Goal: Contribute content: Contribute content

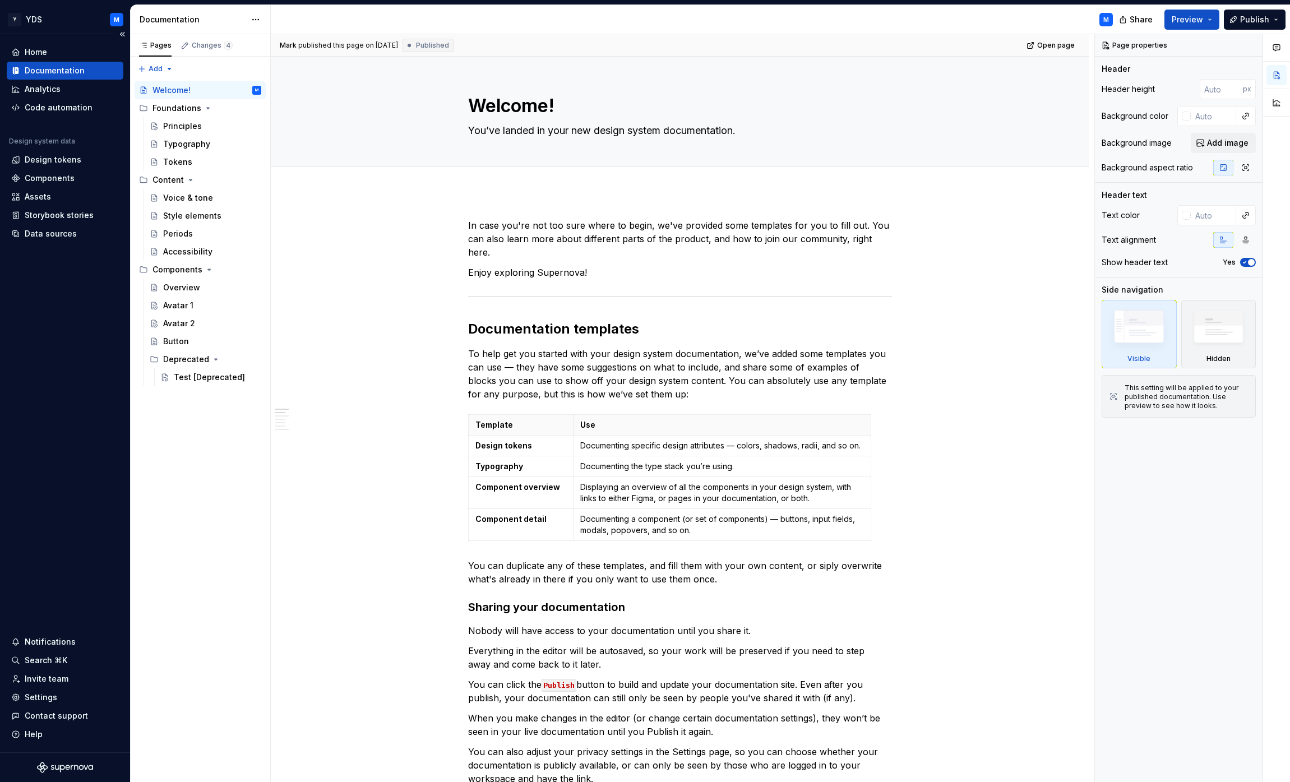
click at [73, 69] on div "Documentation" at bounding box center [55, 70] width 60 height 11
click at [262, 20] on html "Y YDS M Home Documentation Analytics Code automation Design system data Design …" at bounding box center [645, 391] width 1290 height 782
click at [258, 20] on html "Y YDS M Home Documentation Analytics Code automation Design system data Design …" at bounding box center [645, 391] width 1290 height 782
click at [287, 112] on div "Documentation settings" at bounding box center [319, 116] width 107 height 11
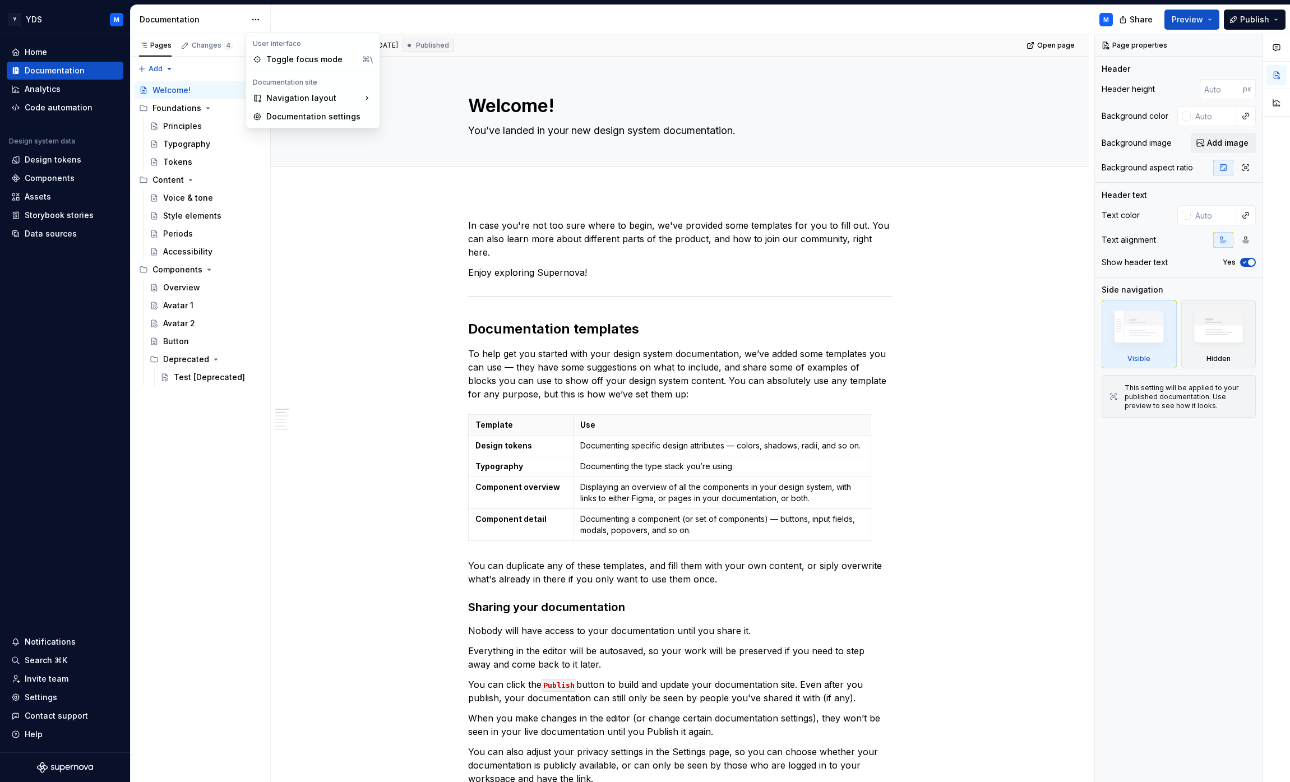
type textarea "*"
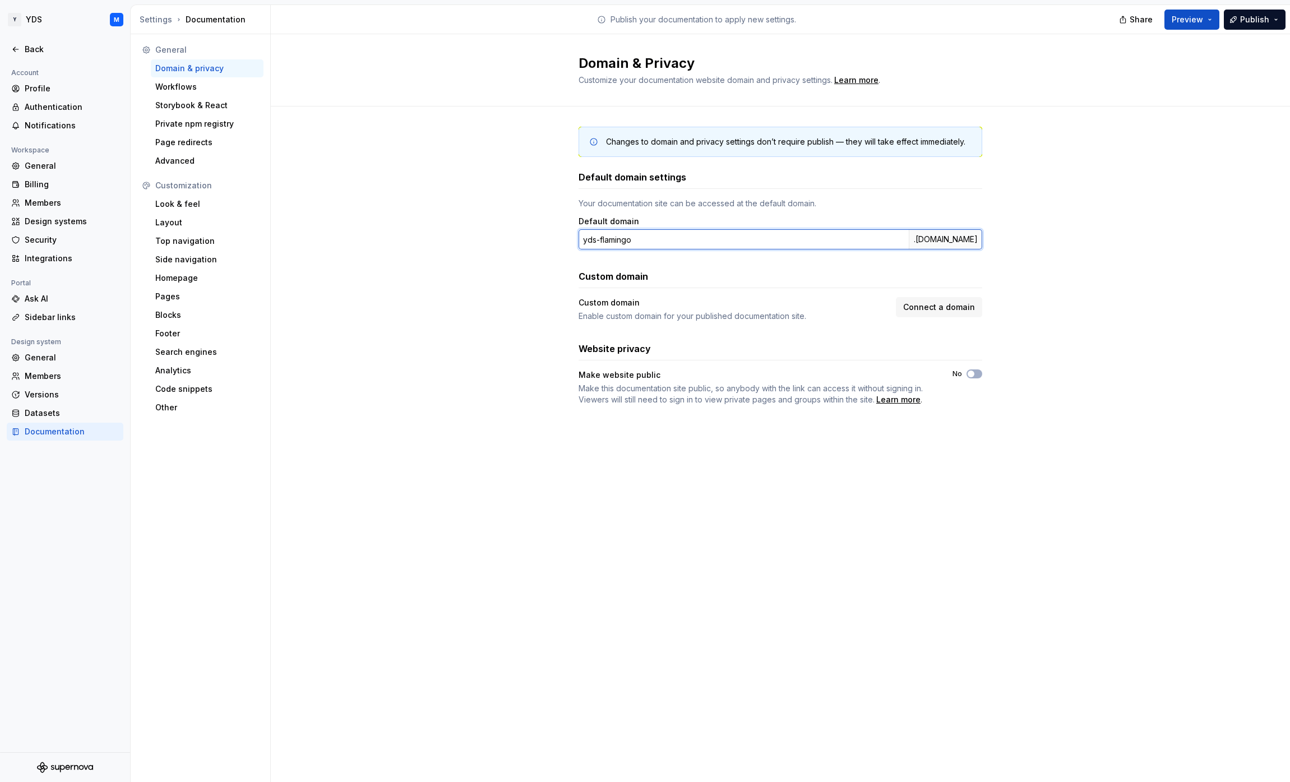
drag, startPoint x: 599, startPoint y: 241, endPoint x: 572, endPoint y: 237, distance: 27.8
click at [572, 237] on div "Changes to domain and privacy settings don’t require publish — they will take e…" at bounding box center [780, 277] width 1019 height 341
type input "flamingo"
click at [565, 255] on div "Changes to domain and privacy settings don’t require publish — they will take e…" at bounding box center [780, 277] width 1019 height 341
click at [52, 316] on div "Sidebar links" at bounding box center [72, 317] width 94 height 11
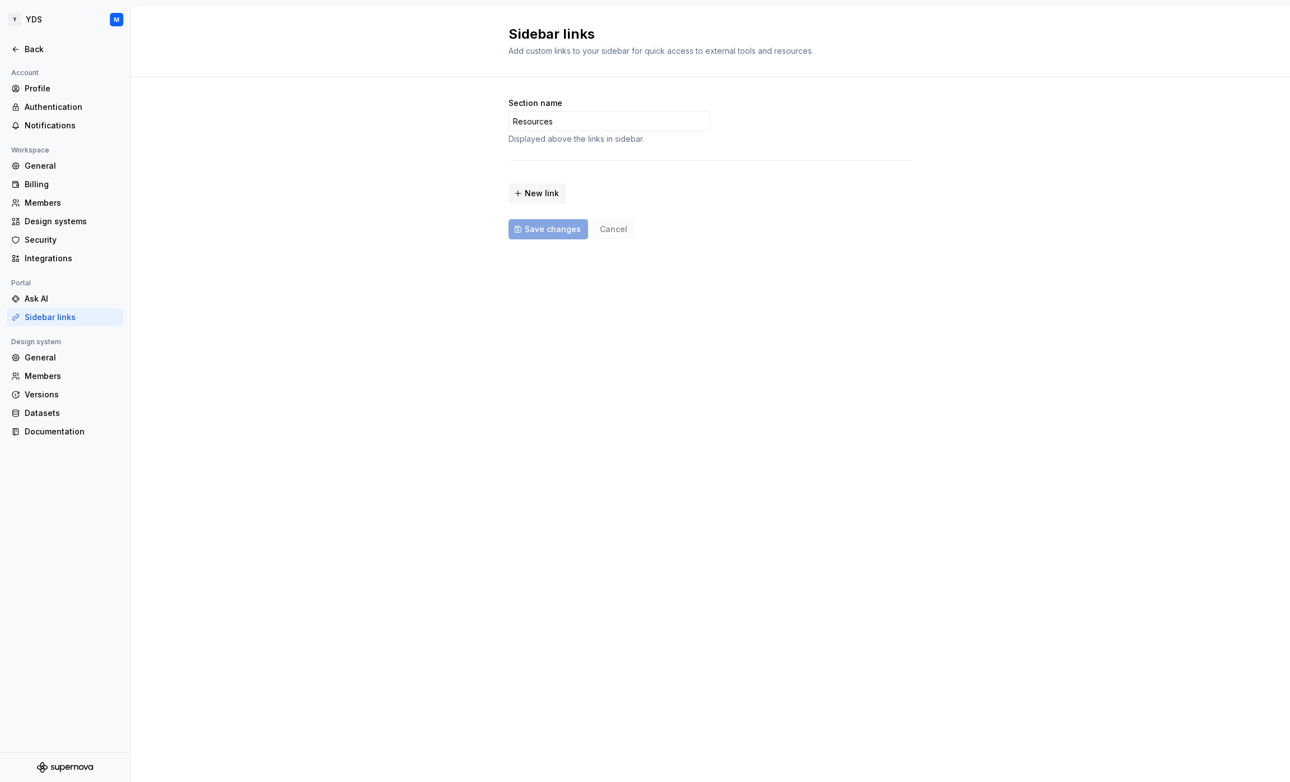
click at [391, 296] on div "Sidebar links Add custom links to your sidebar for quick access to external too…" at bounding box center [711, 393] width 1160 height 777
click at [10, 298] on div "Ask AI" at bounding box center [65, 299] width 117 height 18
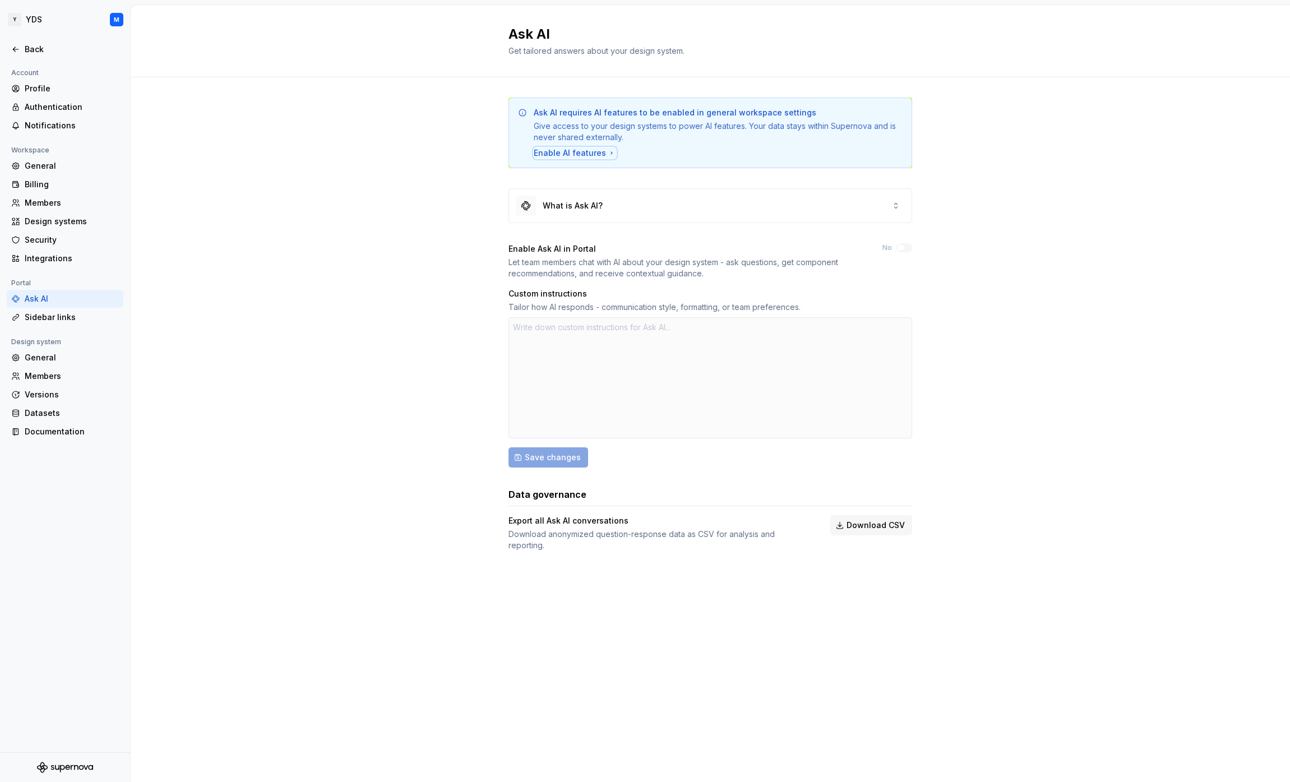
click at [584, 151] on div "Enable AI features" at bounding box center [575, 152] width 82 height 11
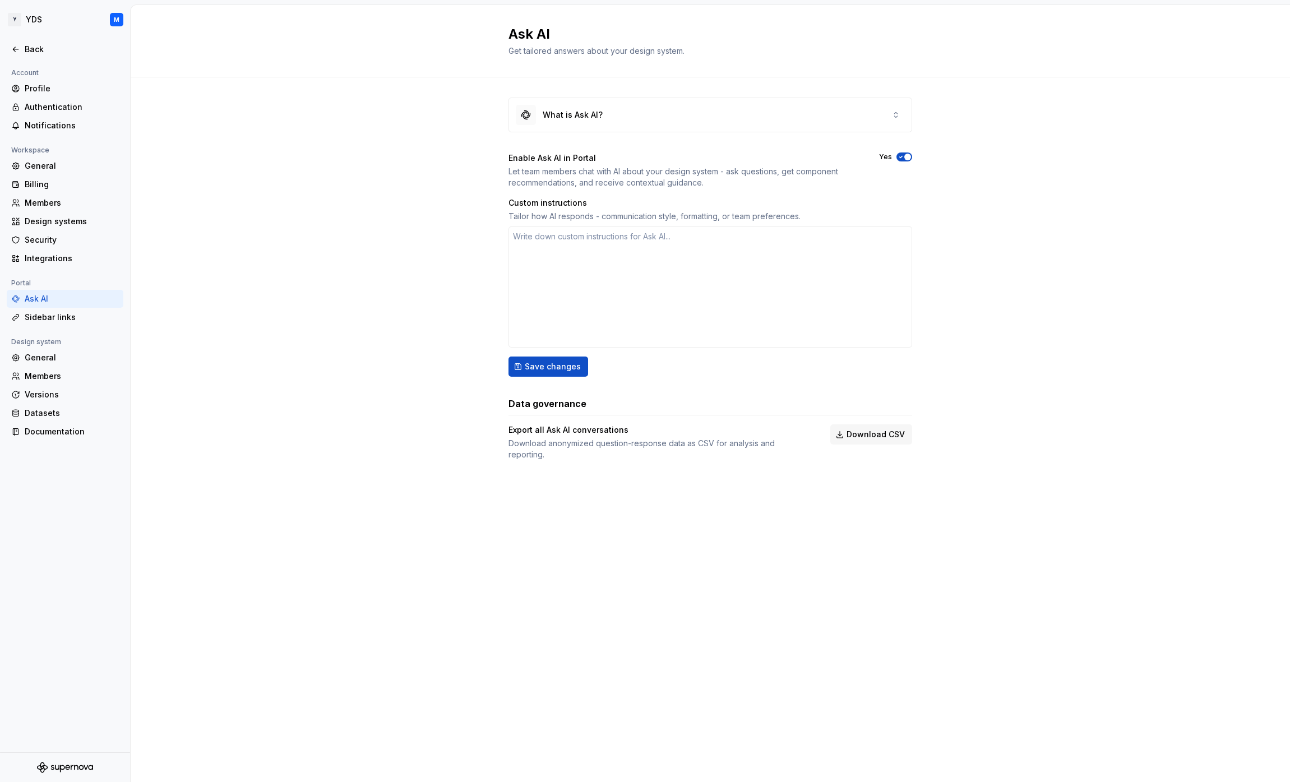
type textarea "*"
click at [57, 361] on div "General" at bounding box center [72, 357] width 94 height 11
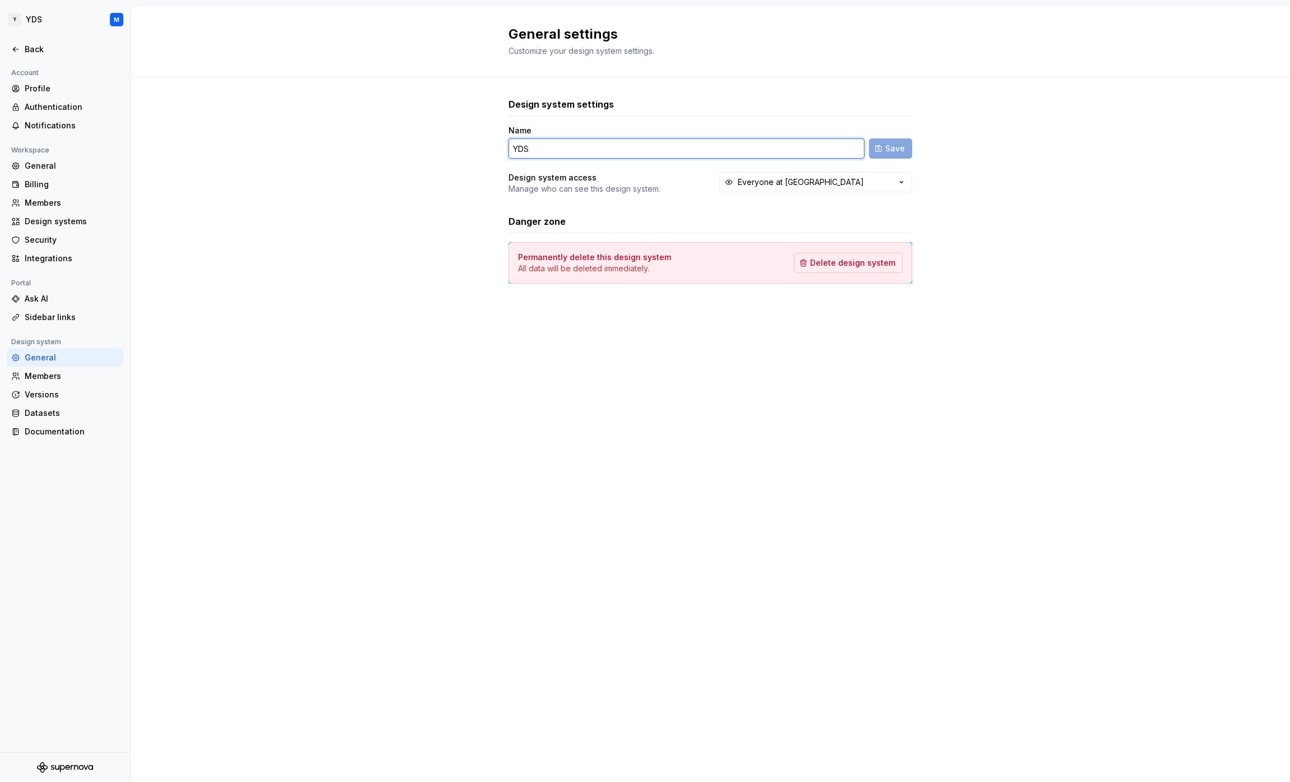
drag, startPoint x: 537, startPoint y: 147, endPoint x: 494, endPoint y: 150, distance: 42.7
click at [494, 150] on div "Design system settings Name YDS Save Design system access Manage who can see th…" at bounding box center [711, 201] width 1160 height 249
type input "[PERSON_NAME]"
click at [840, 183] on button "Everyone at [GEOGRAPHIC_DATA]" at bounding box center [815, 182] width 193 height 20
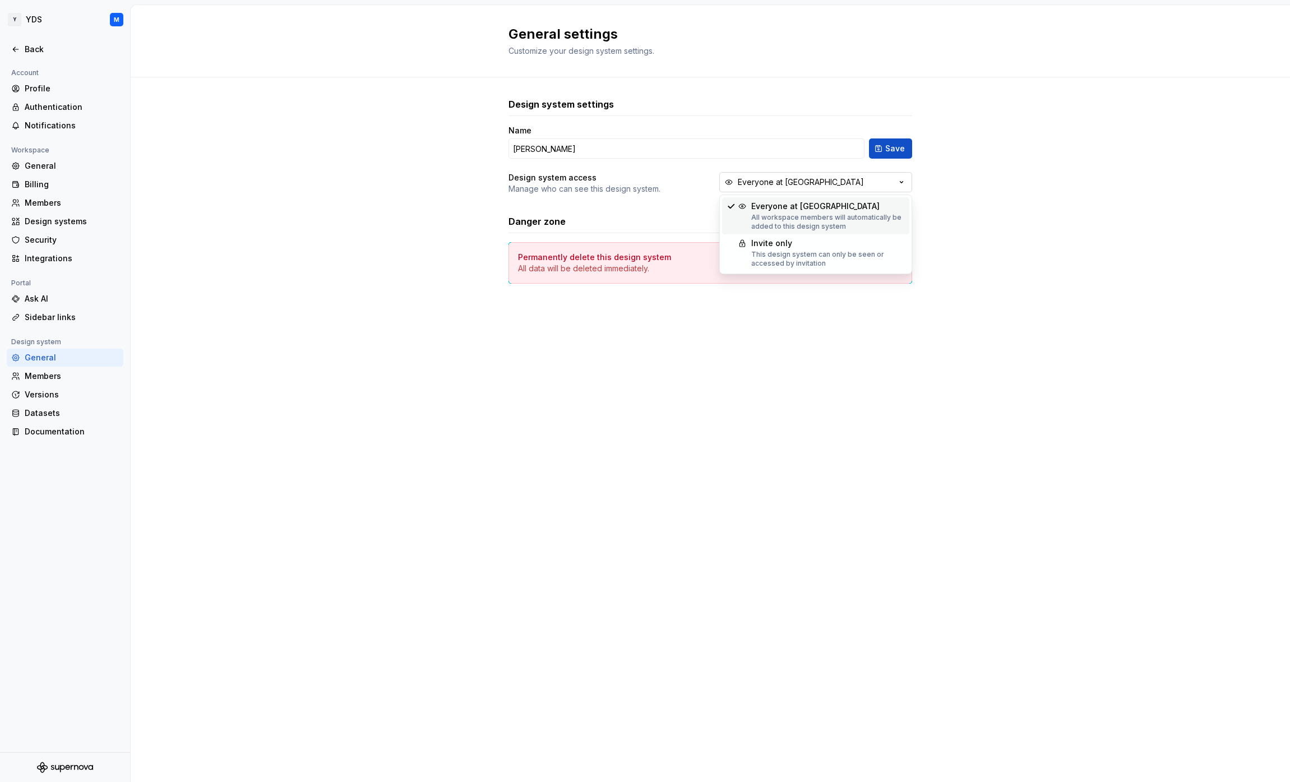
click at [840, 183] on button "Everyone at [GEOGRAPHIC_DATA]" at bounding box center [815, 182] width 193 height 20
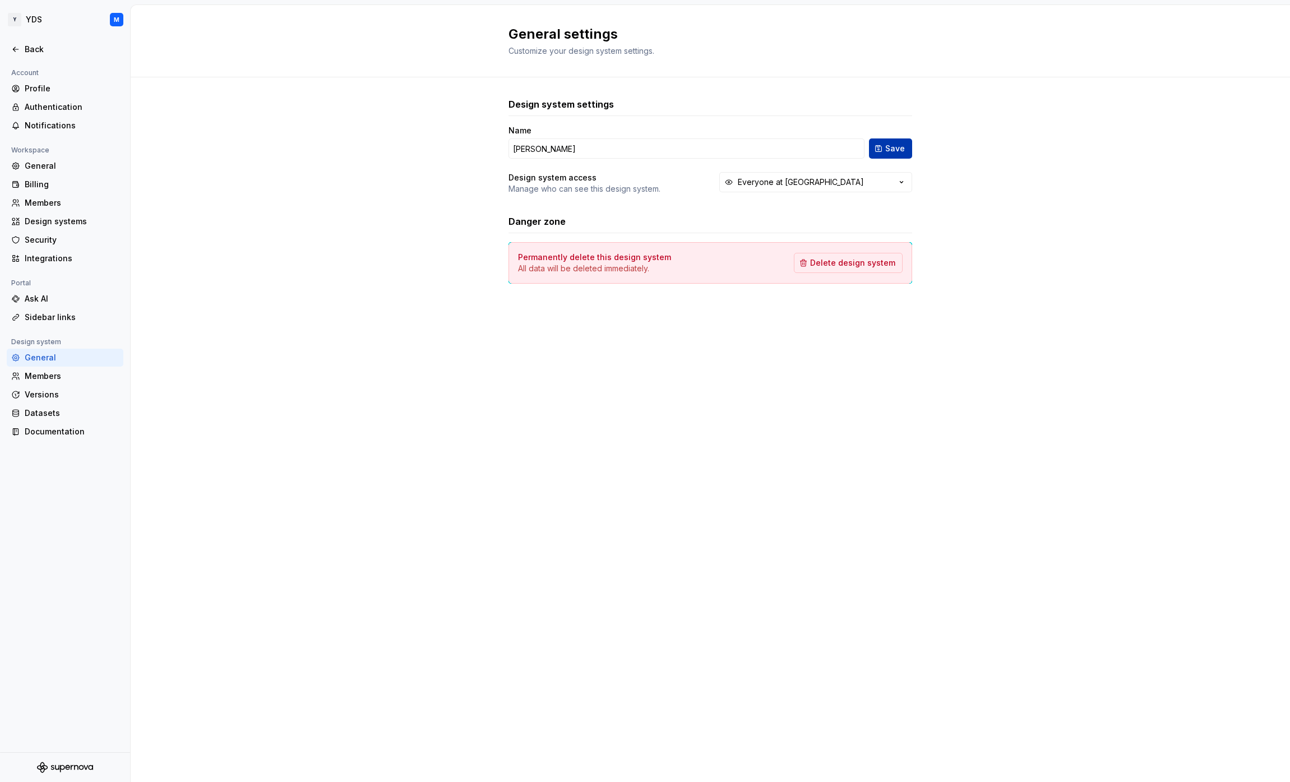
click at [887, 148] on span "Save" at bounding box center [895, 148] width 20 height 11
click at [48, 376] on div "Members" at bounding box center [72, 376] width 94 height 11
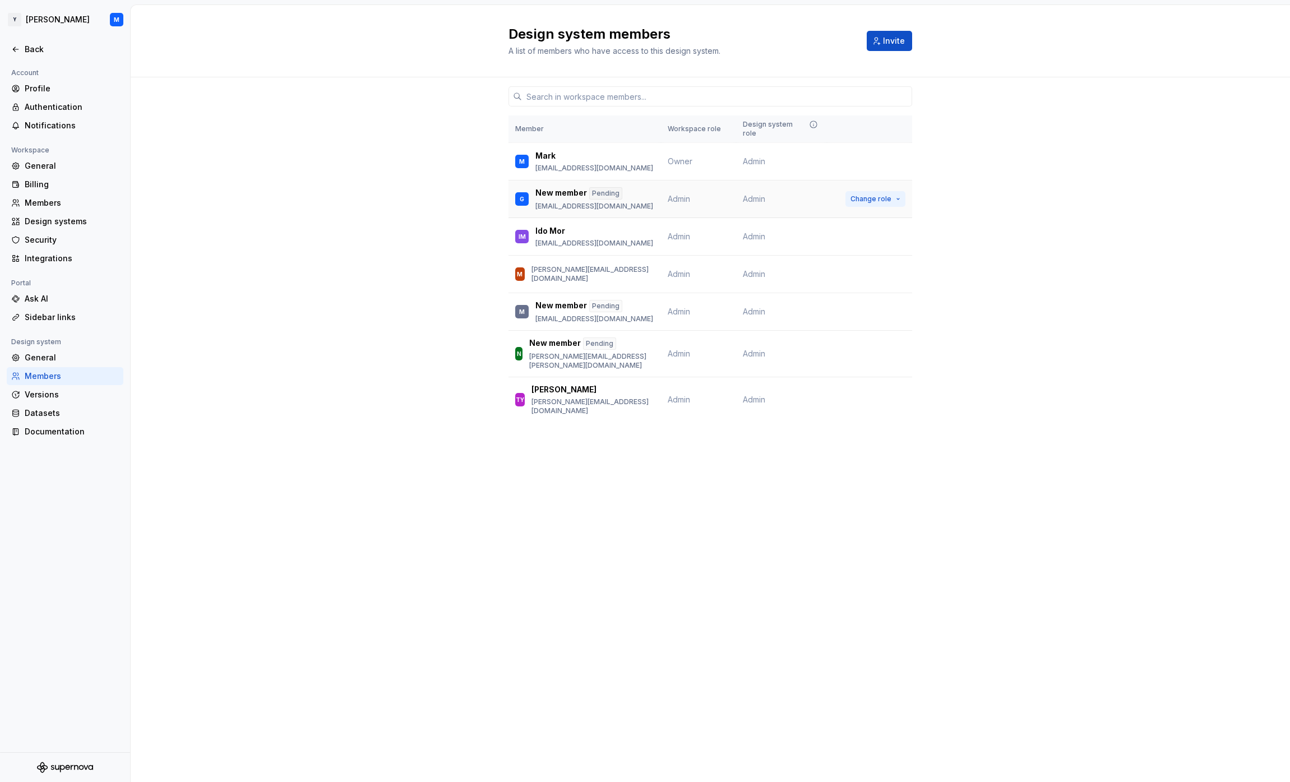
click at [897, 191] on button "Change role" at bounding box center [876, 199] width 60 height 16
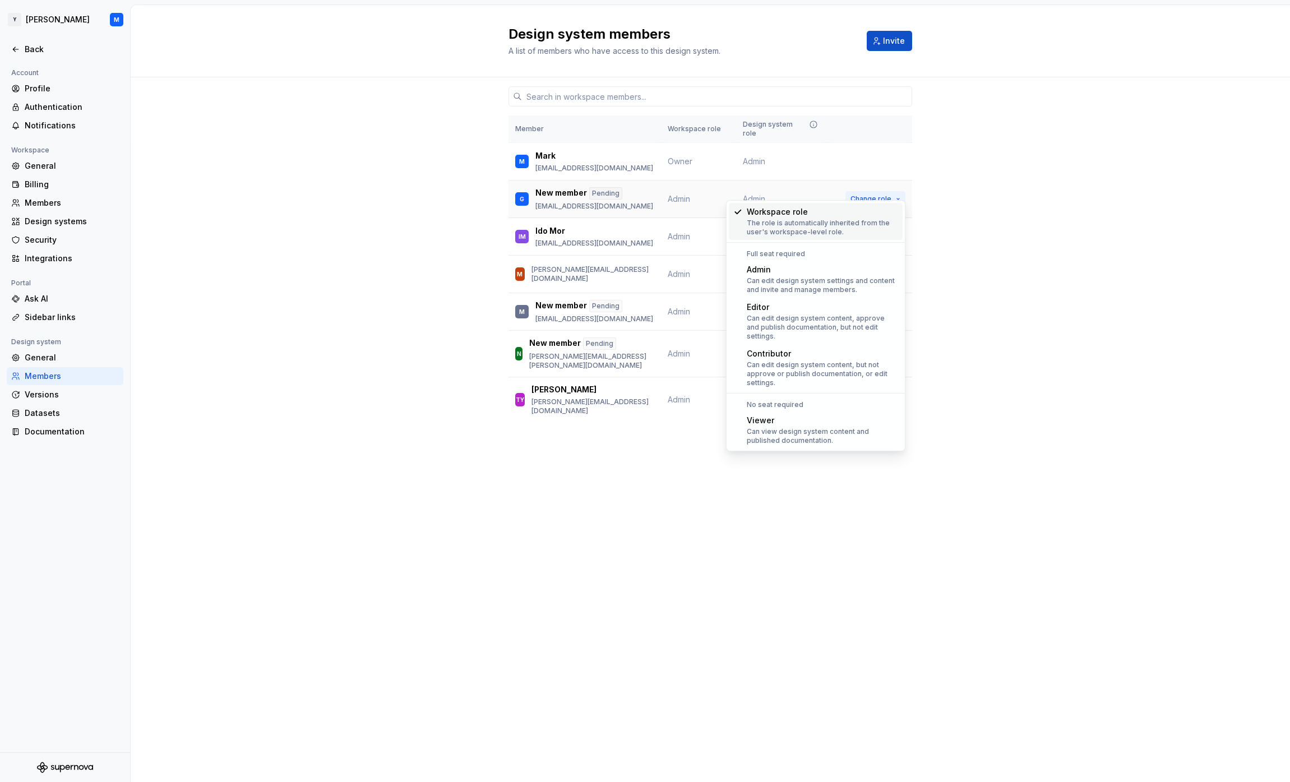
click at [898, 191] on button "Change role" at bounding box center [876, 199] width 60 height 16
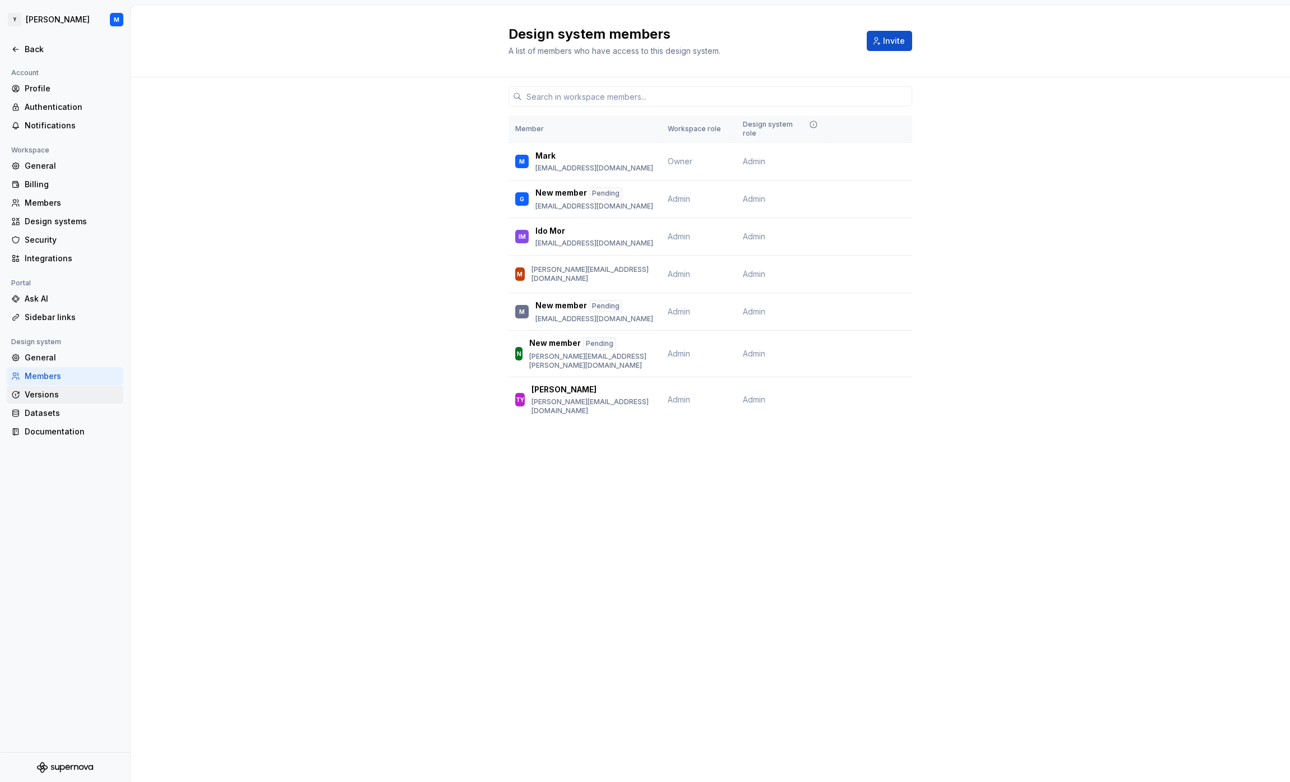
click at [61, 395] on div "Versions" at bounding box center [72, 394] width 94 height 11
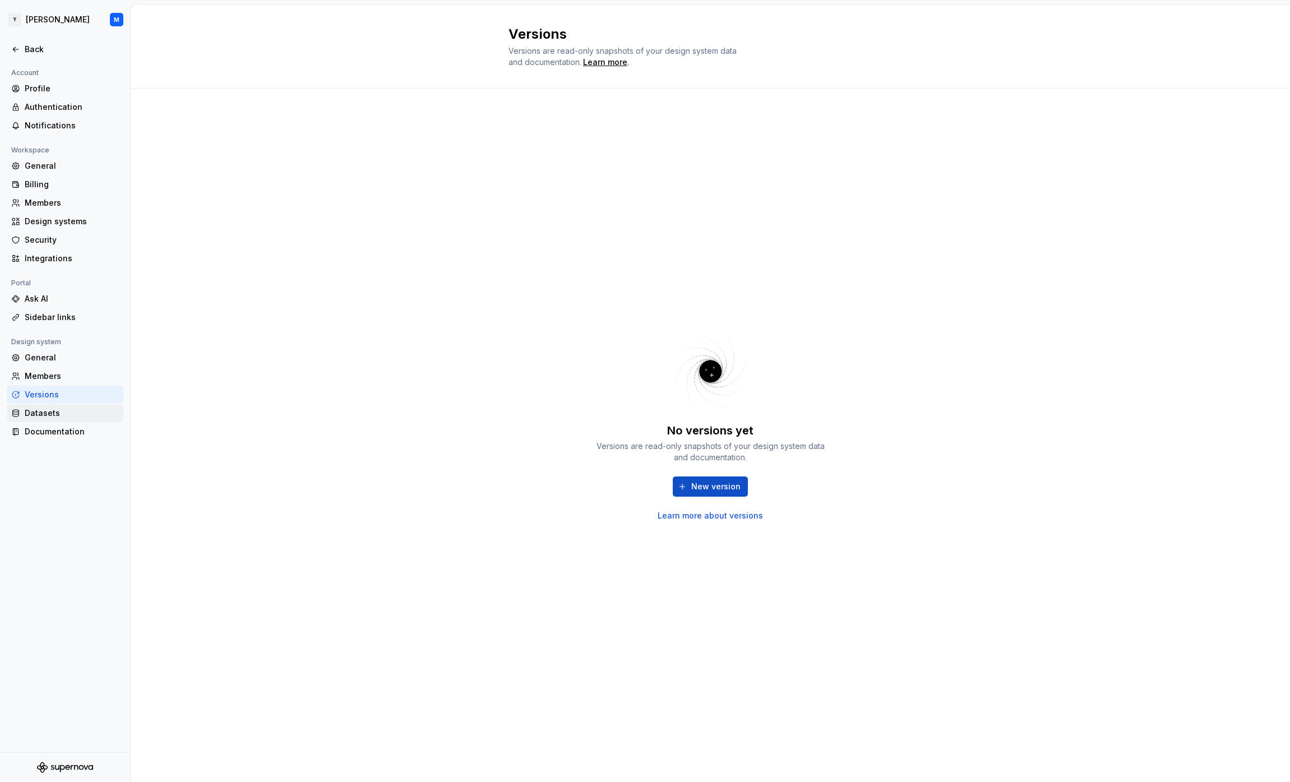
click at [48, 415] on div "Datasets" at bounding box center [72, 413] width 94 height 11
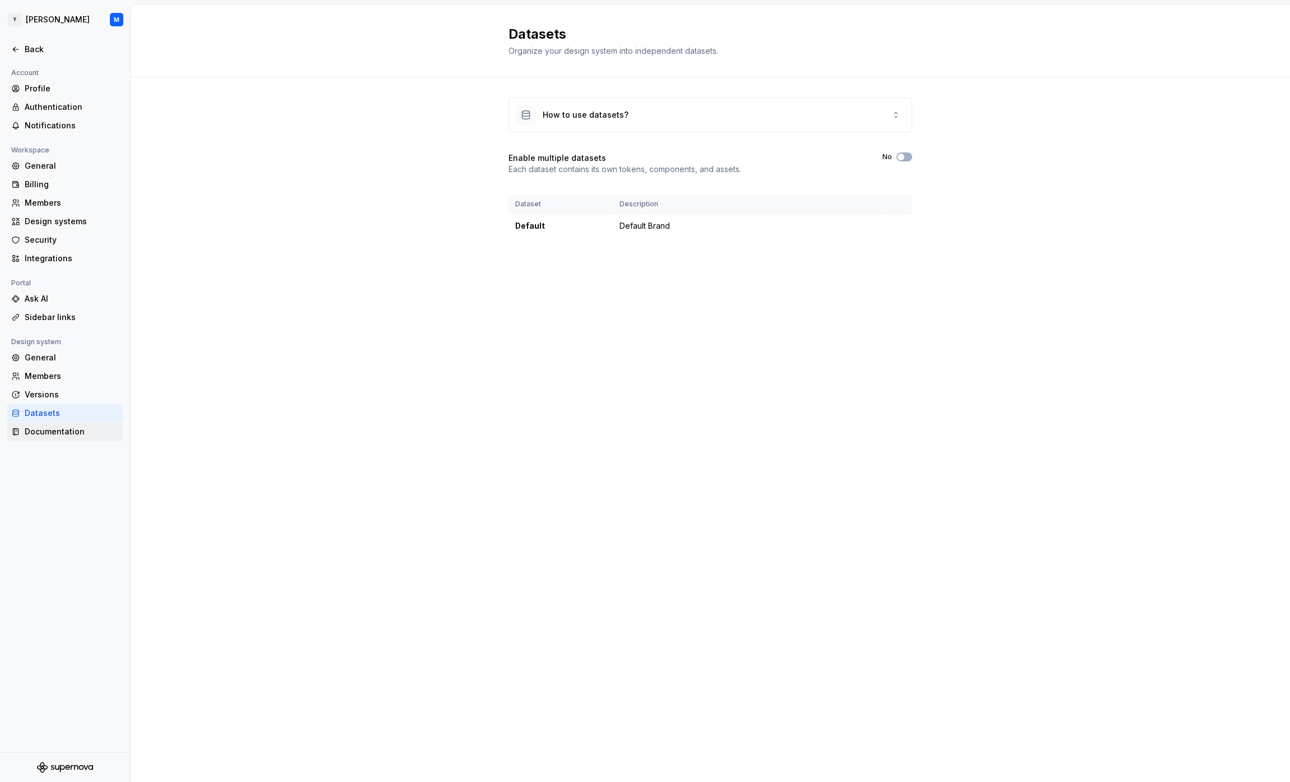
click at [62, 433] on div "Documentation" at bounding box center [72, 431] width 94 height 11
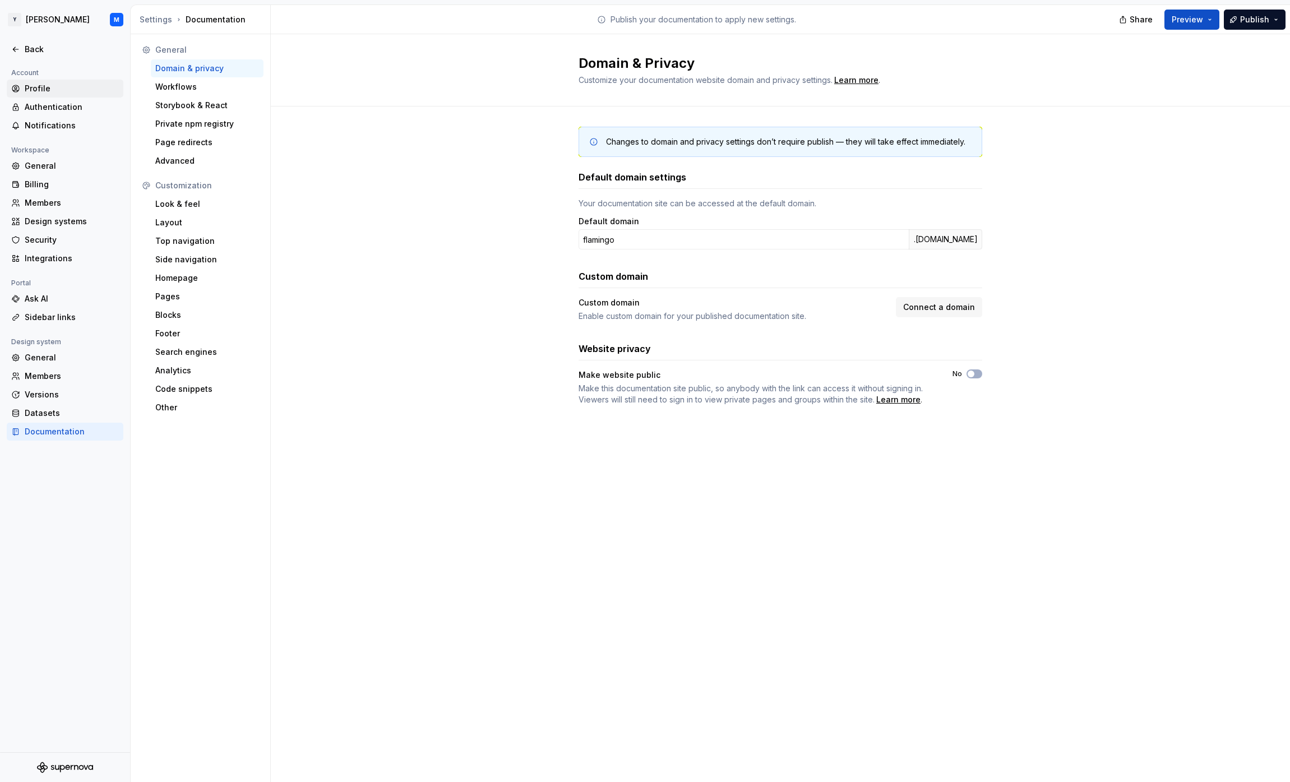
click at [58, 86] on div "Profile" at bounding box center [72, 88] width 94 height 11
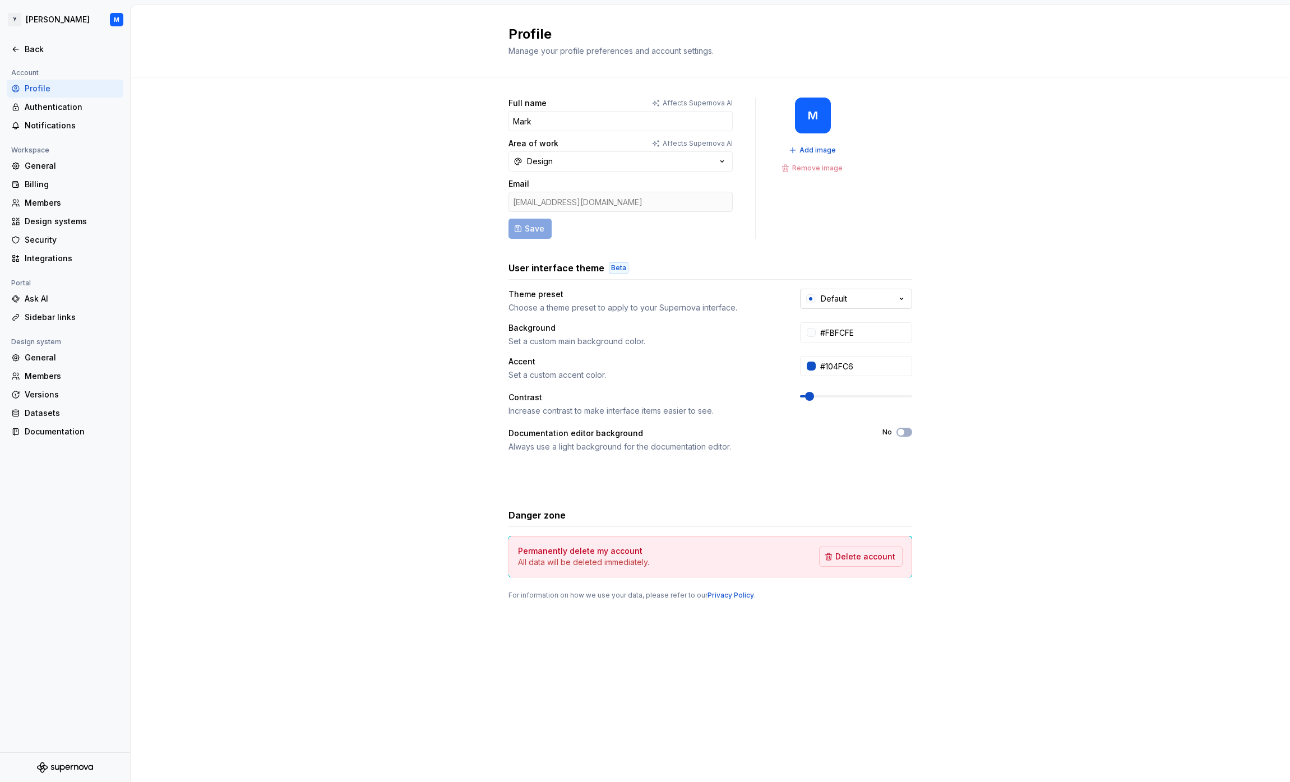
click at [906, 299] on icon "button" at bounding box center [901, 298] width 11 height 11
click at [904, 299] on icon "button" at bounding box center [901, 298] width 11 height 11
click at [82, 112] on div "Authentication" at bounding box center [72, 106] width 94 height 11
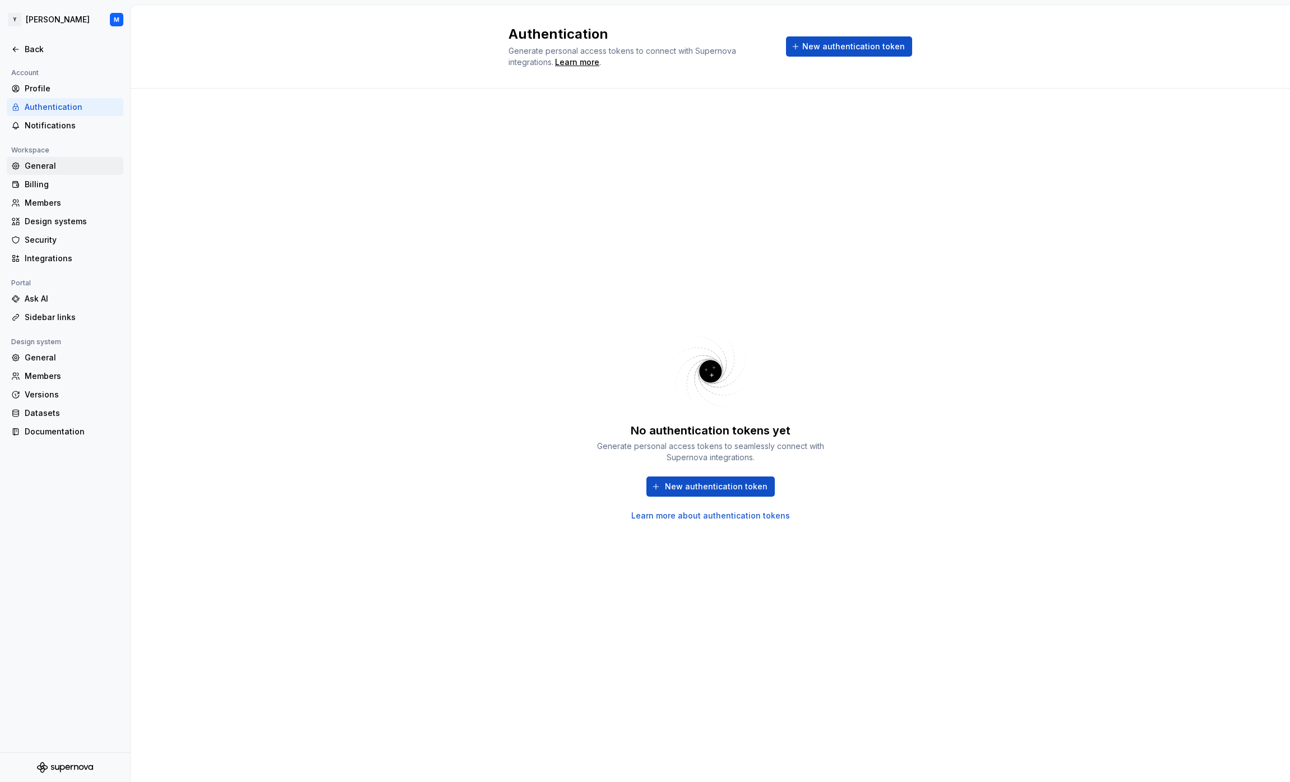
click at [59, 160] on div "General" at bounding box center [72, 165] width 94 height 11
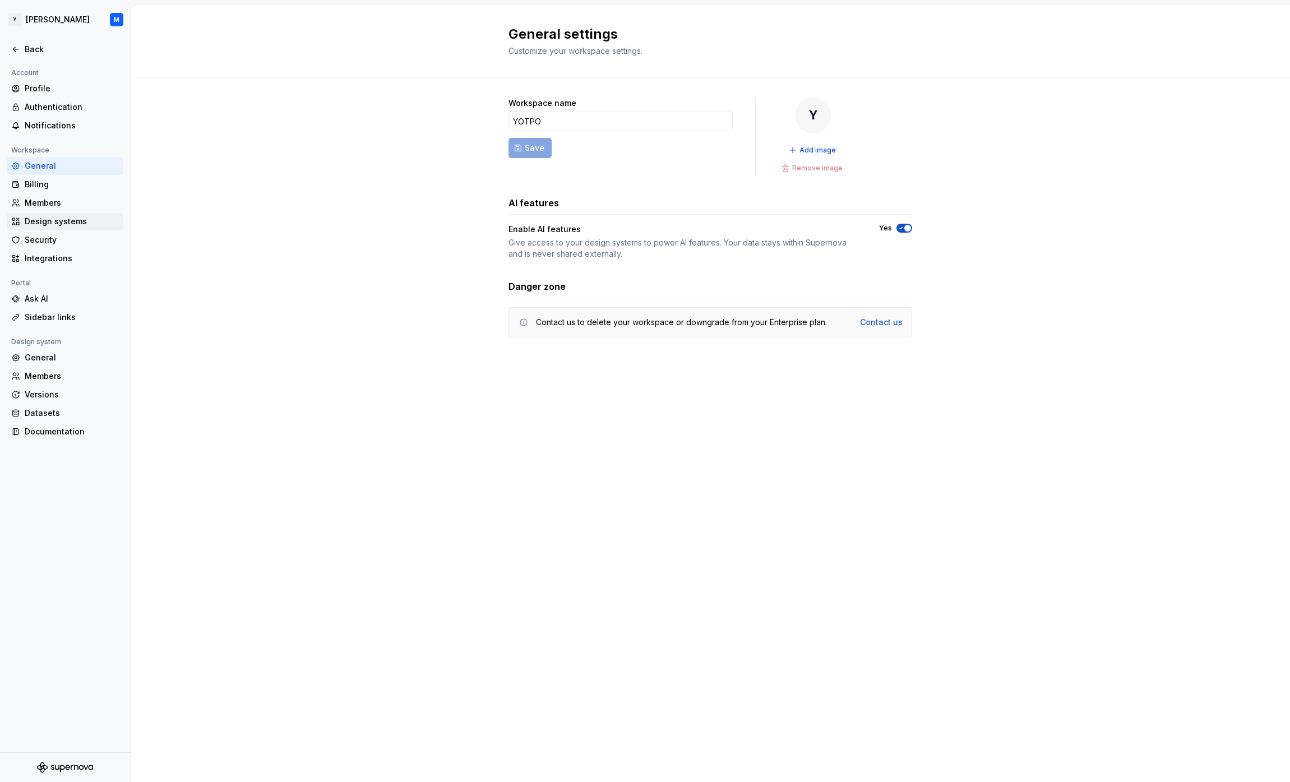
click at [70, 219] on div "Design systems" at bounding box center [72, 221] width 94 height 11
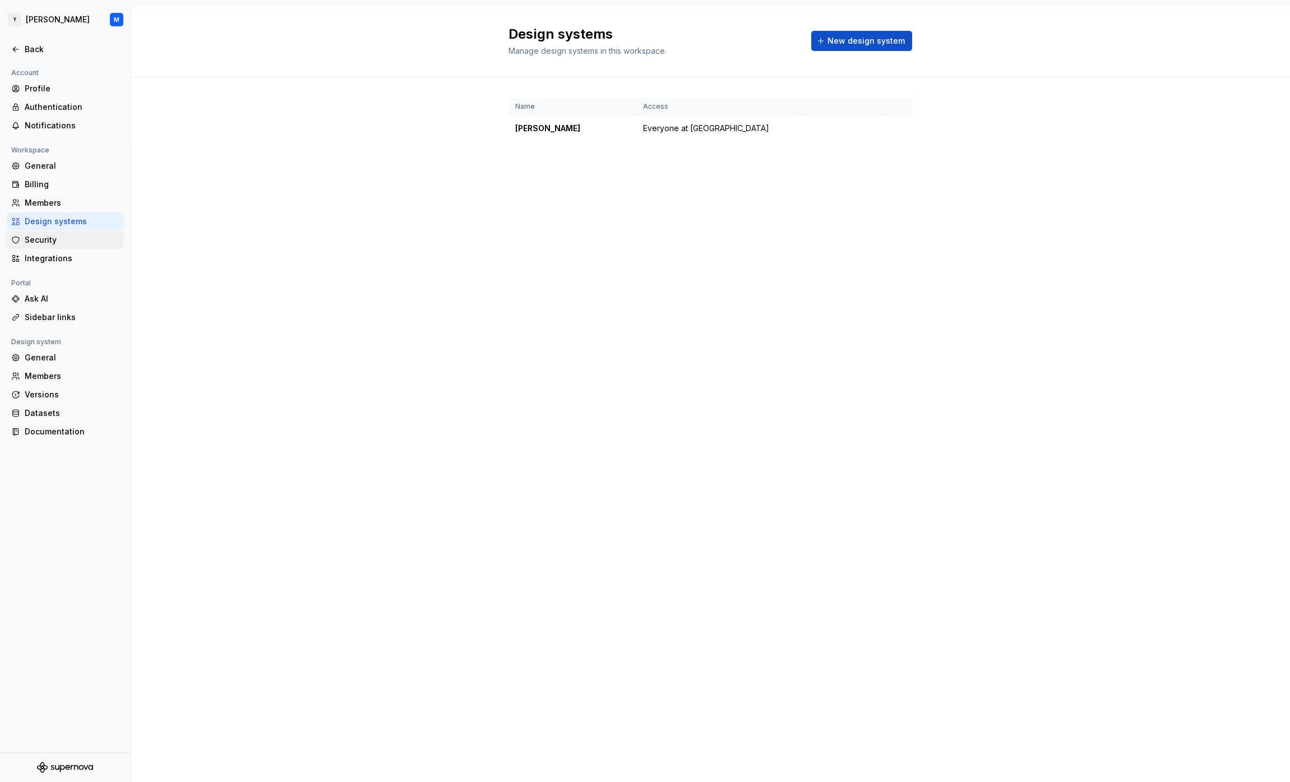
click at [70, 238] on div "Security" at bounding box center [72, 239] width 94 height 11
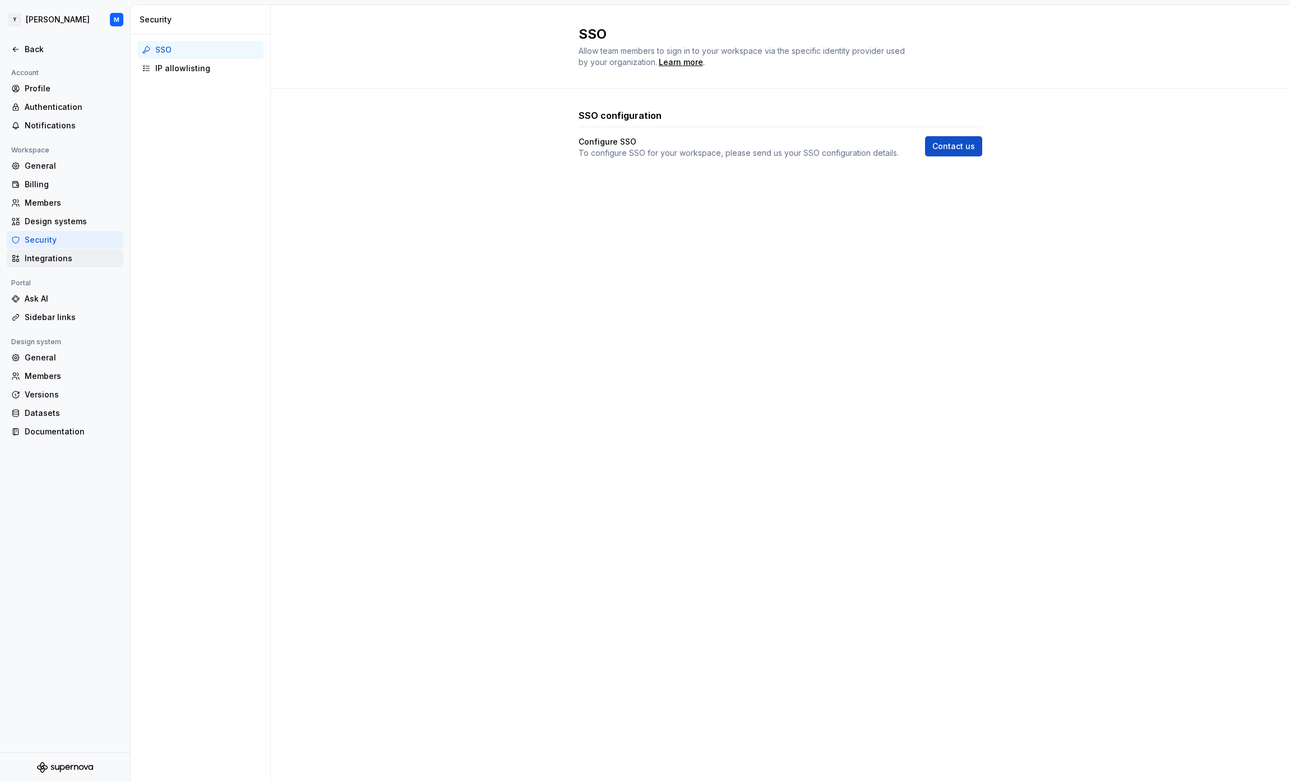
click at [71, 260] on div "Integrations" at bounding box center [72, 258] width 94 height 11
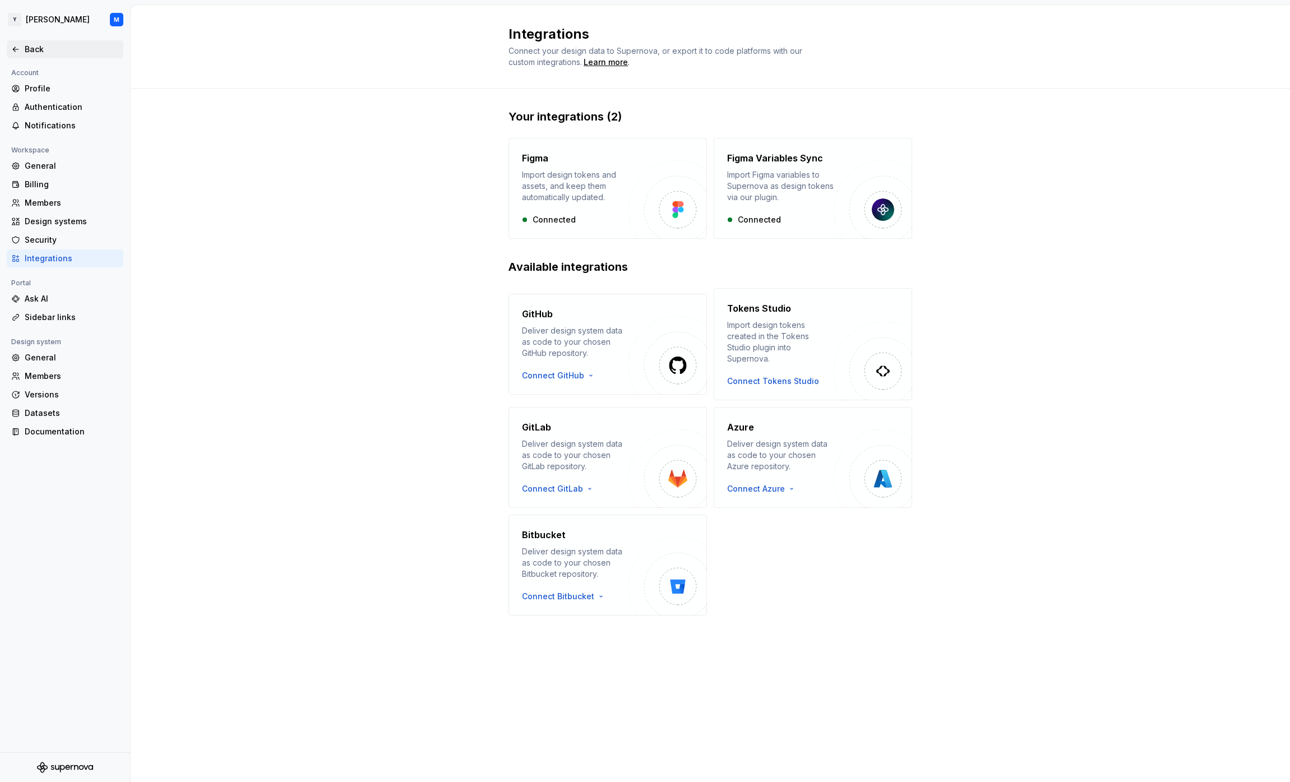
click at [50, 48] on div "Back" at bounding box center [72, 49] width 94 height 11
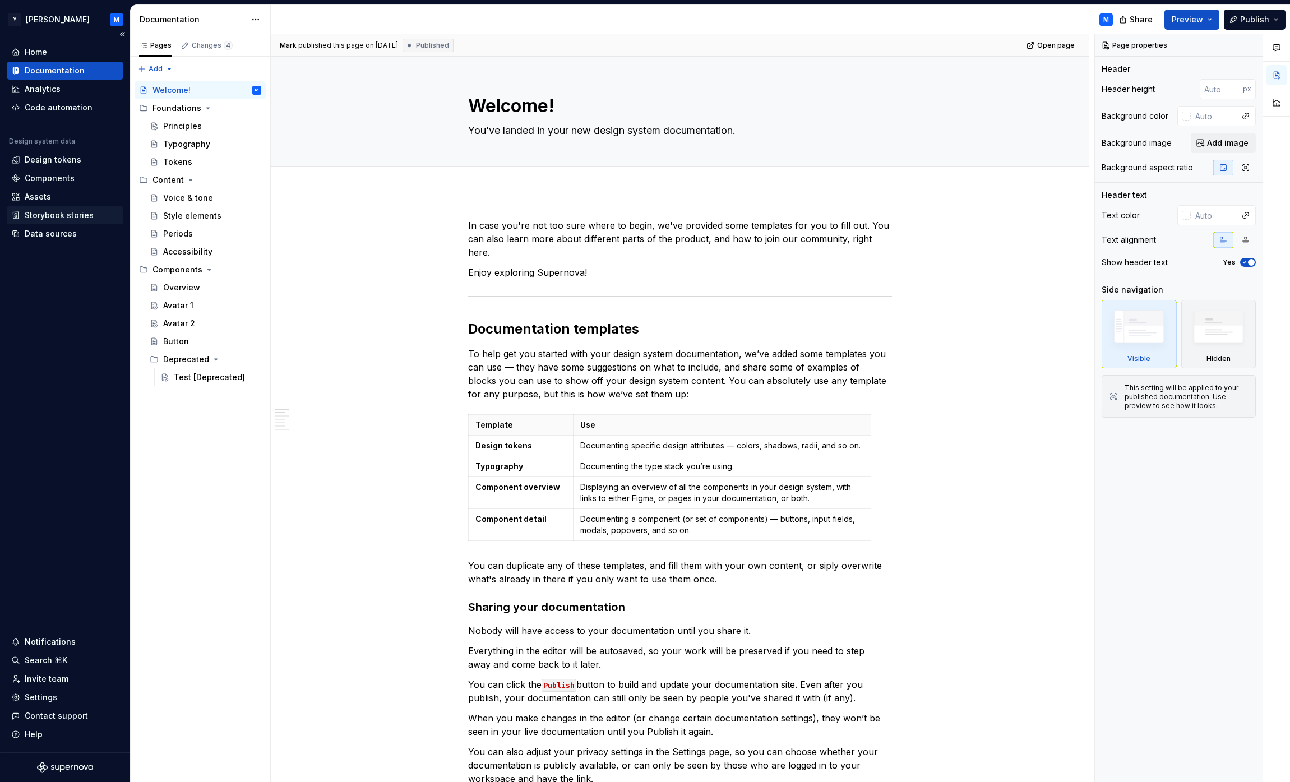
click at [77, 211] on div "Storybook stories" at bounding box center [59, 215] width 69 height 11
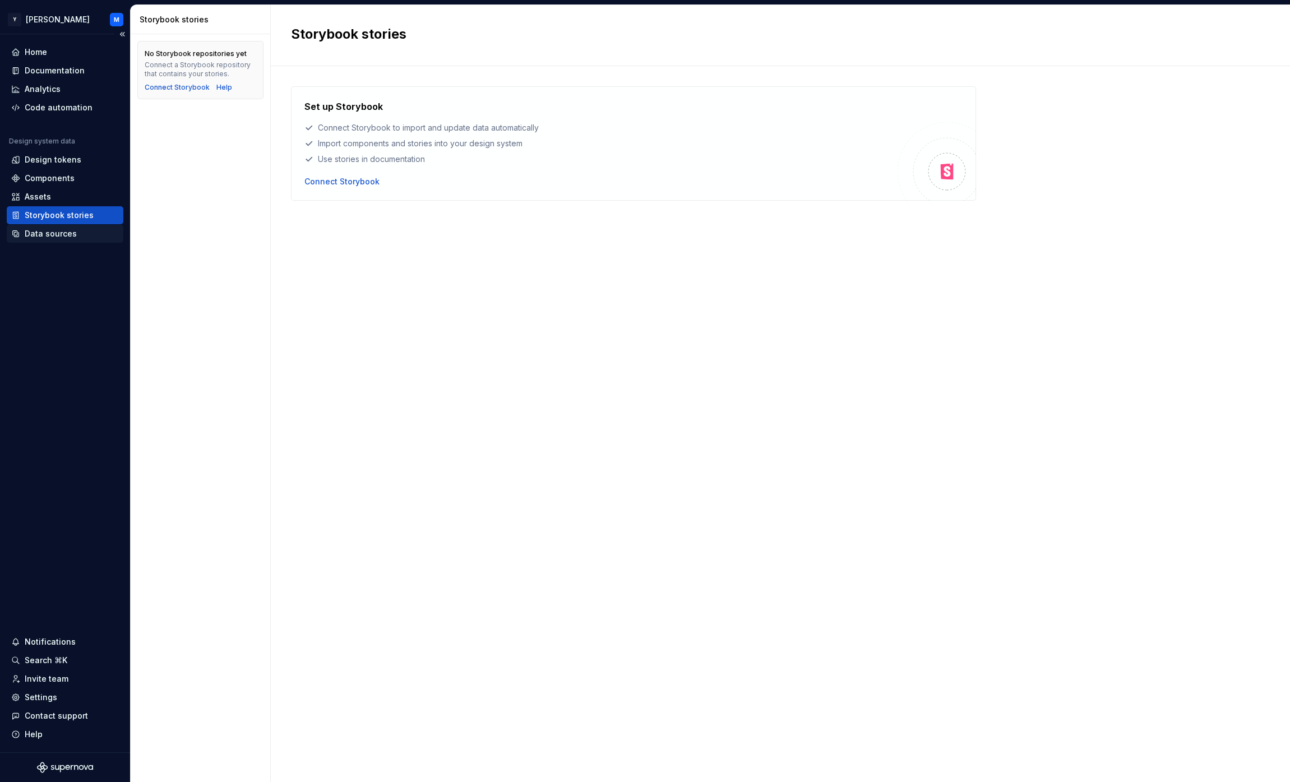
click at [73, 232] on div "Data sources" at bounding box center [65, 233] width 108 height 11
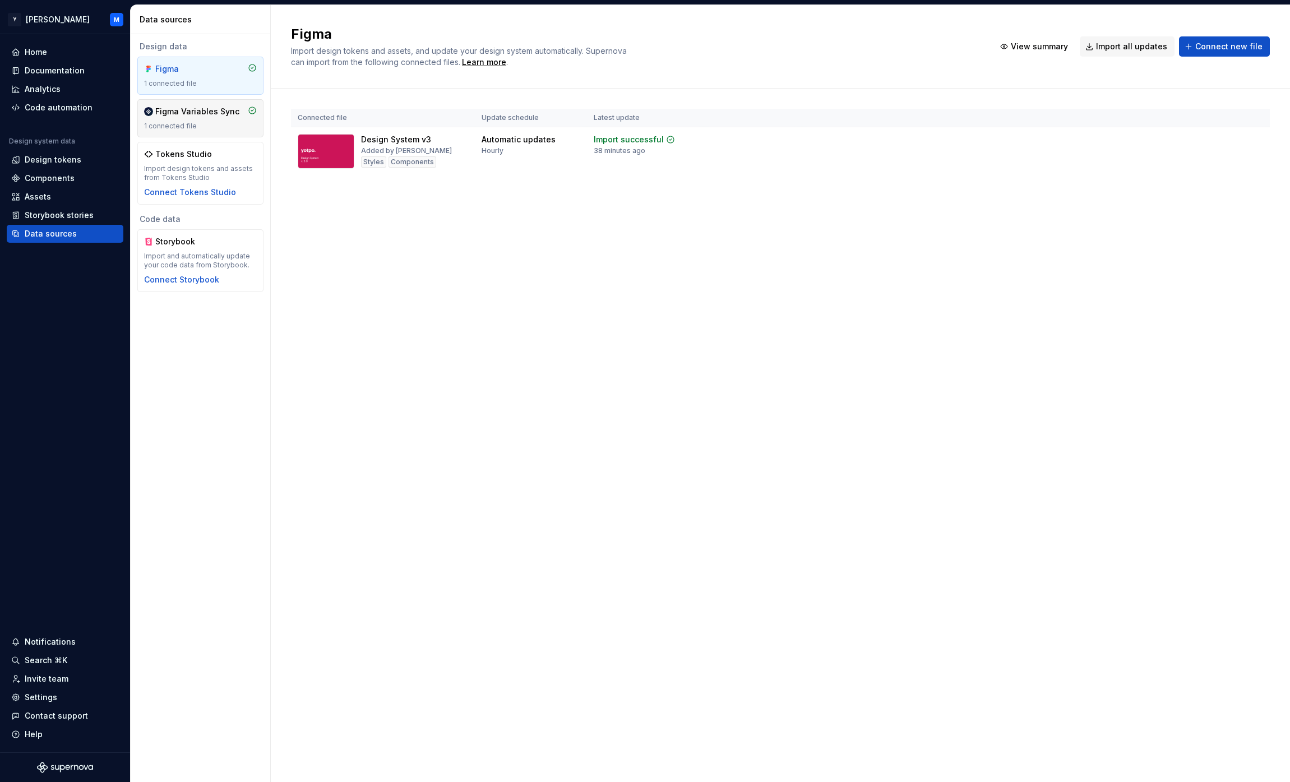
click at [218, 121] on div "Figma Variables Sync 1 connected file" at bounding box center [200, 118] width 113 height 25
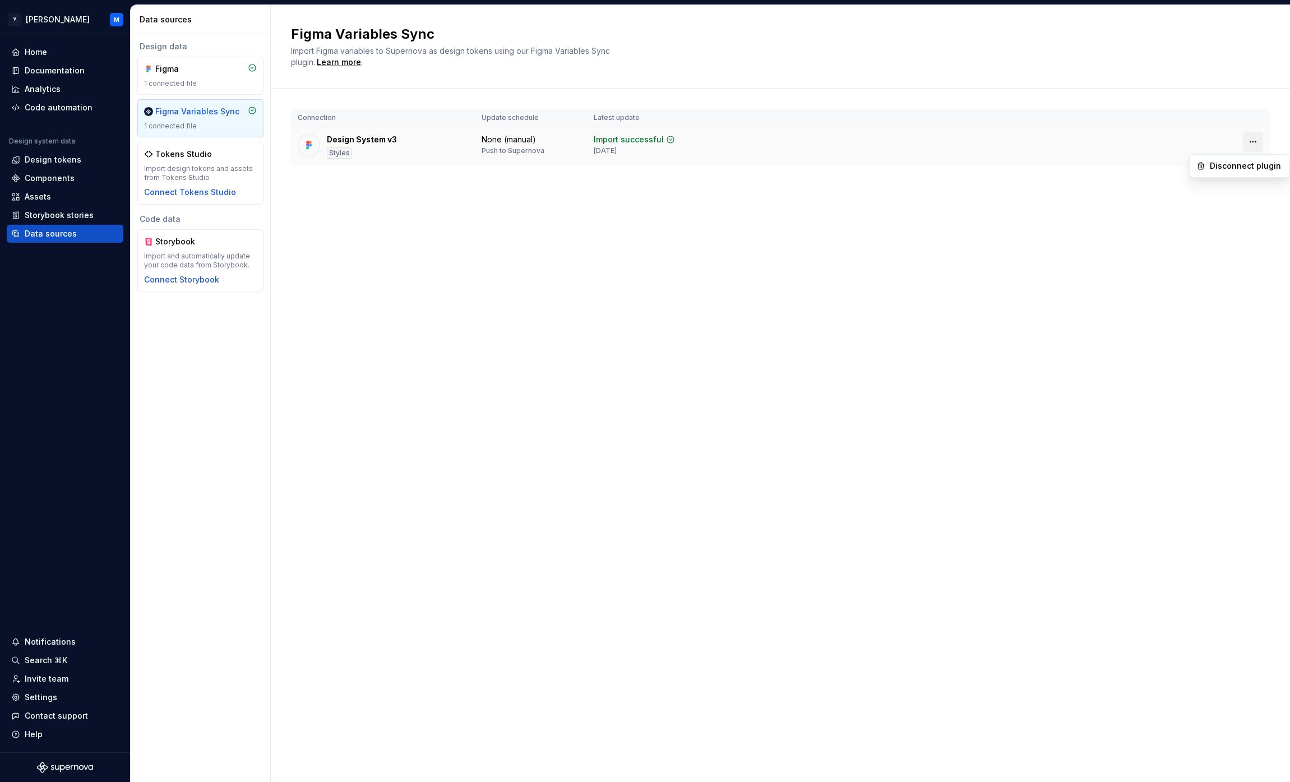
click at [1254, 141] on html "Y [PERSON_NAME] M Home Documentation Analytics Code automation Design system da…" at bounding box center [645, 391] width 1290 height 782
click at [516, 141] on div "None (manual)" at bounding box center [509, 139] width 54 height 11
click at [189, 71] on div "Figma" at bounding box center [182, 68] width 54 height 11
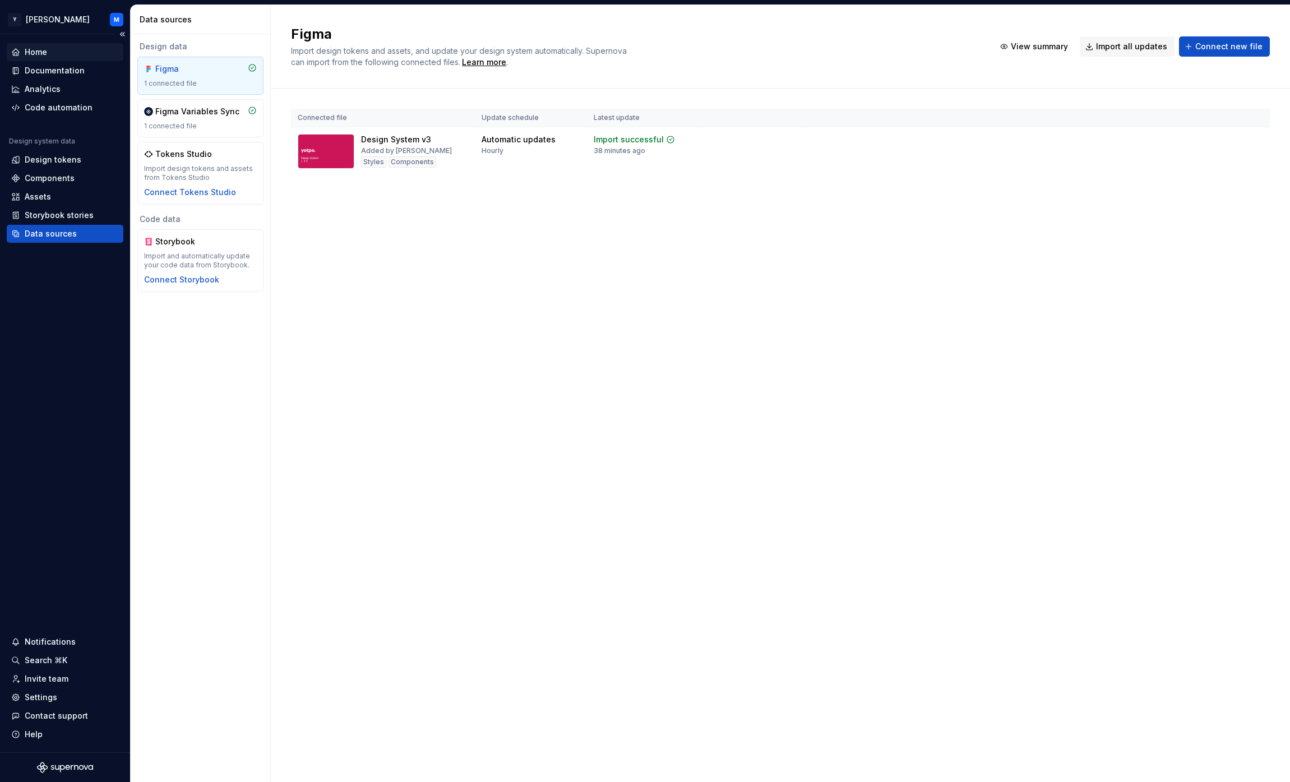
click at [70, 52] on div "Home" at bounding box center [65, 52] width 108 height 11
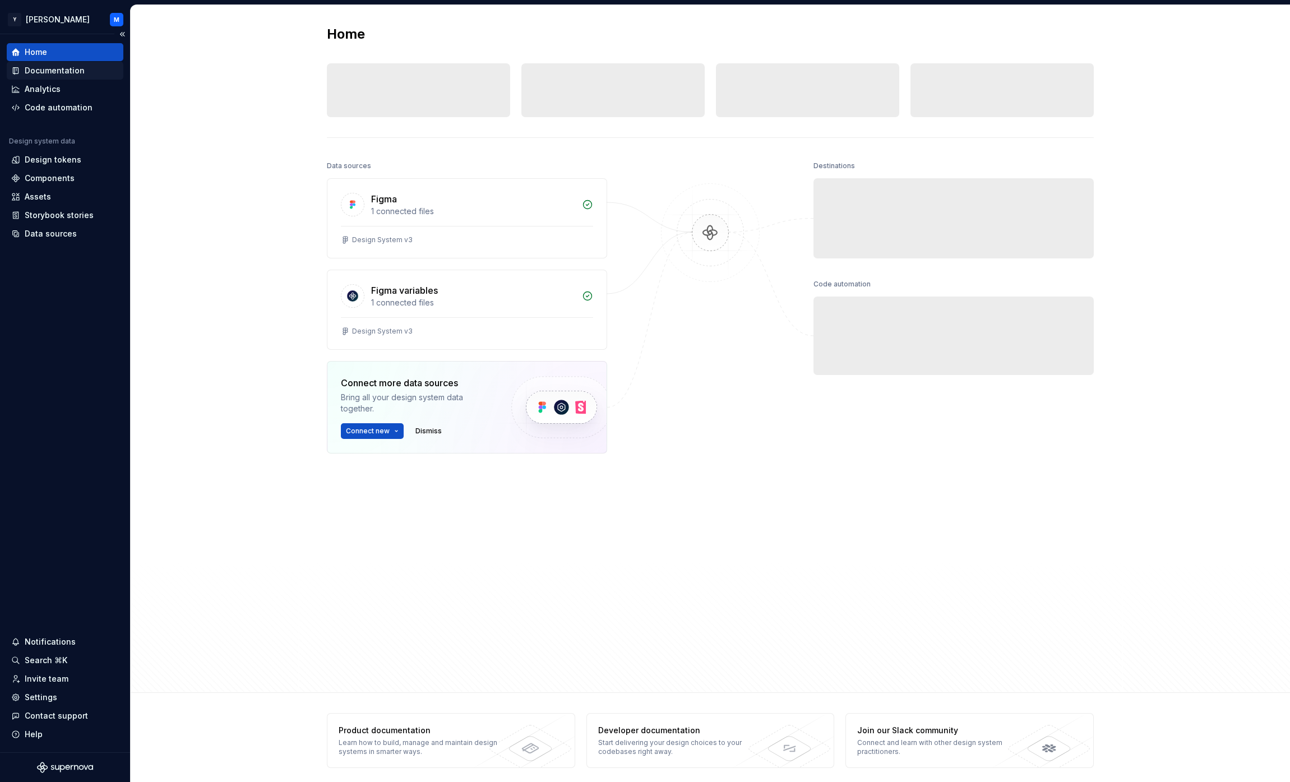
click at [70, 72] on div "Documentation" at bounding box center [55, 70] width 60 height 11
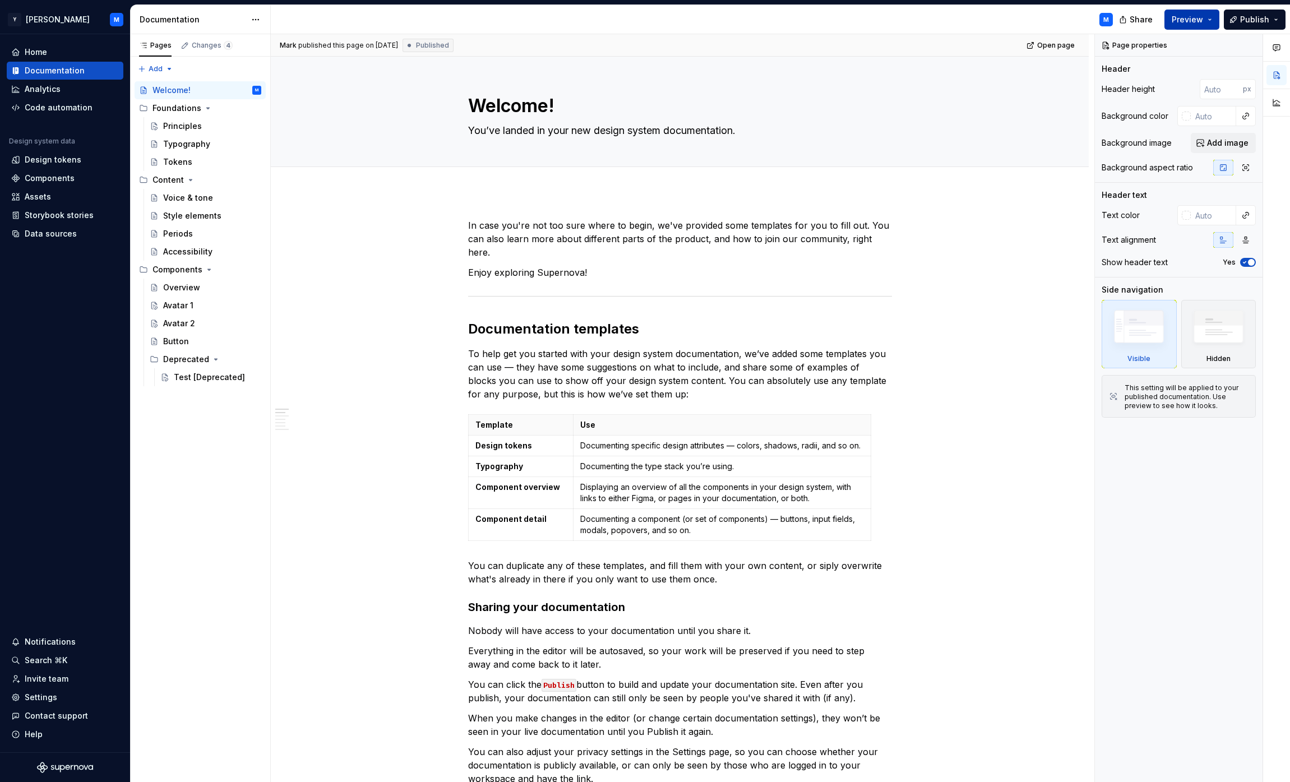
click at [1201, 17] on span "Preview" at bounding box center [1187, 19] width 31 height 11
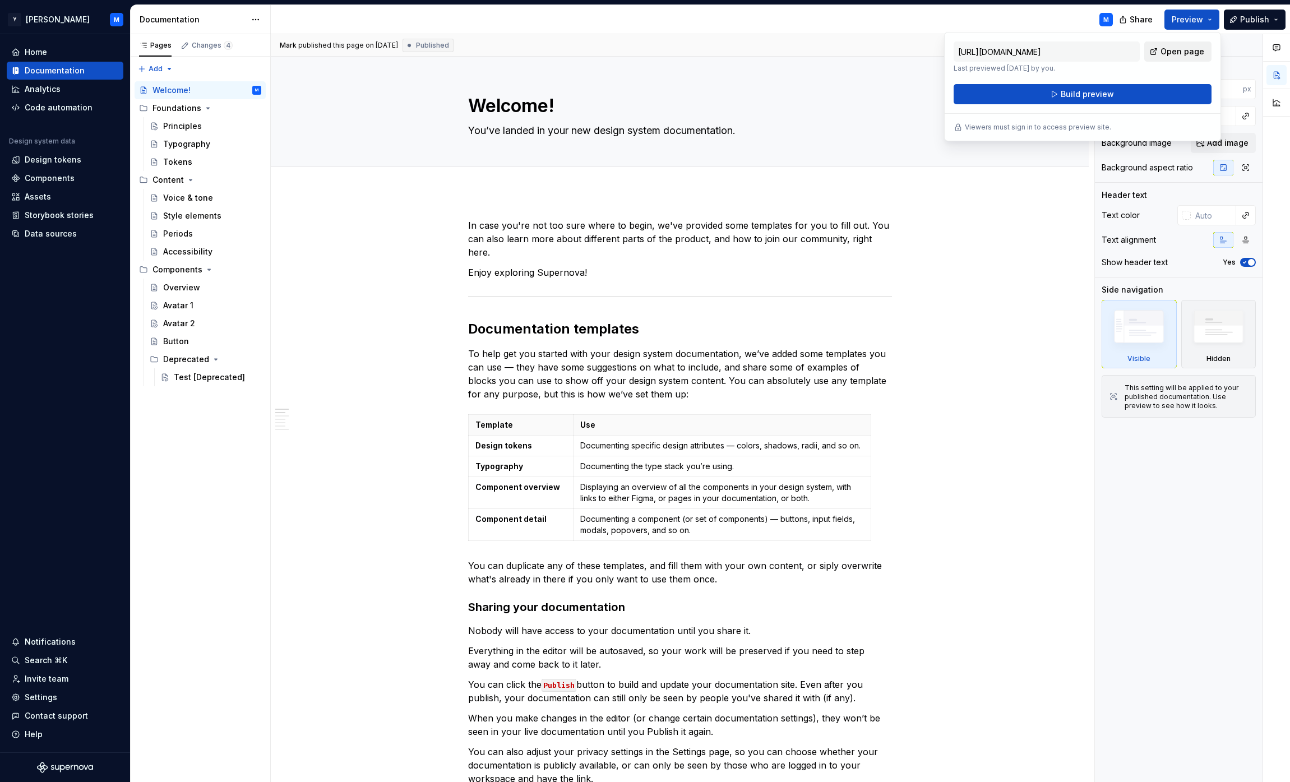
click at [1184, 53] on span "Open page" at bounding box center [1183, 51] width 44 height 11
click at [259, 17] on html "Y [PERSON_NAME] M Home Documentation Analytics Code automation Design system da…" at bounding box center [645, 391] width 1290 height 782
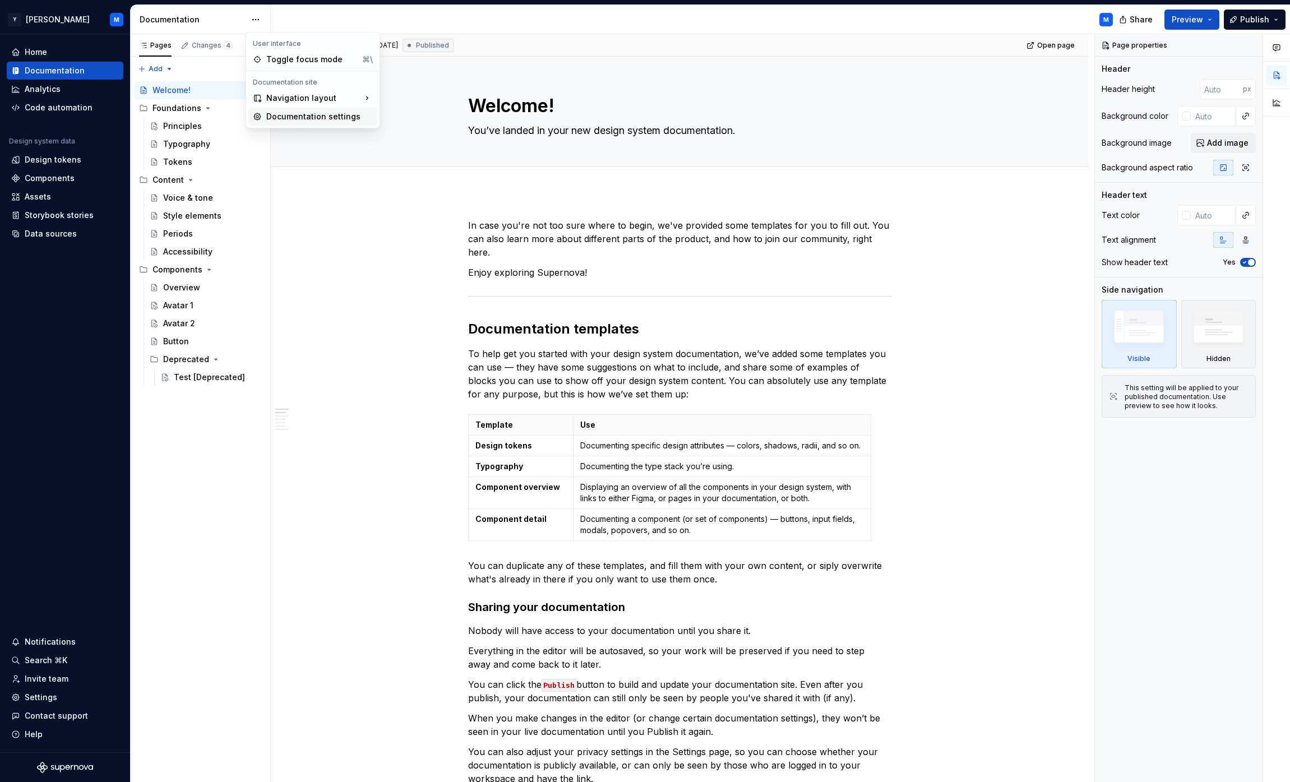
click at [313, 114] on div "Documentation settings" at bounding box center [319, 116] width 107 height 11
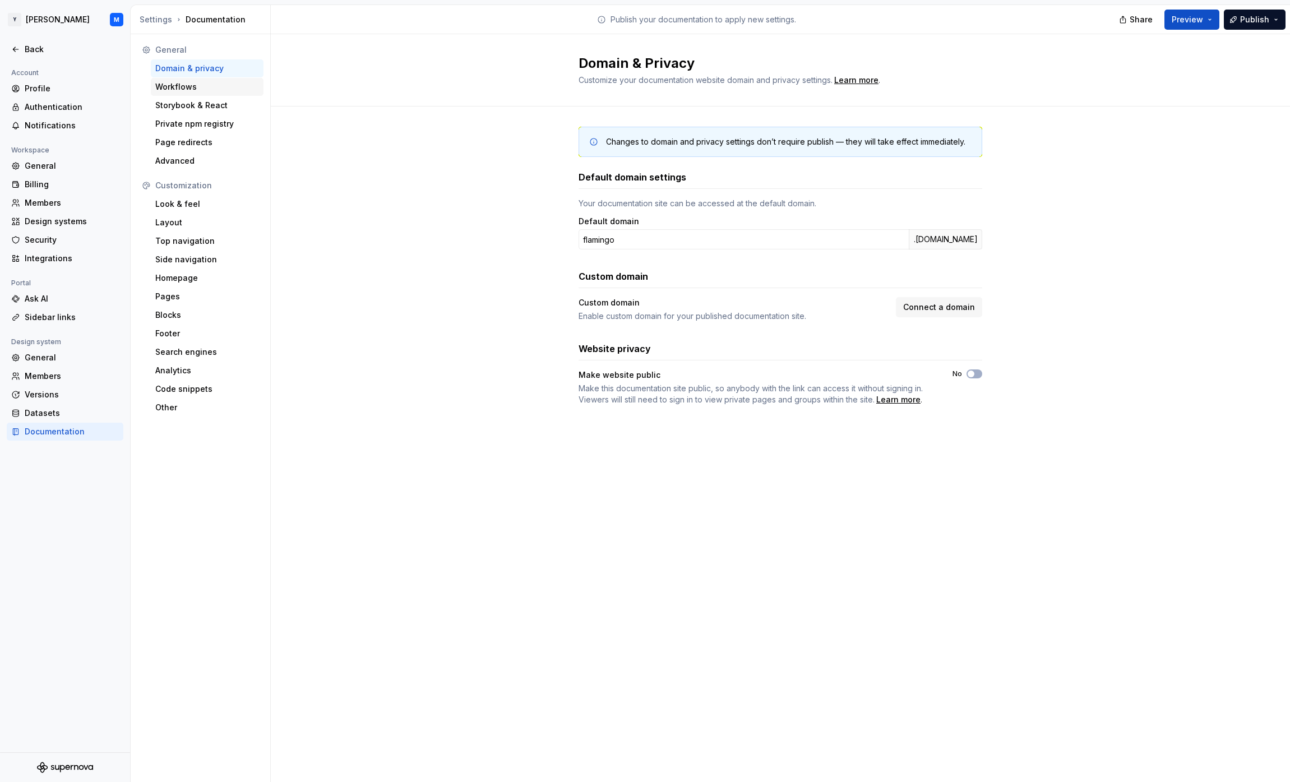
click at [203, 83] on div "Workflows" at bounding box center [207, 86] width 104 height 11
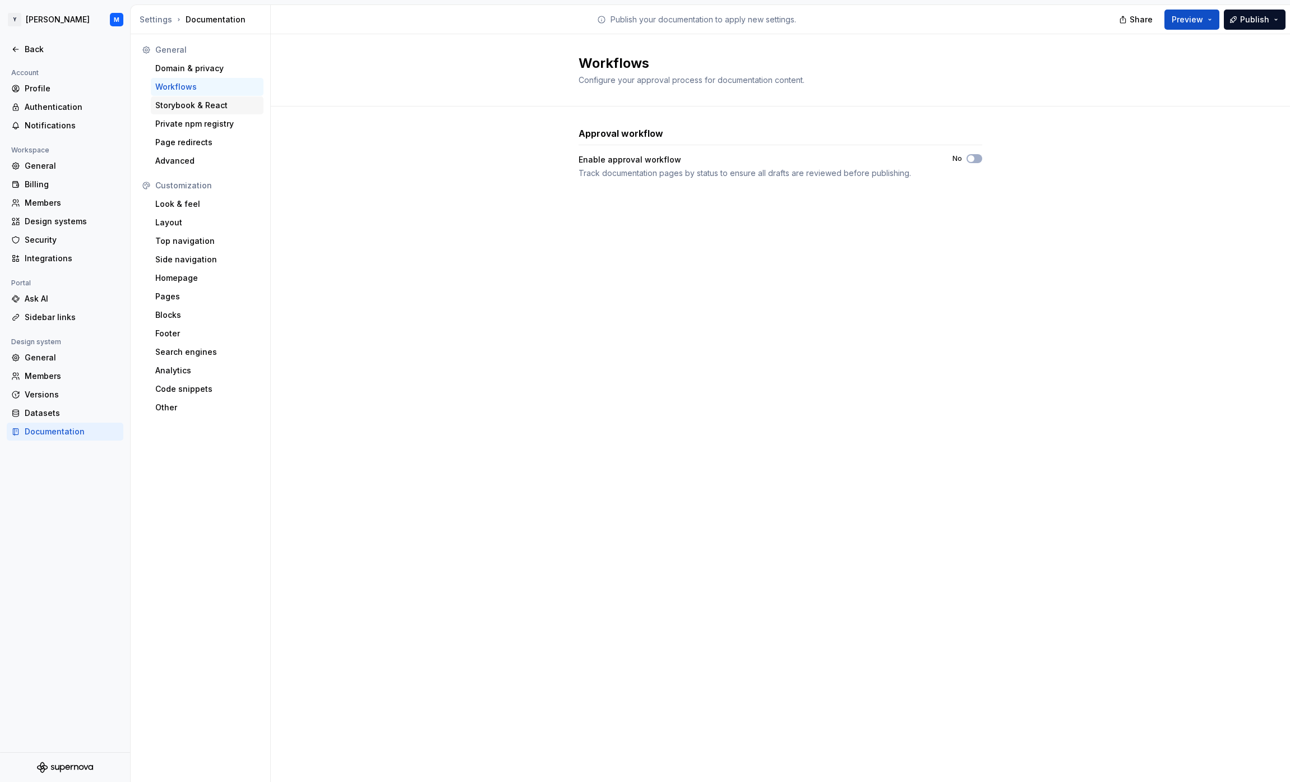
click at [228, 106] on div "Storybook & React" at bounding box center [207, 105] width 104 height 11
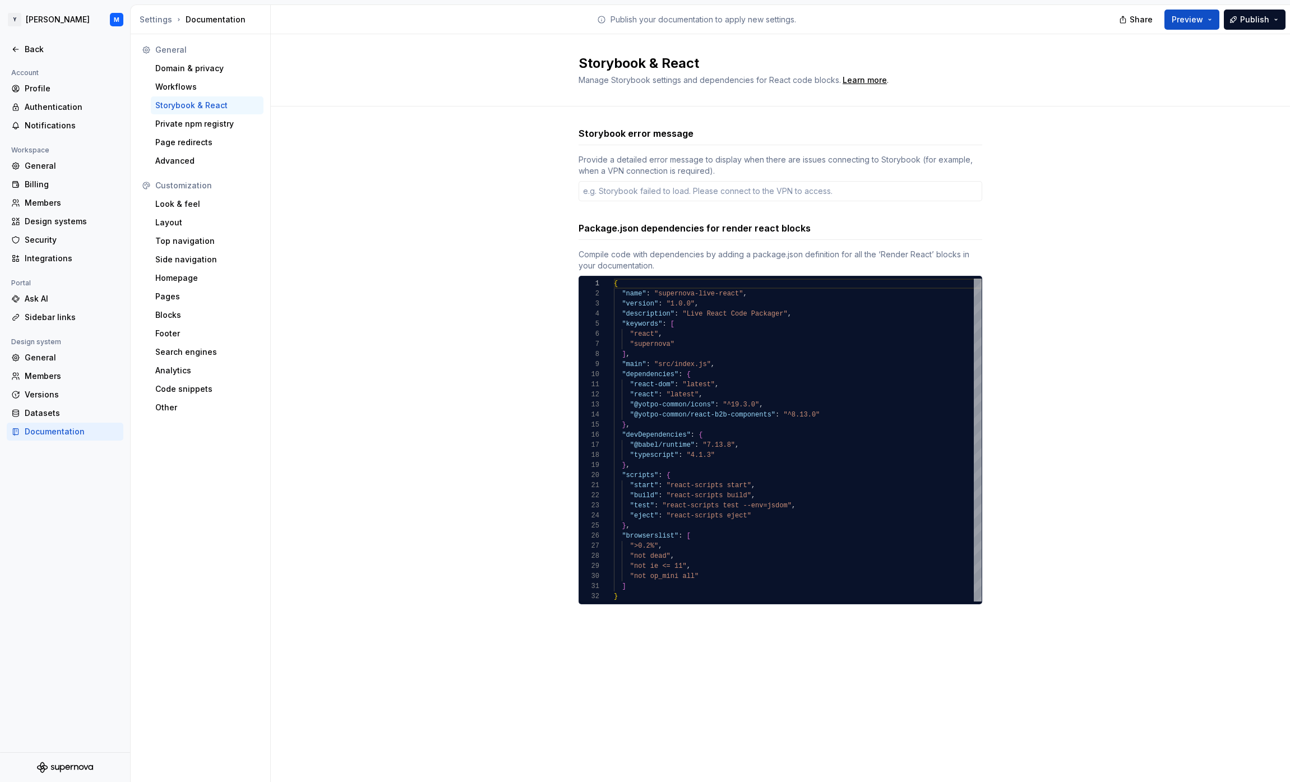
type textarea "*"
click at [239, 122] on div "Private npm registry" at bounding box center [207, 123] width 104 height 11
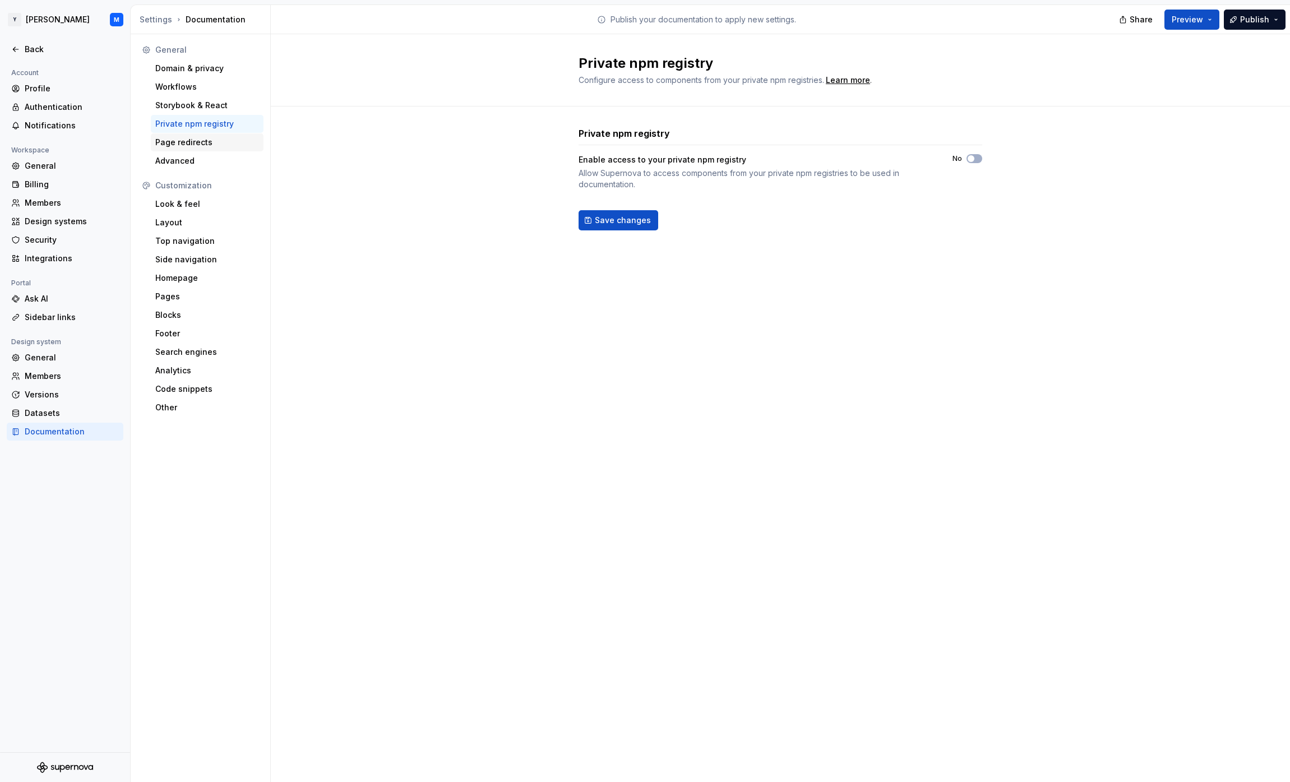
click at [233, 144] on div "Page redirects" at bounding box center [207, 142] width 104 height 11
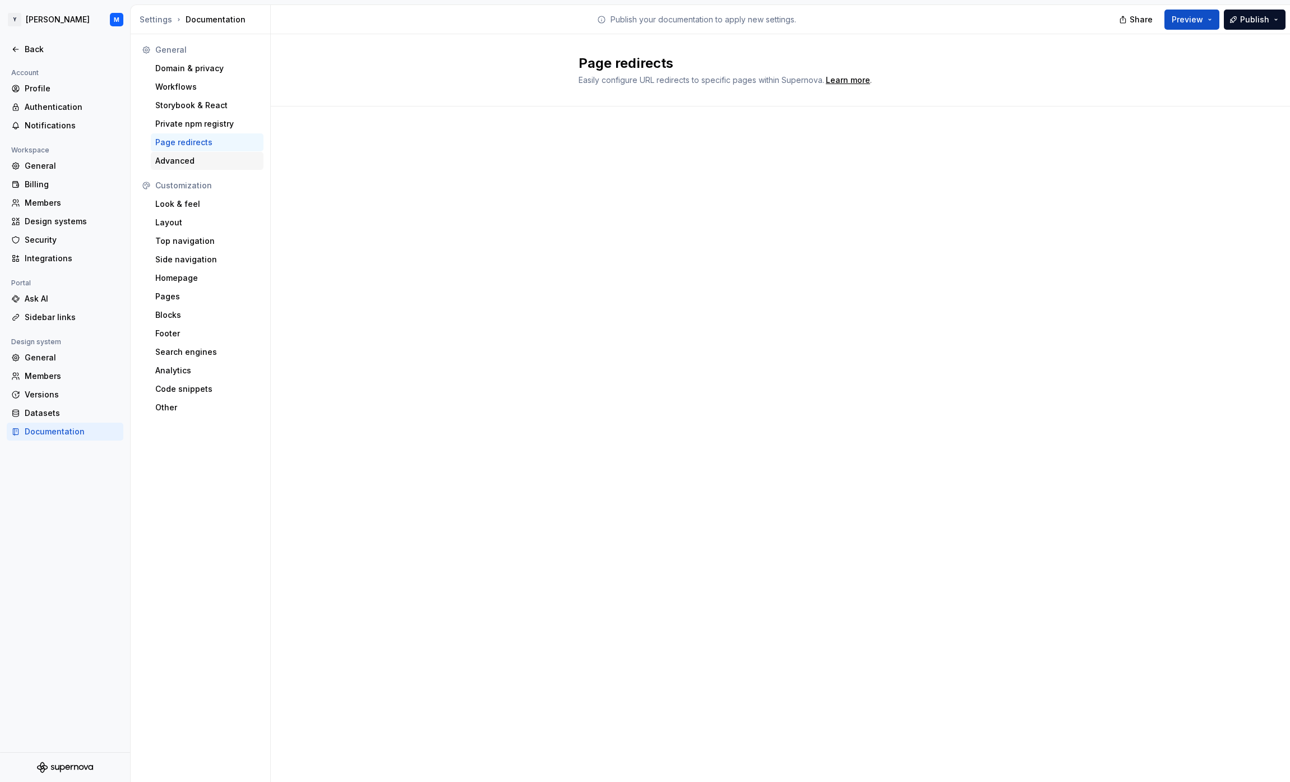
click at [229, 161] on div "Advanced" at bounding box center [207, 160] width 104 height 11
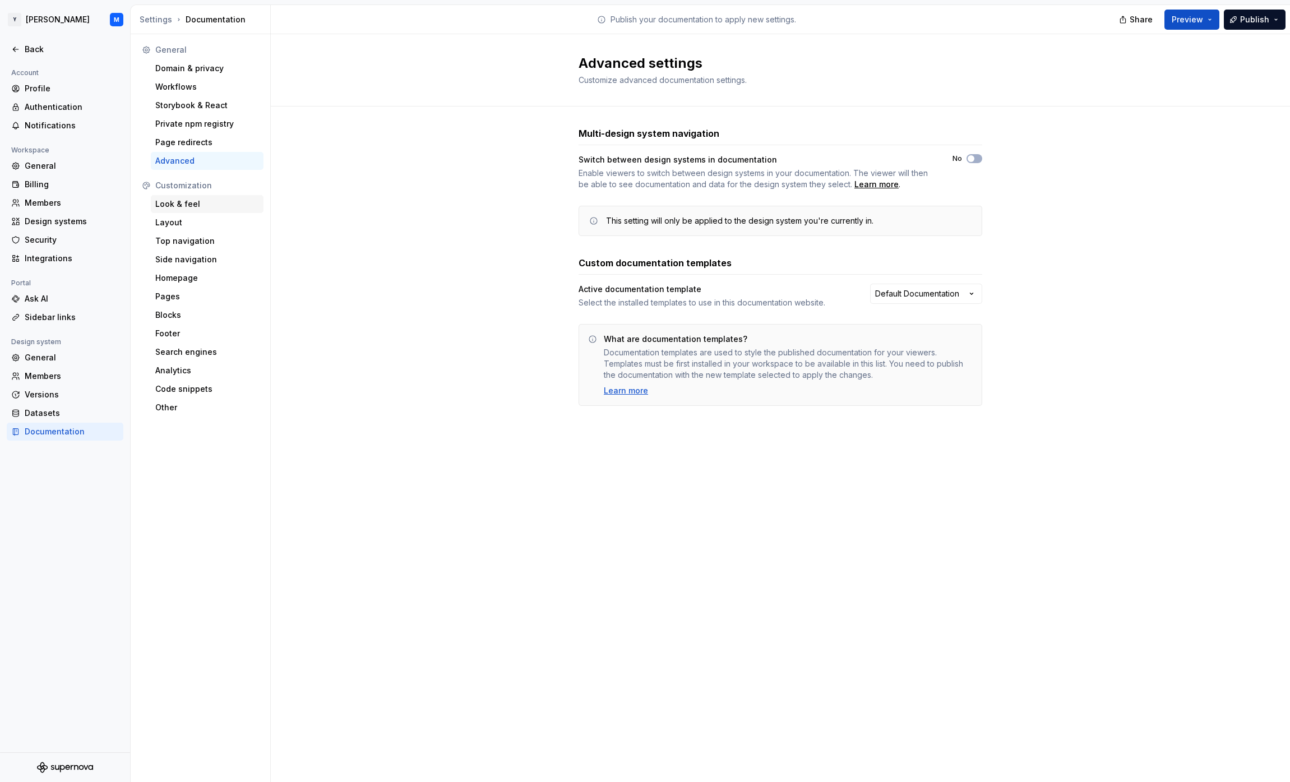
click at [220, 203] on div "Look & feel" at bounding box center [207, 204] width 104 height 11
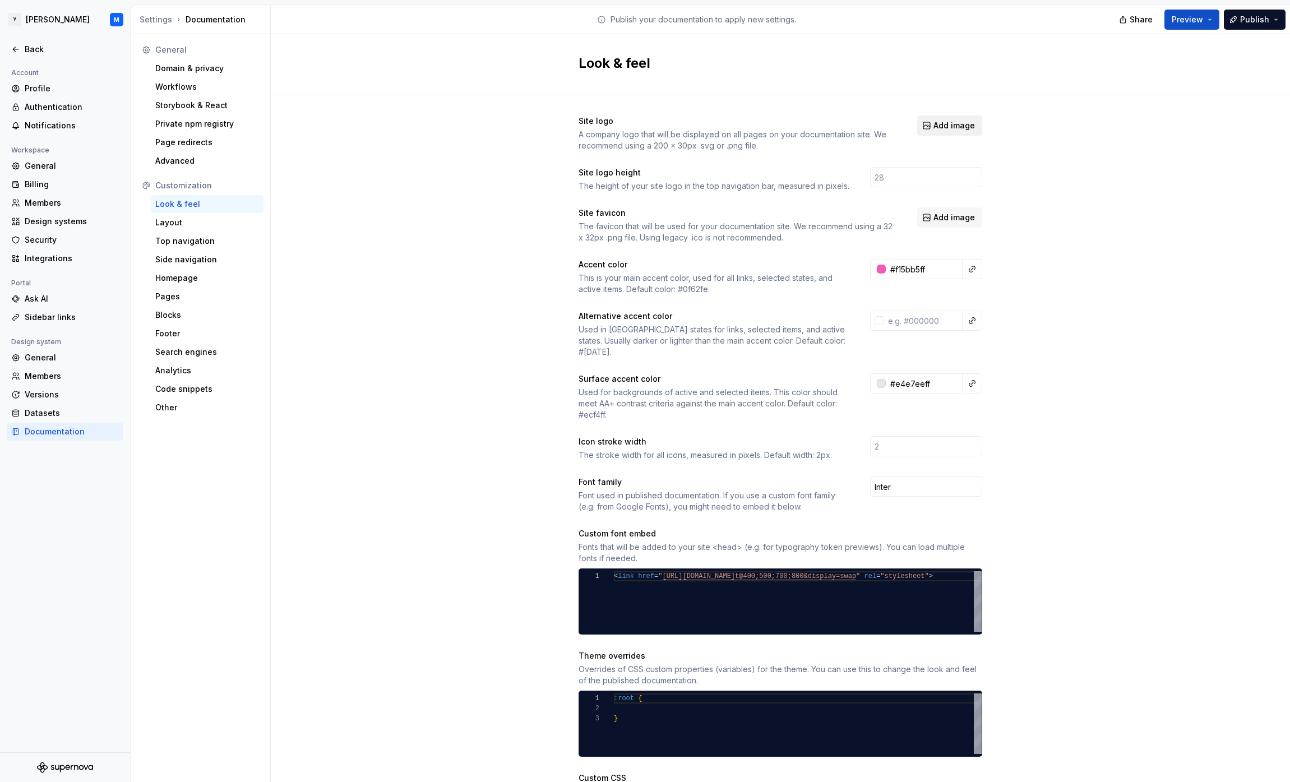
click at [933, 124] on button "Add image" at bounding box center [949, 126] width 65 height 20
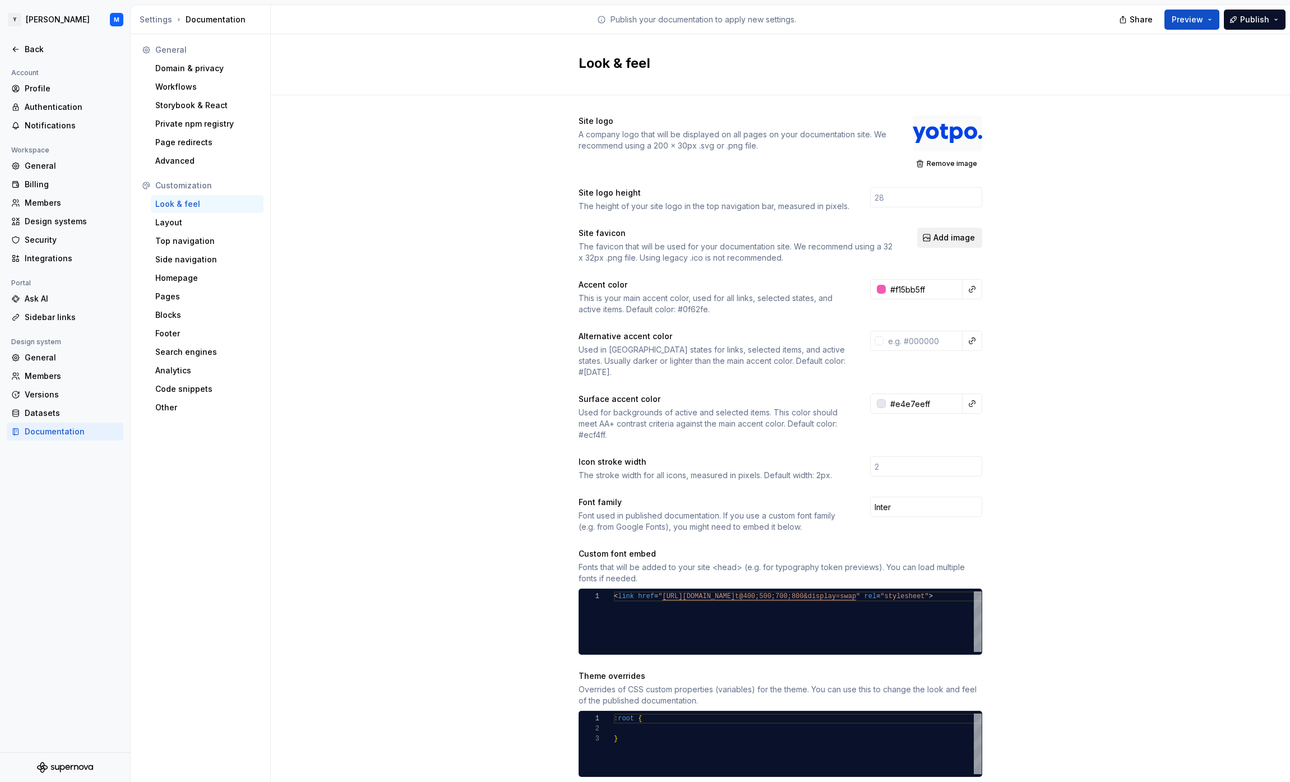
click at [947, 237] on span "Add image" at bounding box center [954, 237] width 41 height 11
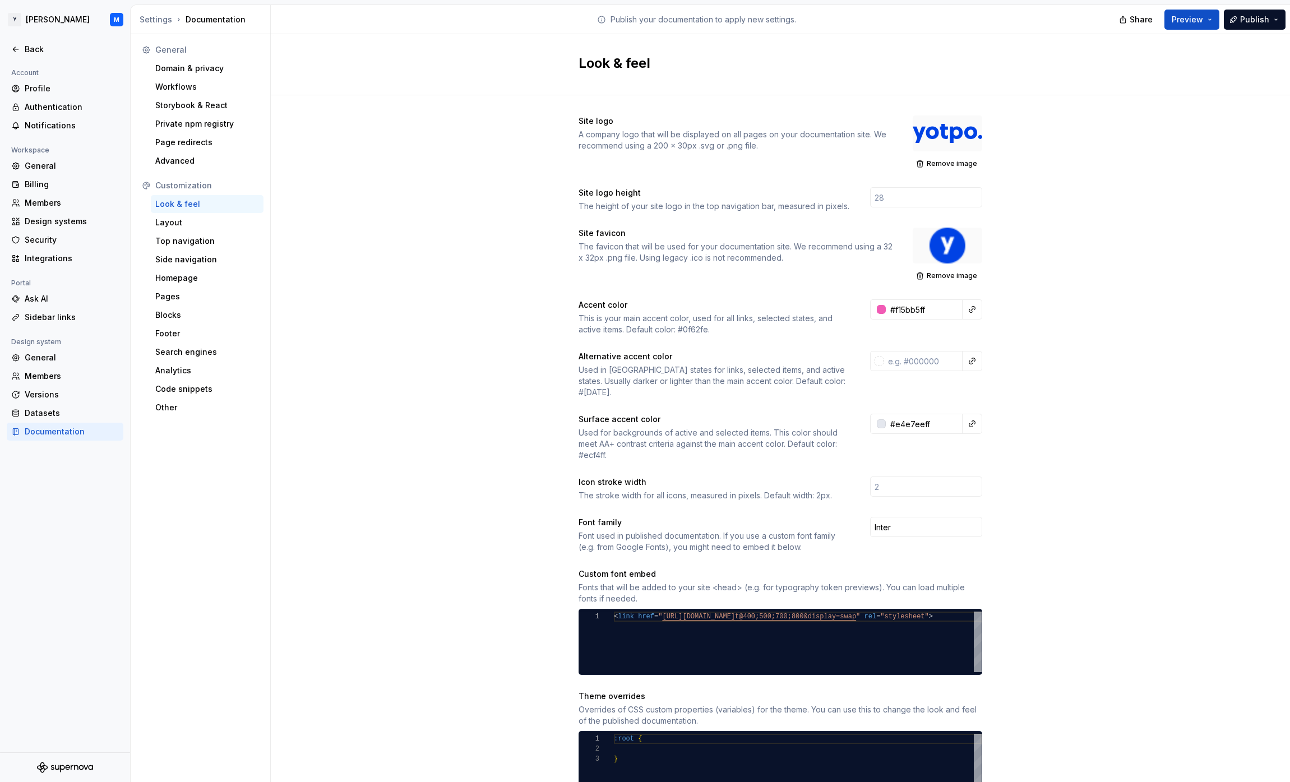
scroll to position [164, 0]
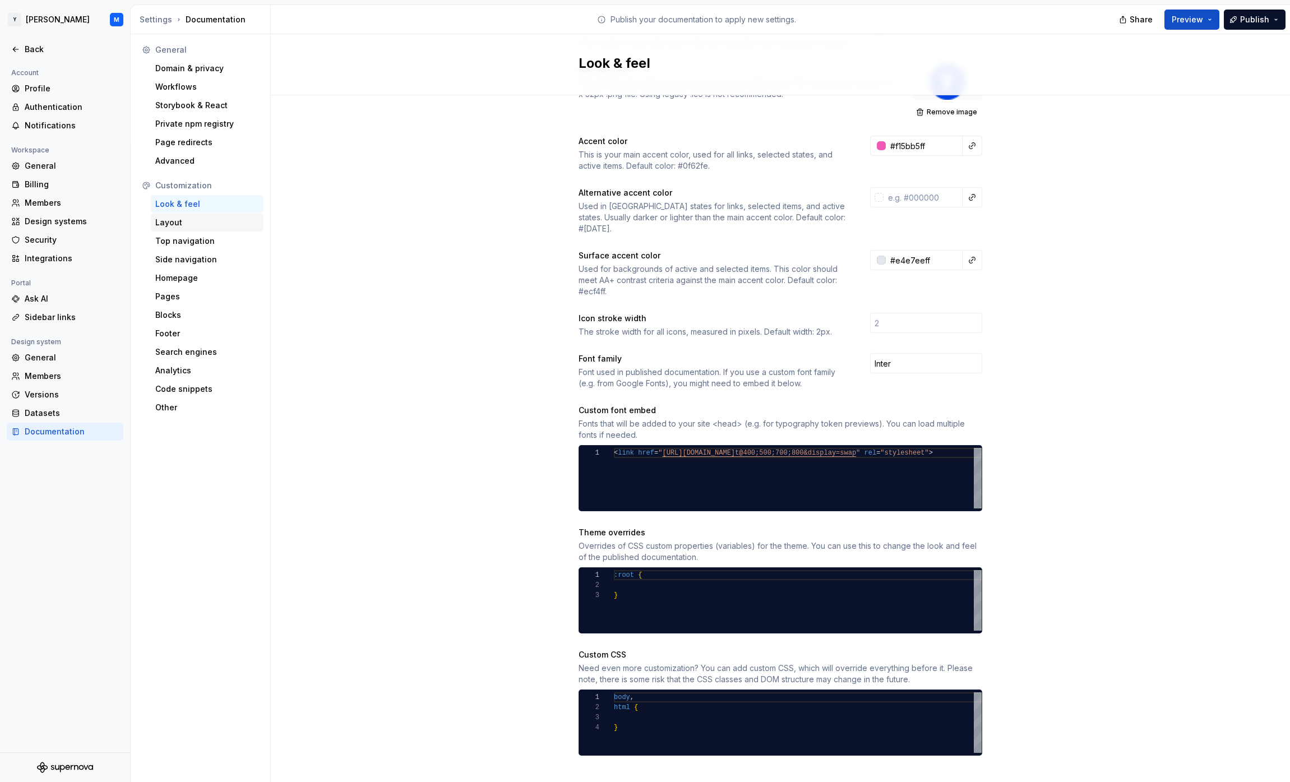
click at [197, 229] on div "Layout" at bounding box center [207, 223] width 113 height 18
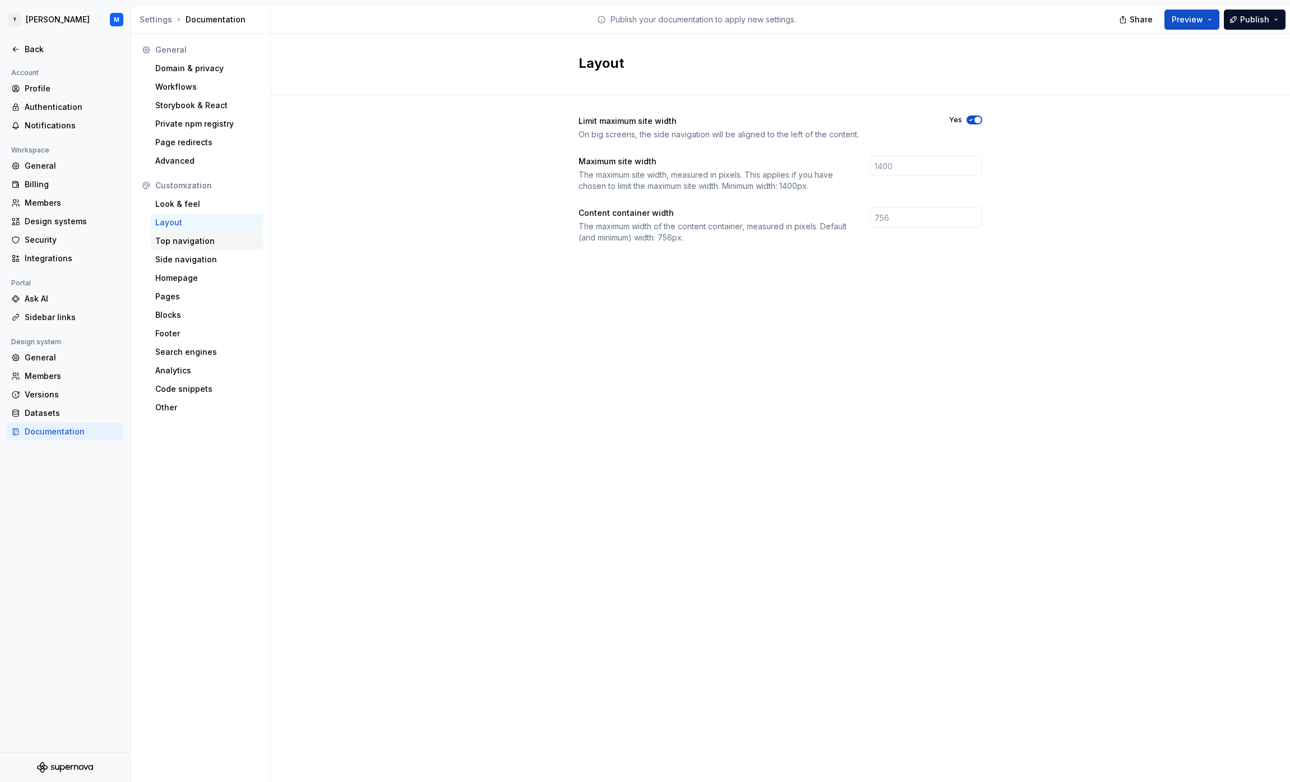
click at [192, 237] on div "Top navigation" at bounding box center [207, 241] width 104 height 11
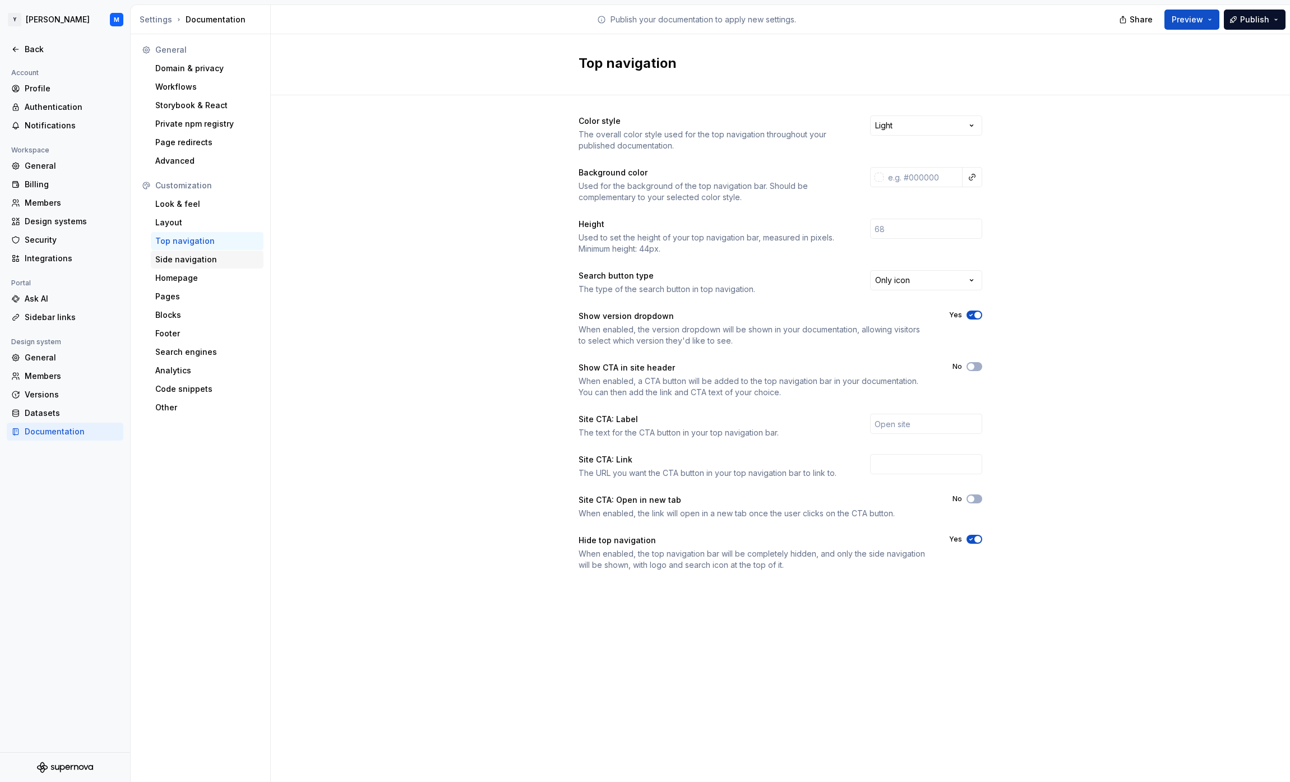
click at [219, 258] on div "Side navigation" at bounding box center [207, 259] width 104 height 11
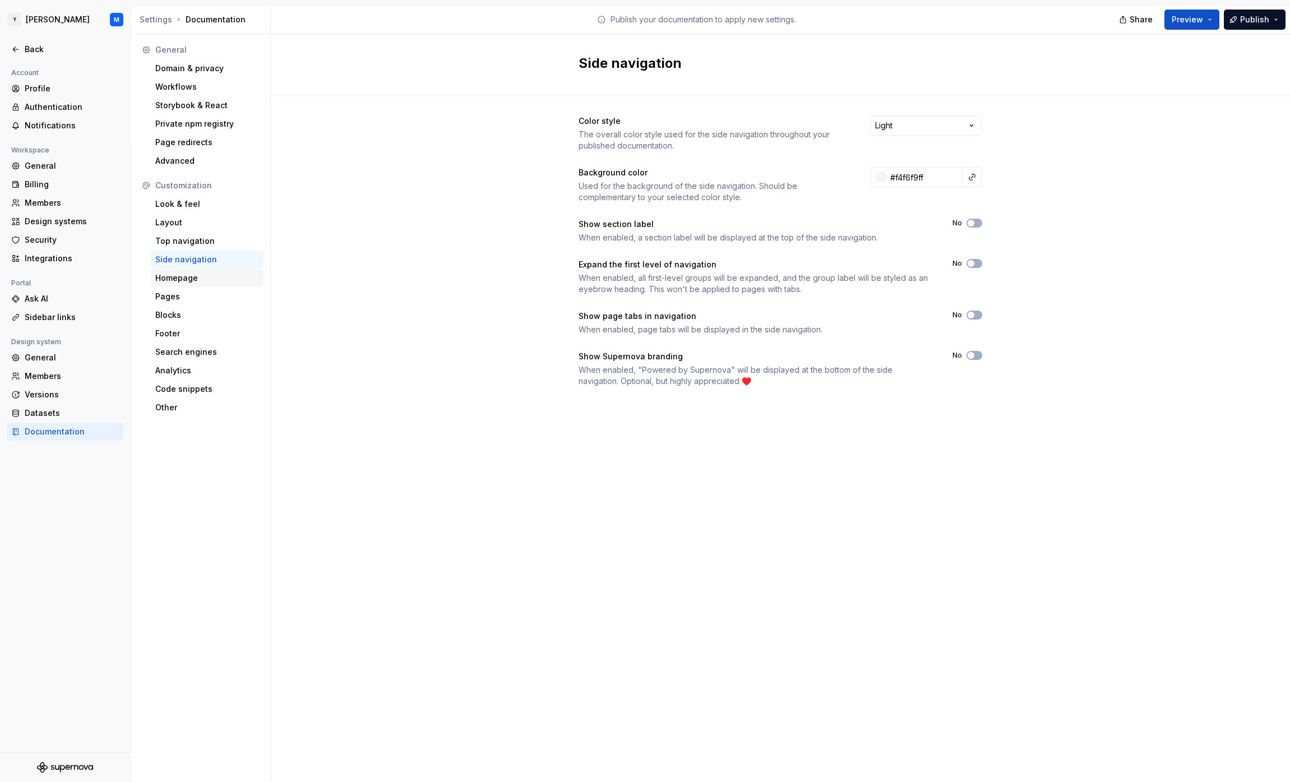
click at [220, 277] on div "Homepage" at bounding box center [207, 278] width 104 height 11
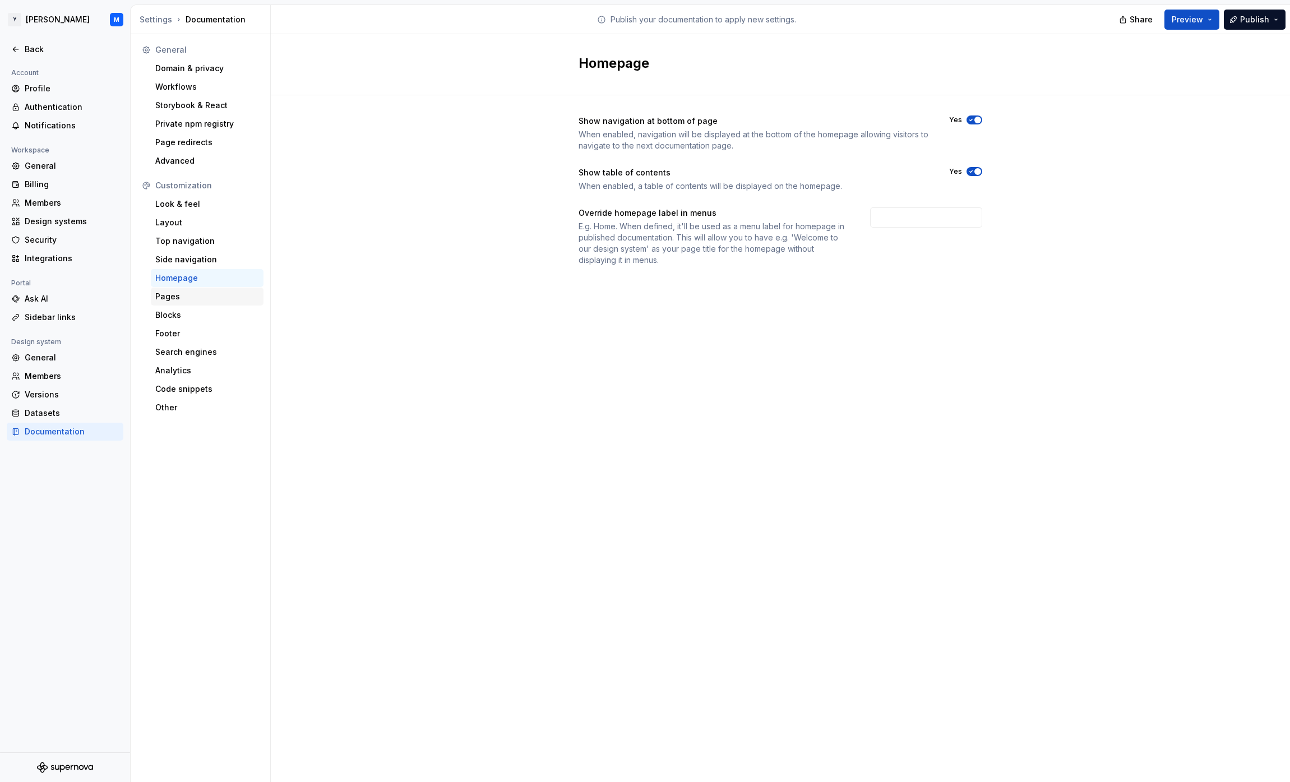
click at [195, 298] on div "Pages" at bounding box center [207, 296] width 104 height 11
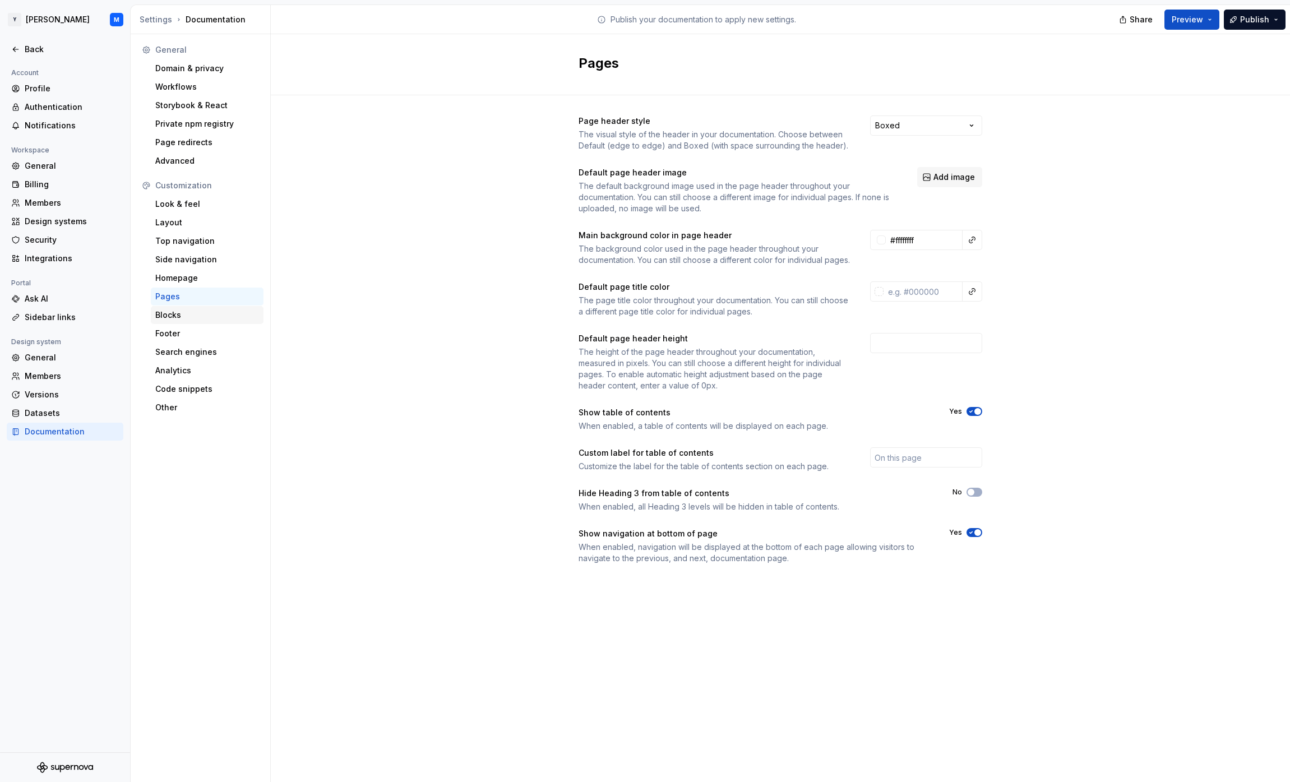
click at [179, 316] on div "Blocks" at bounding box center [207, 315] width 104 height 11
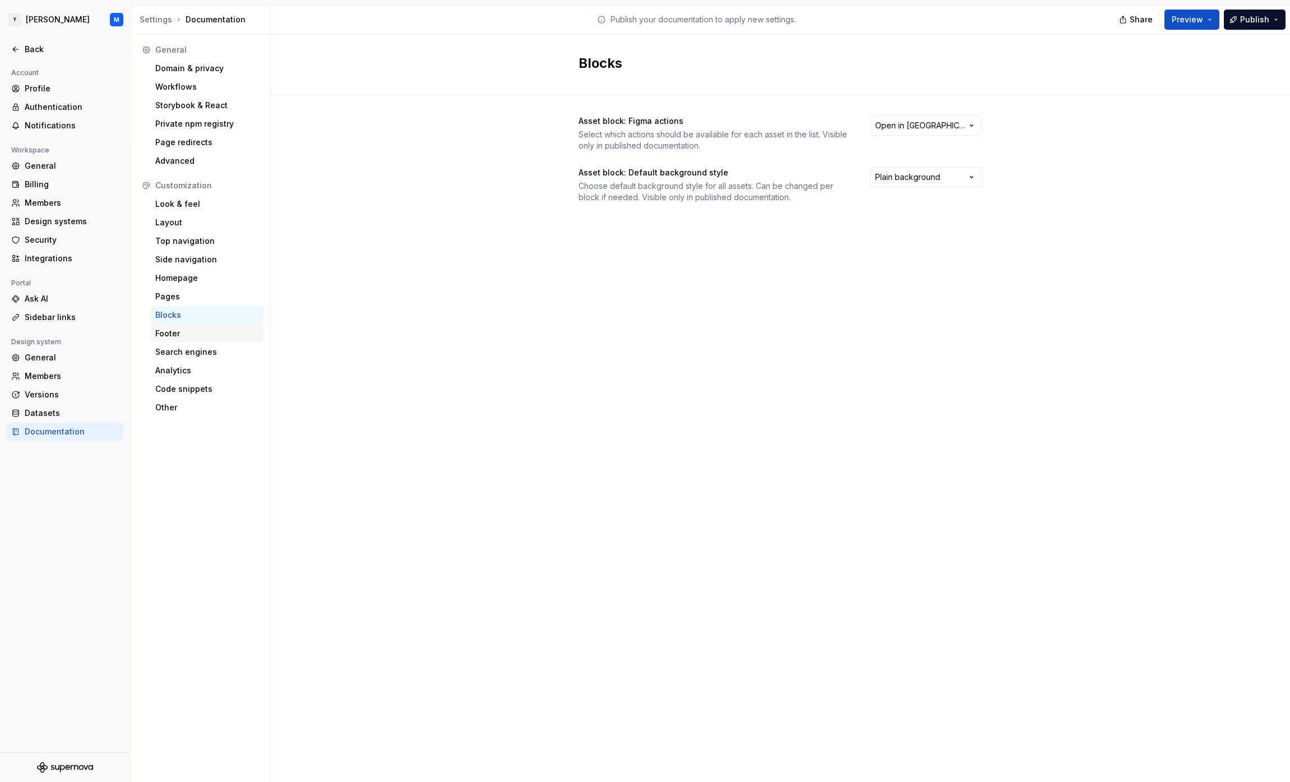
click at [216, 335] on div "Footer" at bounding box center [207, 333] width 104 height 11
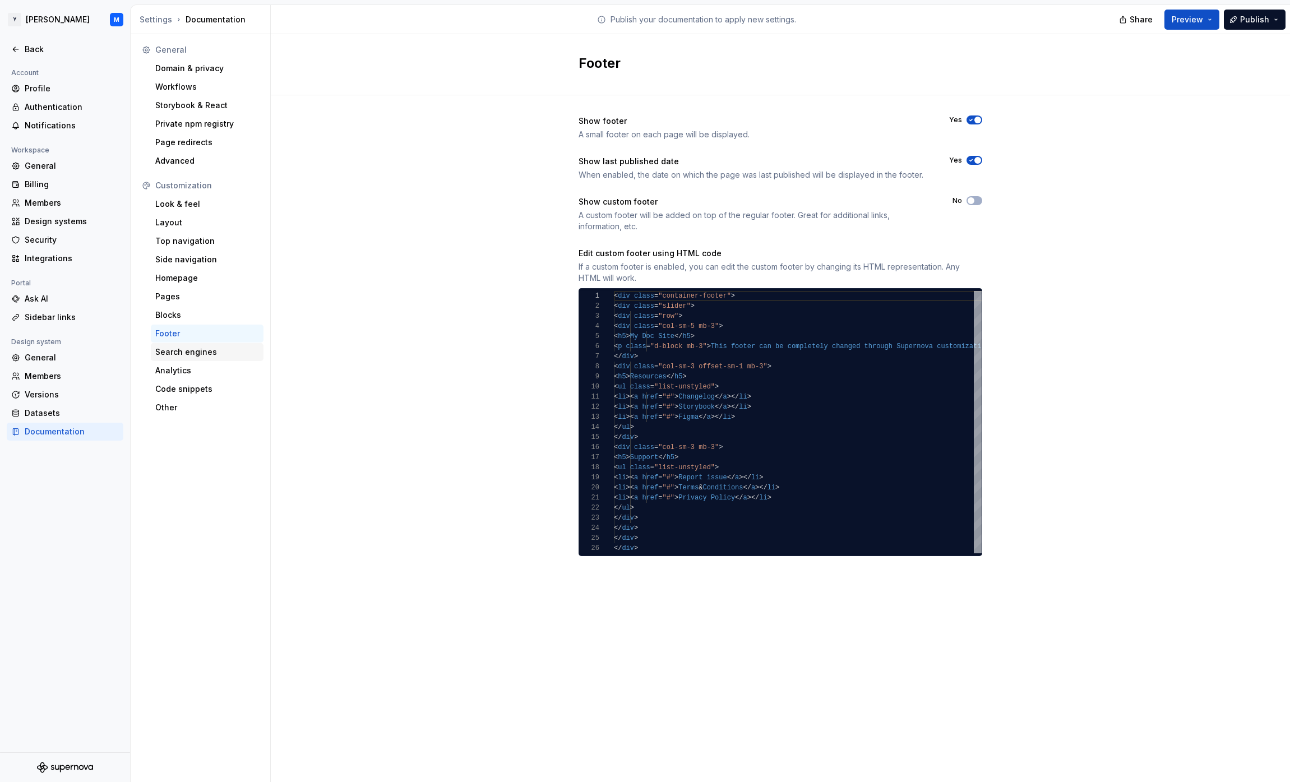
click at [226, 348] on div "Search engines" at bounding box center [207, 352] width 104 height 11
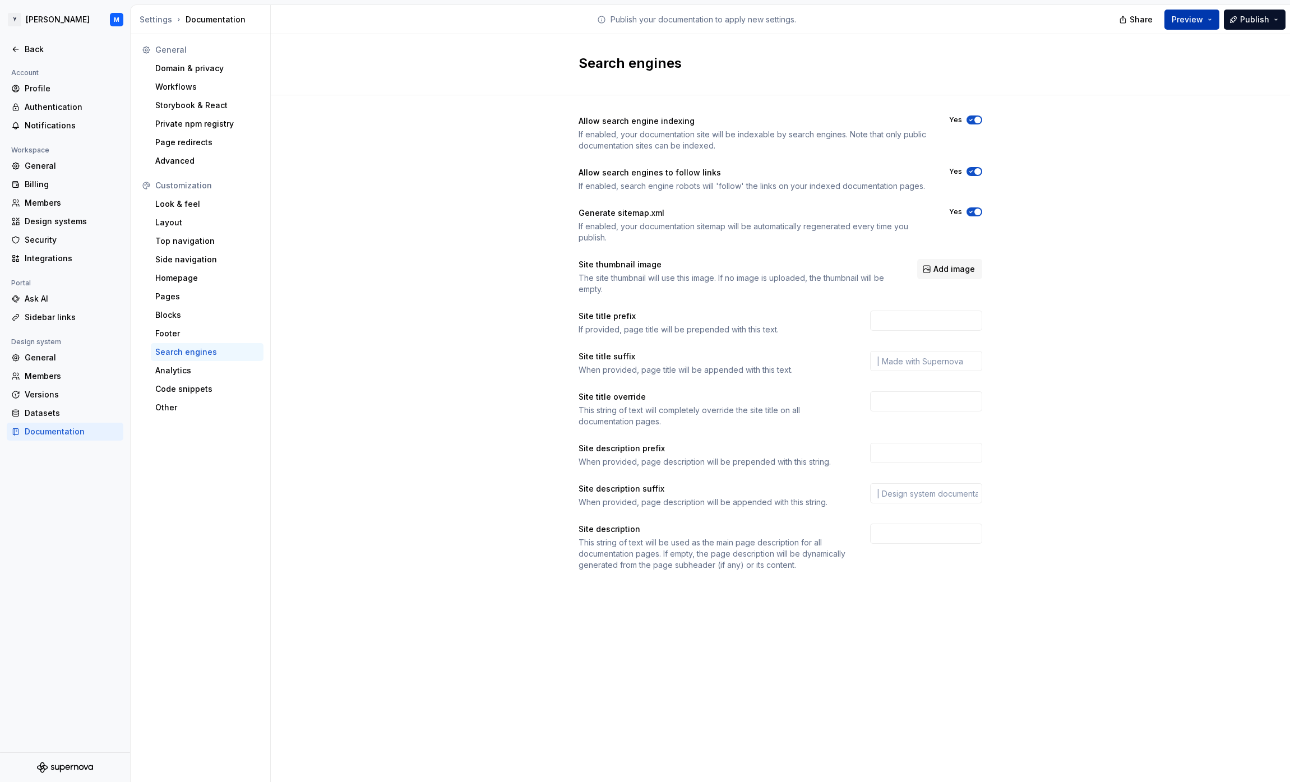
click at [1176, 21] on span "Preview" at bounding box center [1187, 19] width 31 height 11
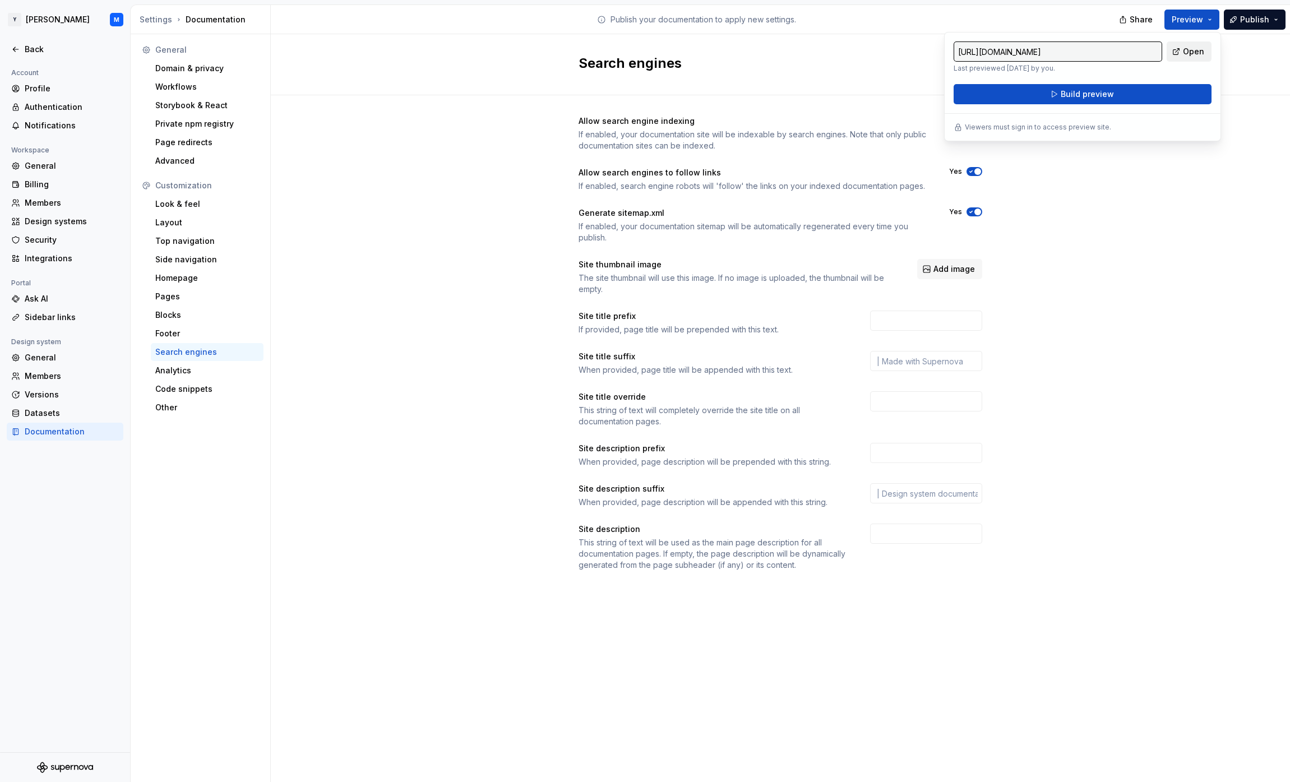
click at [1196, 52] on span "Open" at bounding box center [1193, 51] width 21 height 11
click at [1120, 93] on button "Build preview" at bounding box center [1083, 94] width 258 height 20
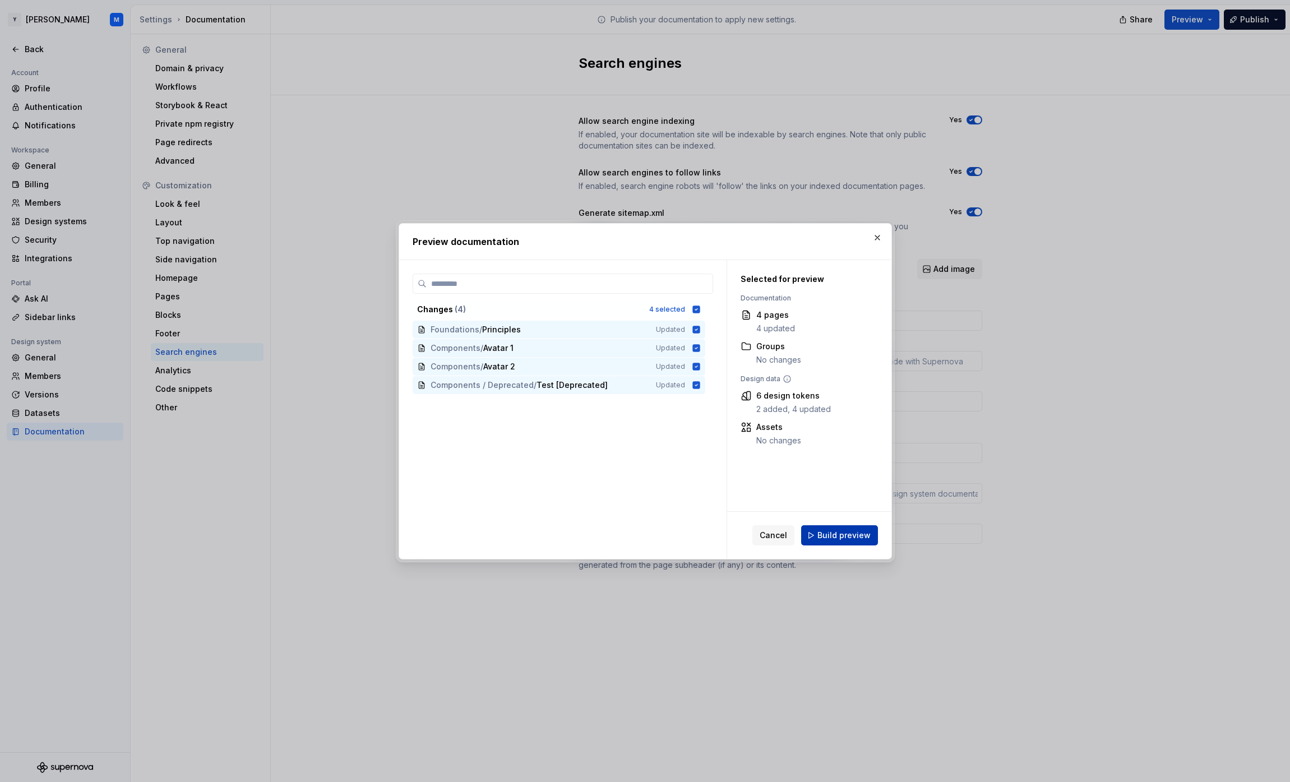
click at [855, 540] on span "Build preview" at bounding box center [844, 535] width 53 height 11
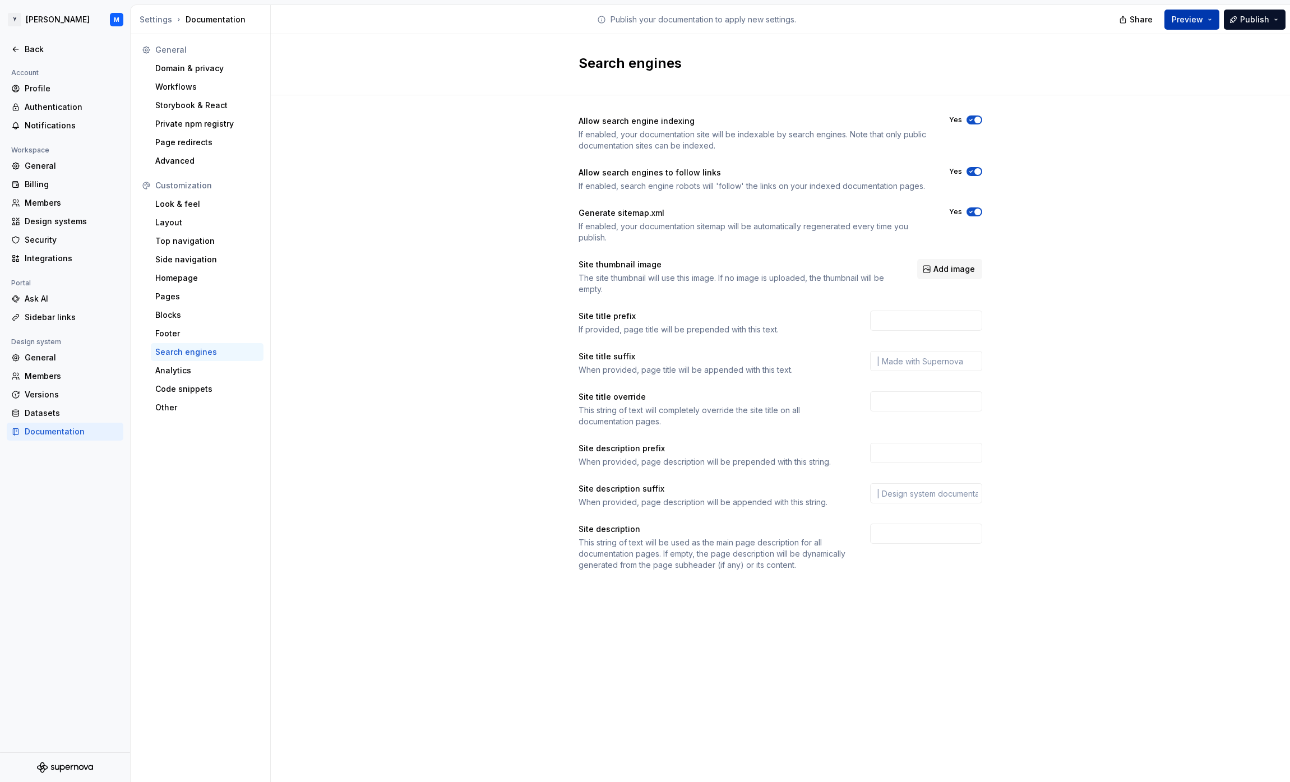
click at [1208, 27] on button "Preview" at bounding box center [1192, 20] width 55 height 20
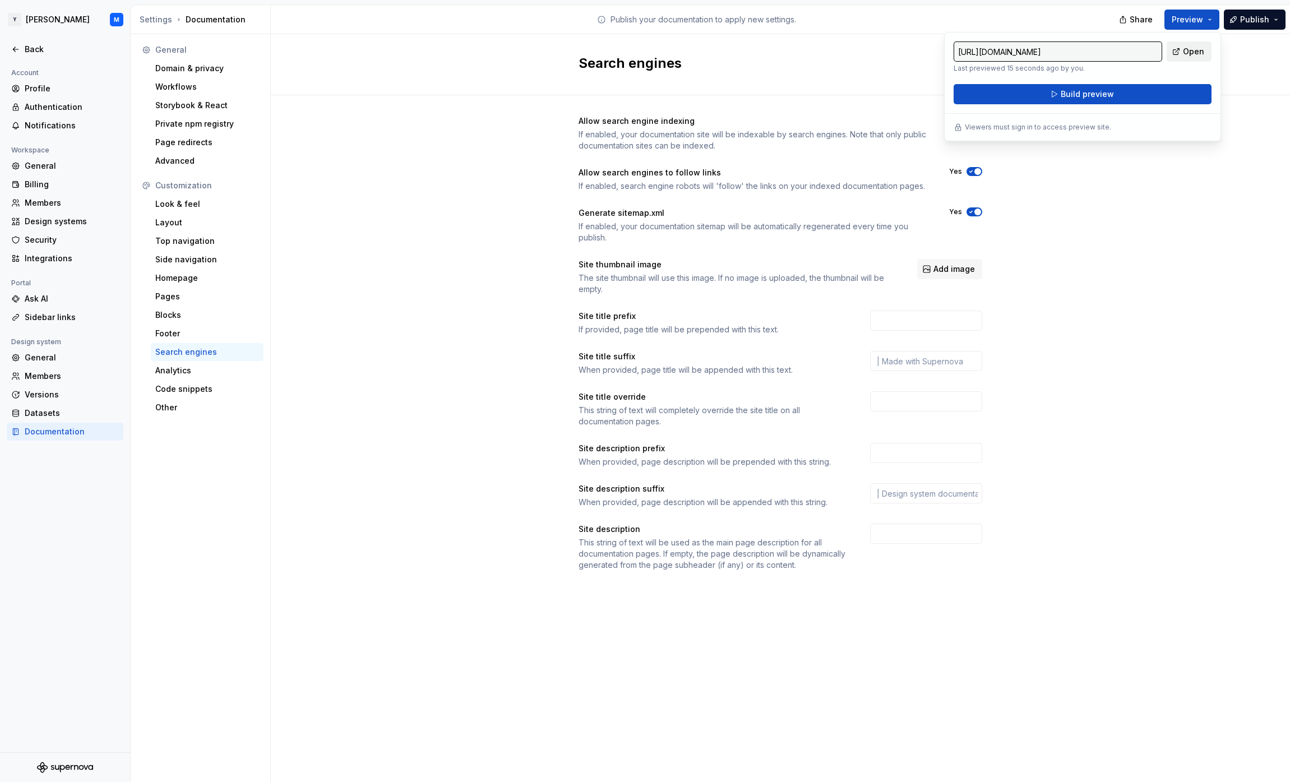
click at [1197, 50] on span "Open" at bounding box center [1193, 51] width 21 height 11
click at [1156, 198] on div "Allow search engine indexing If enabled, your documentation site will be indexa…" at bounding box center [780, 354] width 1019 height 518
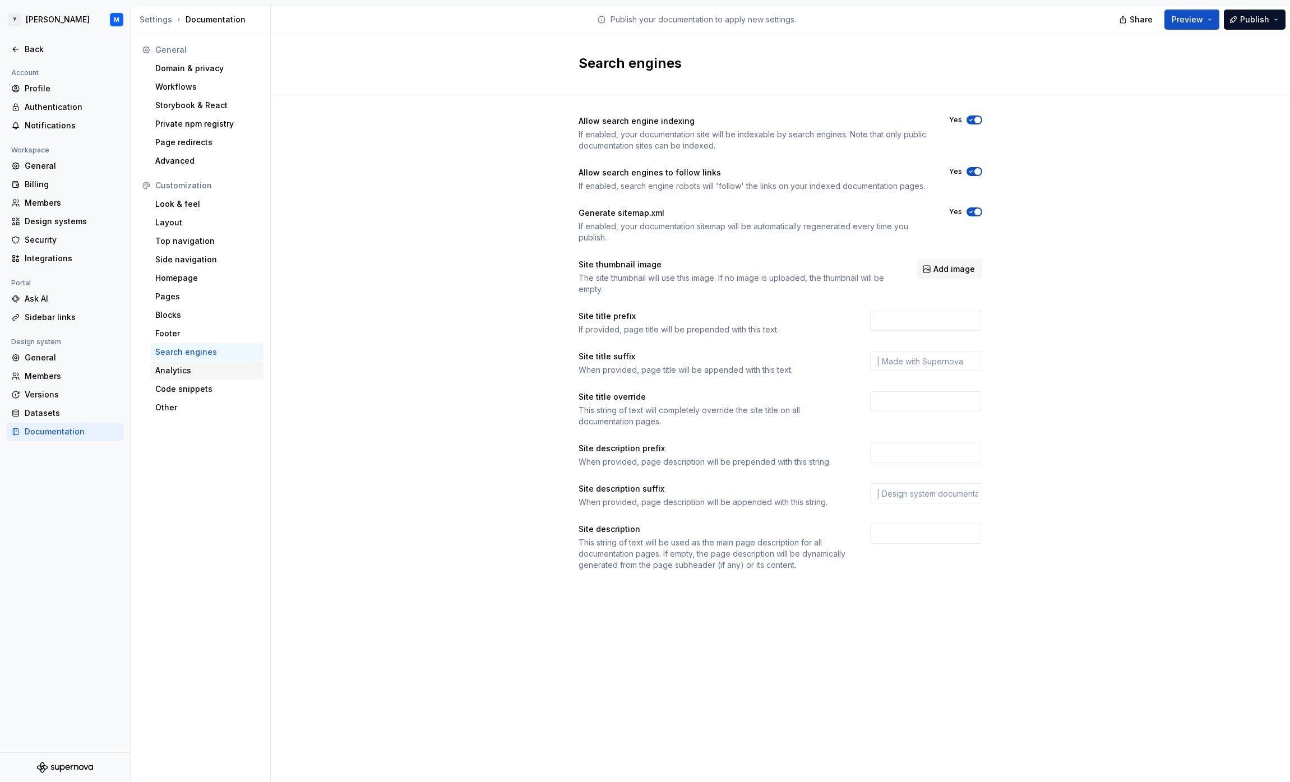
click at [214, 362] on div "Analytics" at bounding box center [207, 371] width 113 height 18
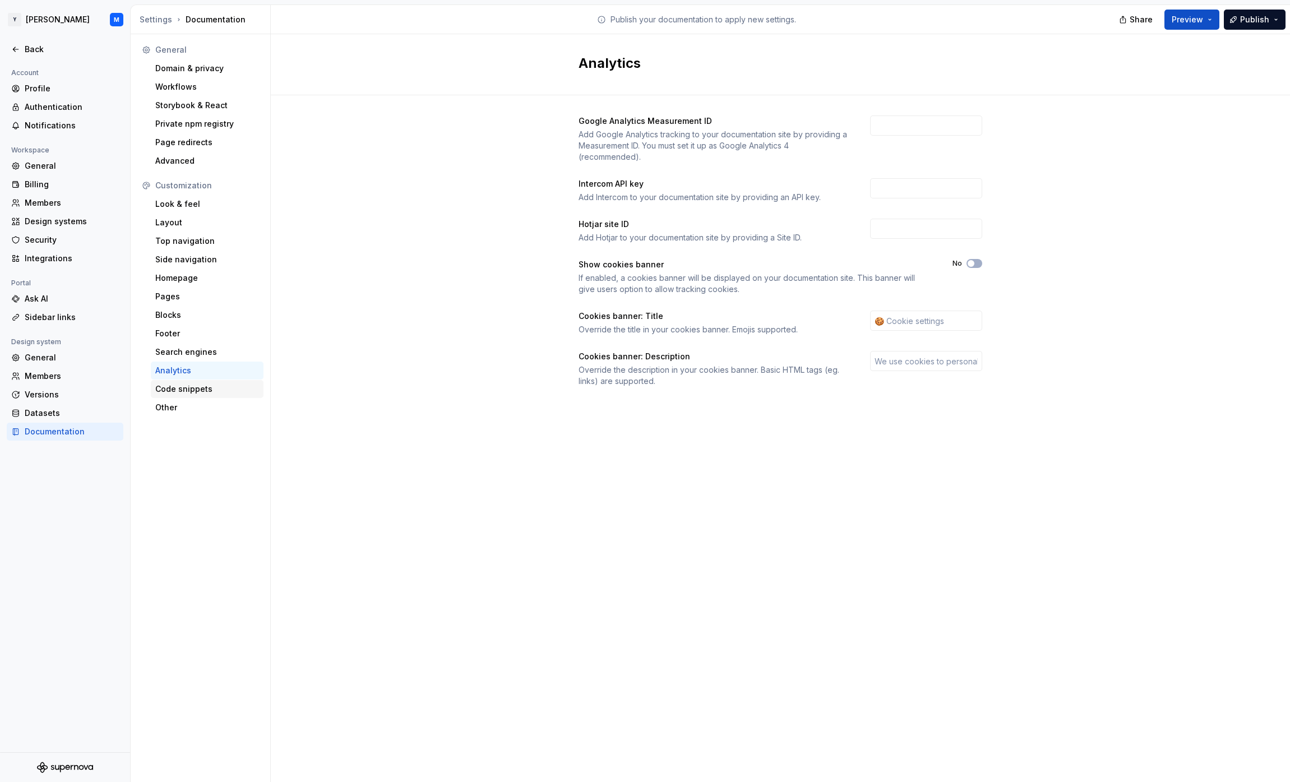
click at [207, 393] on div "Code snippets" at bounding box center [207, 389] width 104 height 11
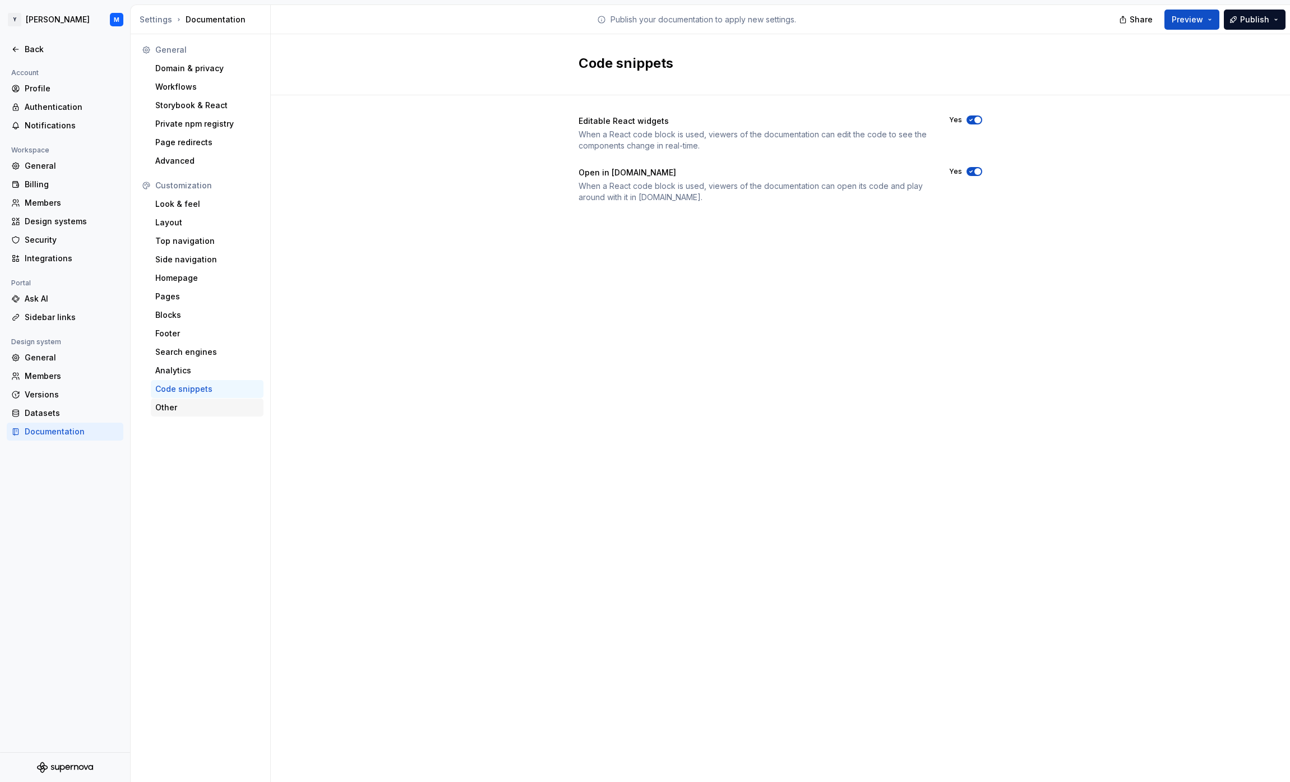
click at [215, 405] on div "Other" at bounding box center [207, 407] width 104 height 11
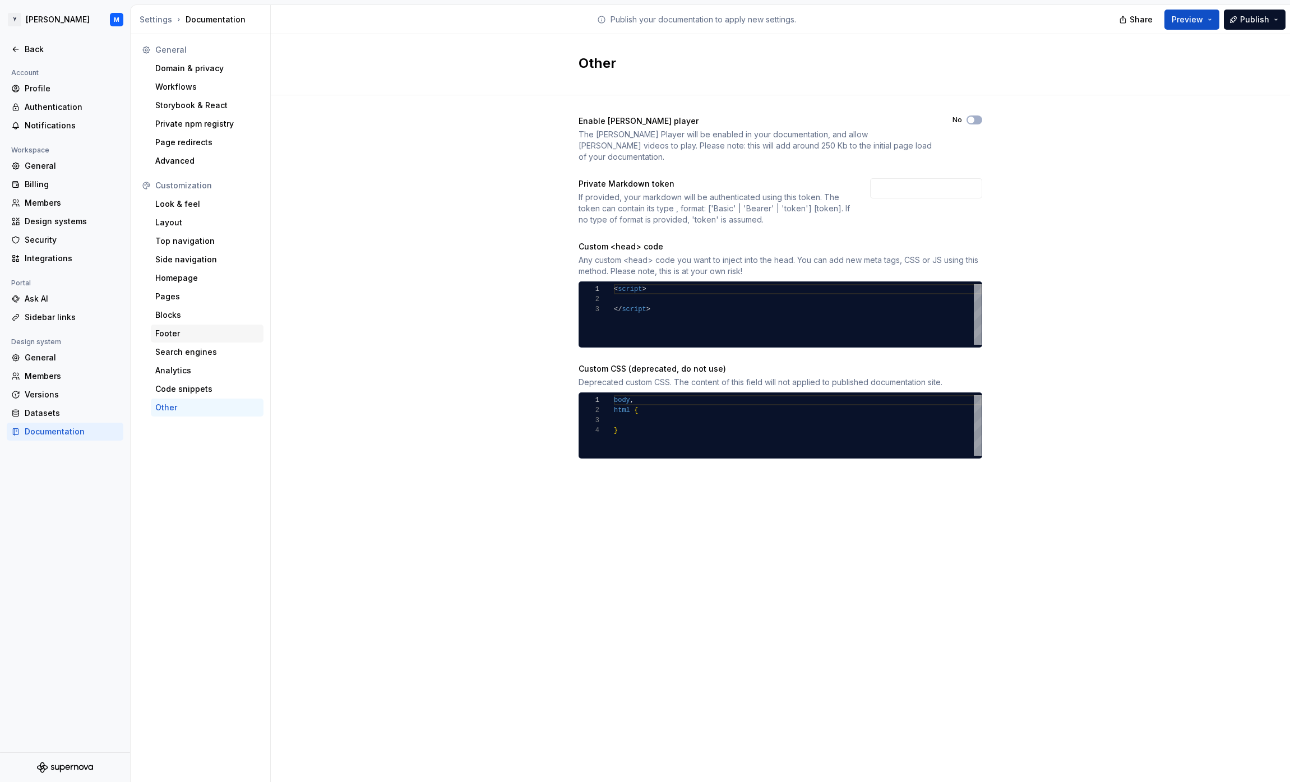
click at [172, 334] on div "Footer" at bounding box center [207, 333] width 104 height 11
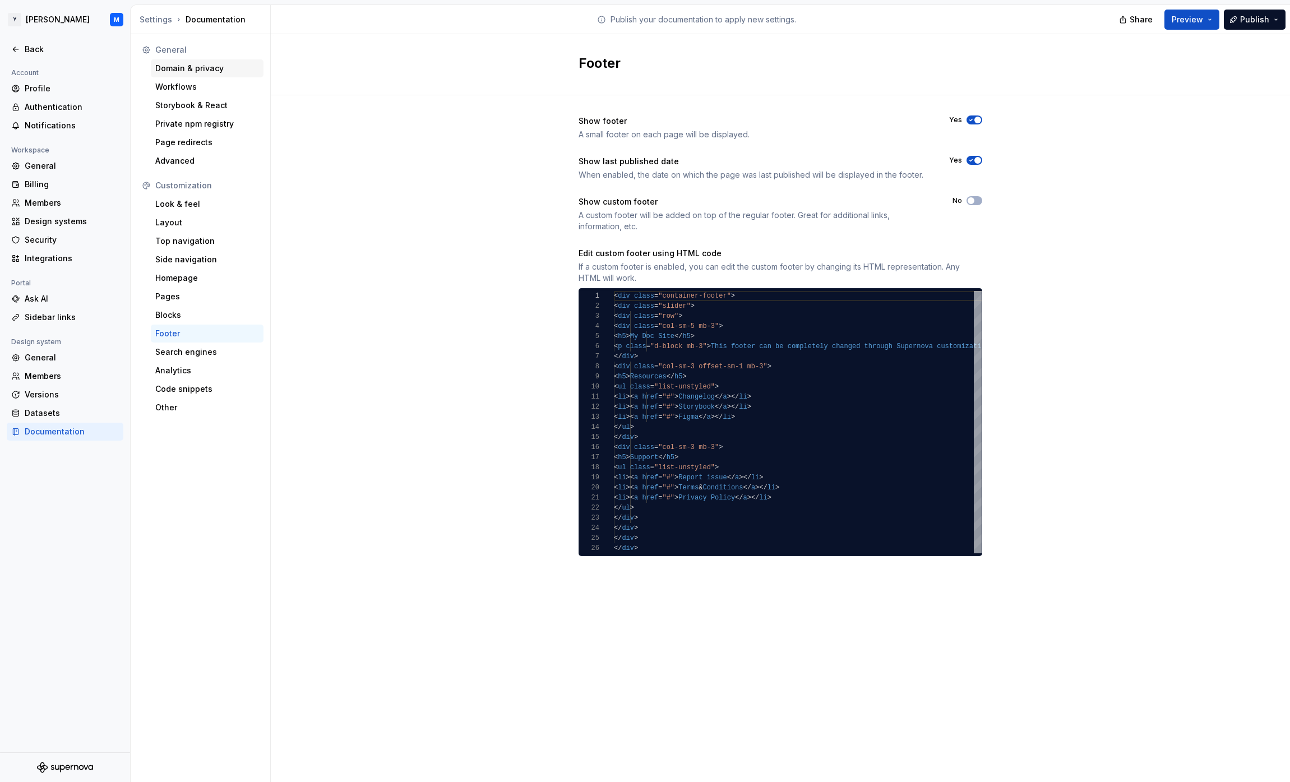
click at [233, 64] on div "Domain & privacy" at bounding box center [207, 68] width 104 height 11
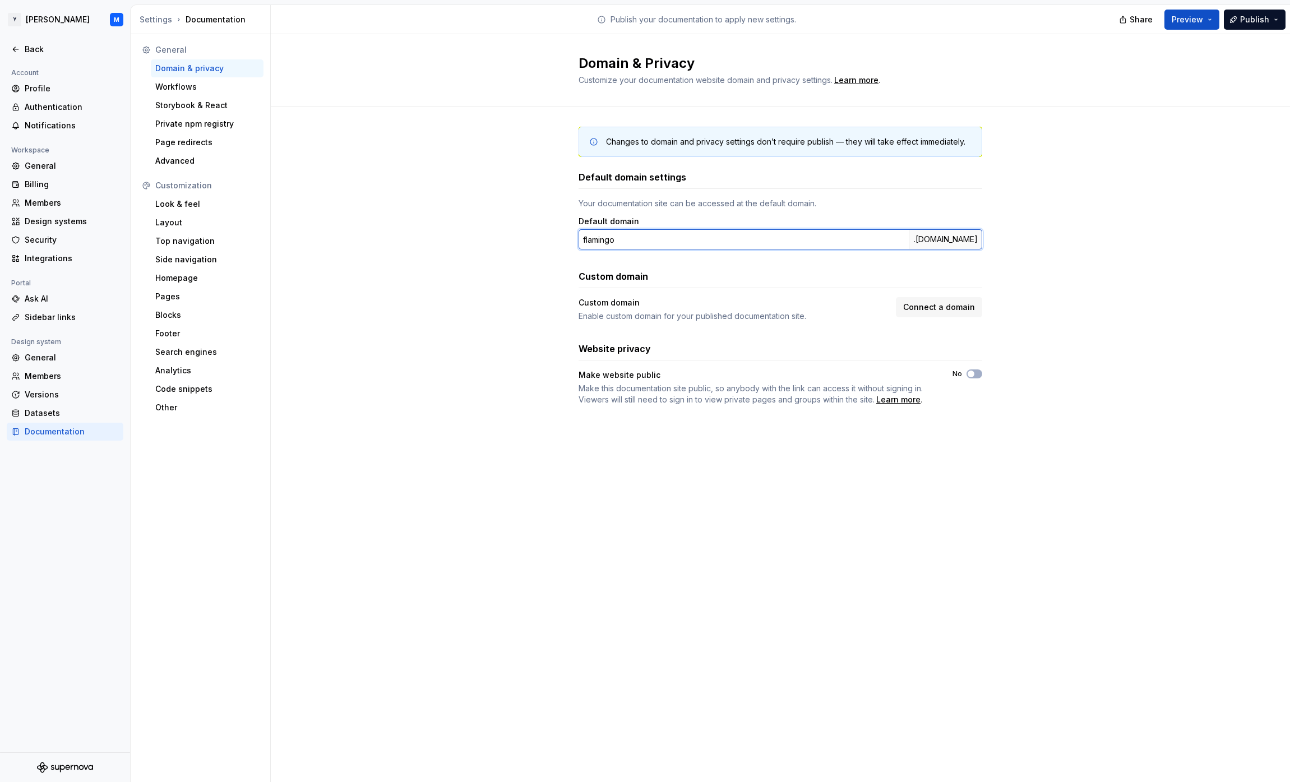
drag, startPoint x: 621, startPoint y: 240, endPoint x: 577, endPoint y: 240, distance: 44.3
click at [577, 240] on div "Changes to domain and privacy settings don’t require publish — they will take e…" at bounding box center [780, 277] width 1019 height 341
type input "[PERSON_NAME]"
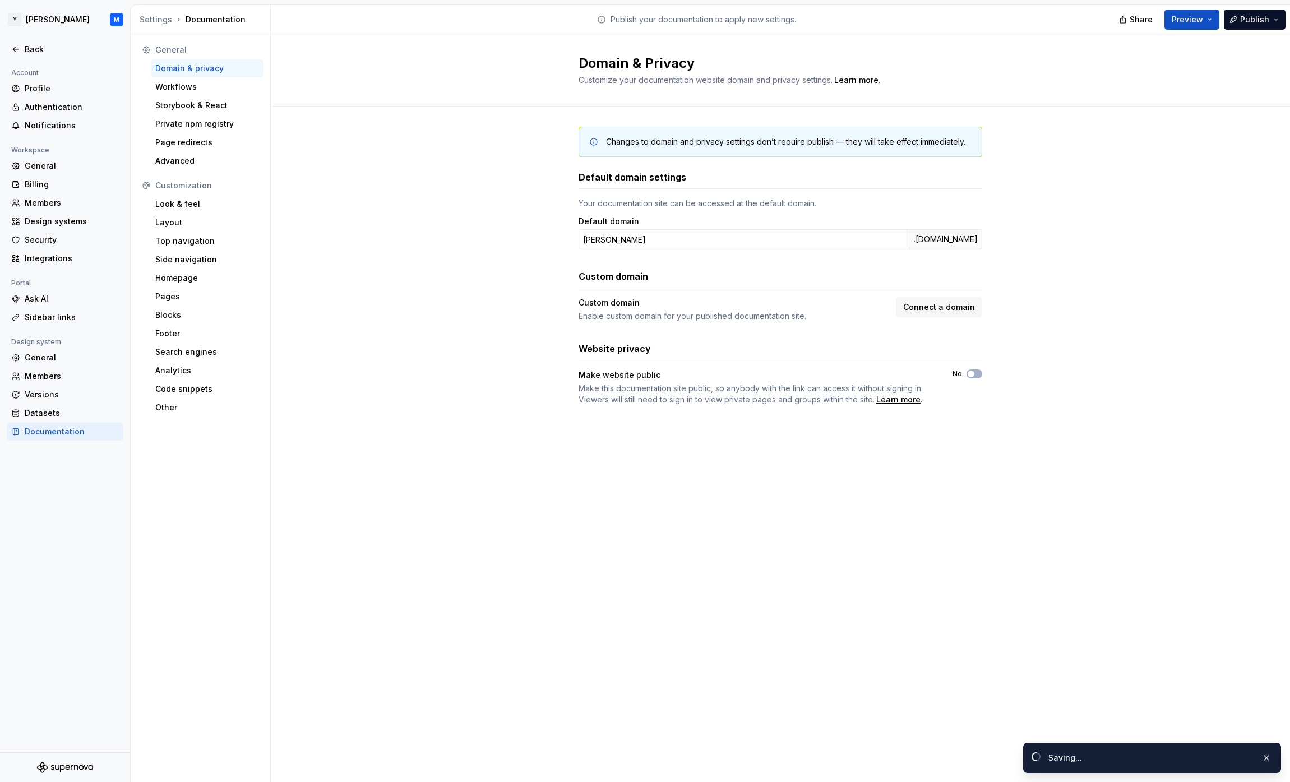
click at [495, 267] on div "Changes to domain and privacy settings don’t require publish — they will take e…" at bounding box center [780, 277] width 1019 height 341
click at [200, 85] on div "Workflows" at bounding box center [207, 86] width 104 height 11
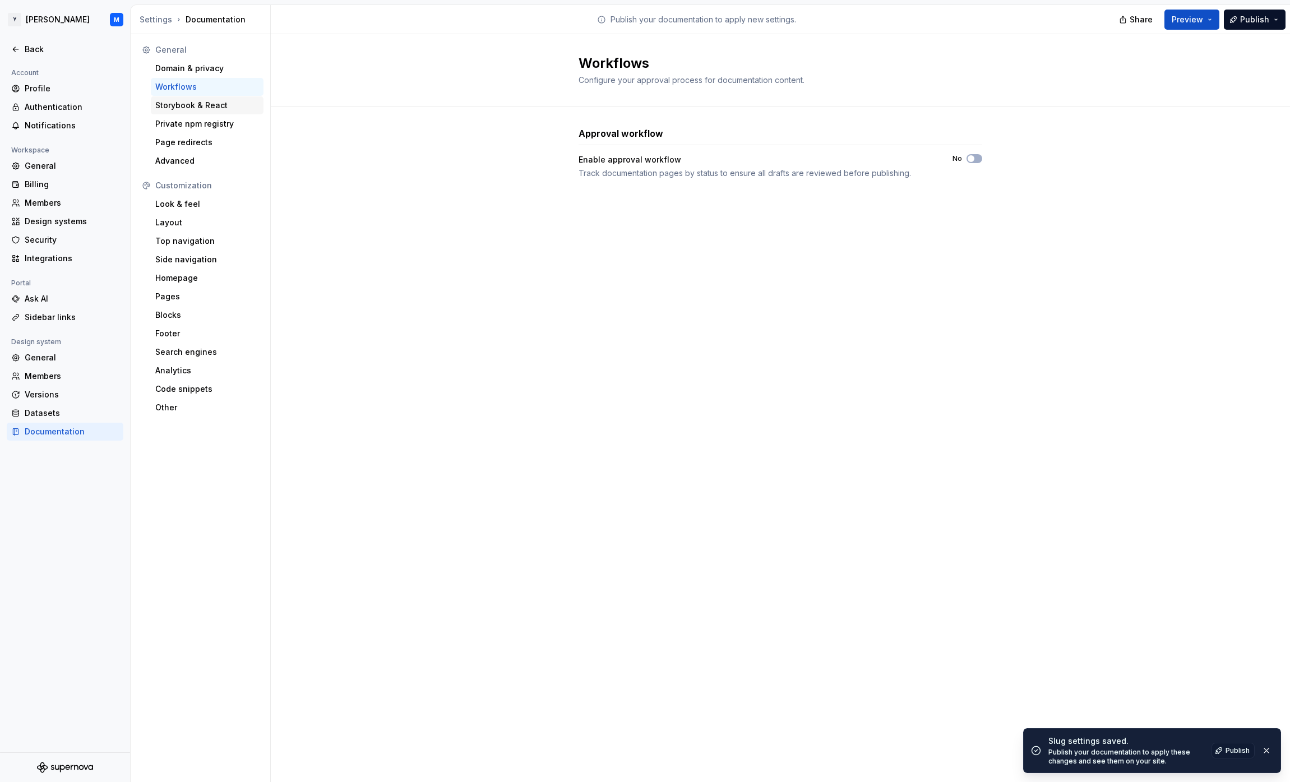
click at [220, 104] on div "Storybook & React" at bounding box center [207, 105] width 104 height 11
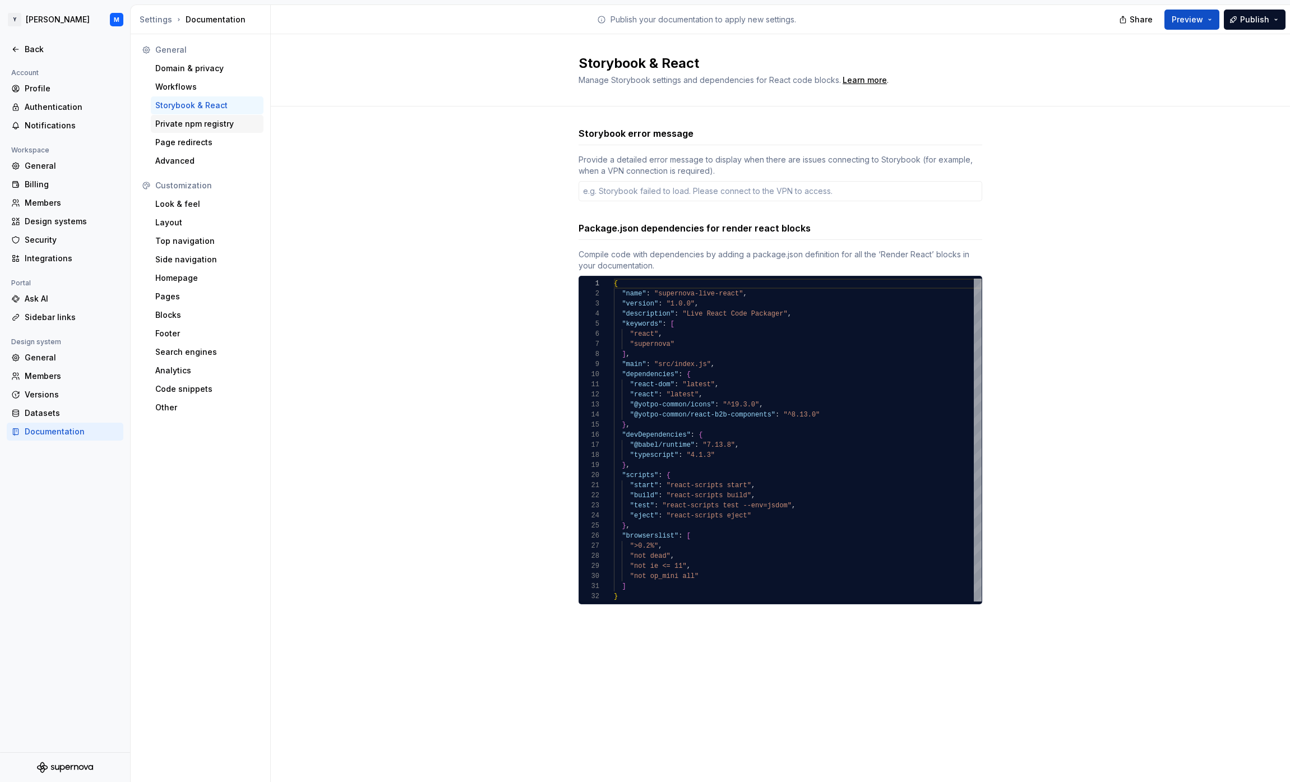
click at [242, 124] on div "Private npm registry" at bounding box center [207, 123] width 104 height 11
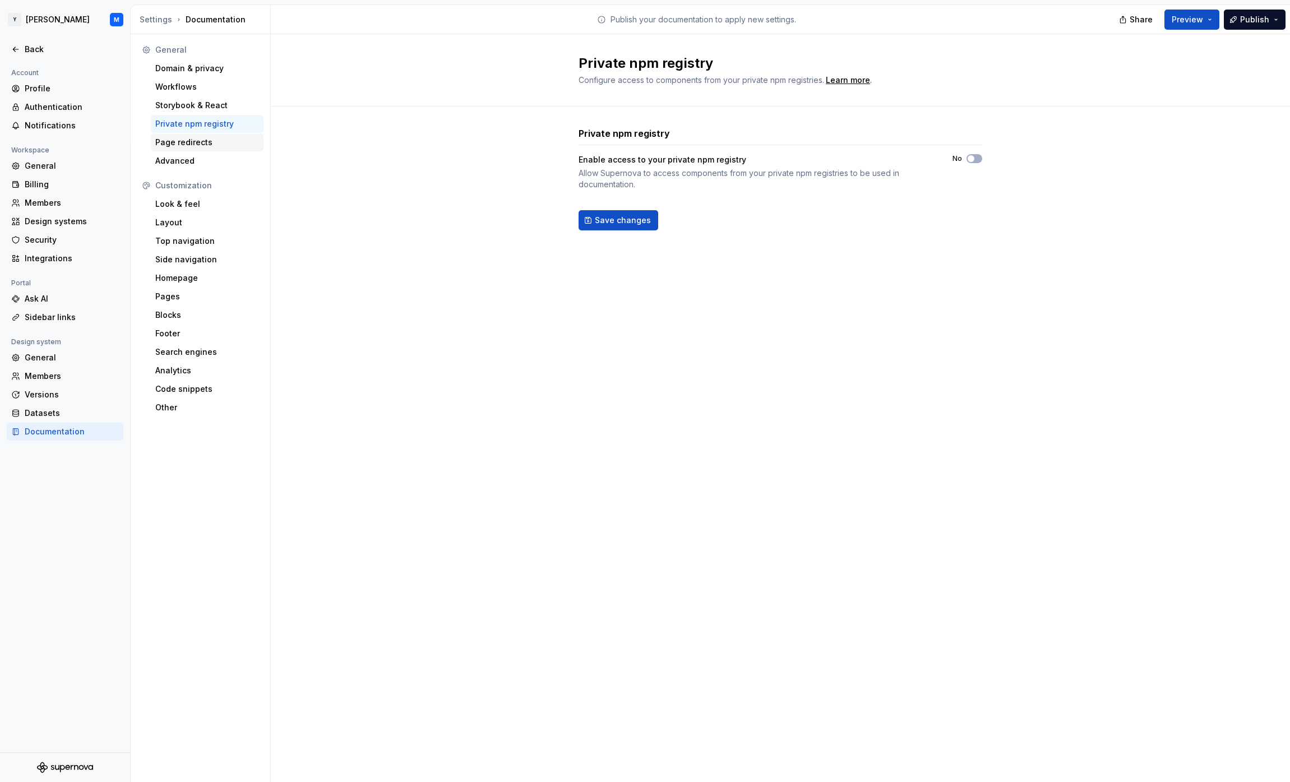
click at [237, 141] on div "Page redirects" at bounding box center [207, 142] width 104 height 11
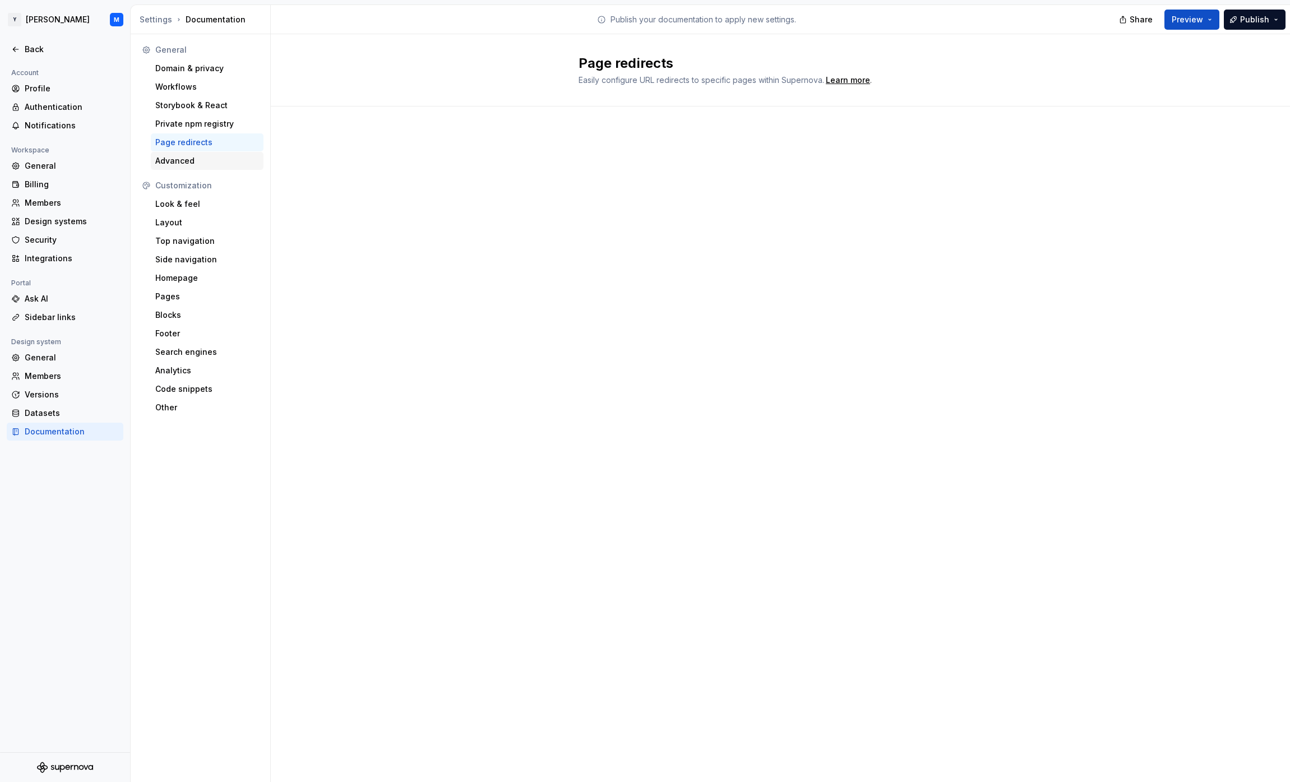
click at [226, 161] on div "Advanced" at bounding box center [207, 160] width 104 height 11
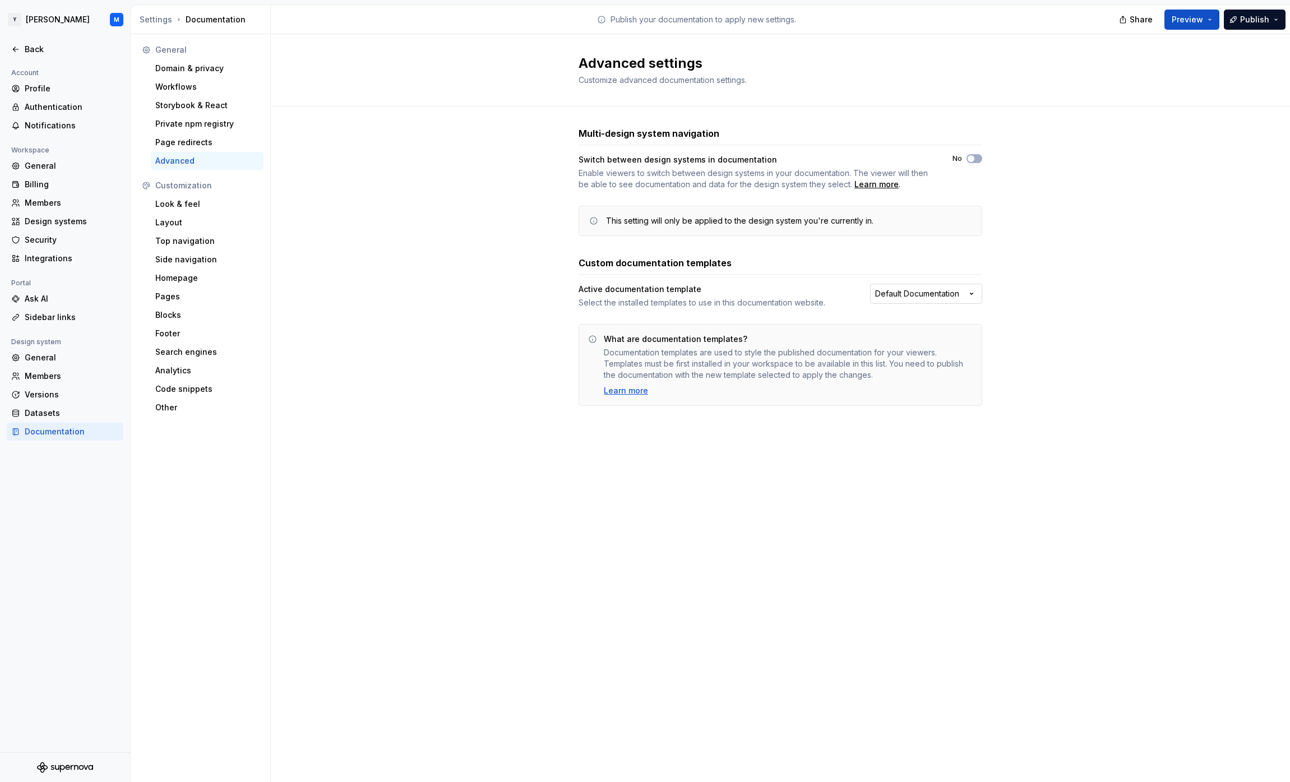
click at [939, 290] on html "Y [PERSON_NAME] M Back Account Profile Authentication Notifications Workspace G…" at bounding box center [645, 391] width 1290 height 782
click at [830, 269] on html "Y [PERSON_NAME] M Back Account Profile Authentication Notifications Workspace G…" at bounding box center [645, 391] width 1290 height 782
click at [221, 205] on div "Look & feel" at bounding box center [207, 204] width 104 height 11
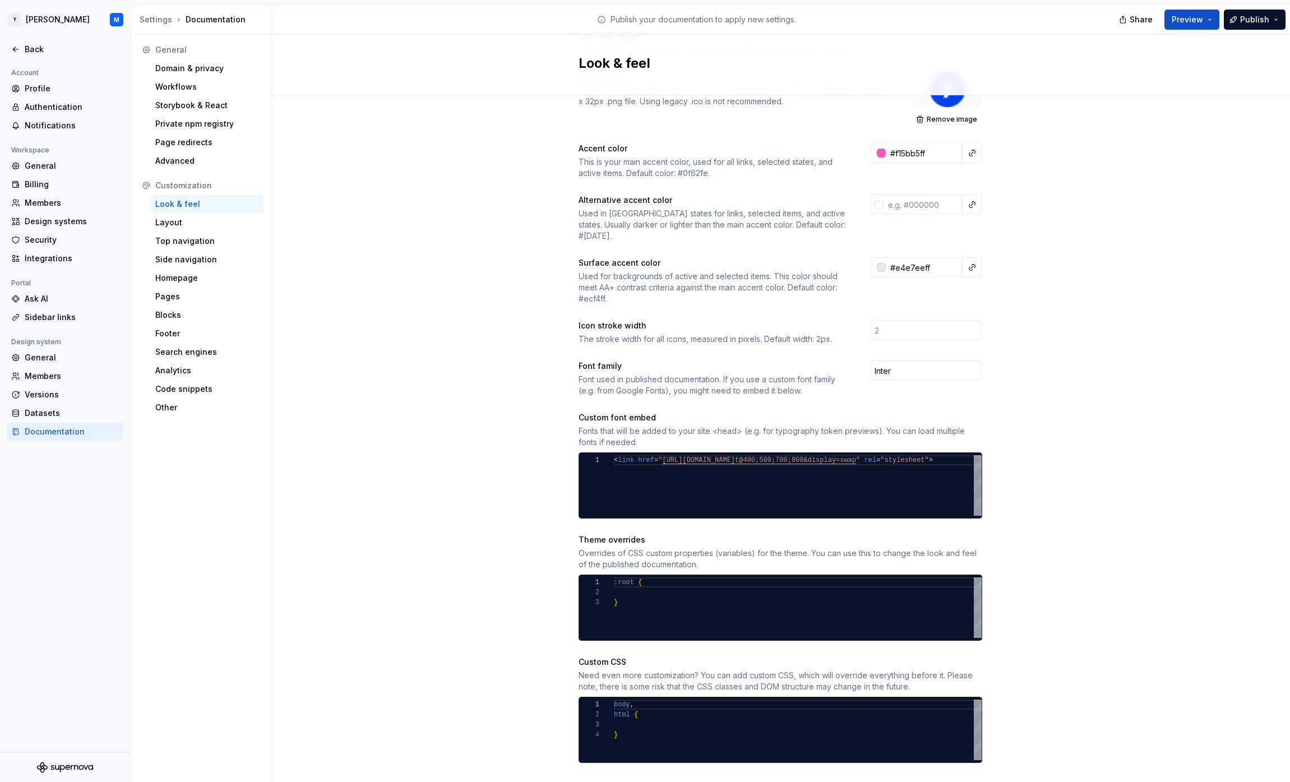
scroll to position [164, 0]
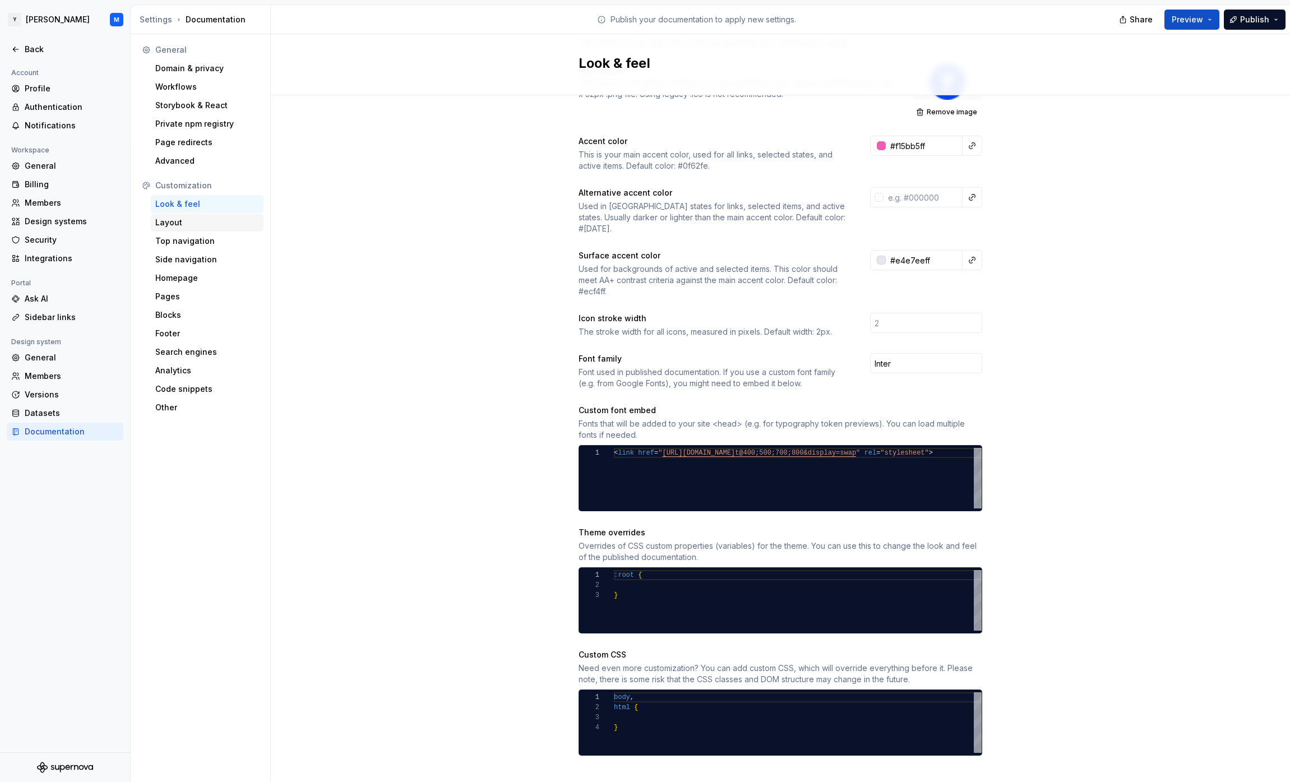
click at [193, 223] on div "Layout" at bounding box center [207, 222] width 104 height 11
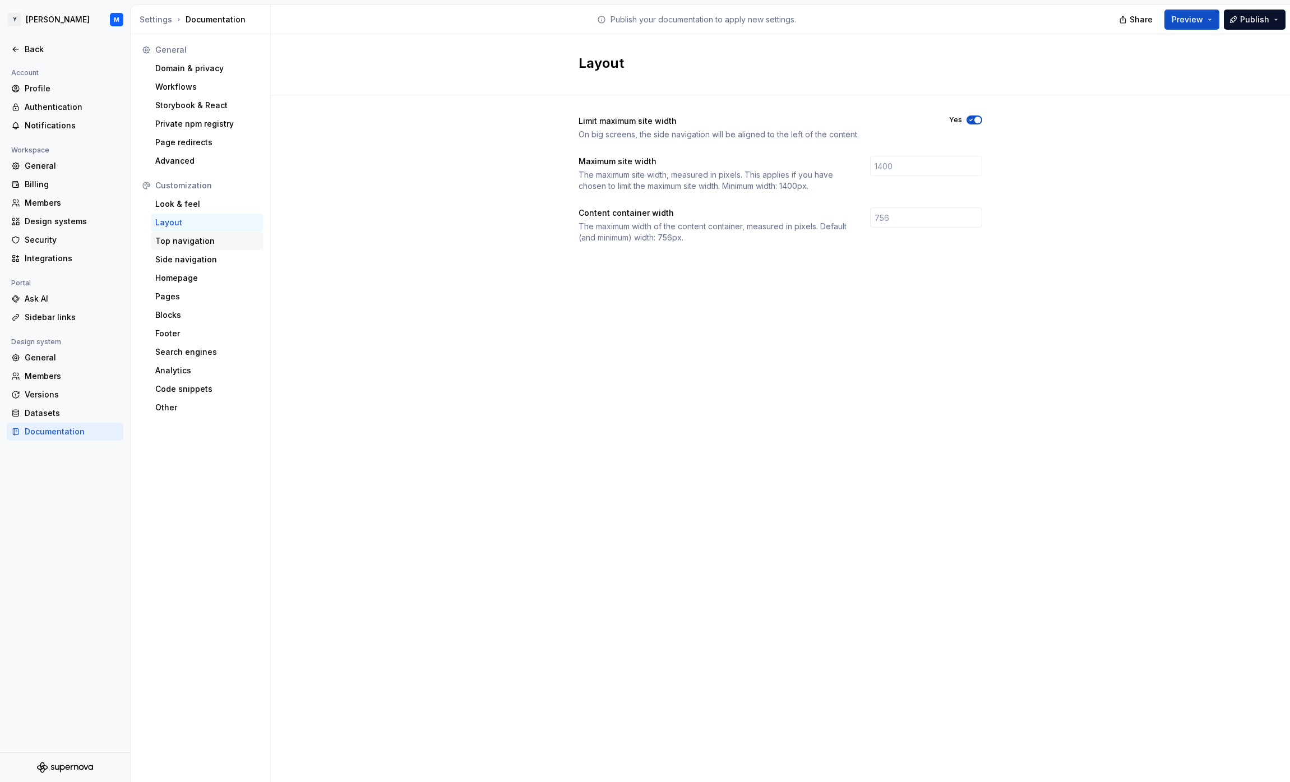
click at [199, 247] on div "Top navigation" at bounding box center [207, 241] width 113 height 18
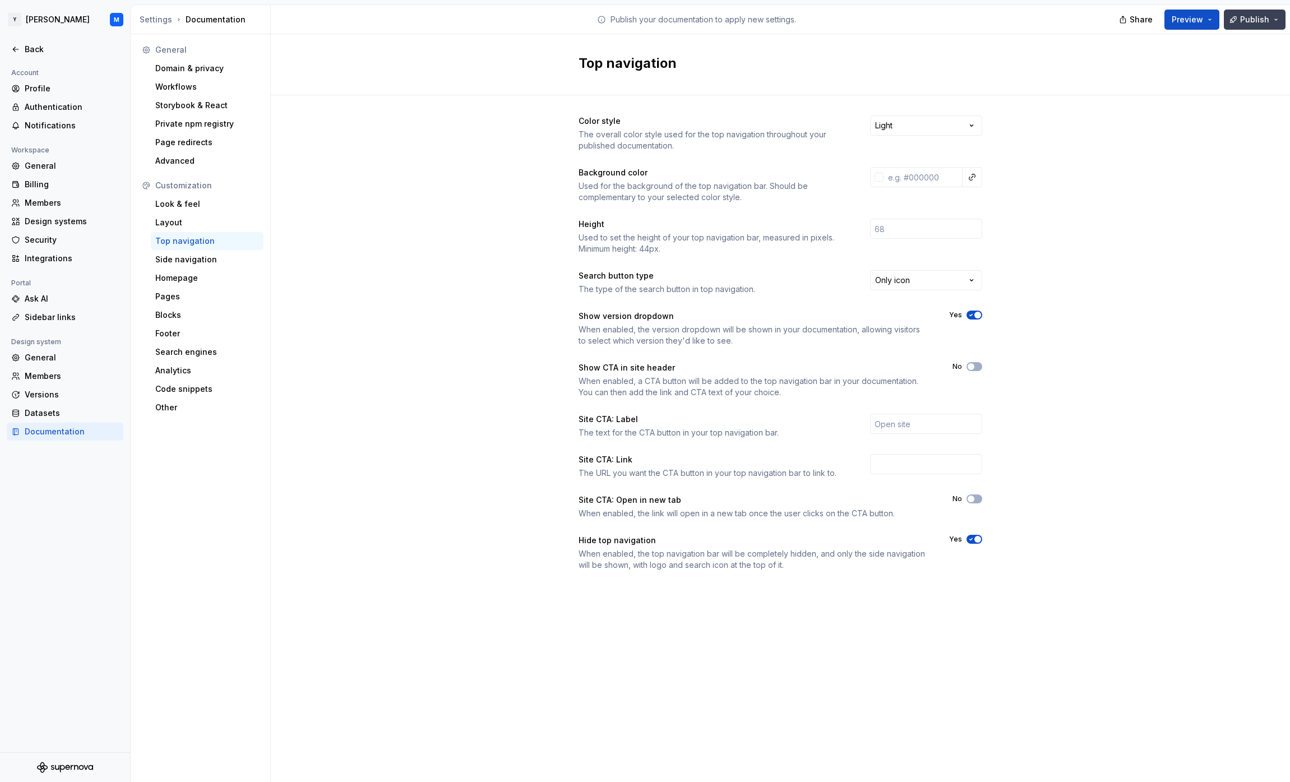
click at [1257, 21] on span "Publish" at bounding box center [1254, 19] width 29 height 11
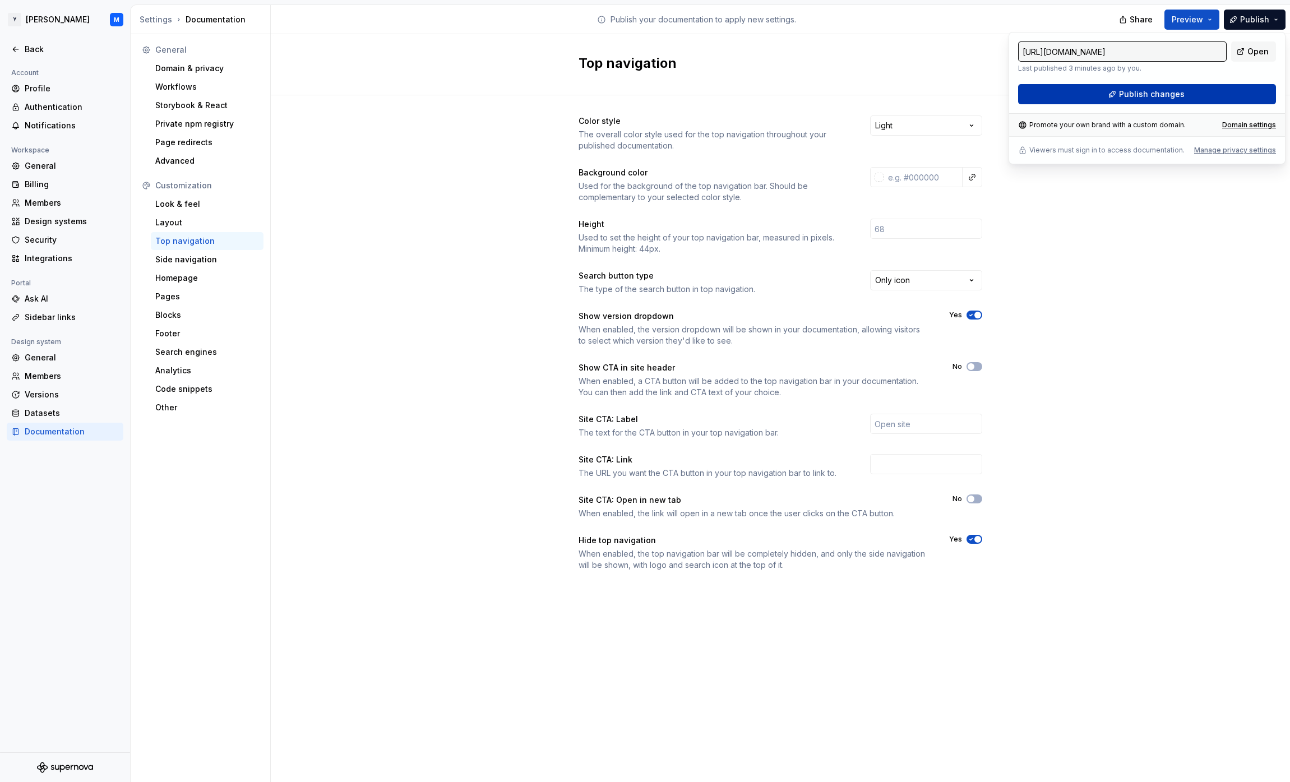
click at [1243, 91] on button "Publish changes" at bounding box center [1147, 94] width 258 height 20
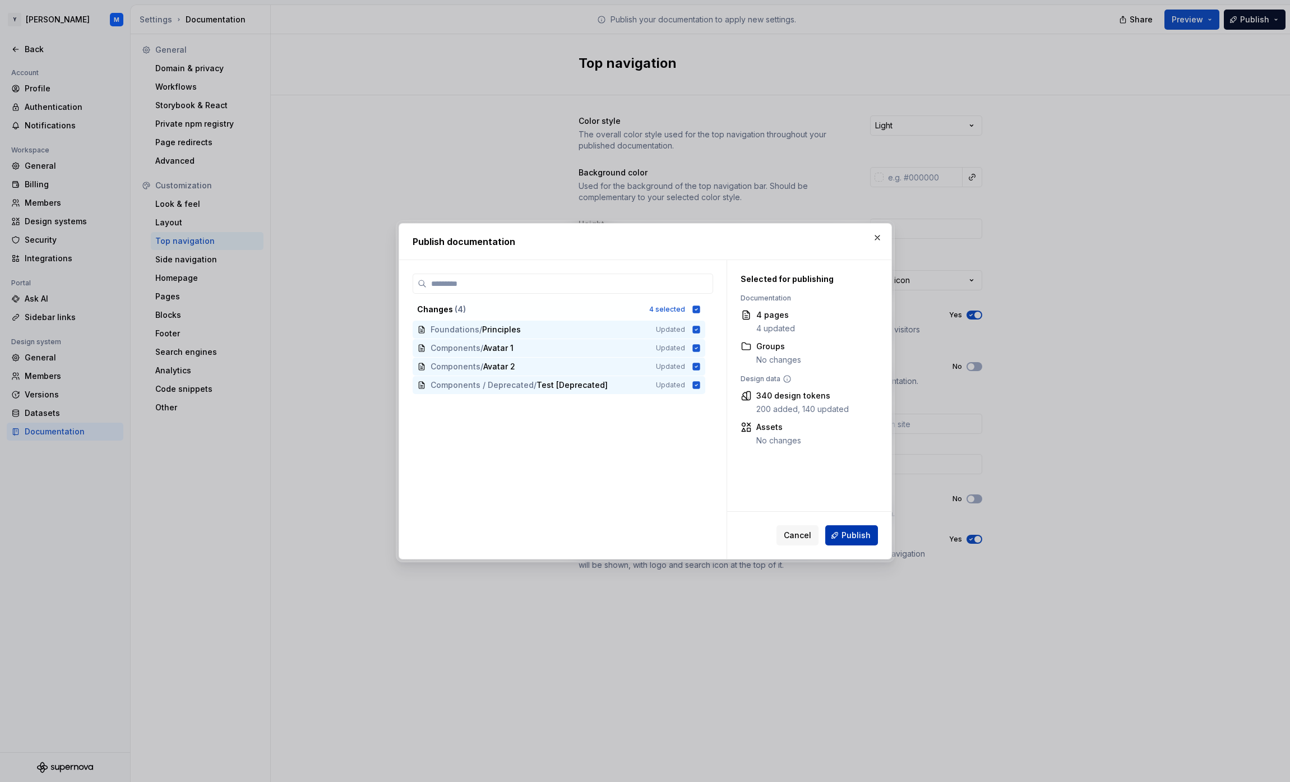
click at [874, 536] on button "Publish" at bounding box center [851, 535] width 53 height 20
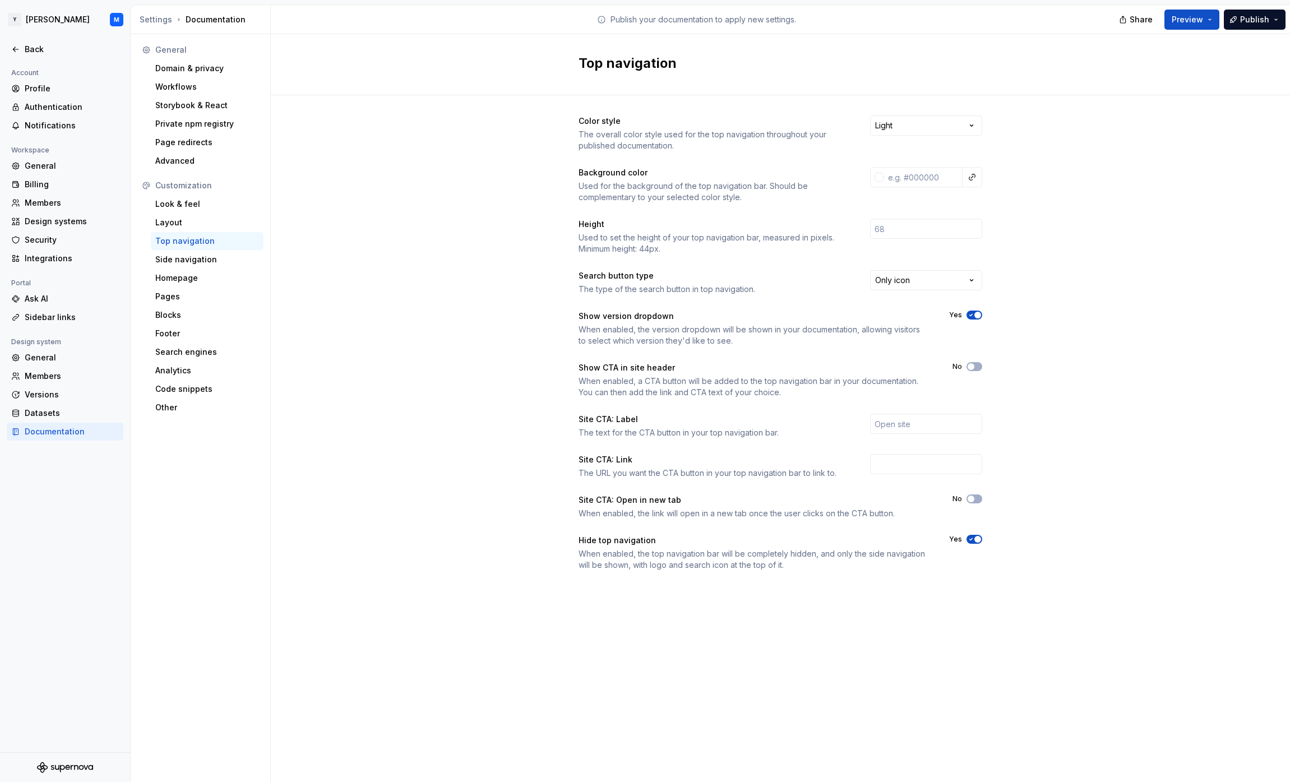
click at [973, 539] on icon "button" at bounding box center [971, 539] width 9 height 7
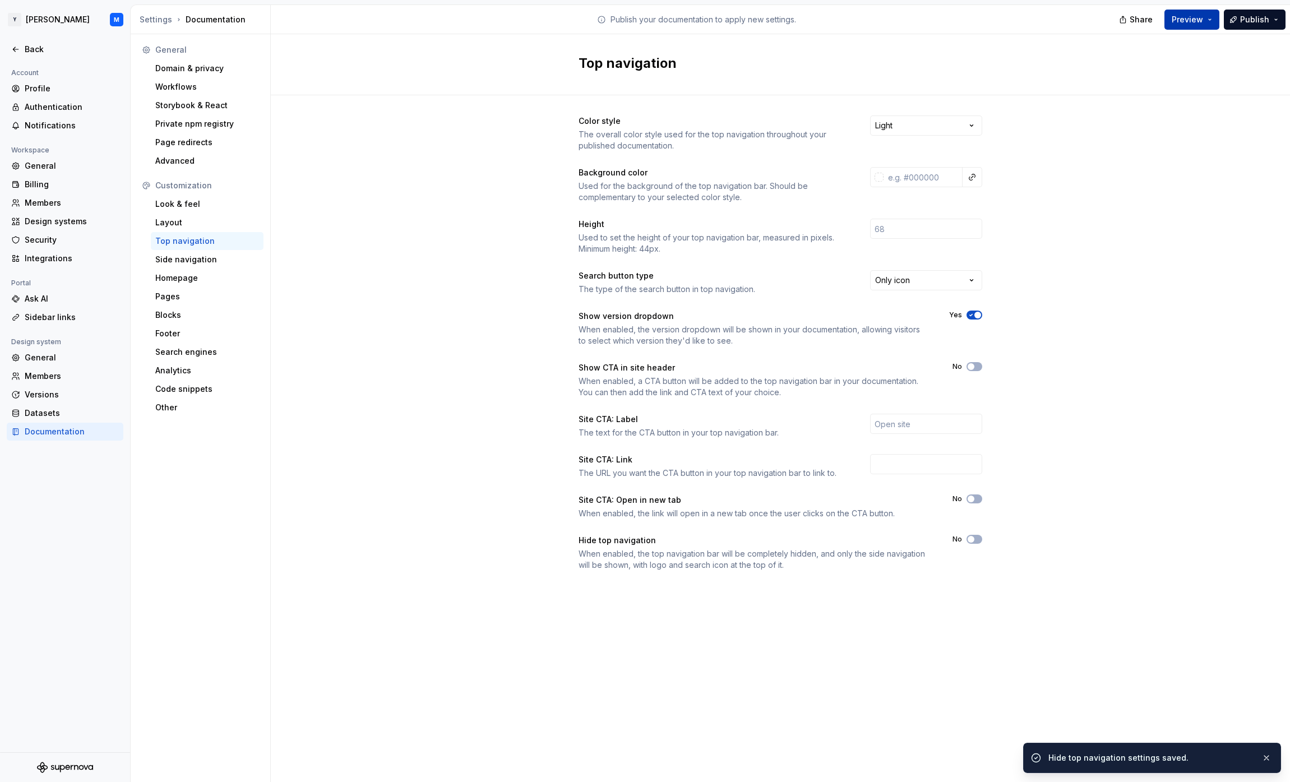
click at [1199, 27] on button "Preview" at bounding box center [1192, 20] width 55 height 20
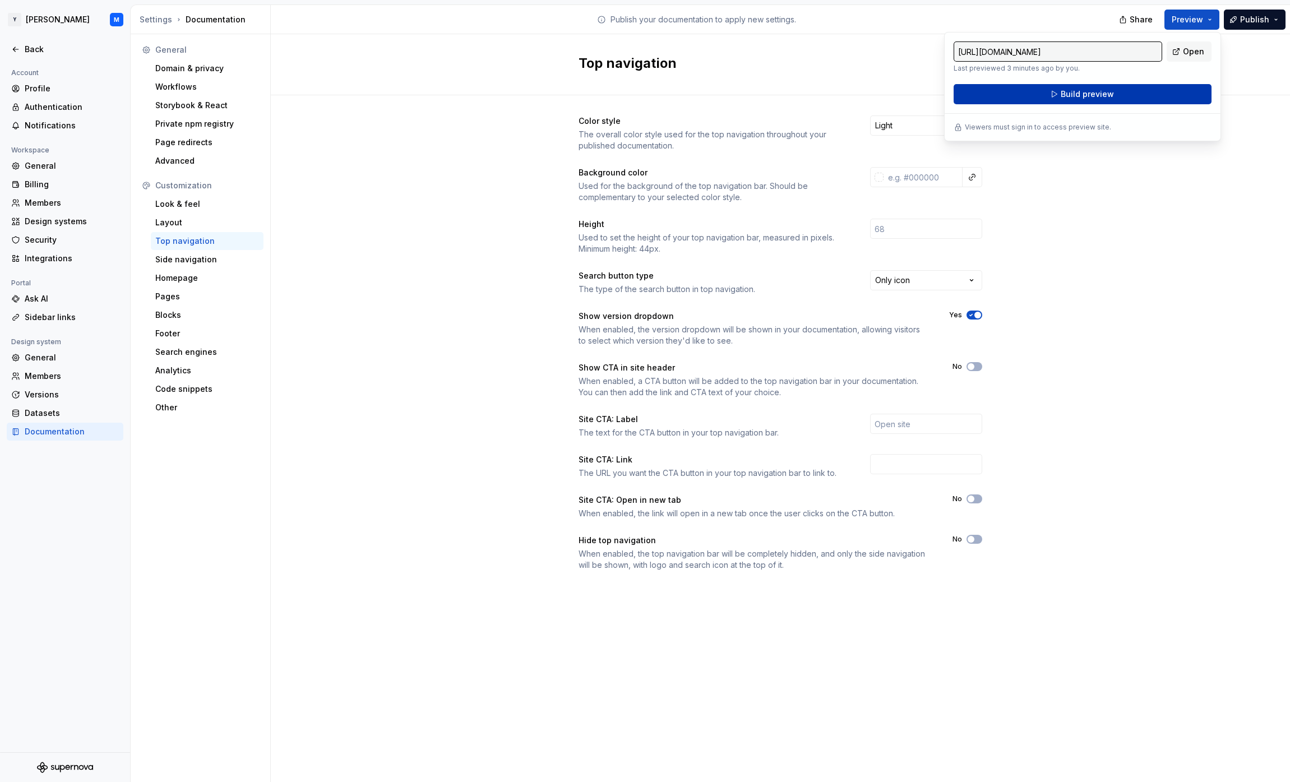
click at [1166, 96] on button "Build preview" at bounding box center [1083, 94] width 258 height 20
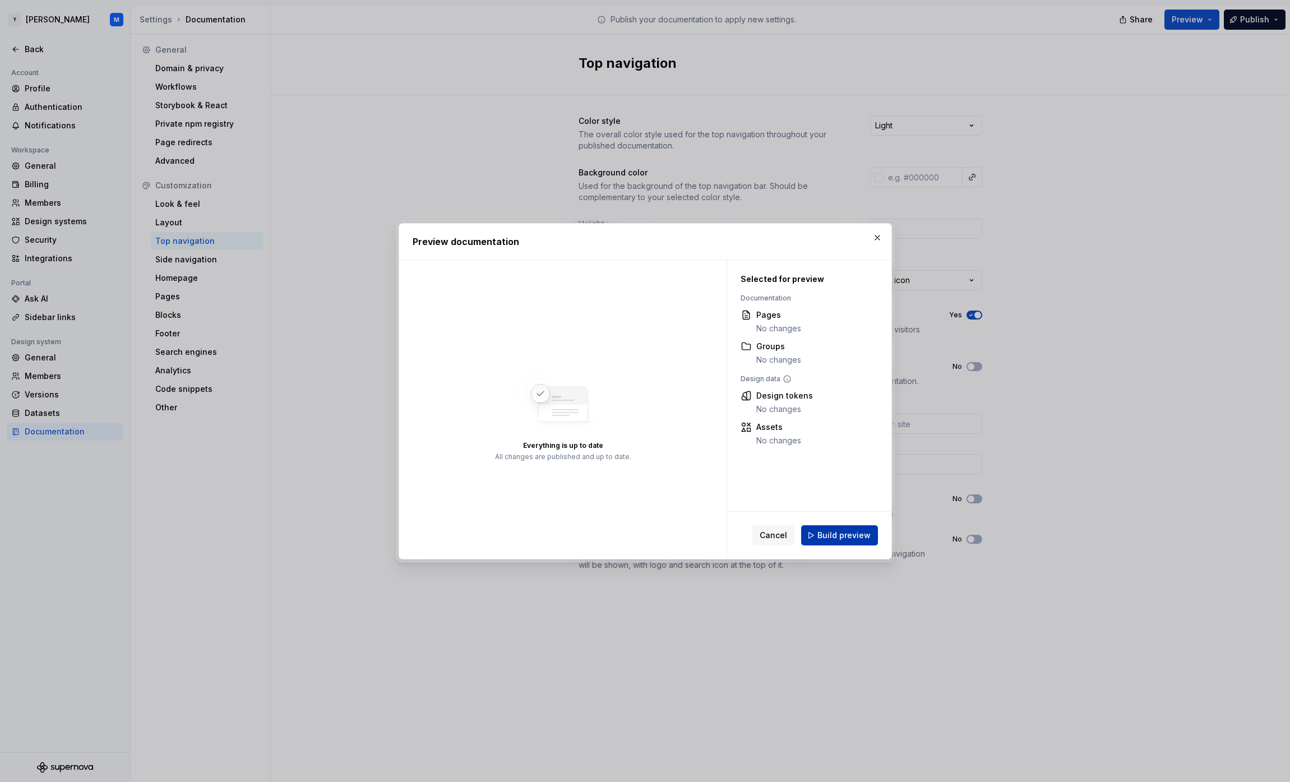
click at [834, 538] on span "Build preview" at bounding box center [844, 535] width 53 height 11
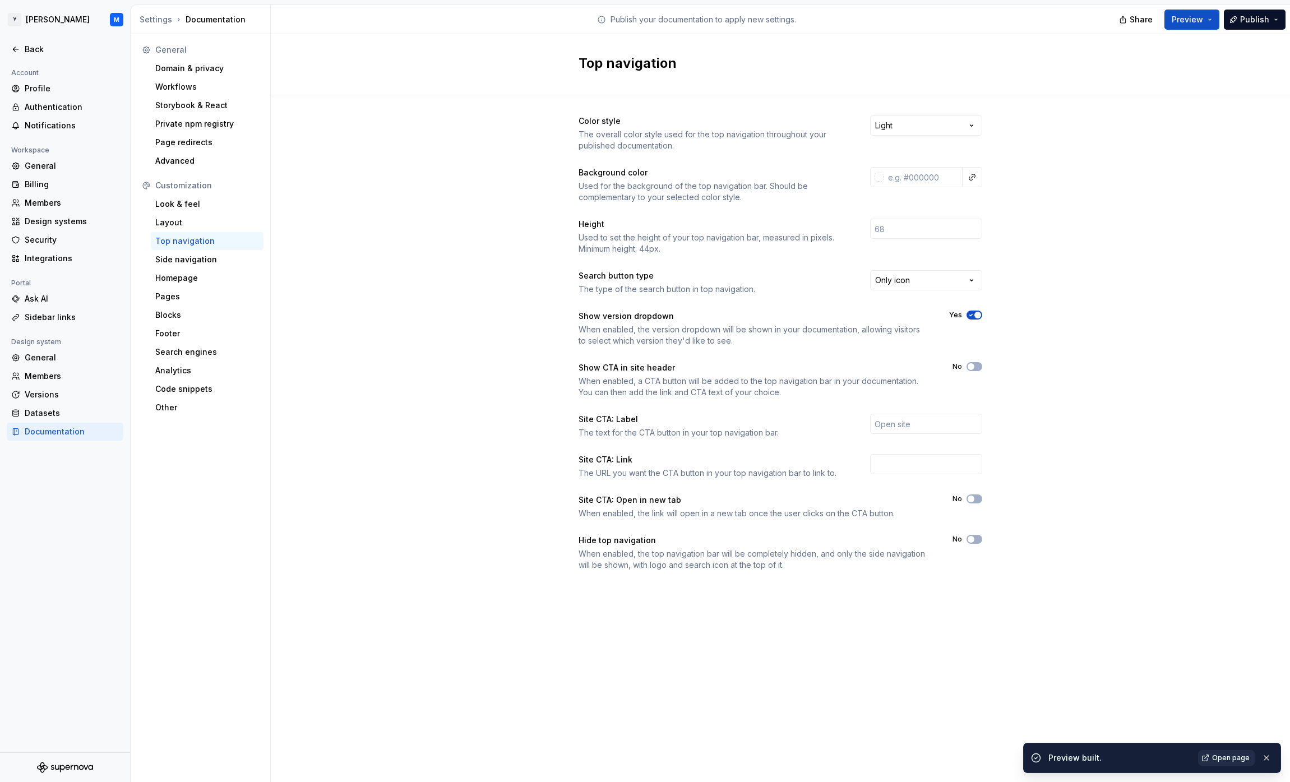
click at [1217, 754] on span "Open page" at bounding box center [1231, 758] width 38 height 9
click at [976, 536] on button "No" at bounding box center [975, 539] width 16 height 9
click at [1192, 24] on span "Preview" at bounding box center [1187, 19] width 31 height 11
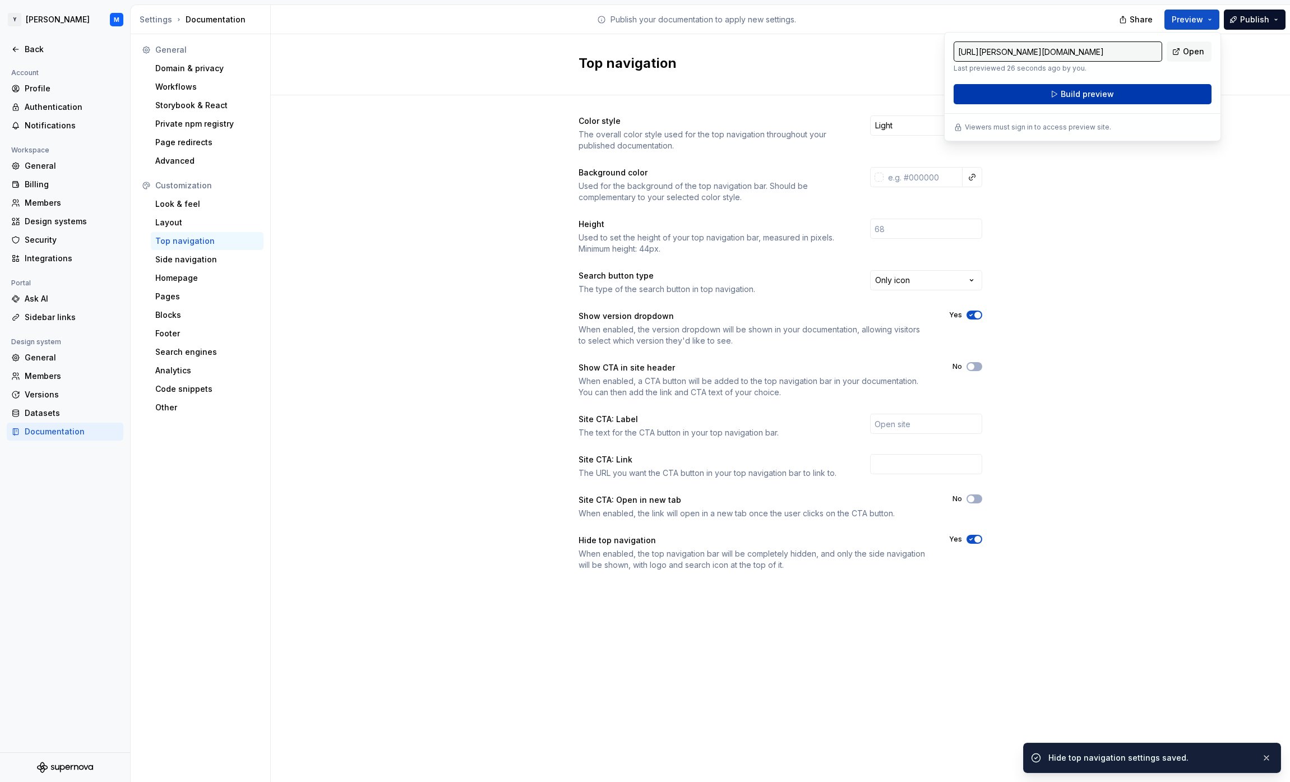
click at [1155, 95] on button "Build preview" at bounding box center [1083, 94] width 258 height 20
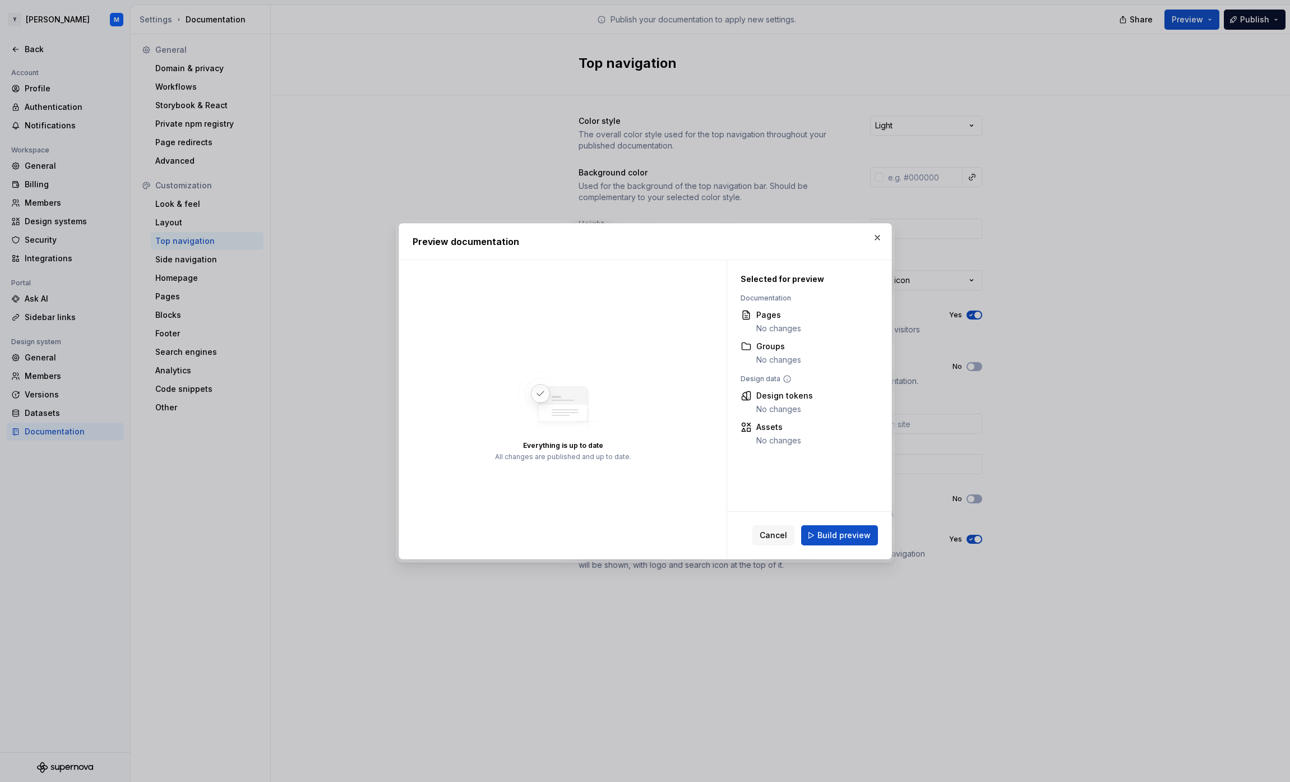
click at [864, 532] on span "Build preview" at bounding box center [844, 535] width 53 height 11
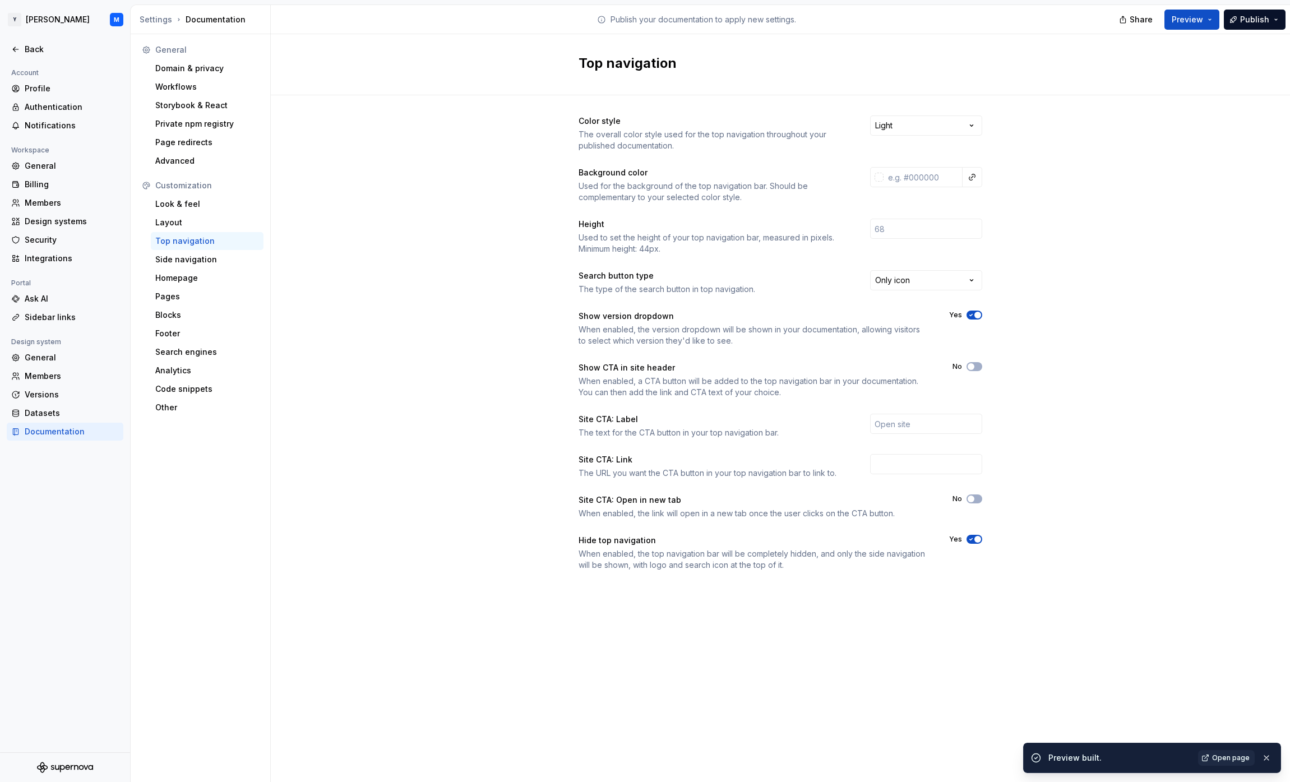
click at [1229, 757] on span "Open page" at bounding box center [1231, 758] width 38 height 9
click at [46, 393] on div "Versions" at bounding box center [72, 394] width 94 height 11
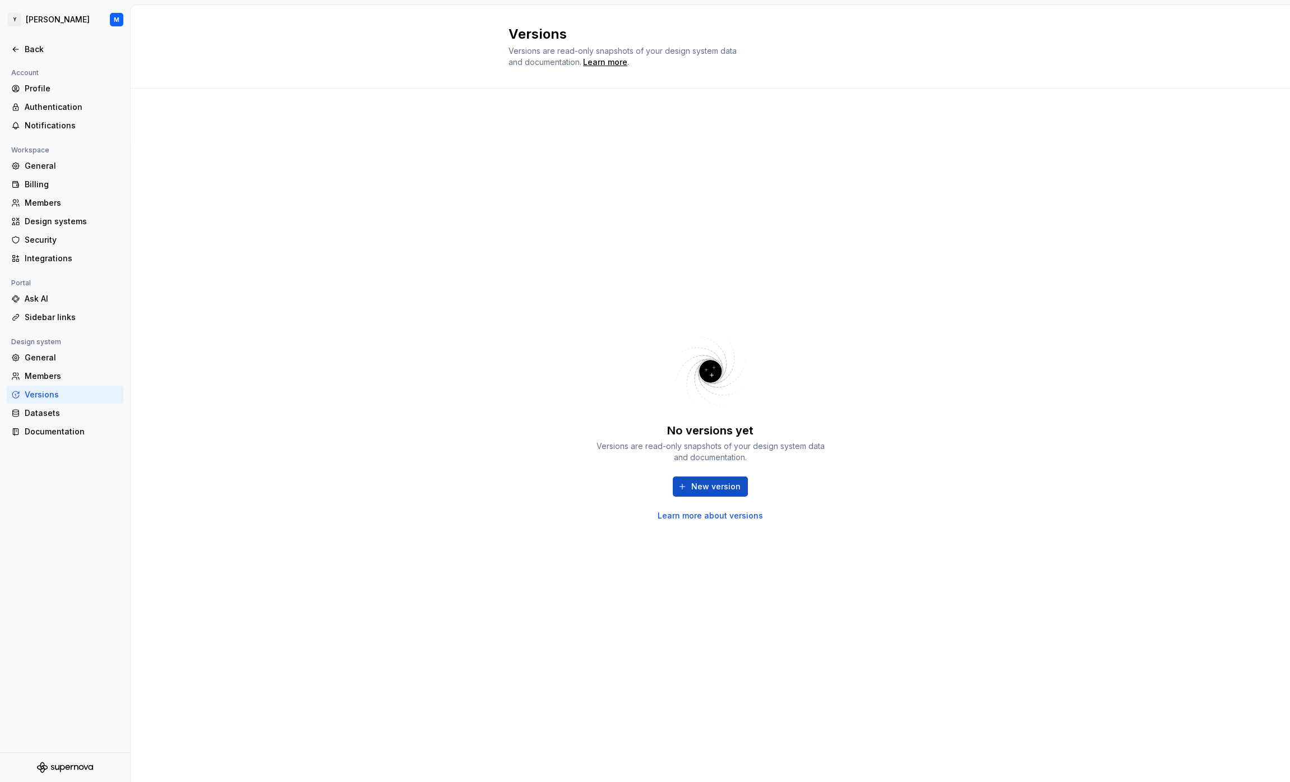
click at [739, 516] on link "Learn more about versions" at bounding box center [710, 515] width 105 height 11
click at [712, 492] on span "New version" at bounding box center [715, 486] width 49 height 11
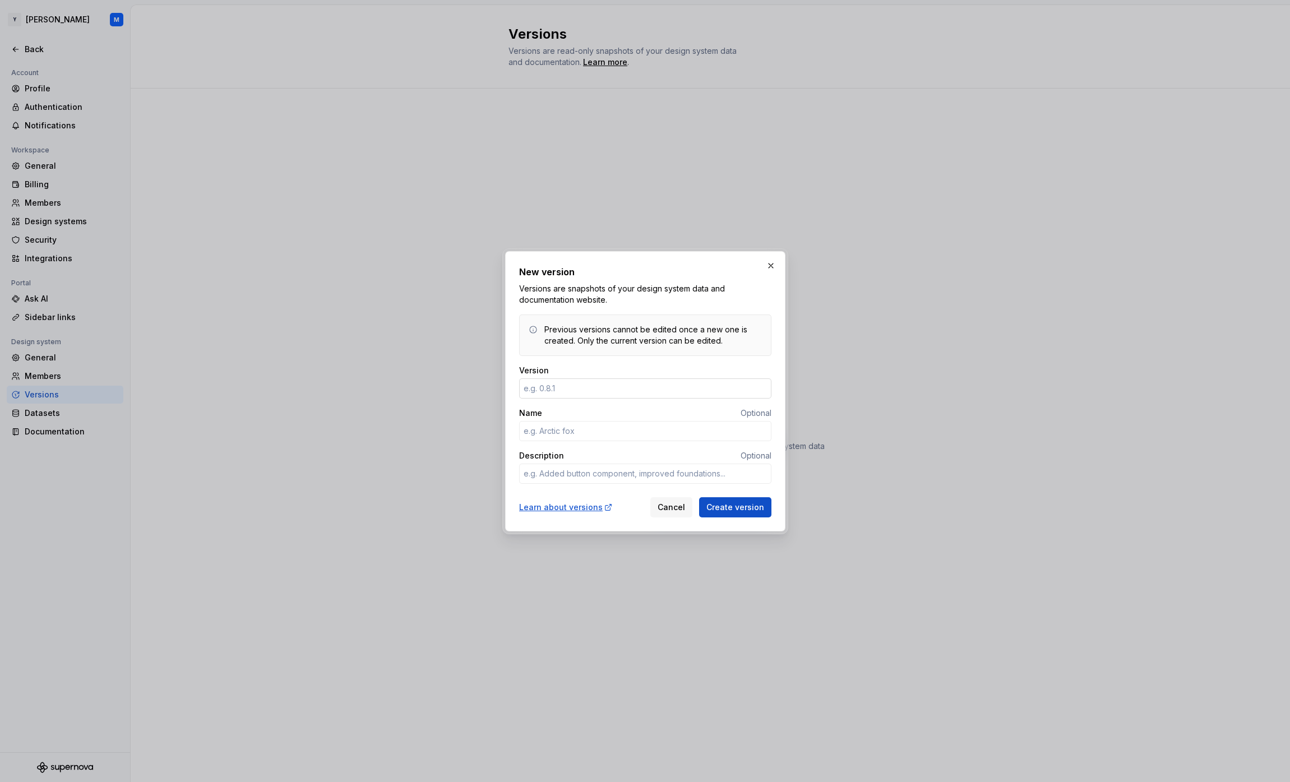
type textarea "*"
type input "1"
type textarea "*"
type input "0.1"
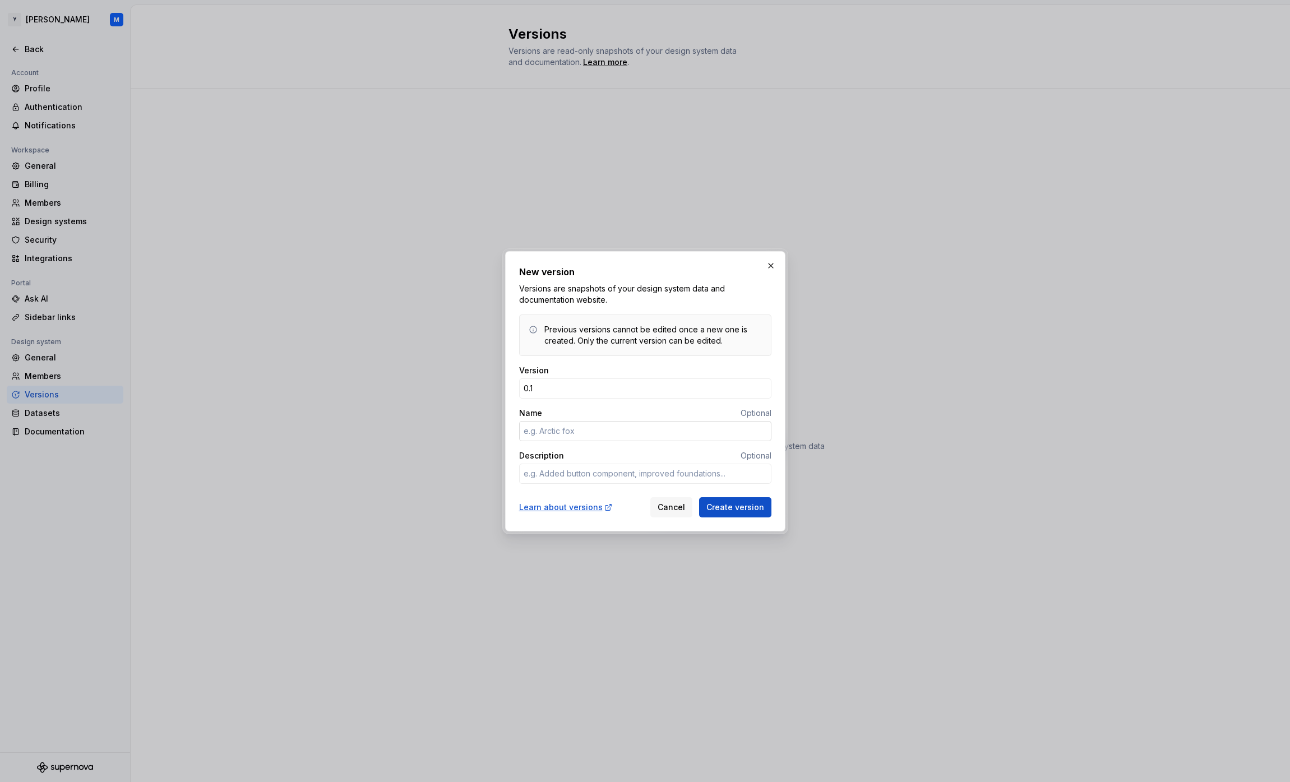
click at [662, 426] on input "Name" at bounding box center [645, 431] width 252 height 20
type textarea "*"
type input "Test"
click at [736, 509] on span "Create version" at bounding box center [736, 507] width 58 height 11
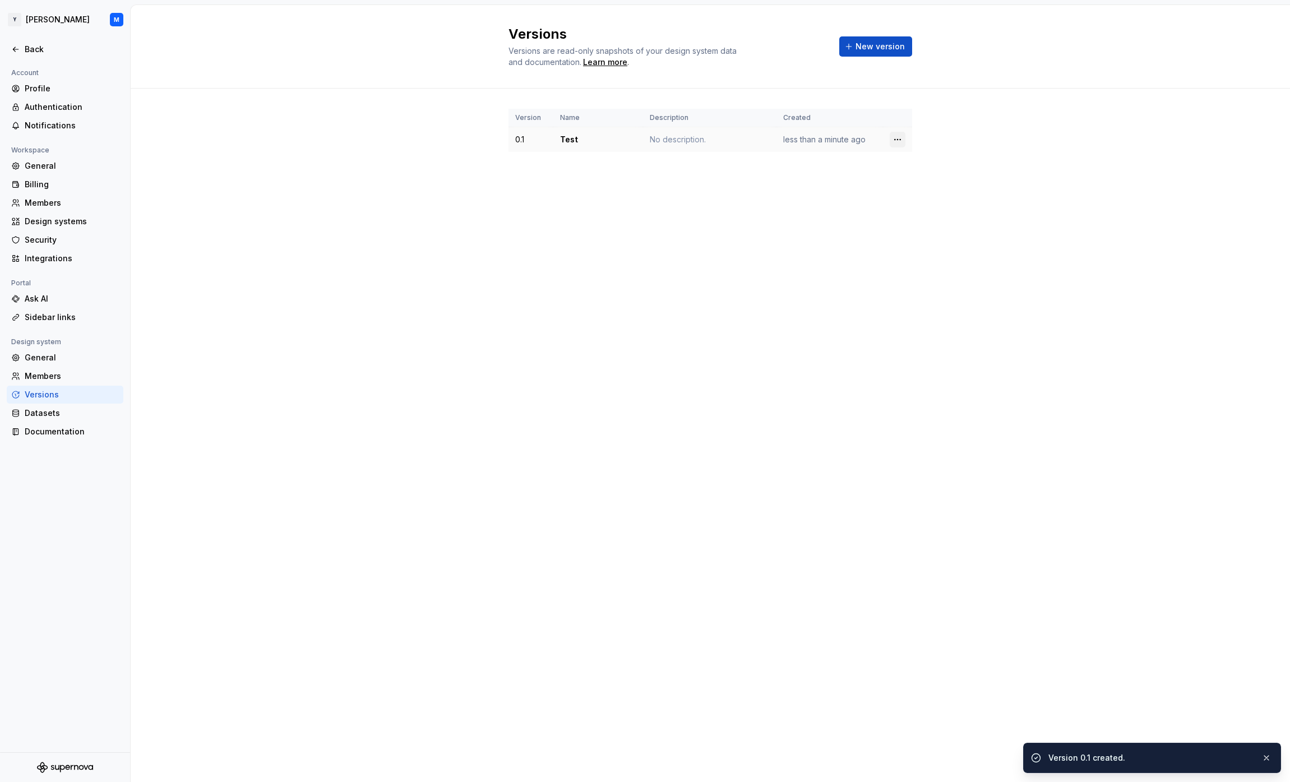
click at [898, 142] on html "Y [PERSON_NAME] M Back Account Profile Authentication Notifications Workspace G…" at bounding box center [645, 391] width 1290 height 782
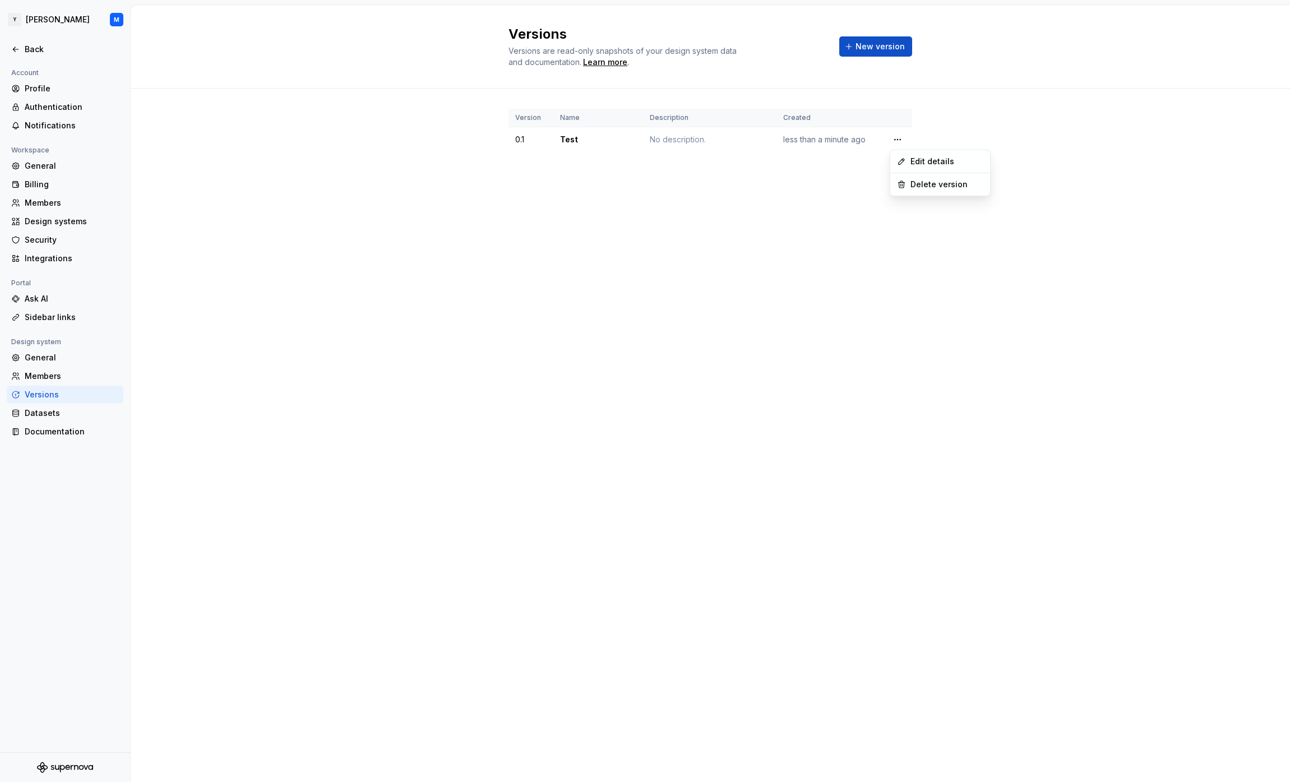
click at [899, 138] on html "Y [PERSON_NAME] M Back Account Profile Authentication Notifications Workspace G…" at bounding box center [645, 391] width 1290 height 782
click at [67, 424] on div "Documentation" at bounding box center [65, 432] width 117 height 18
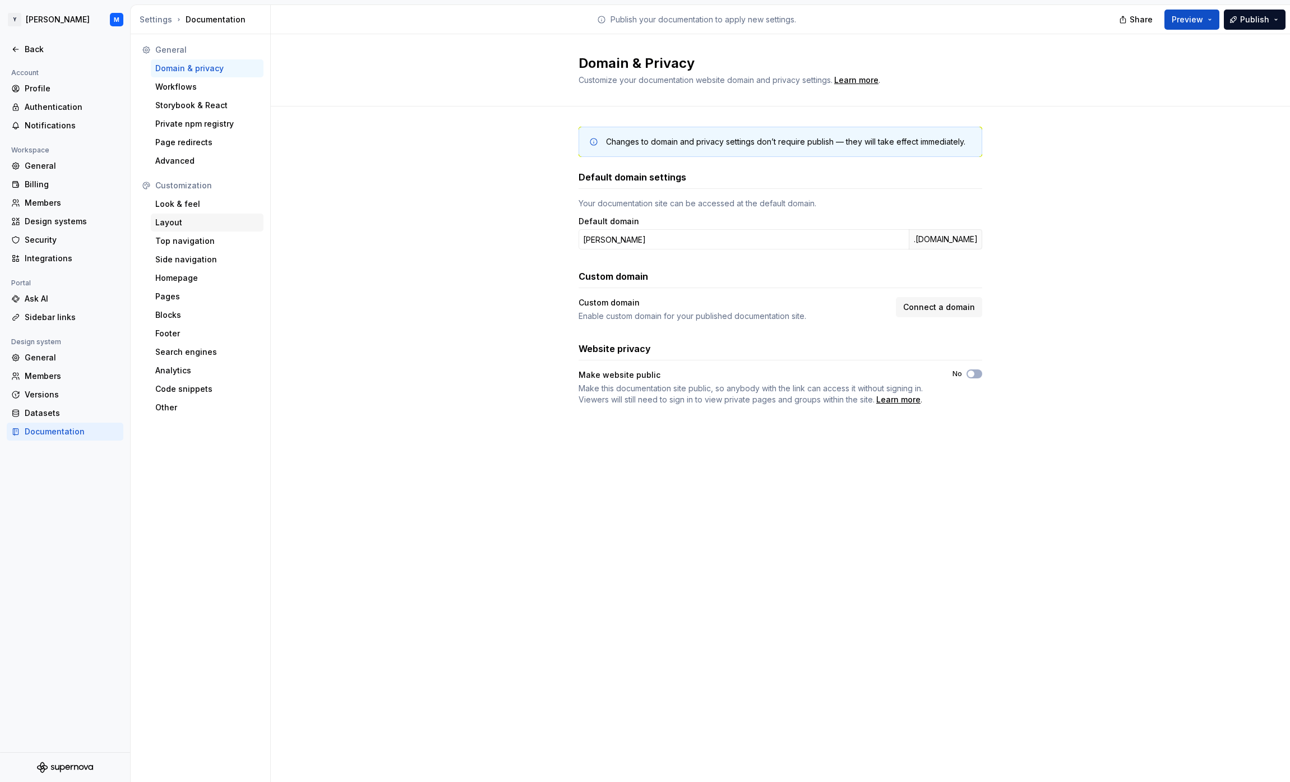
click at [173, 219] on div "Layout" at bounding box center [207, 222] width 104 height 11
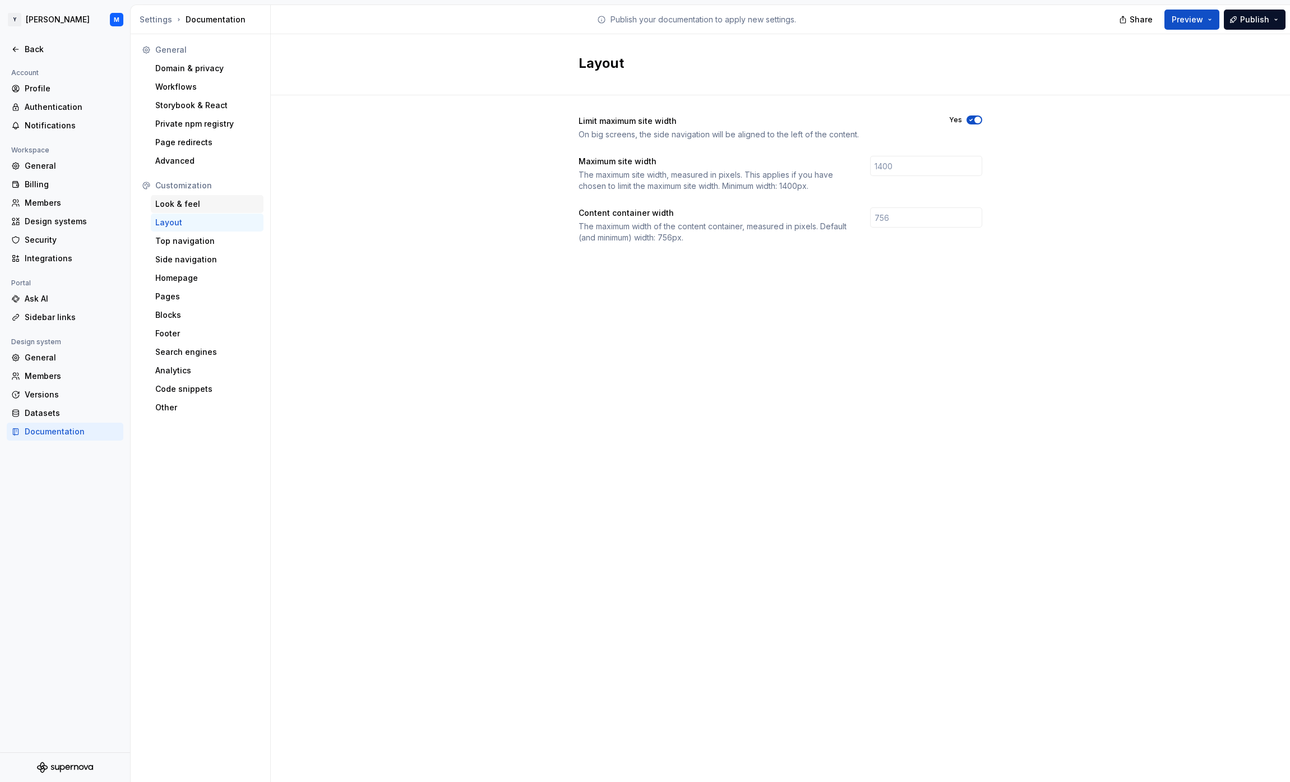
click at [180, 205] on div "Look & feel" at bounding box center [207, 204] width 104 height 11
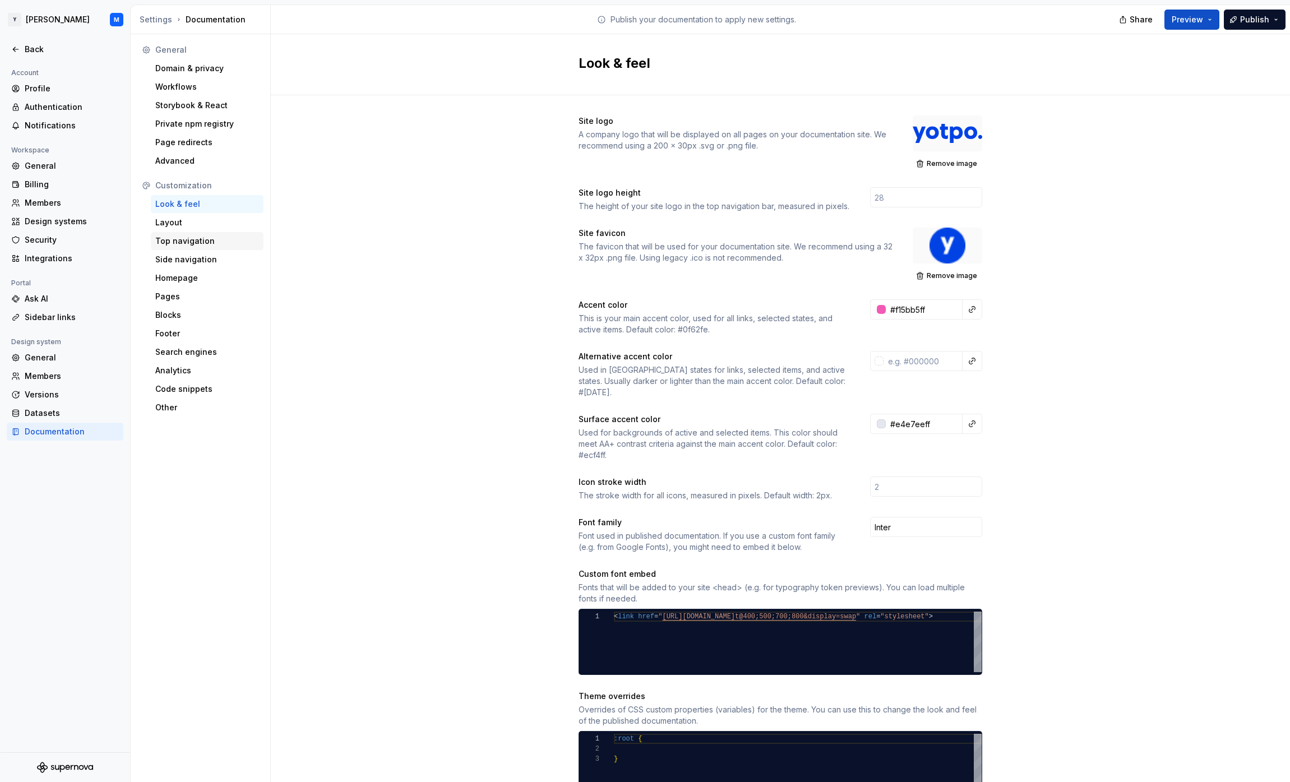
click at [186, 244] on div "Top navigation" at bounding box center [207, 241] width 104 height 11
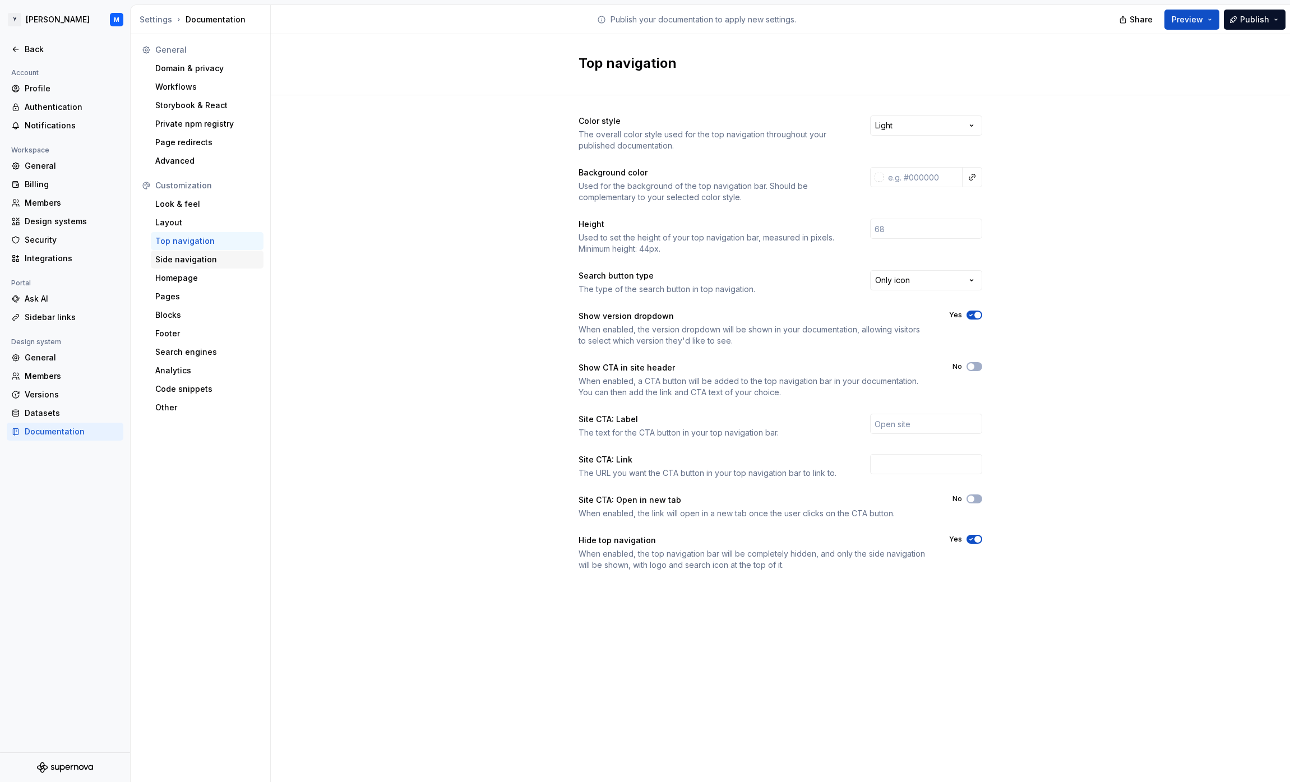
click at [208, 259] on div "Side navigation" at bounding box center [207, 259] width 104 height 11
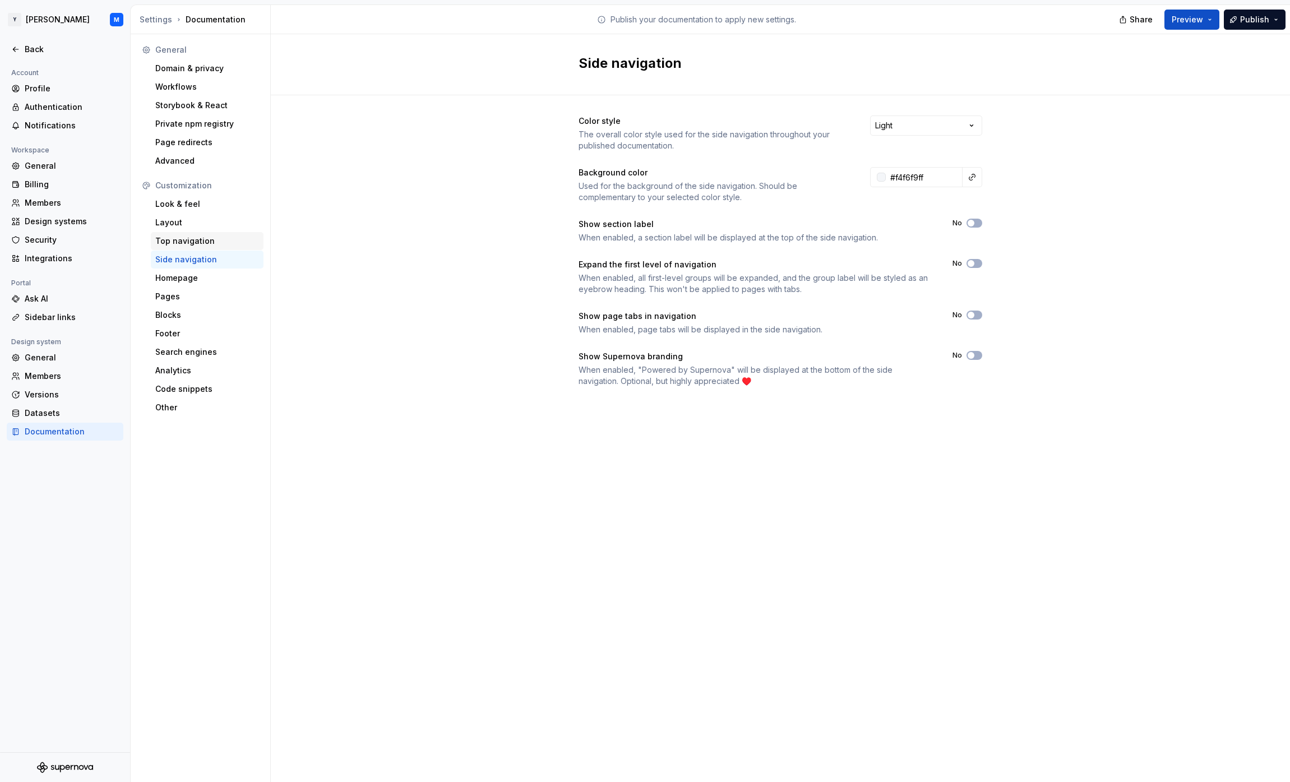
click at [181, 243] on div "Top navigation" at bounding box center [207, 241] width 104 height 11
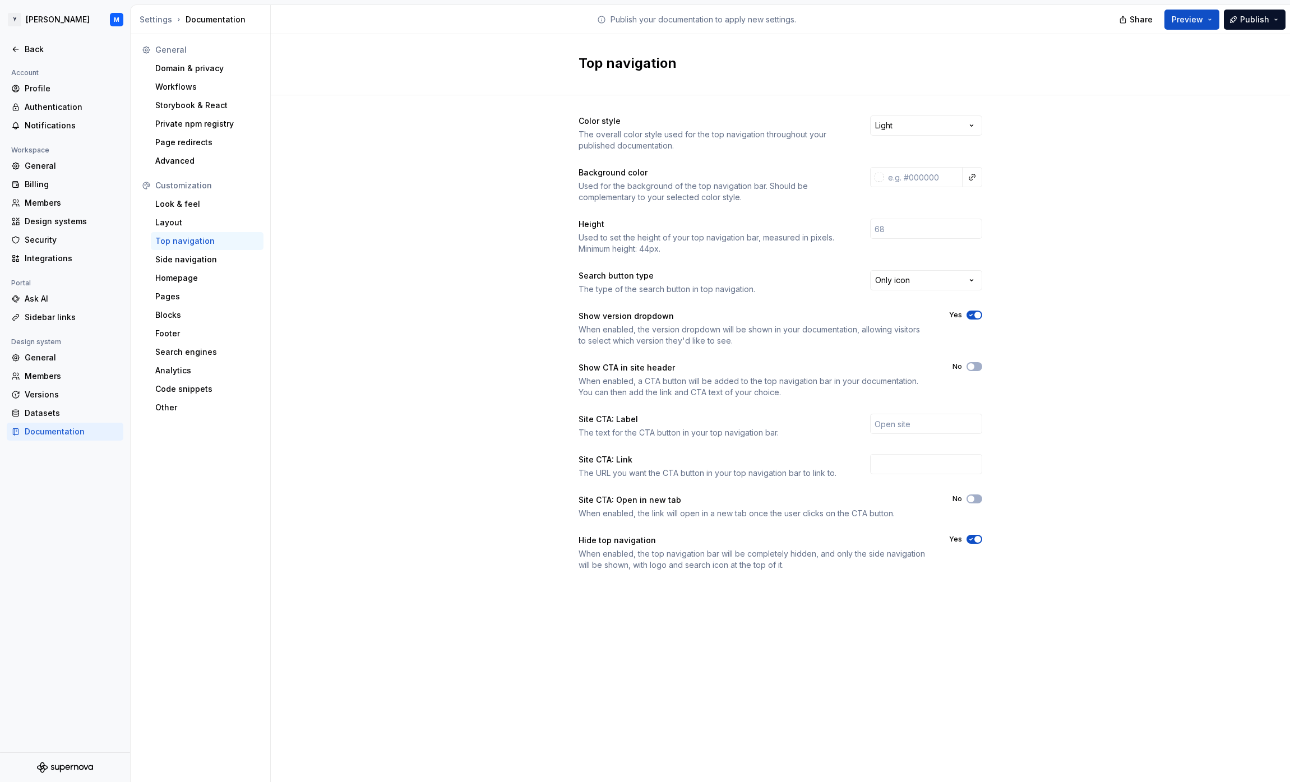
click at [978, 540] on span "button" at bounding box center [978, 539] width 7 height 7
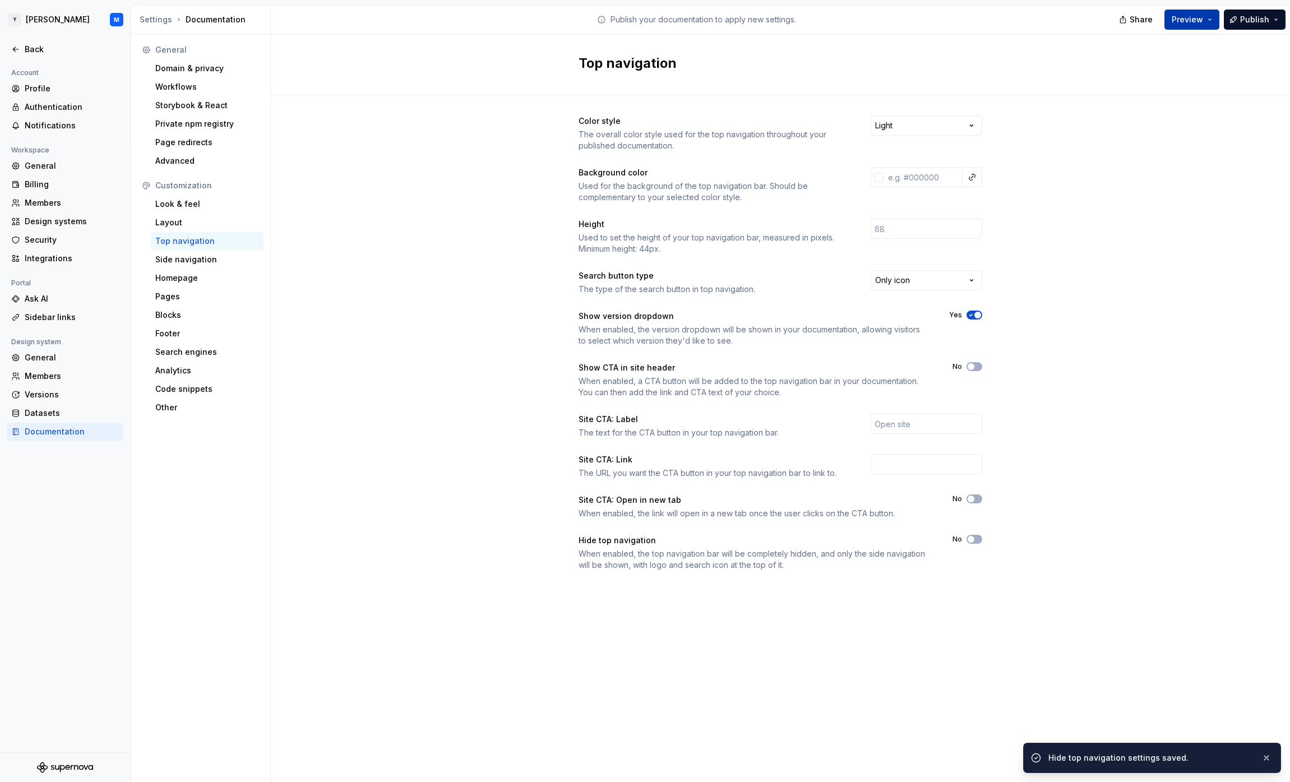
click at [1213, 19] on button "Preview" at bounding box center [1192, 20] width 55 height 20
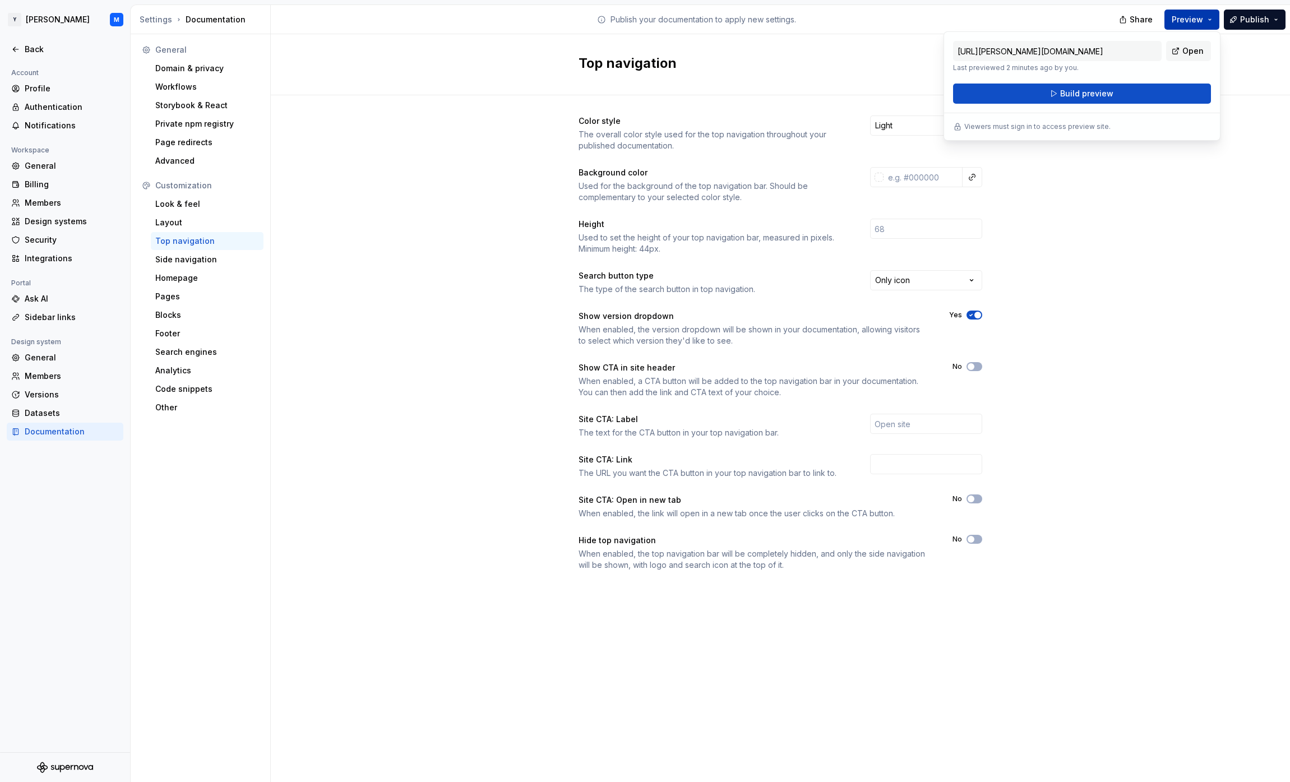
click at [1211, 18] on button "Preview" at bounding box center [1192, 20] width 55 height 20
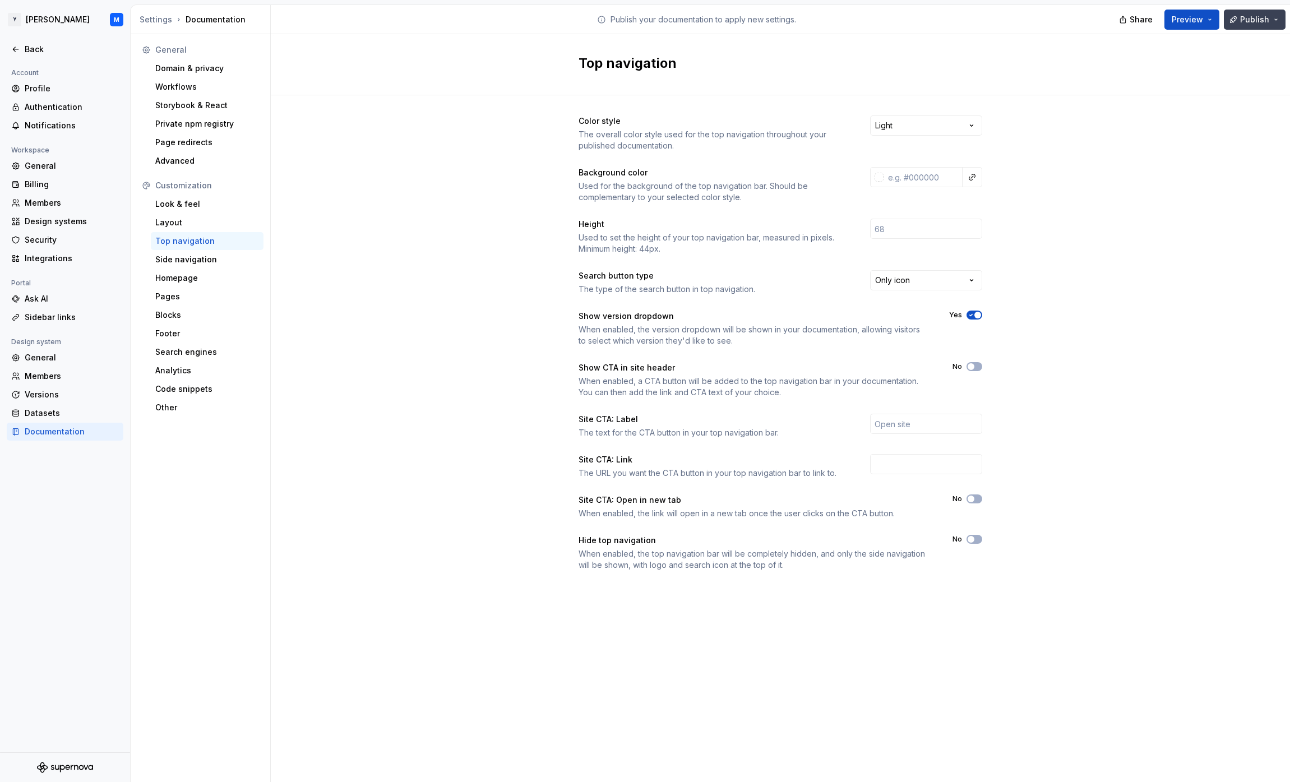
click at [1254, 17] on span "Publish" at bounding box center [1254, 19] width 29 height 11
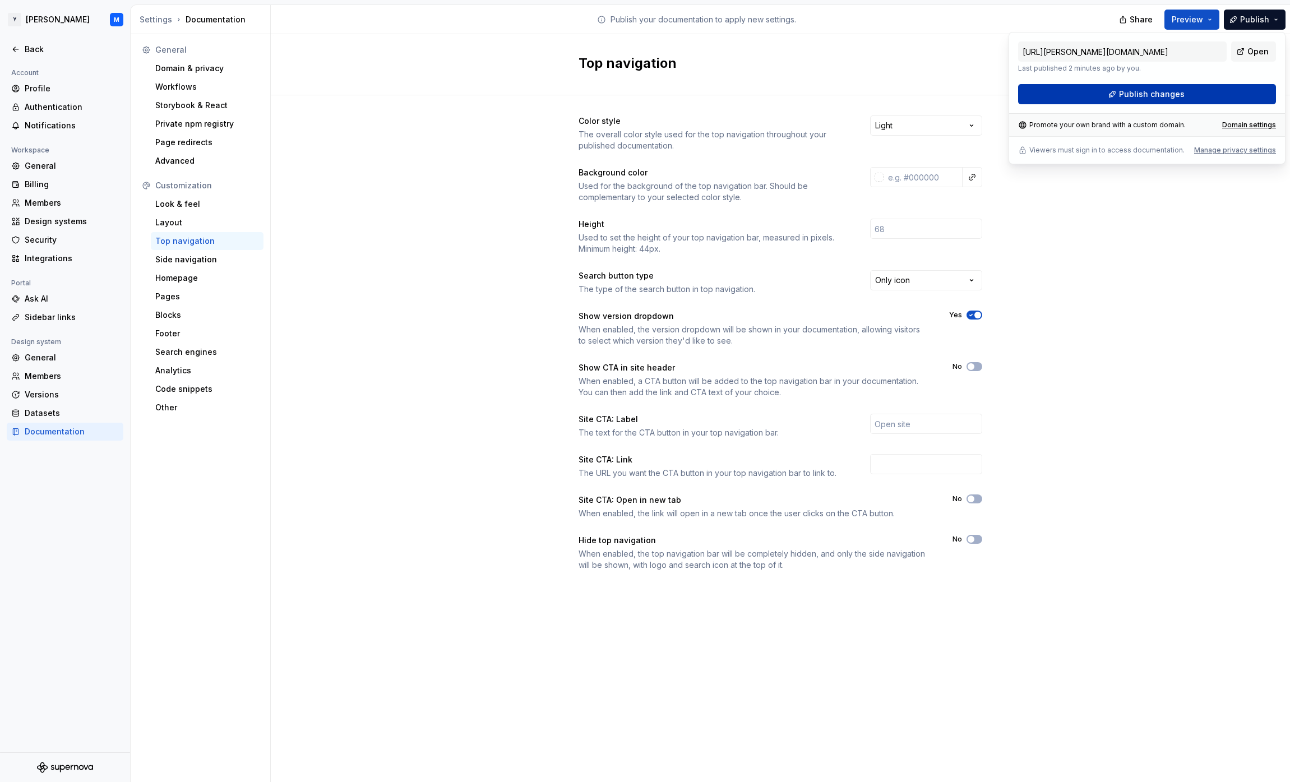
click at [1206, 91] on button "Publish changes" at bounding box center [1147, 94] width 258 height 20
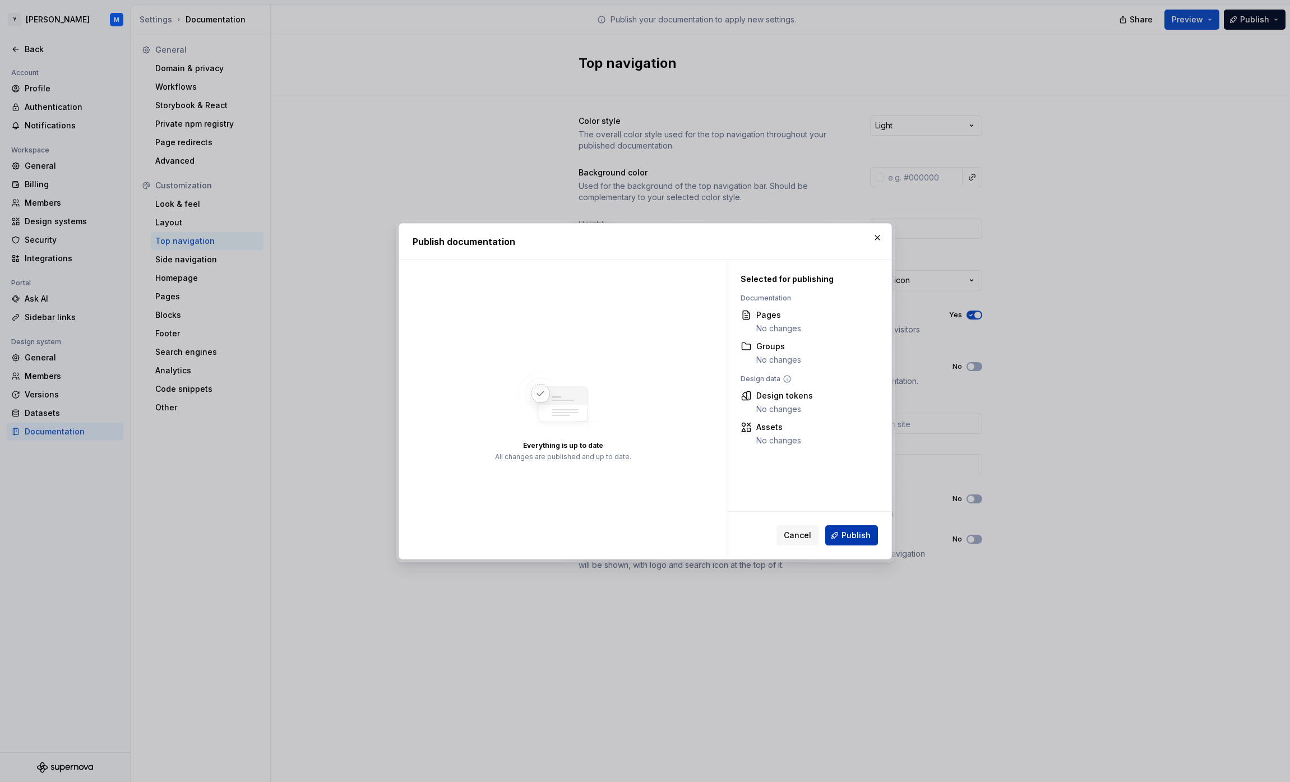
click at [865, 536] on span "Publish" at bounding box center [856, 535] width 29 height 11
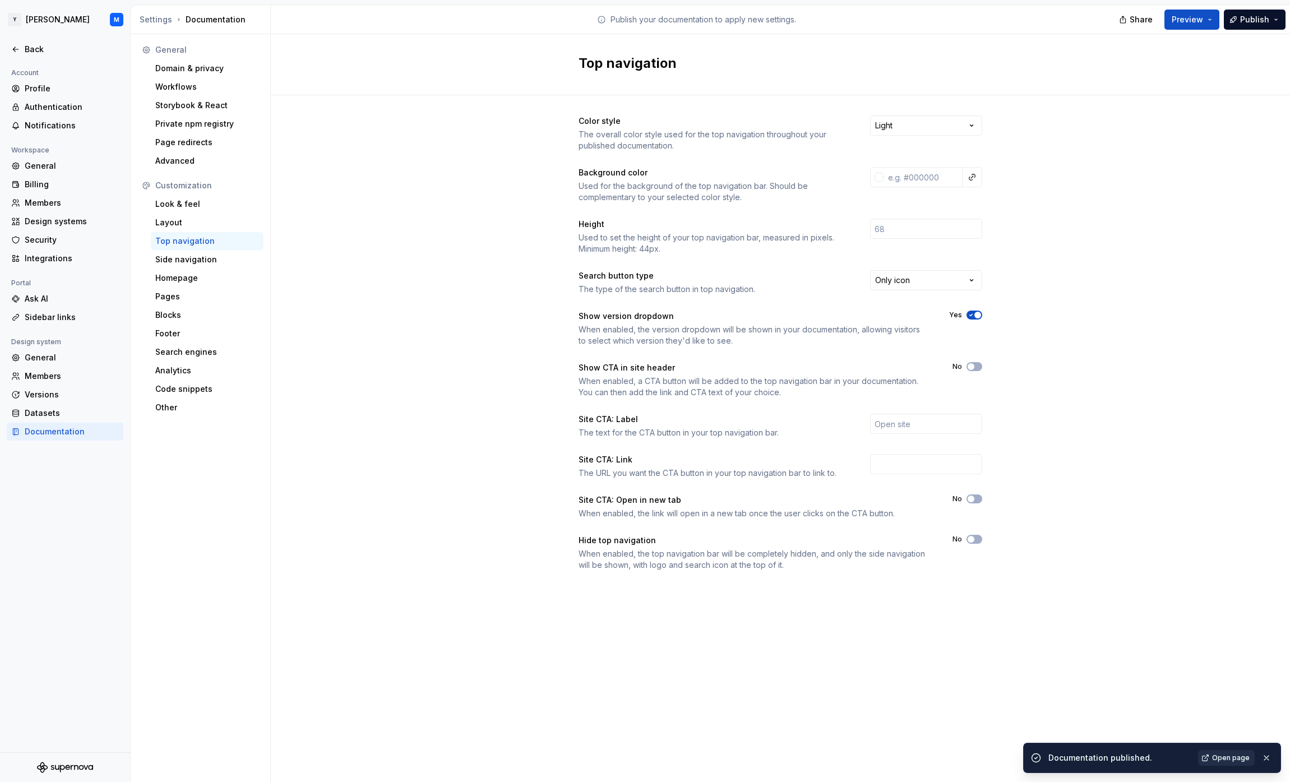
click at [1228, 758] on span "Open page" at bounding box center [1231, 758] width 38 height 9
click at [59, 395] on div "Versions" at bounding box center [72, 394] width 94 height 11
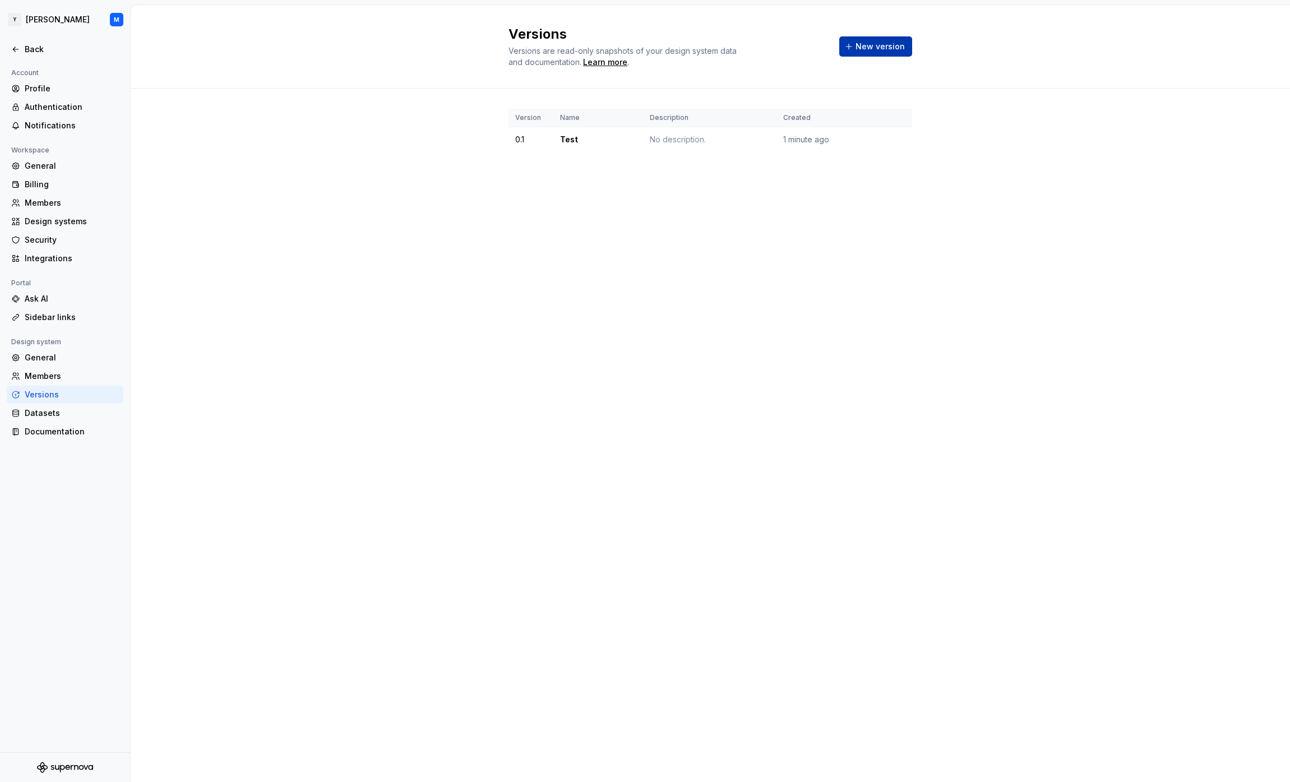
click at [888, 41] on span "New version" at bounding box center [880, 46] width 49 height 11
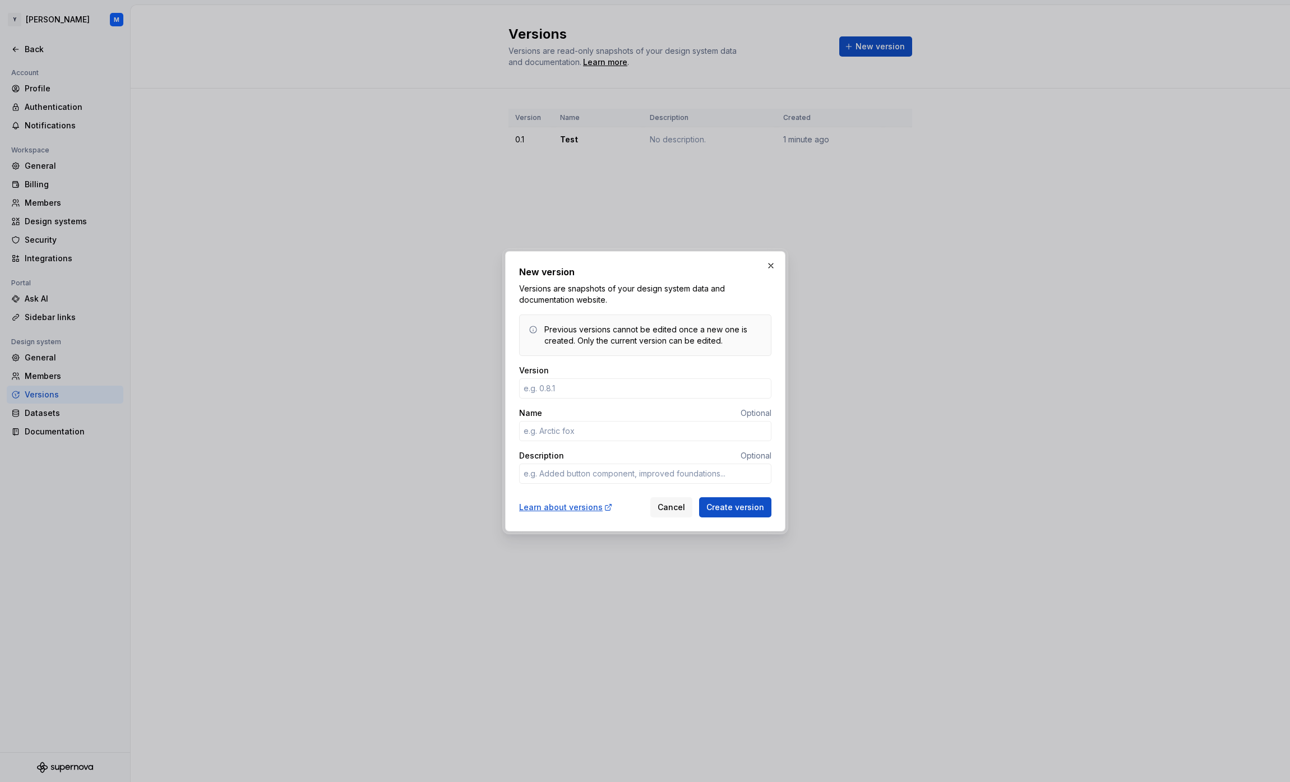
type textarea "*"
type input "0.2"
click at [579, 426] on input "Name" at bounding box center [645, 431] width 252 height 20
type textarea "*"
type input "Test 2"
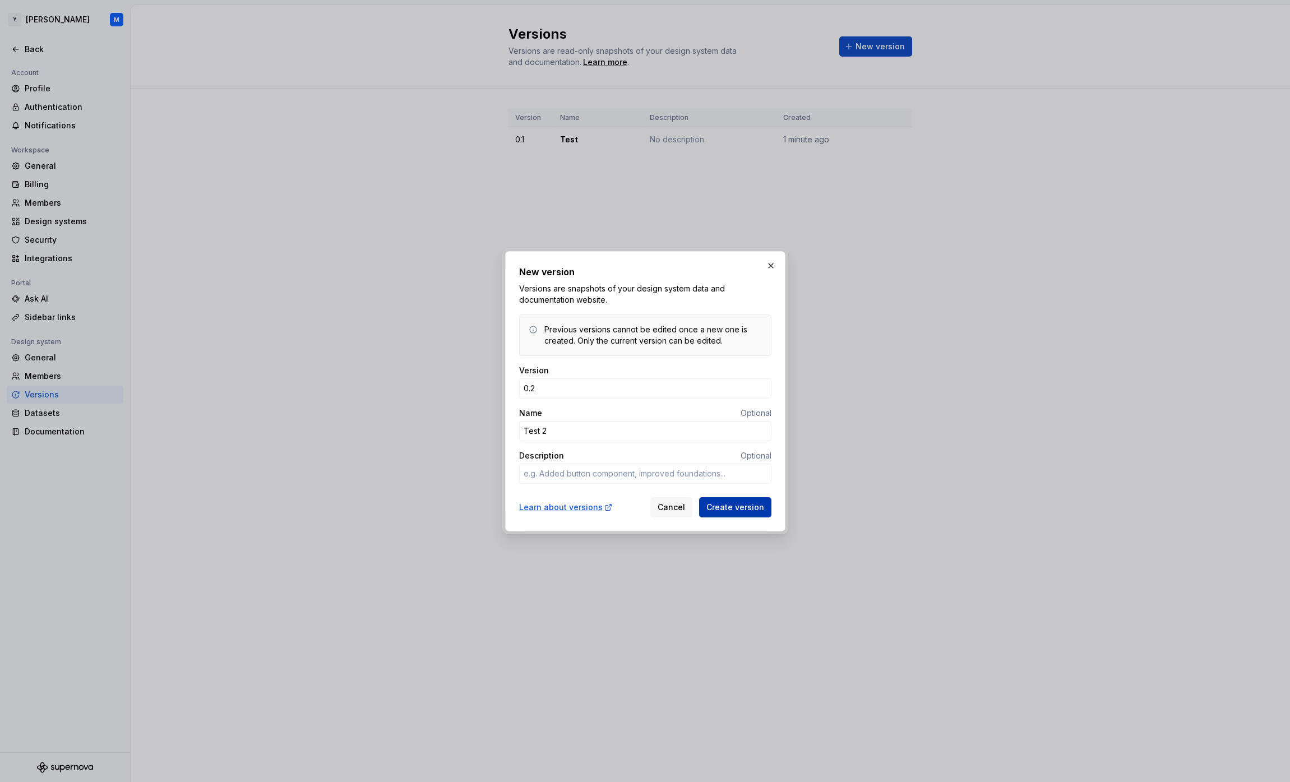
click at [740, 509] on span "Create version" at bounding box center [736, 507] width 58 height 11
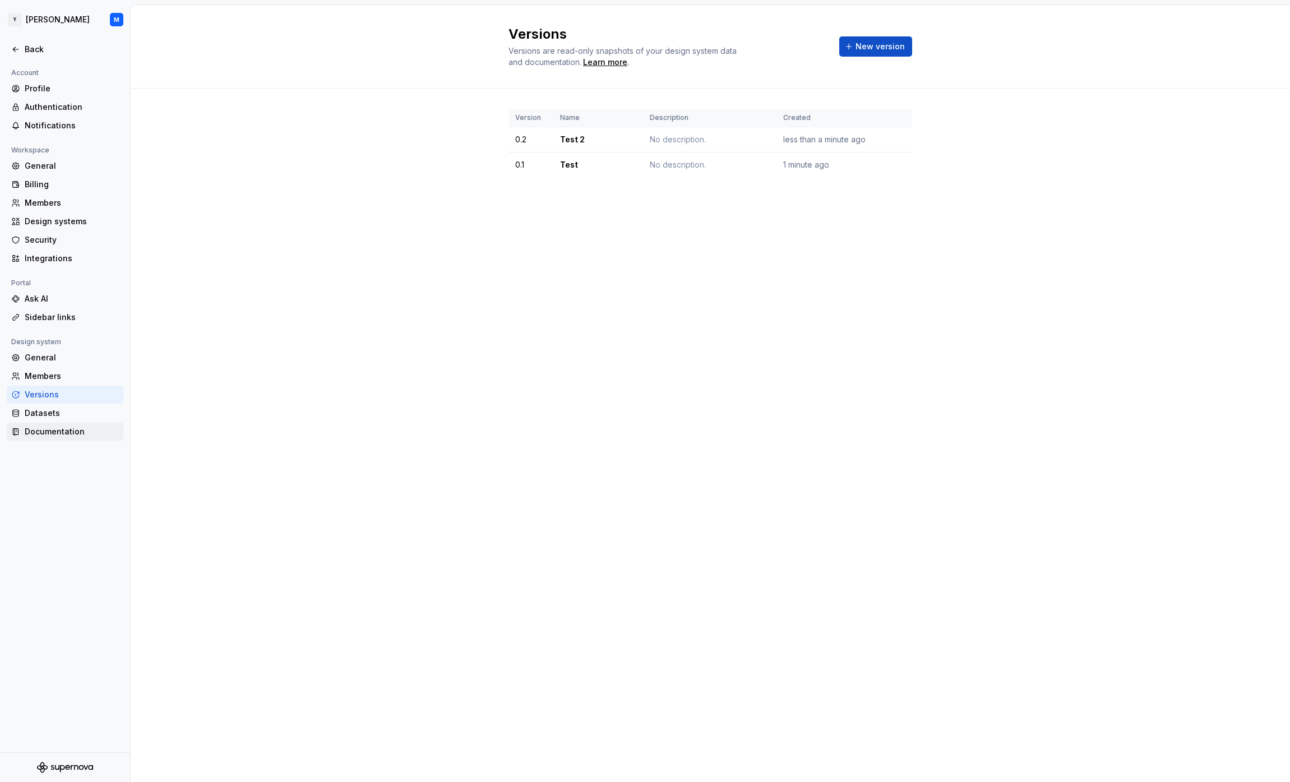
click at [49, 435] on div "Documentation" at bounding box center [72, 431] width 94 height 11
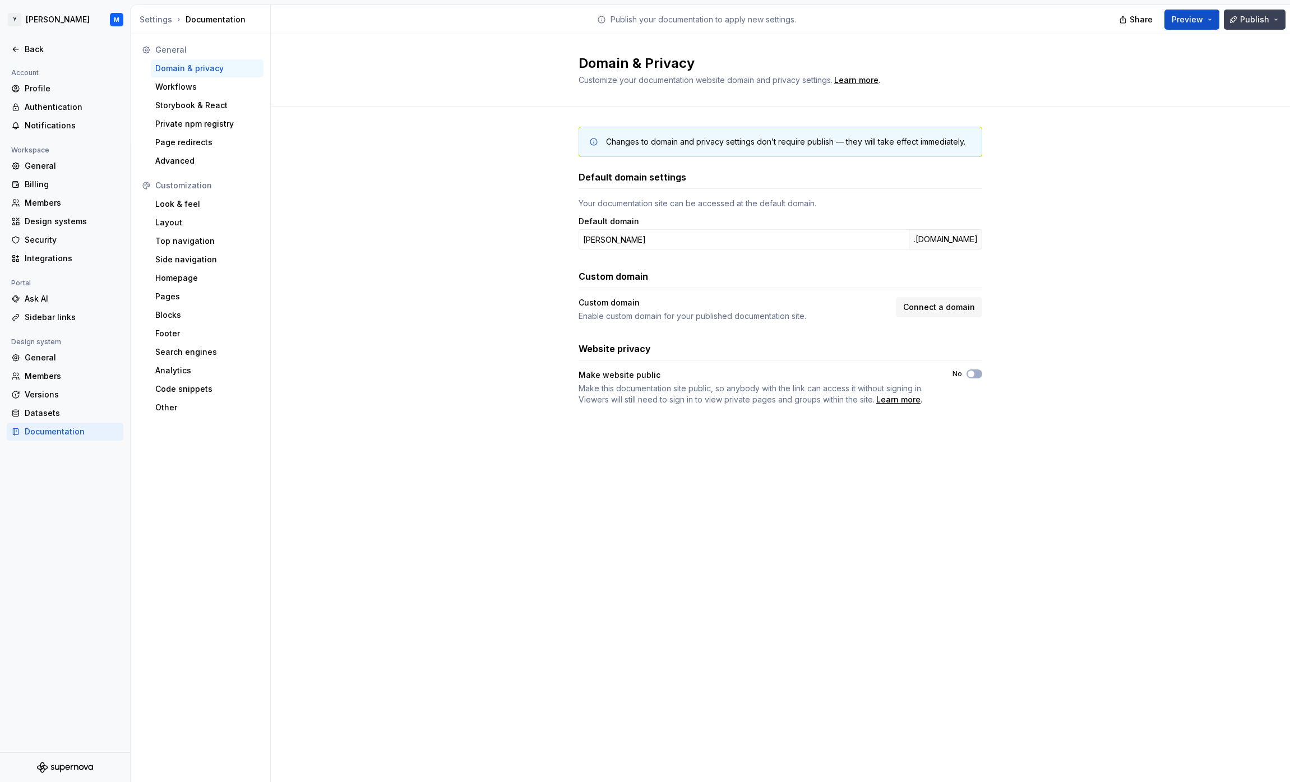
click at [1245, 22] on span "Publish" at bounding box center [1254, 19] width 29 height 11
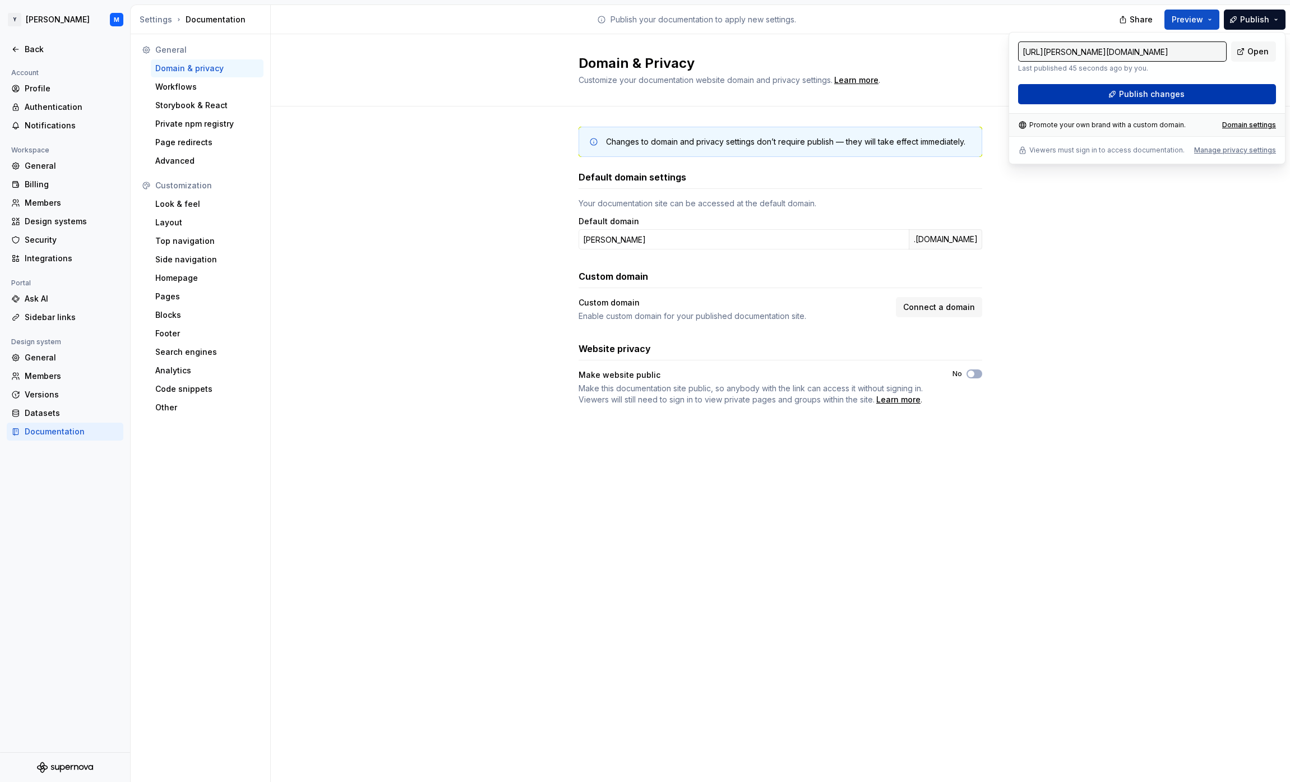
click at [1219, 95] on button "Publish changes" at bounding box center [1147, 94] width 258 height 20
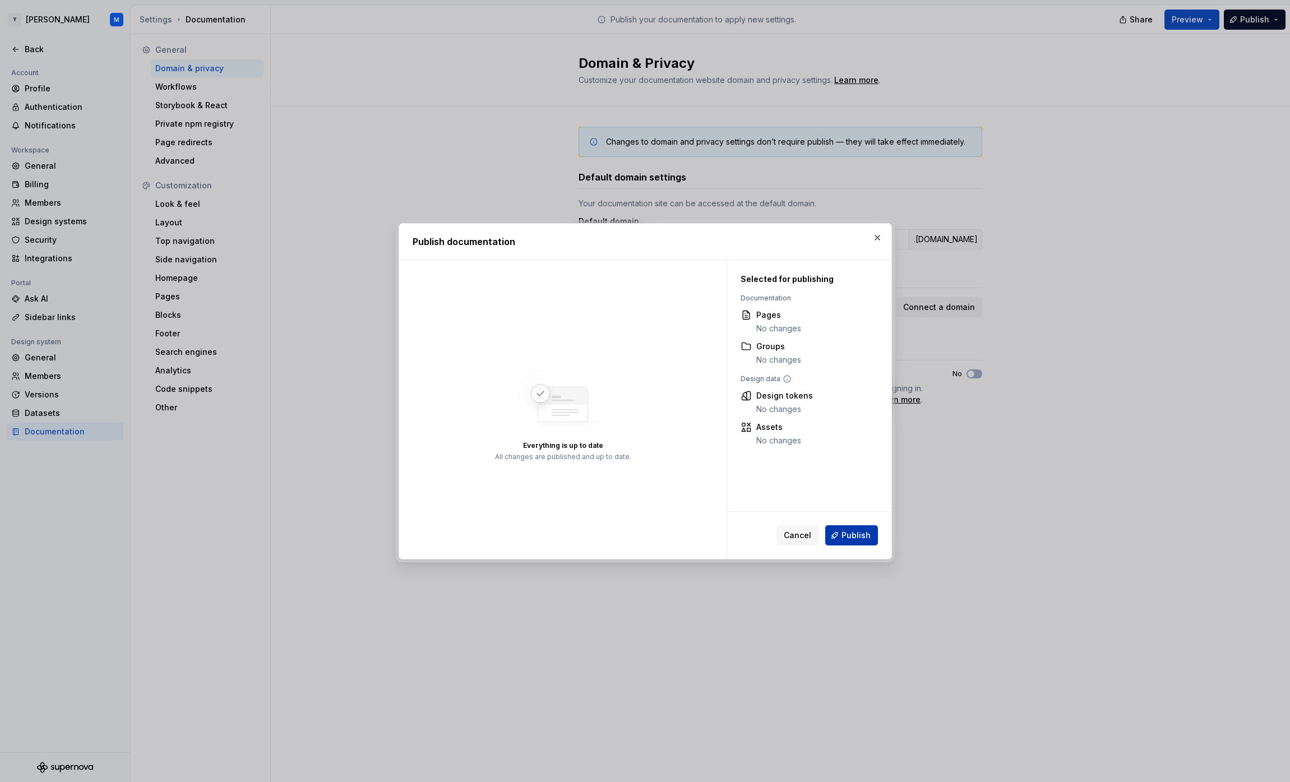
click at [860, 537] on span "Publish" at bounding box center [856, 535] width 29 height 11
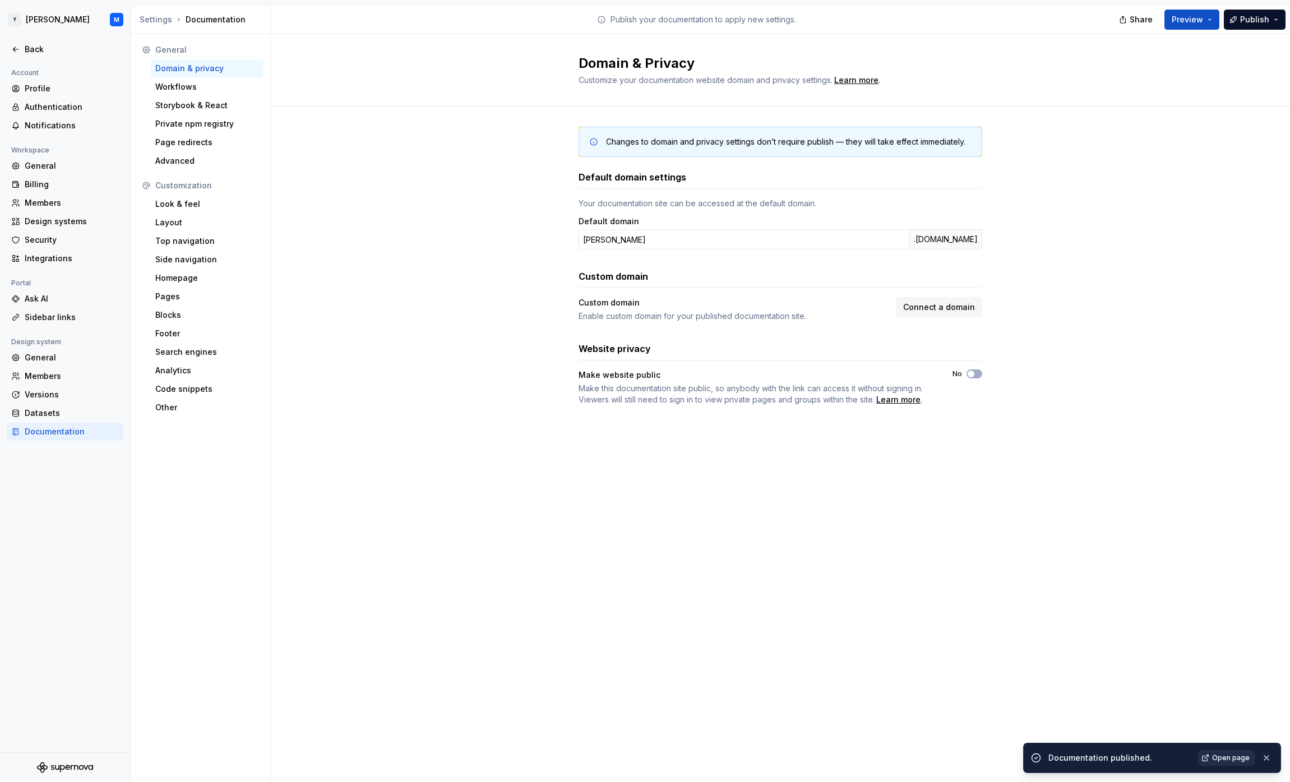
click at [1230, 754] on span "Open page" at bounding box center [1231, 758] width 38 height 9
click at [25, 48] on div "Back" at bounding box center [72, 49] width 94 height 11
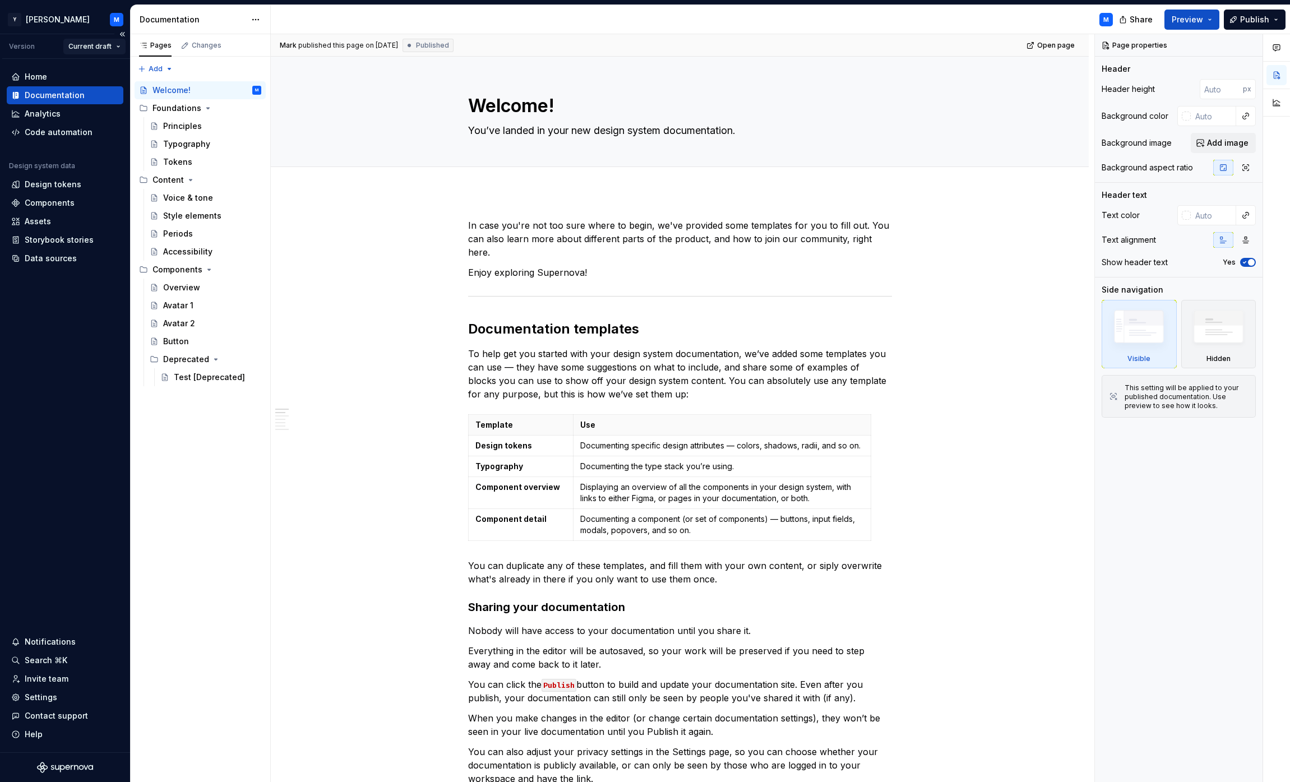
click at [116, 46] on html "Y [PERSON_NAME] M Version Current draft Home Documentation Analytics Code autom…" at bounding box center [645, 391] width 1290 height 782
click at [133, 84] on div "v 0.2 - Test 2" at bounding box center [122, 86] width 73 height 11
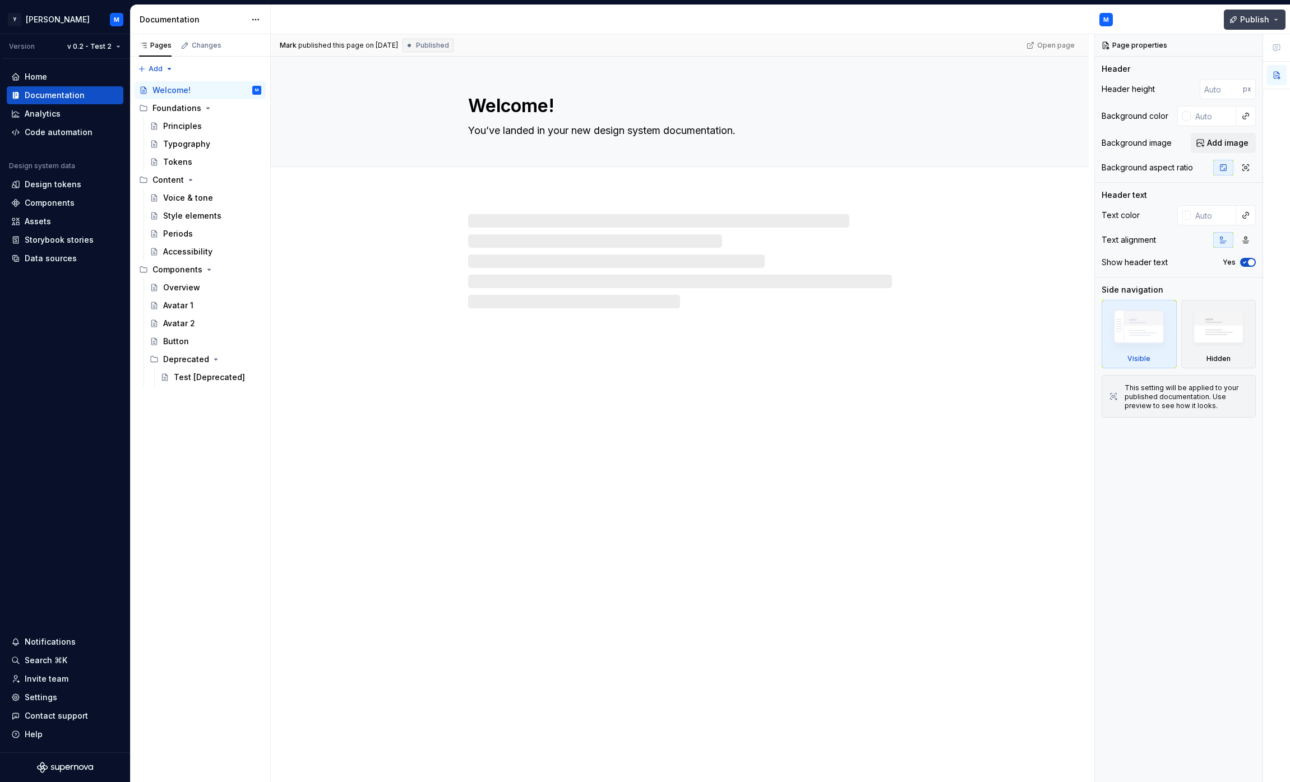
click at [1260, 18] on span "Publish" at bounding box center [1254, 19] width 29 height 11
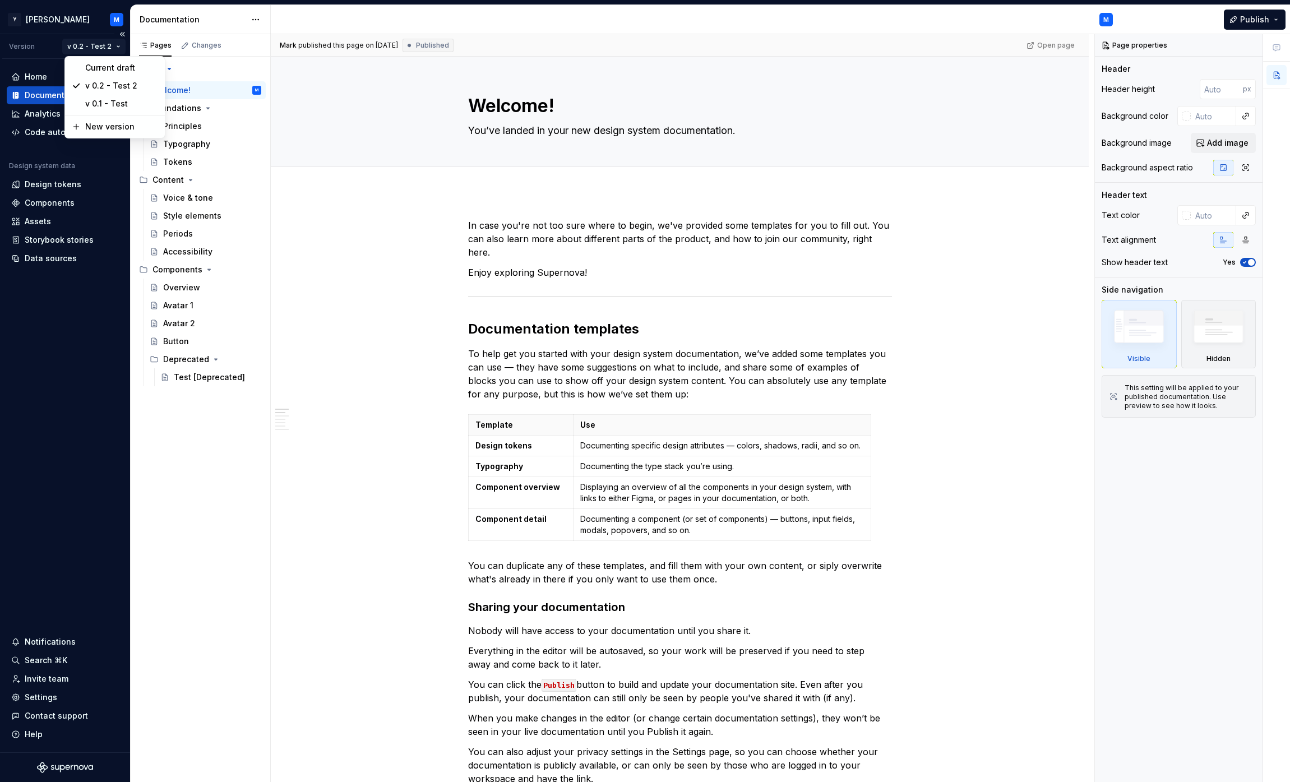
click at [100, 47] on html "Y [PERSON_NAME] M Version v 0.2 - Test 2 Home Documentation Analytics Code auto…" at bounding box center [645, 391] width 1290 height 782
click at [105, 101] on div "v 0.1 - Test" at bounding box center [121, 104] width 73 height 11
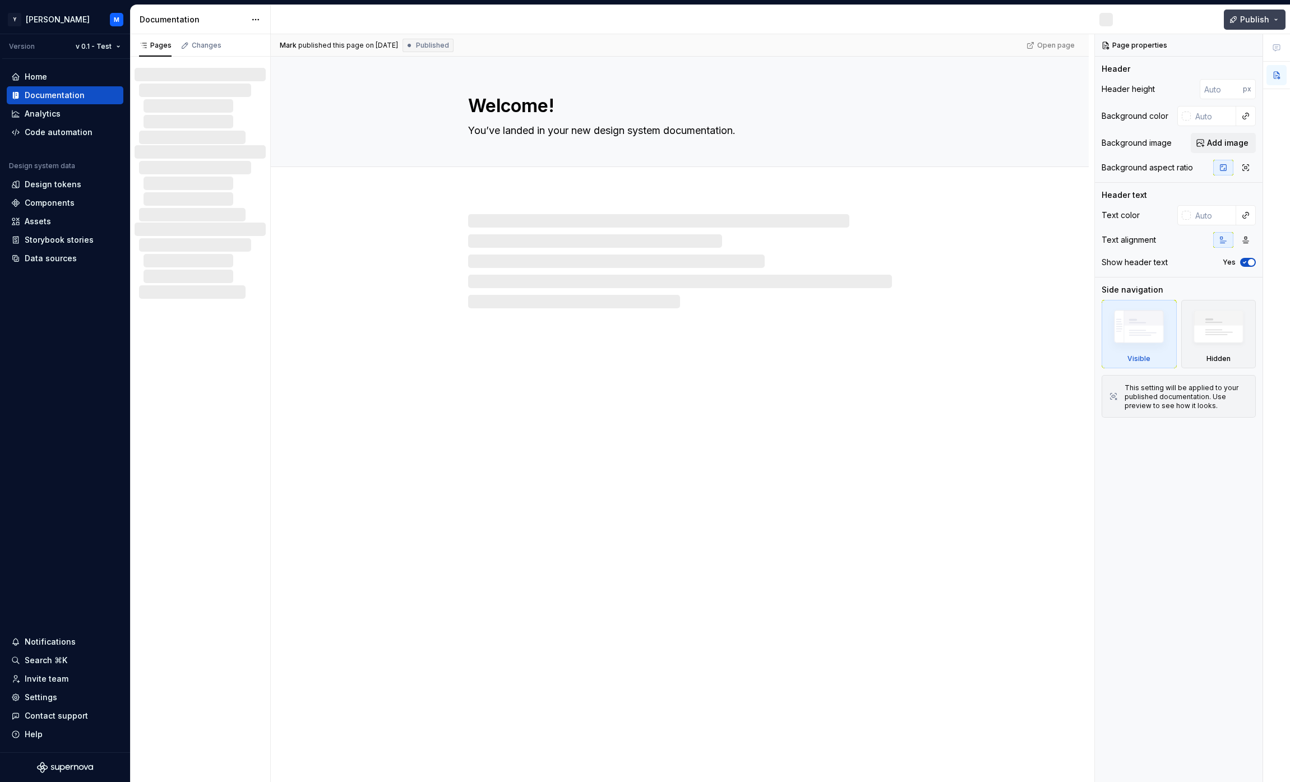
click at [1253, 22] on span "Publish" at bounding box center [1254, 19] width 29 height 11
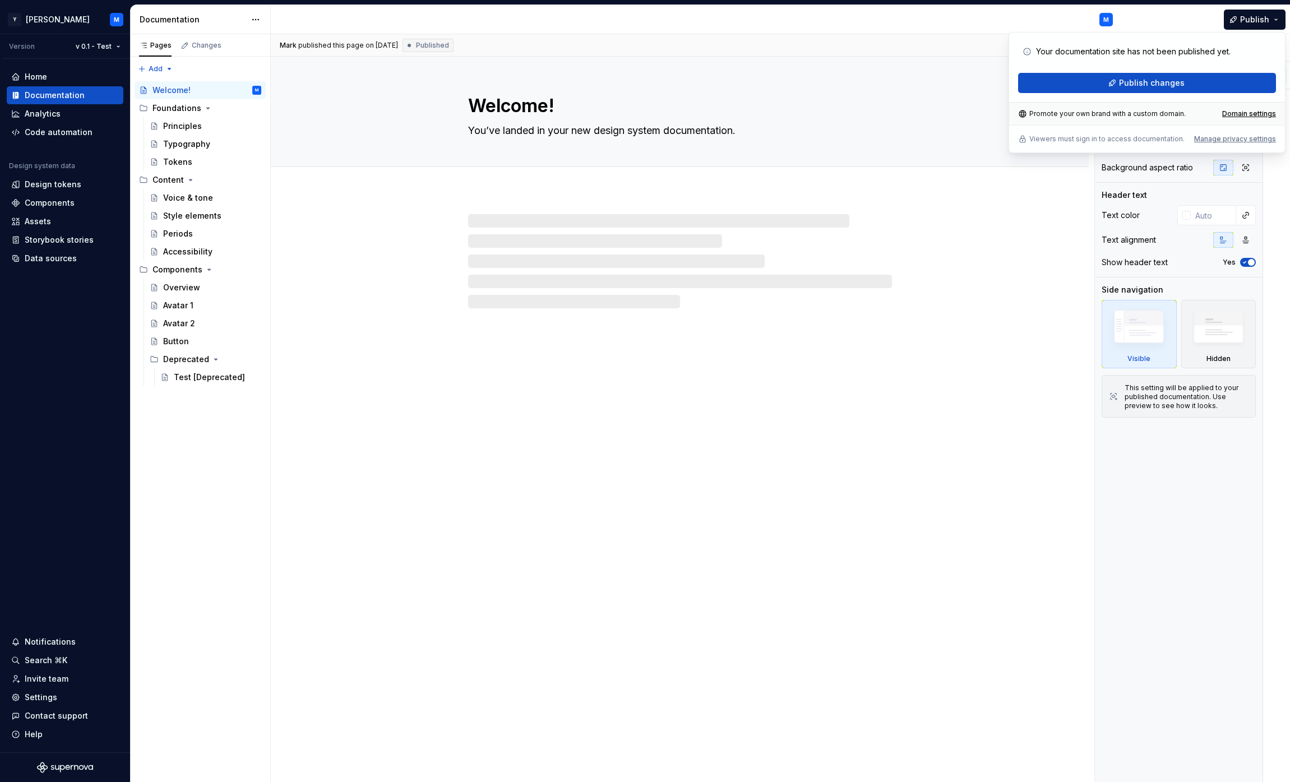
click at [1154, 95] on div "Your documentation site has not been published yet. Publish changes Promote you…" at bounding box center [1147, 92] width 277 height 121
click at [1152, 84] on span "Publish changes" at bounding box center [1152, 82] width 66 height 11
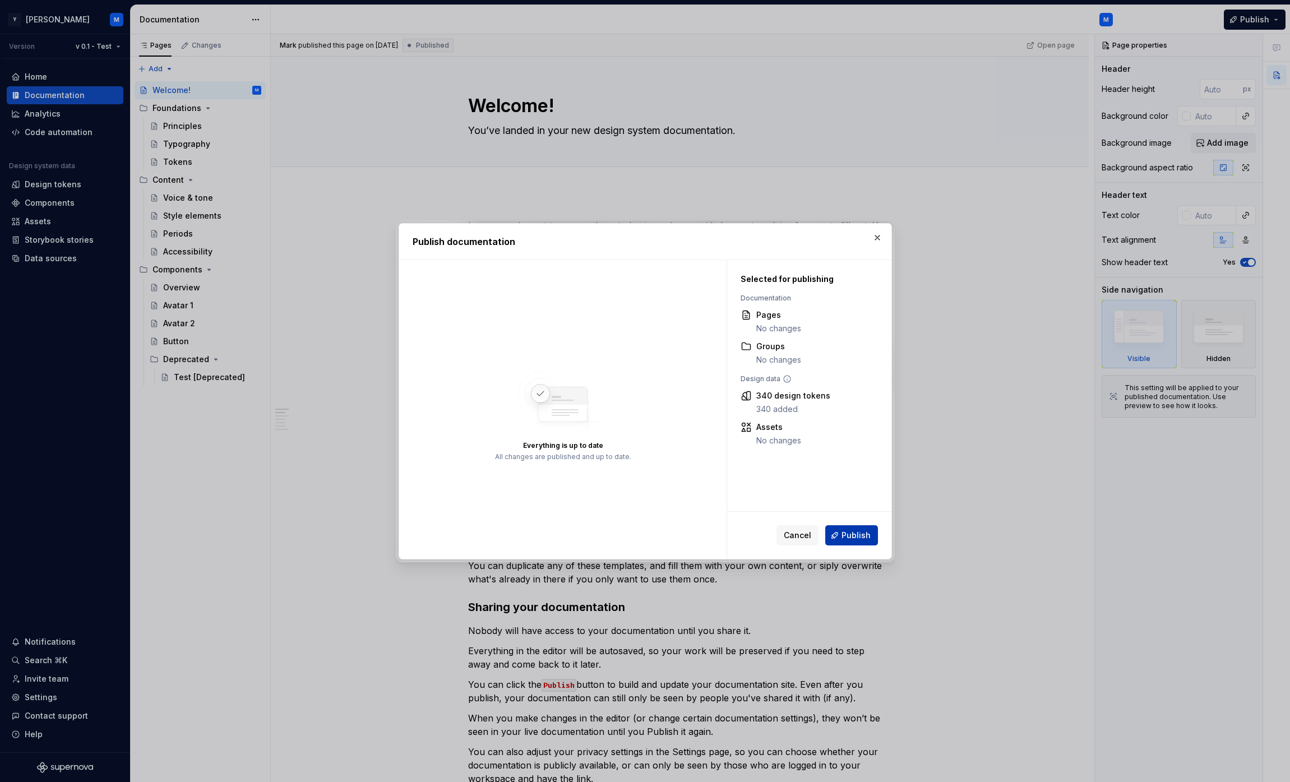
click at [845, 530] on span "Publish" at bounding box center [856, 535] width 29 height 11
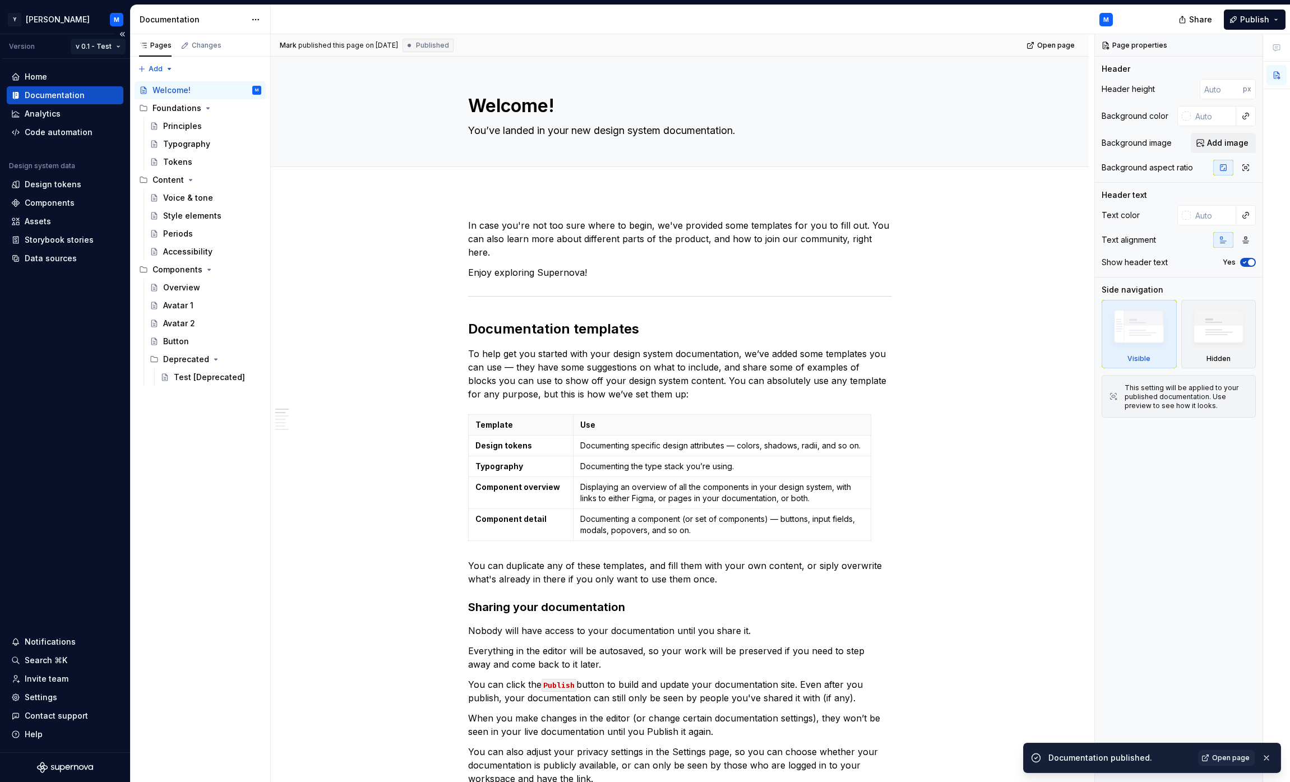
click at [109, 45] on html "Y [PERSON_NAME] M Version v 0.1 - Test Home Documentation Analytics Code automa…" at bounding box center [645, 391] width 1290 height 782
click at [109, 85] on div "v 0.2 - Test 2" at bounding box center [129, 86] width 73 height 11
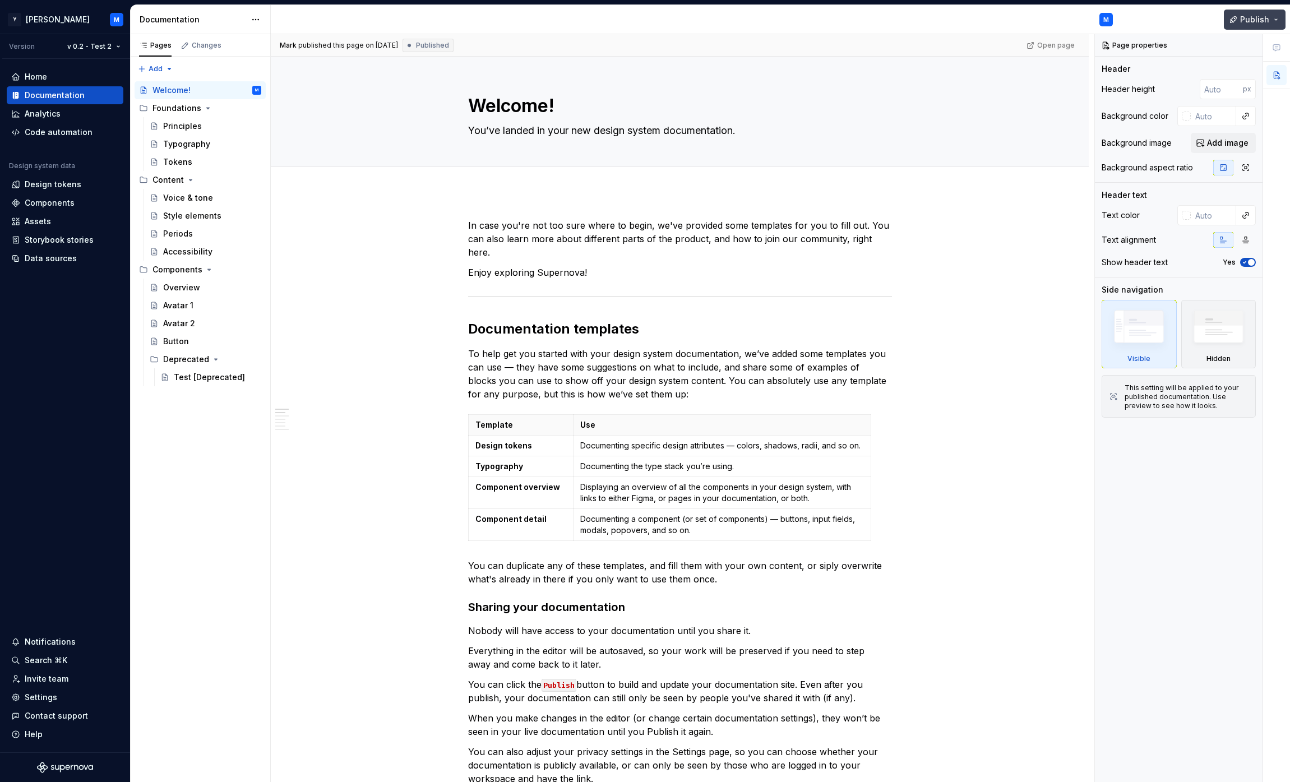
click at [1254, 17] on span "Publish" at bounding box center [1254, 19] width 29 height 11
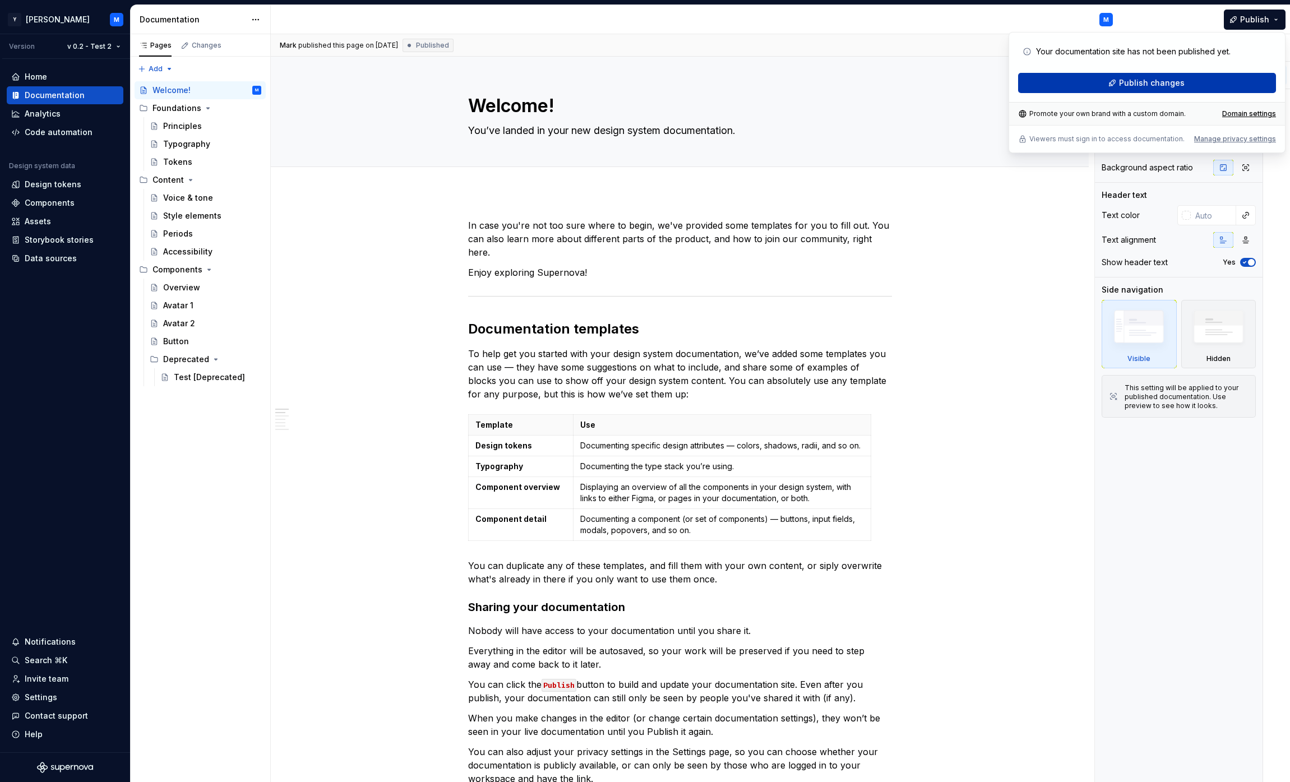
click at [1160, 82] on span "Publish changes" at bounding box center [1152, 82] width 66 height 11
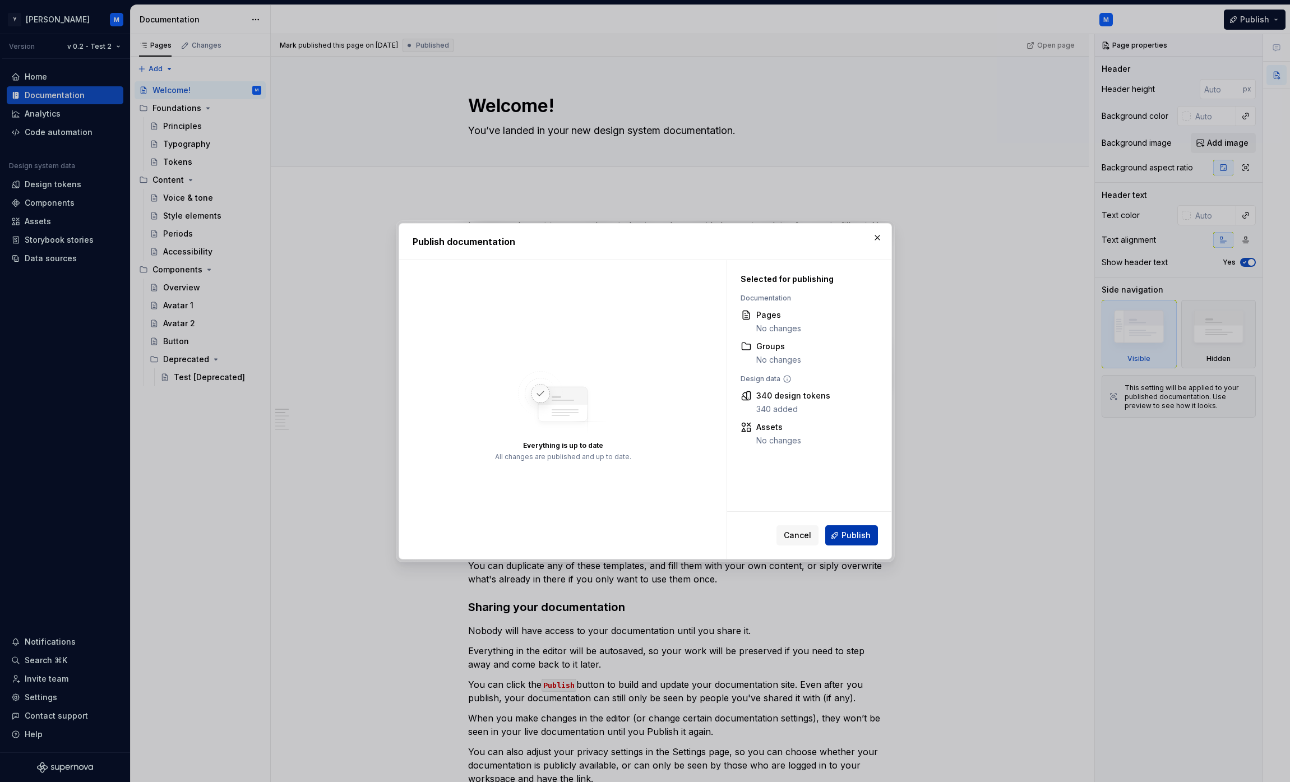
click at [845, 527] on button "Publish" at bounding box center [851, 535] width 53 height 20
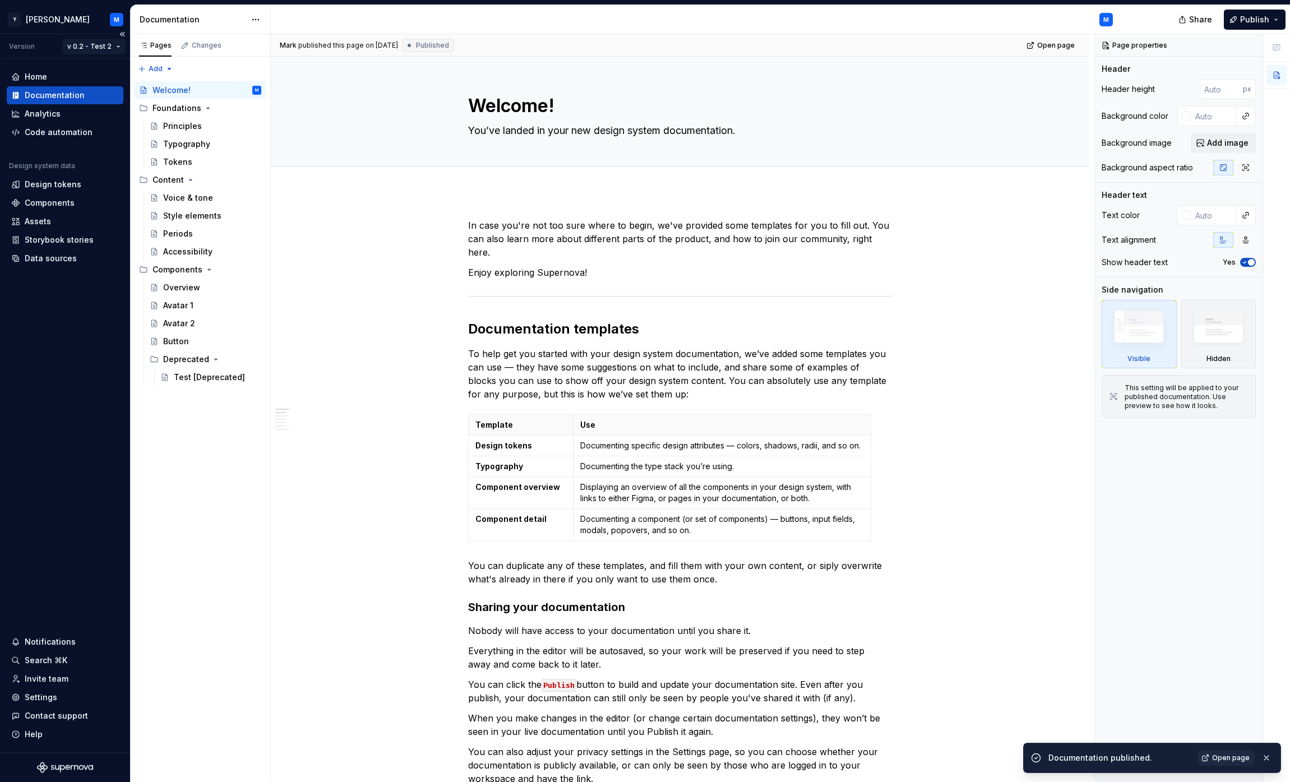
click at [112, 44] on html "Y [PERSON_NAME] M Version v 0.2 - Test 2 Home Documentation Analytics Code auto…" at bounding box center [645, 391] width 1290 height 782
click at [105, 72] on div "Current draft" at bounding box center [121, 68] width 73 height 11
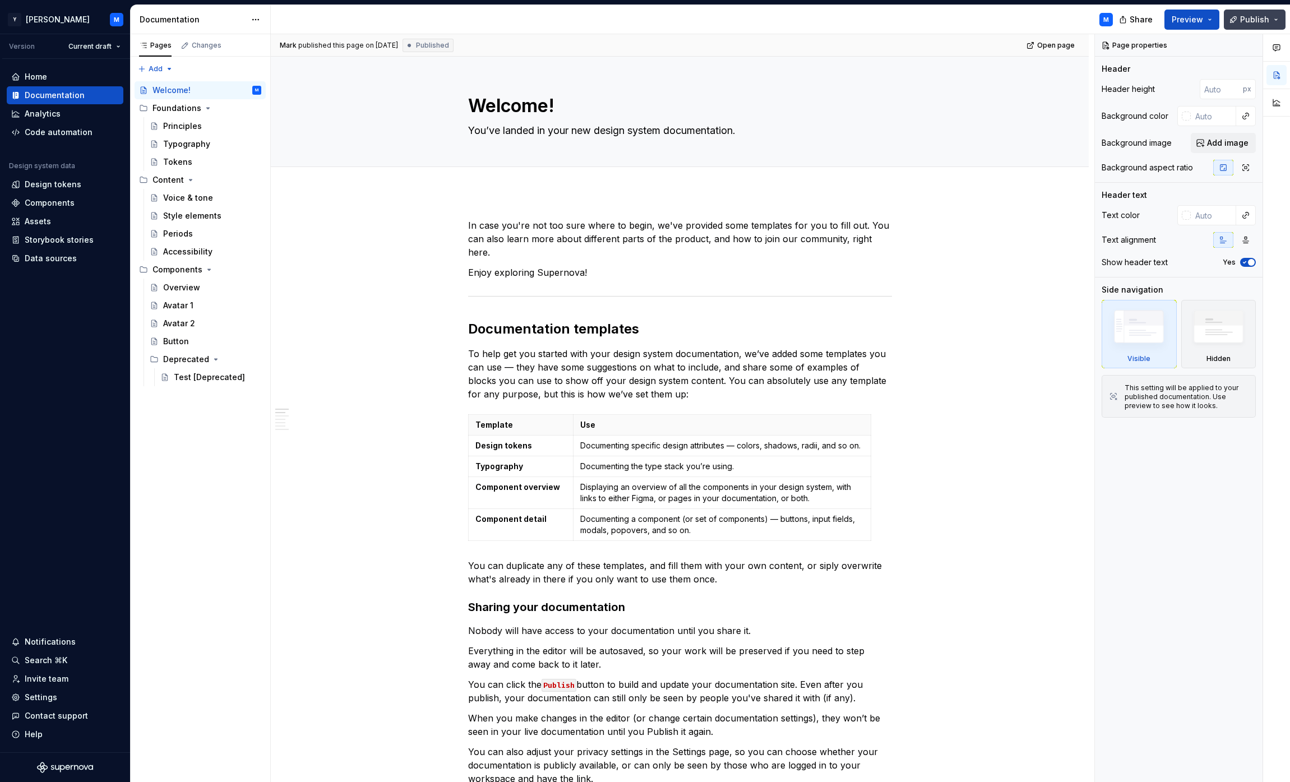
click at [1256, 16] on span "Publish" at bounding box center [1254, 19] width 29 height 11
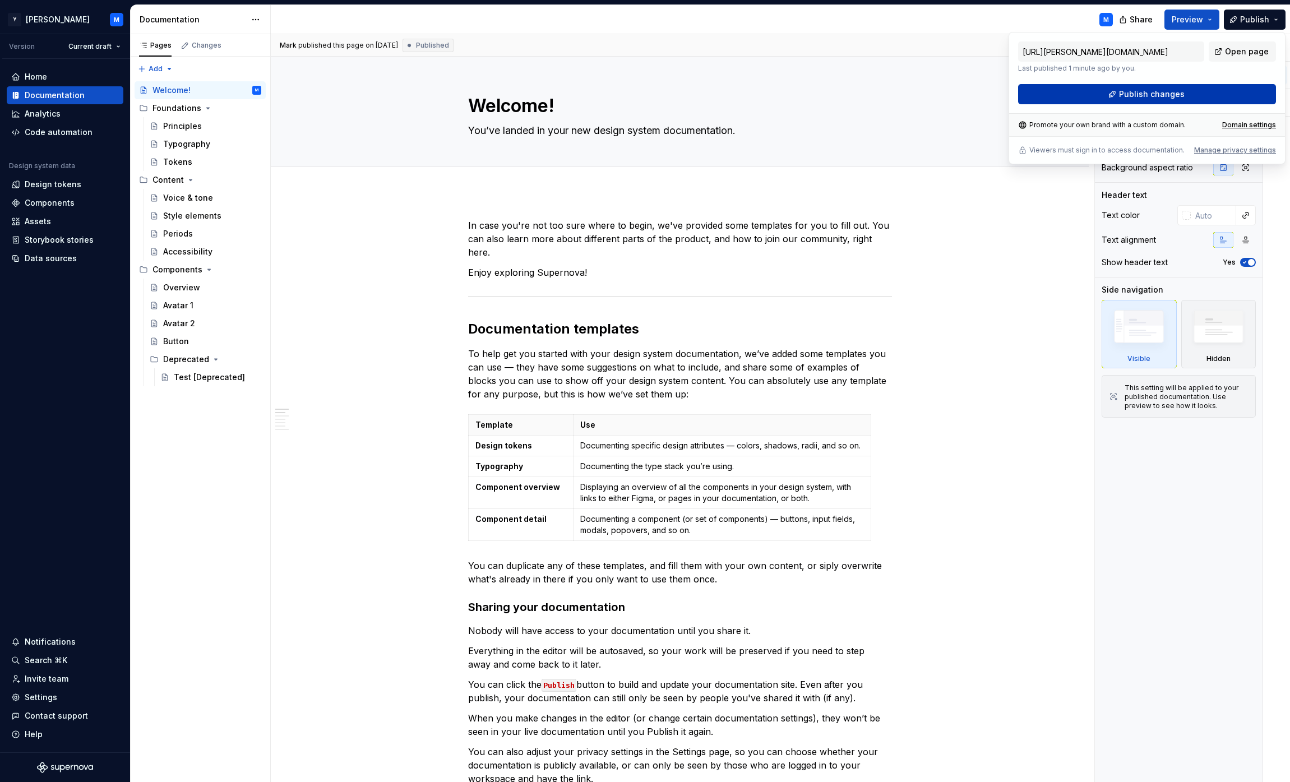
click at [1195, 91] on button "Publish changes" at bounding box center [1147, 94] width 258 height 20
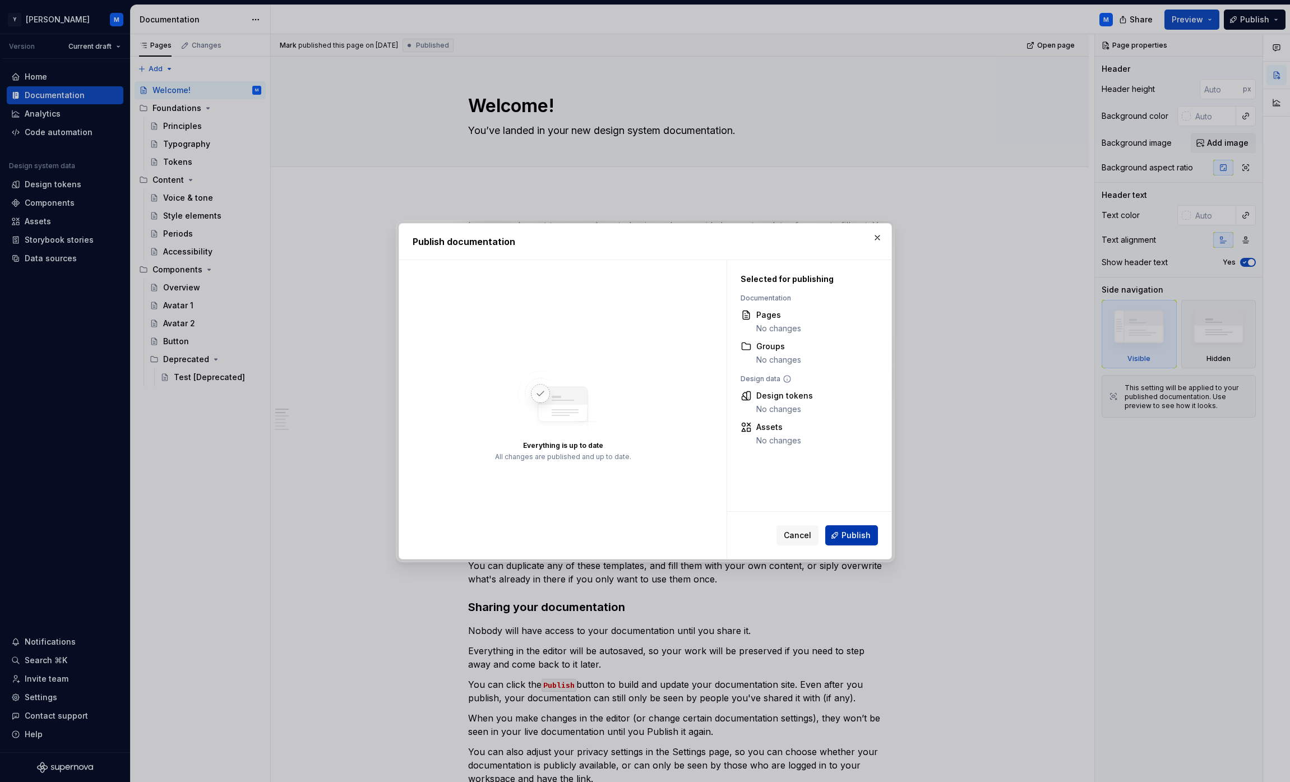
click at [851, 541] on span "Publish" at bounding box center [856, 535] width 29 height 11
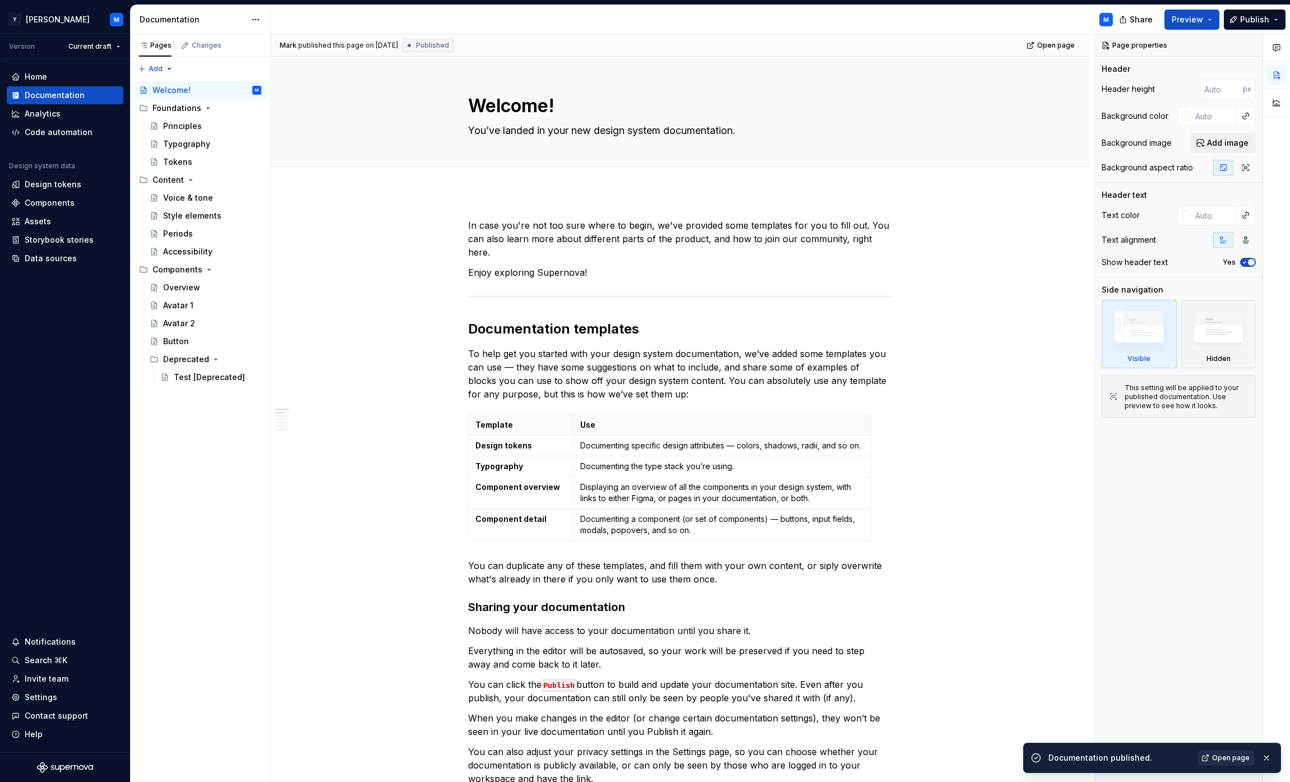
click at [1239, 756] on span "Open page" at bounding box center [1231, 758] width 38 height 9
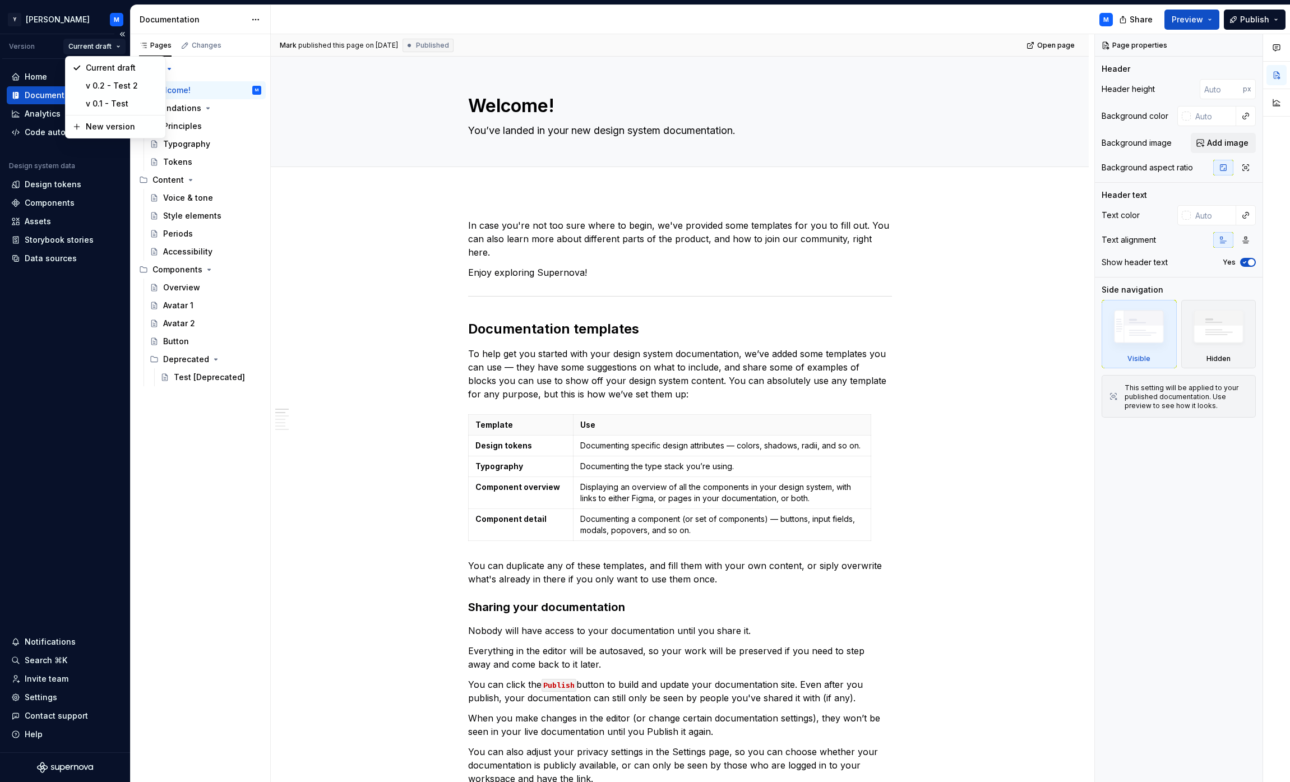
click at [113, 50] on html "Y [PERSON_NAME] M Version Current draft Home Documentation Analytics Code autom…" at bounding box center [645, 391] width 1290 height 782
click at [118, 123] on div "New version" at bounding box center [122, 127] width 73 height 11
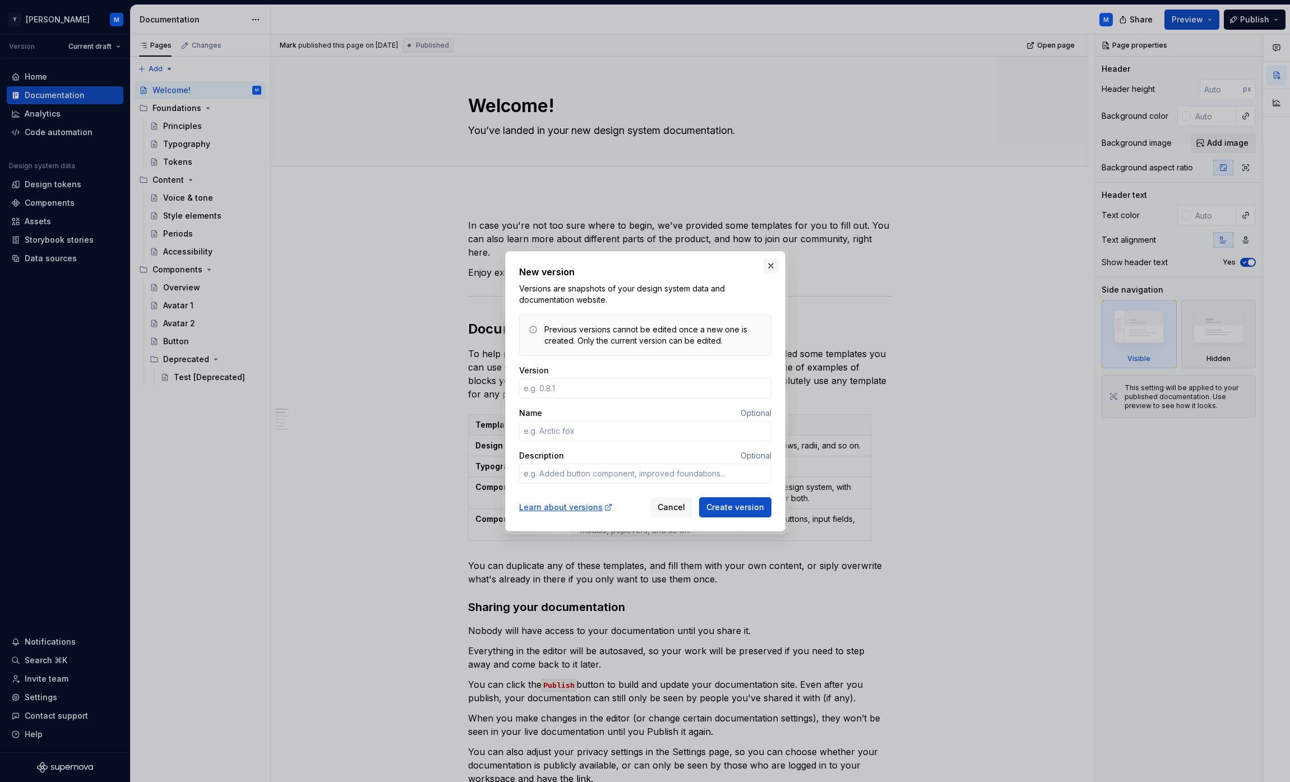
click at [770, 261] on button "button" at bounding box center [771, 266] width 16 height 16
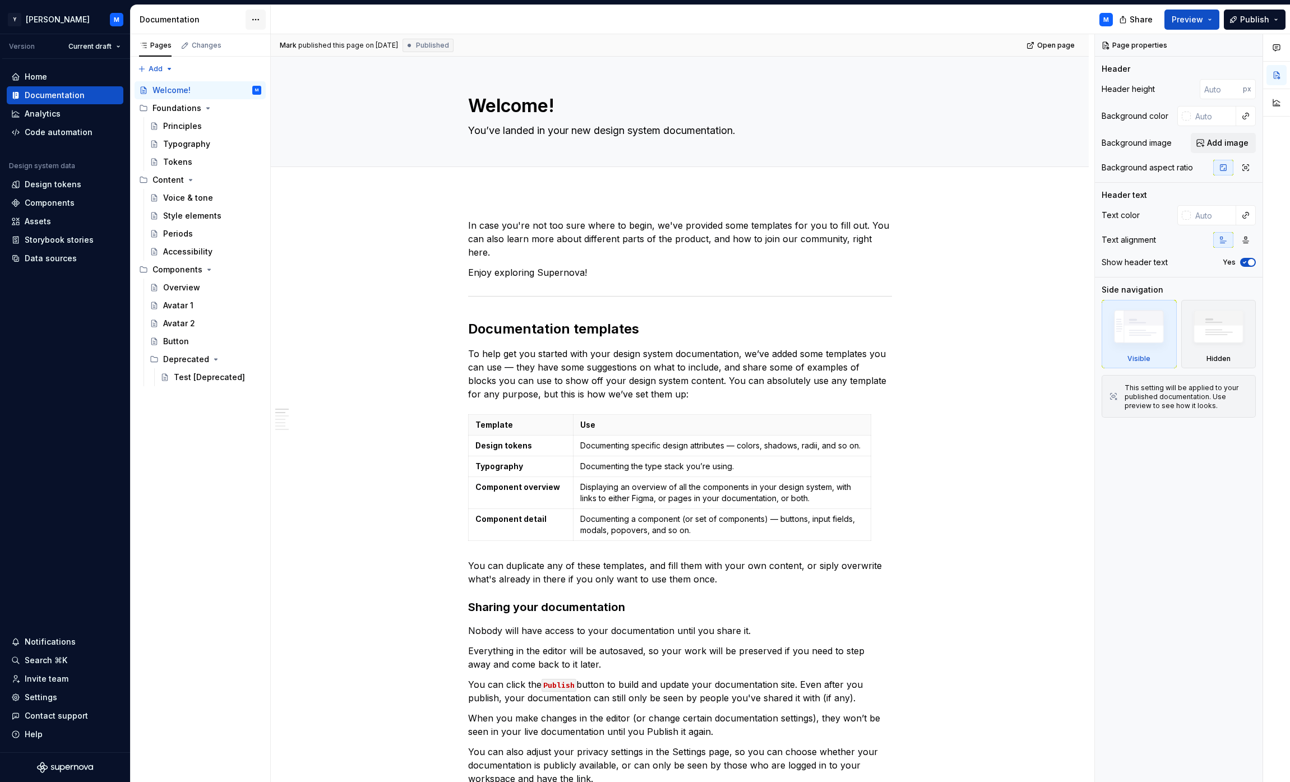
click at [250, 25] on html "Y [PERSON_NAME] M Version Current draft Home Documentation Analytics Code autom…" at bounding box center [645, 391] width 1290 height 782
click at [314, 116] on div "Documentation settings" at bounding box center [319, 116] width 107 height 11
type textarea "*"
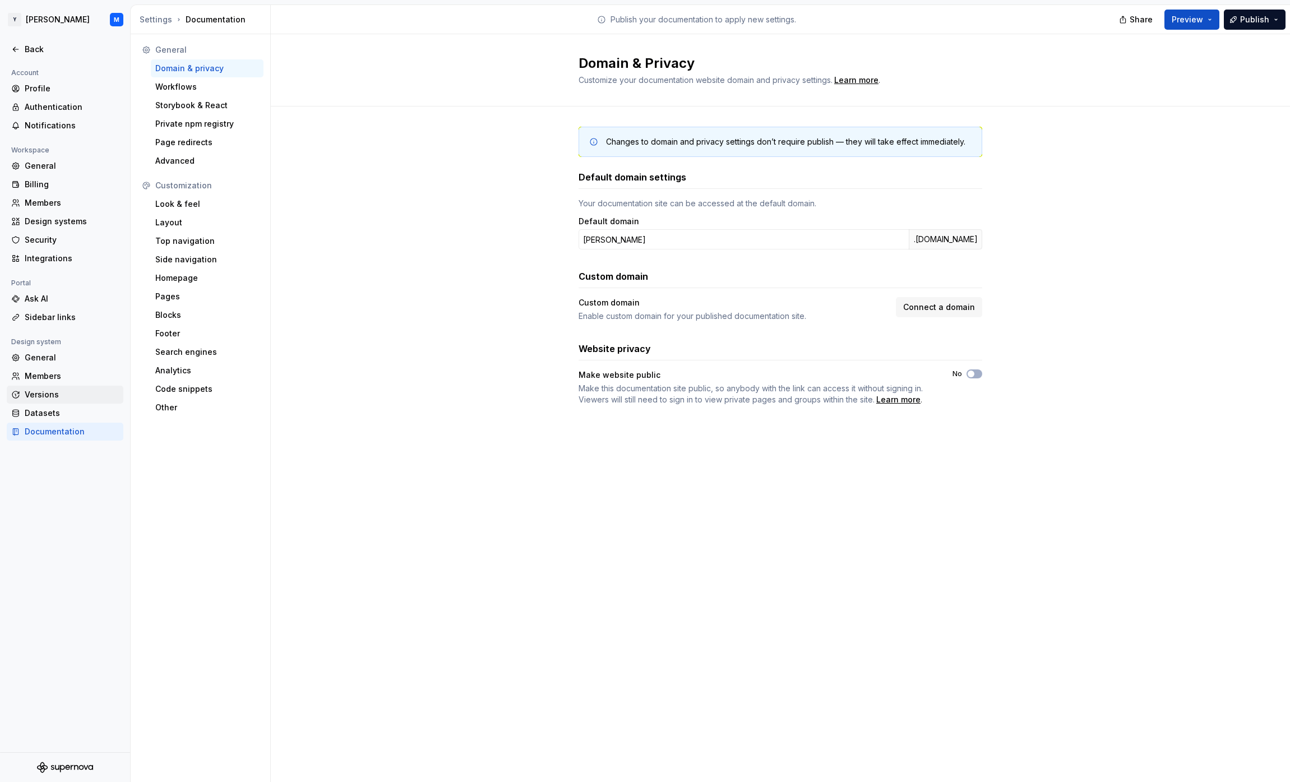
click at [51, 400] on div "Versions" at bounding box center [65, 395] width 117 height 18
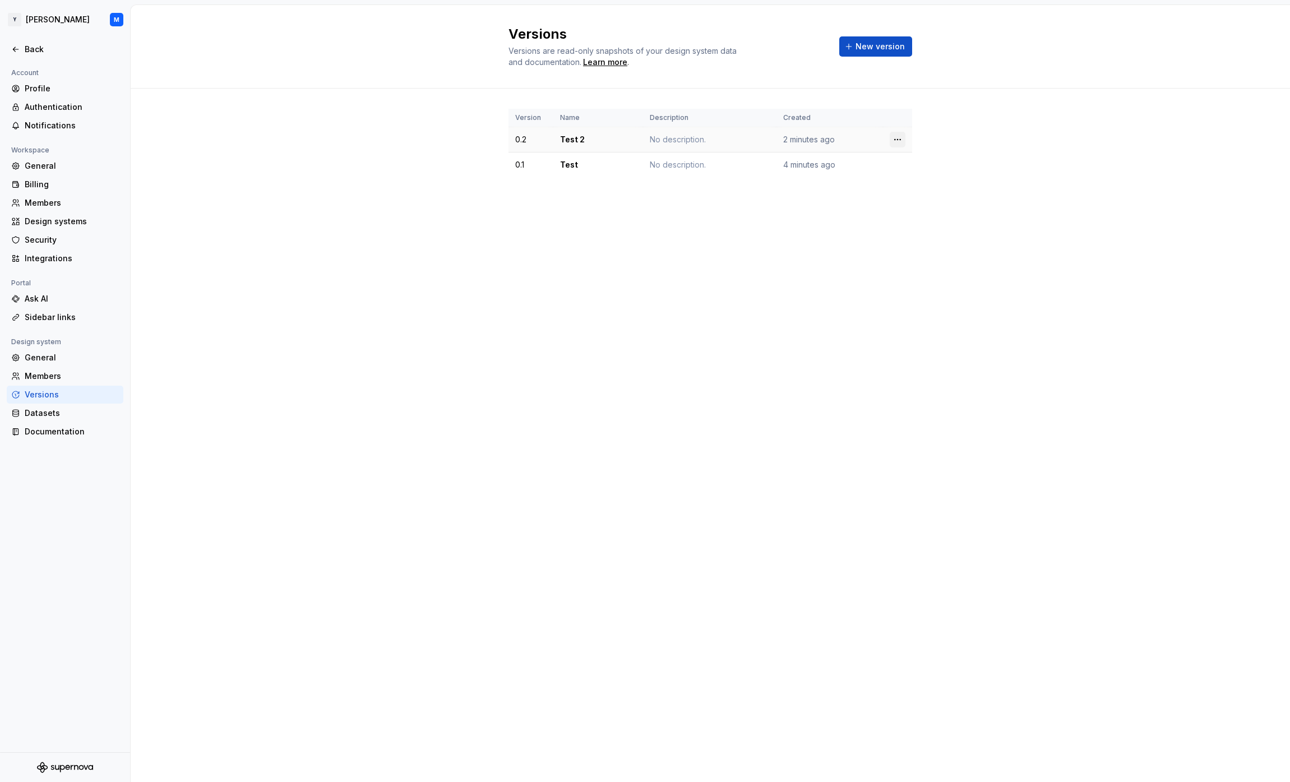
click at [897, 138] on html "Y [PERSON_NAME] M Back Account Profile Authentication Notifications Workspace G…" at bounding box center [645, 391] width 1290 height 782
click at [933, 181] on div "Delete version" at bounding box center [947, 184] width 73 height 11
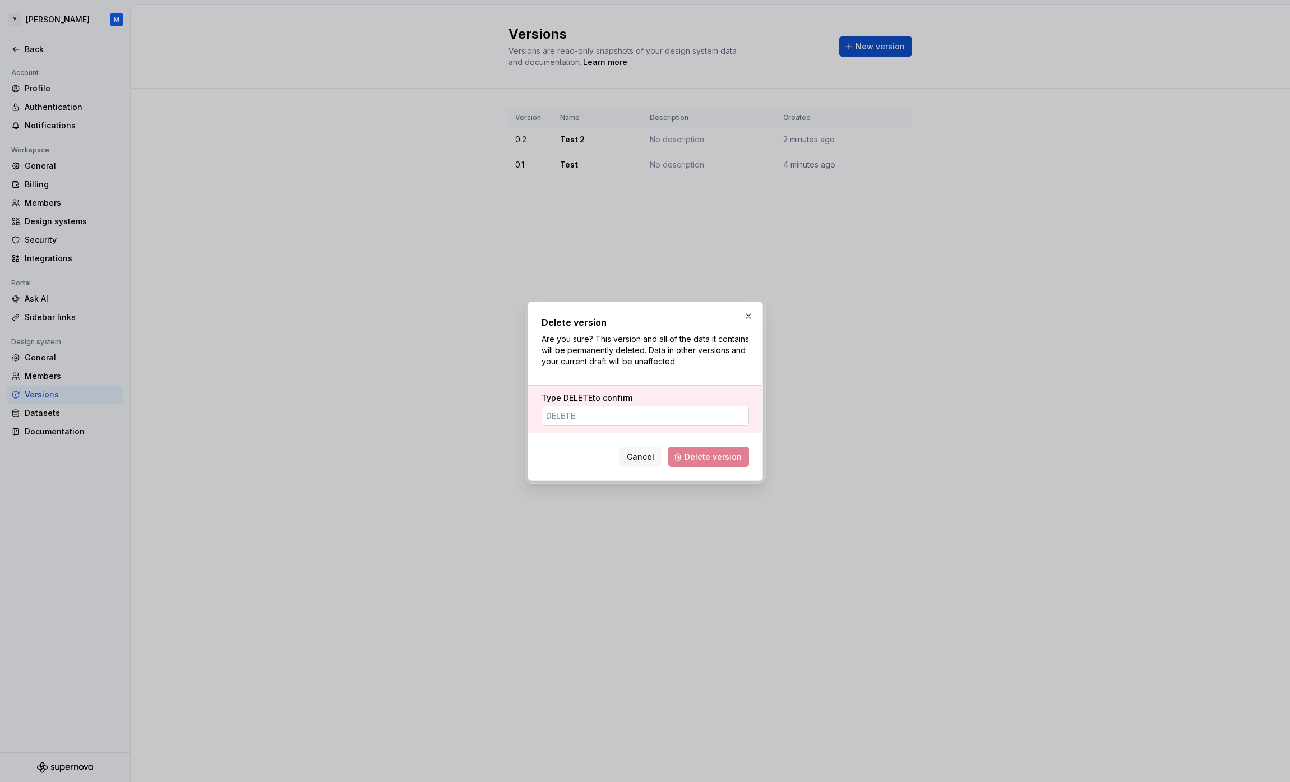
click at [659, 416] on input "Type DELETE to confirm" at bounding box center [645, 416] width 207 height 20
click at [582, 397] on span "DELETE" at bounding box center [578, 398] width 29 height 10
click at [582, 406] on input "Type DELETE to confirm" at bounding box center [645, 416] width 207 height 20
click at [585, 418] on input "Type DELETE to confirm" at bounding box center [645, 416] width 207 height 20
paste input "D"
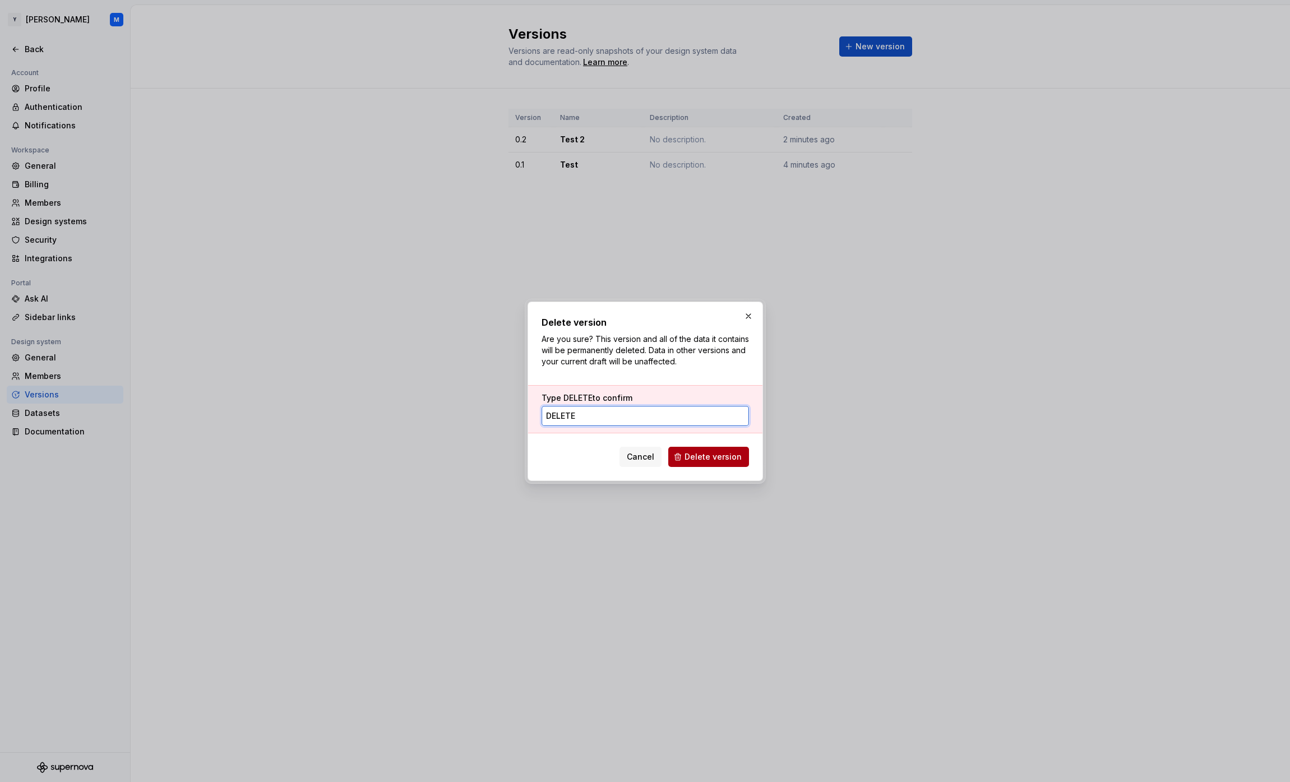
type input "DELETE"
click at [685, 454] on button "Delete version" at bounding box center [708, 457] width 81 height 20
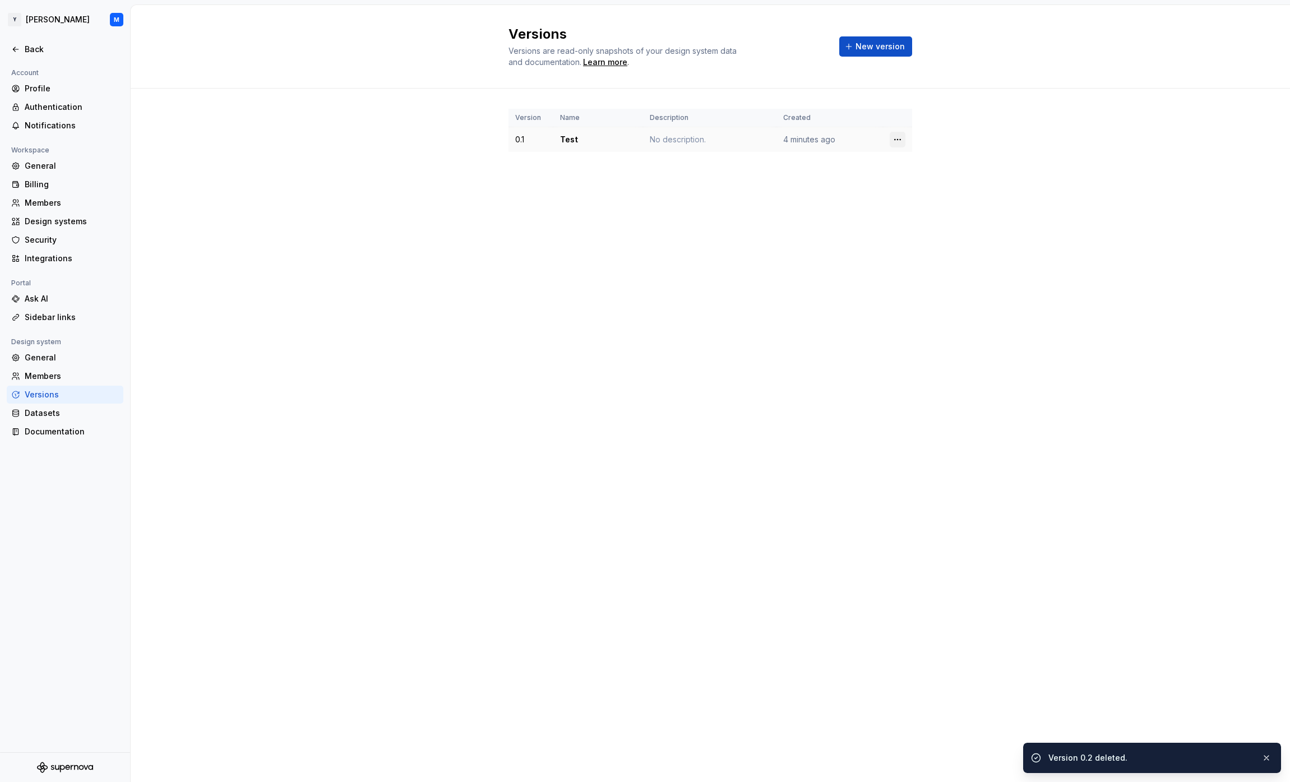
click at [902, 139] on html "Y [PERSON_NAME] M Back Account Profile Authentication Notifications Workspace G…" at bounding box center [645, 391] width 1290 height 782
click at [934, 184] on div "Delete version" at bounding box center [947, 184] width 73 height 11
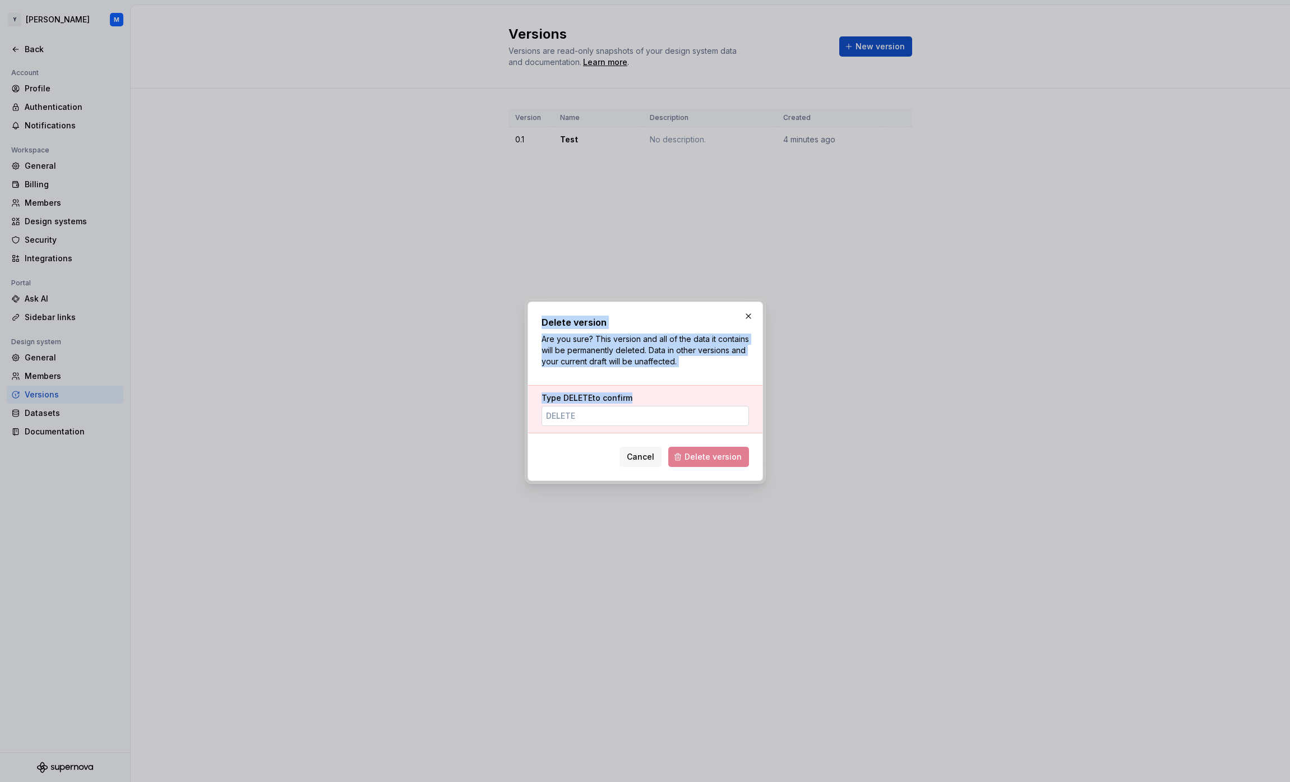
click at [601, 416] on input "Type DELETE to confirm" at bounding box center [645, 416] width 207 height 20
click at [588, 416] on input "Type DELETE to confirm" at bounding box center [645, 416] width 207 height 20
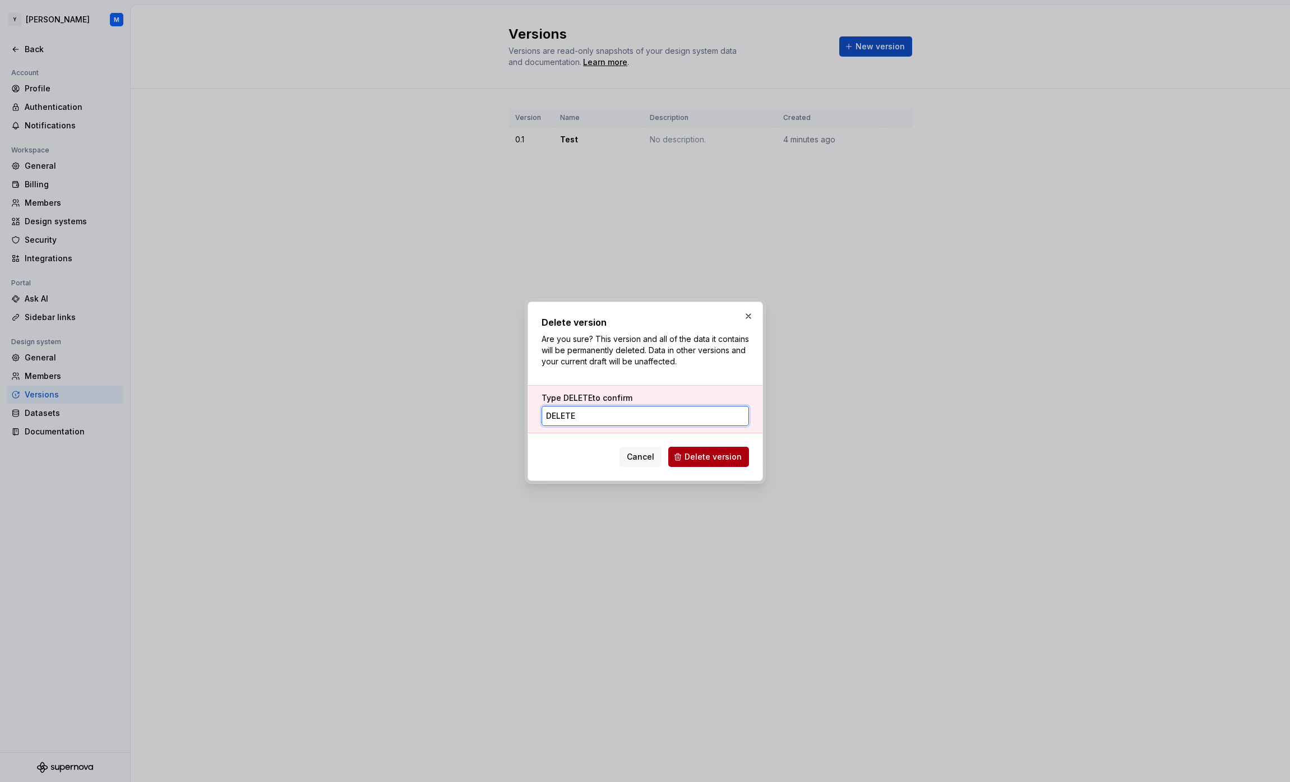
type input "DELETE"
click at [702, 449] on button "Delete version" at bounding box center [708, 457] width 81 height 20
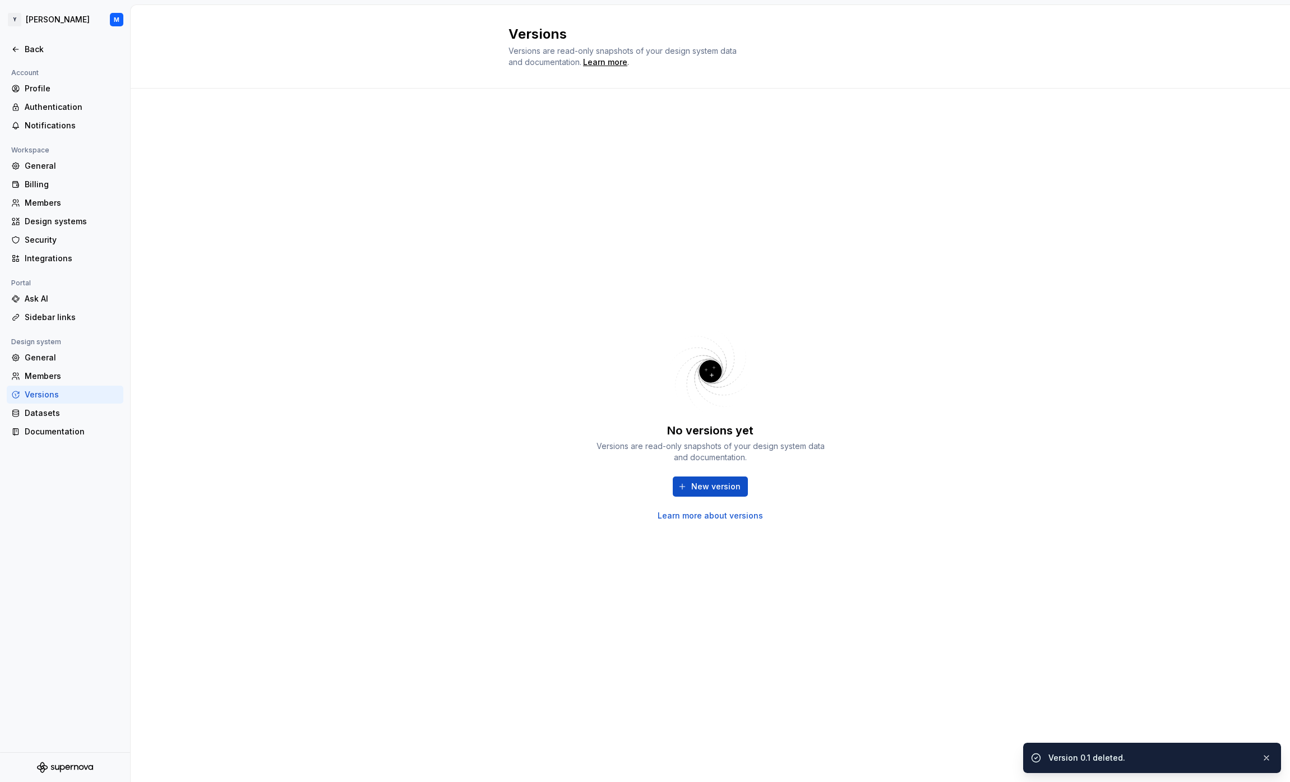
click at [588, 226] on div "No versions yet Versions are read-only snapshots of your design system data and…" at bounding box center [711, 424] width 404 height 631
click at [16, 59] on div at bounding box center [65, 62] width 130 height 8
click at [16, 50] on icon at bounding box center [15, 49] width 9 height 9
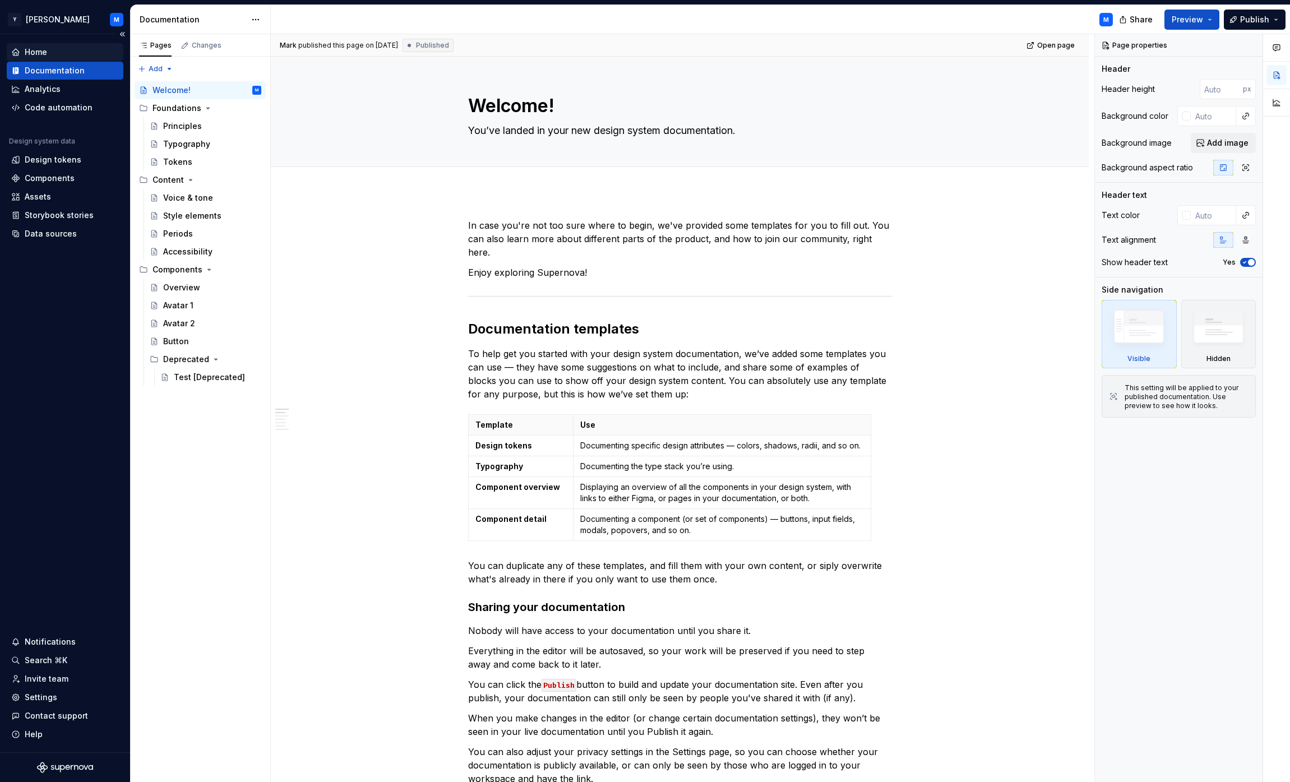
click at [41, 49] on div "Home" at bounding box center [36, 52] width 22 height 11
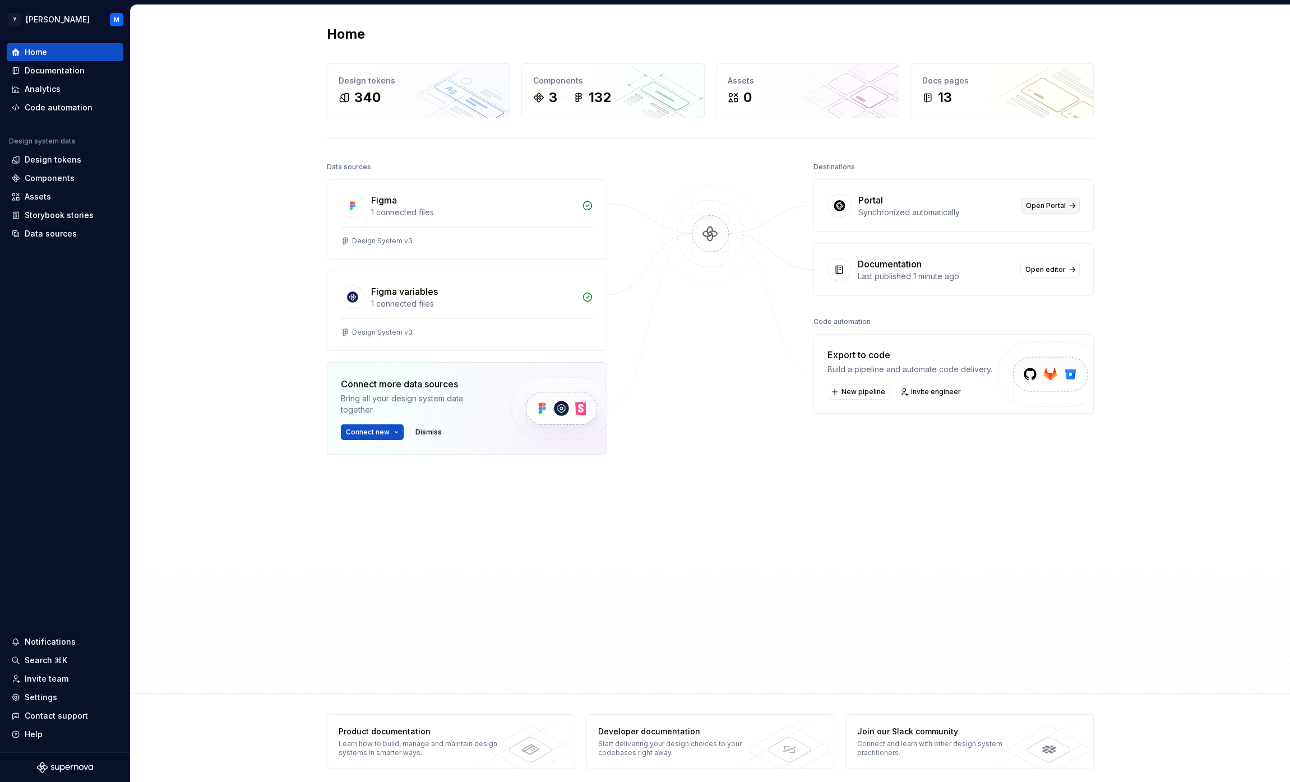
click at [1050, 206] on span "Open Portal" at bounding box center [1046, 205] width 40 height 9
click at [292, 223] on div "Home Design tokens 340 Components 3 132 Assets 0 Docs pages 13 Data sources Fig…" at bounding box center [711, 349] width 1160 height 689
click at [64, 108] on div "Code automation" at bounding box center [59, 107] width 68 height 11
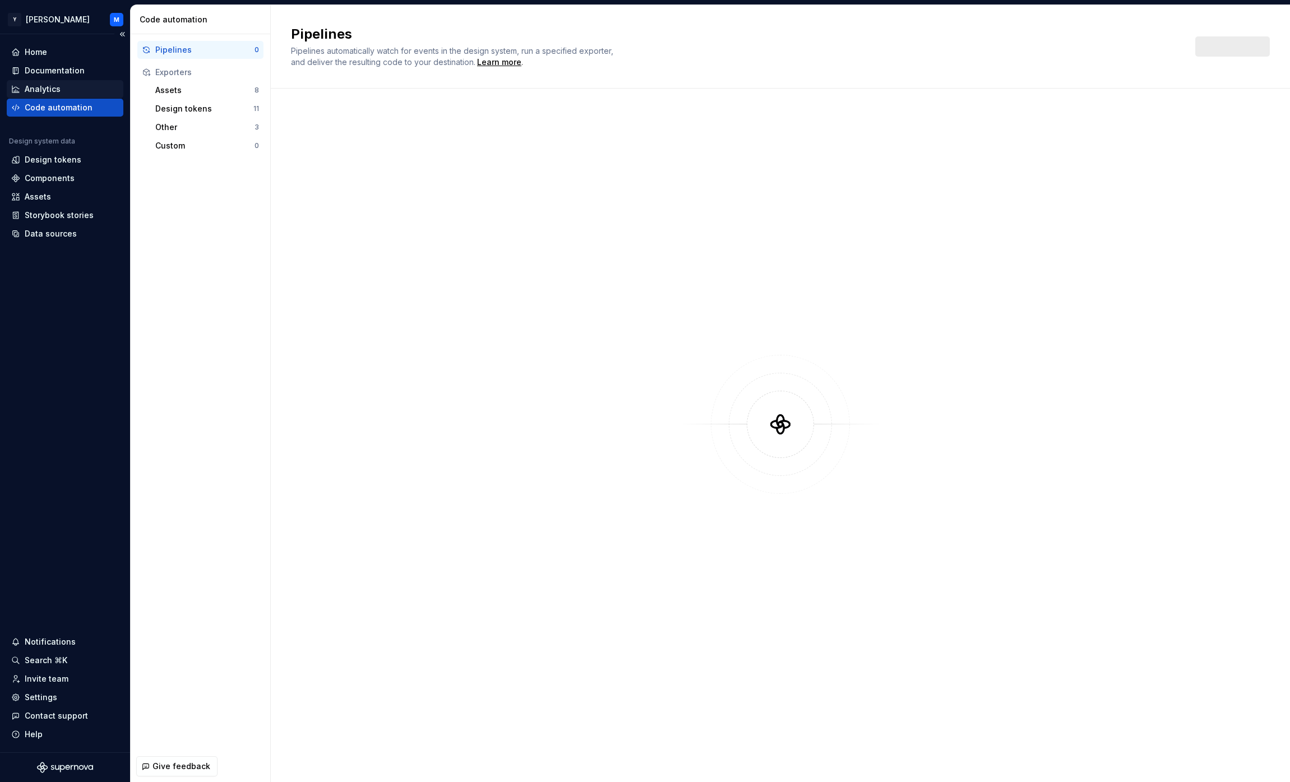
click at [63, 89] on div "Analytics" at bounding box center [65, 89] width 108 height 11
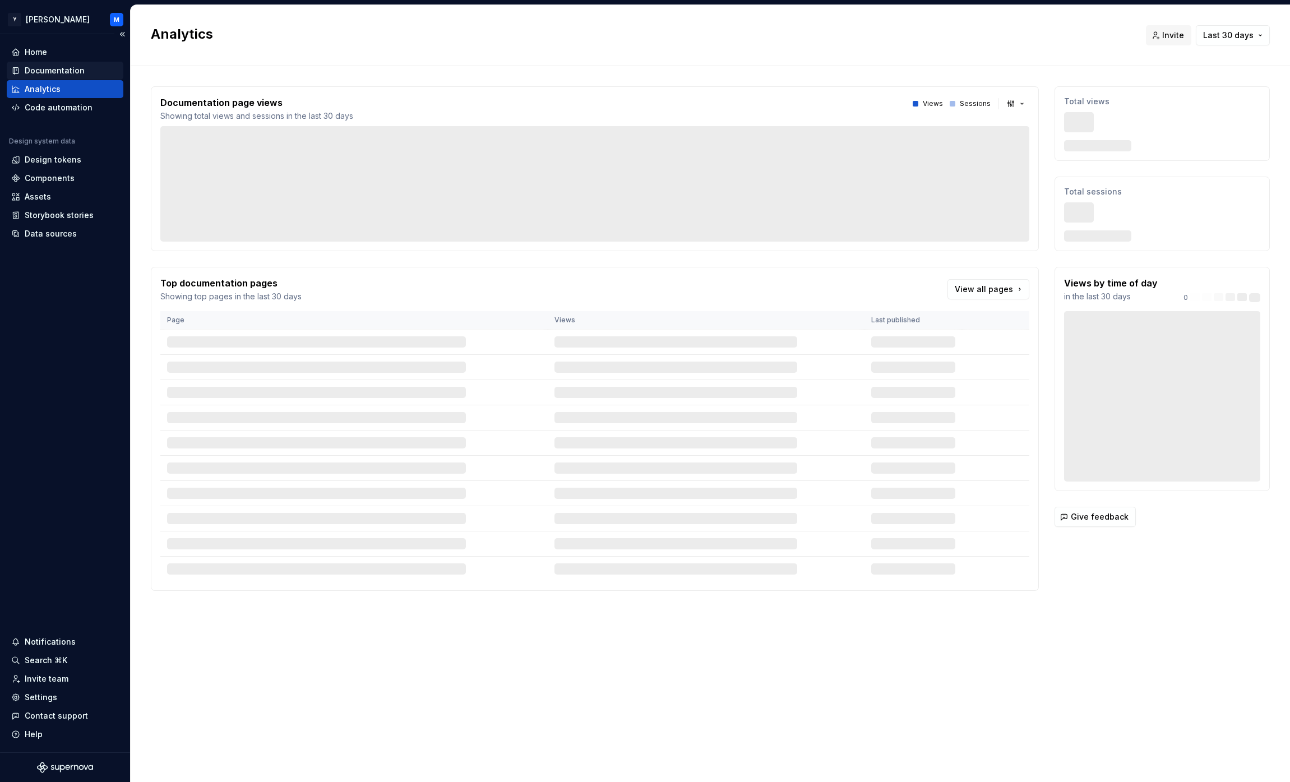
click at [71, 69] on div "Documentation" at bounding box center [55, 70] width 60 height 11
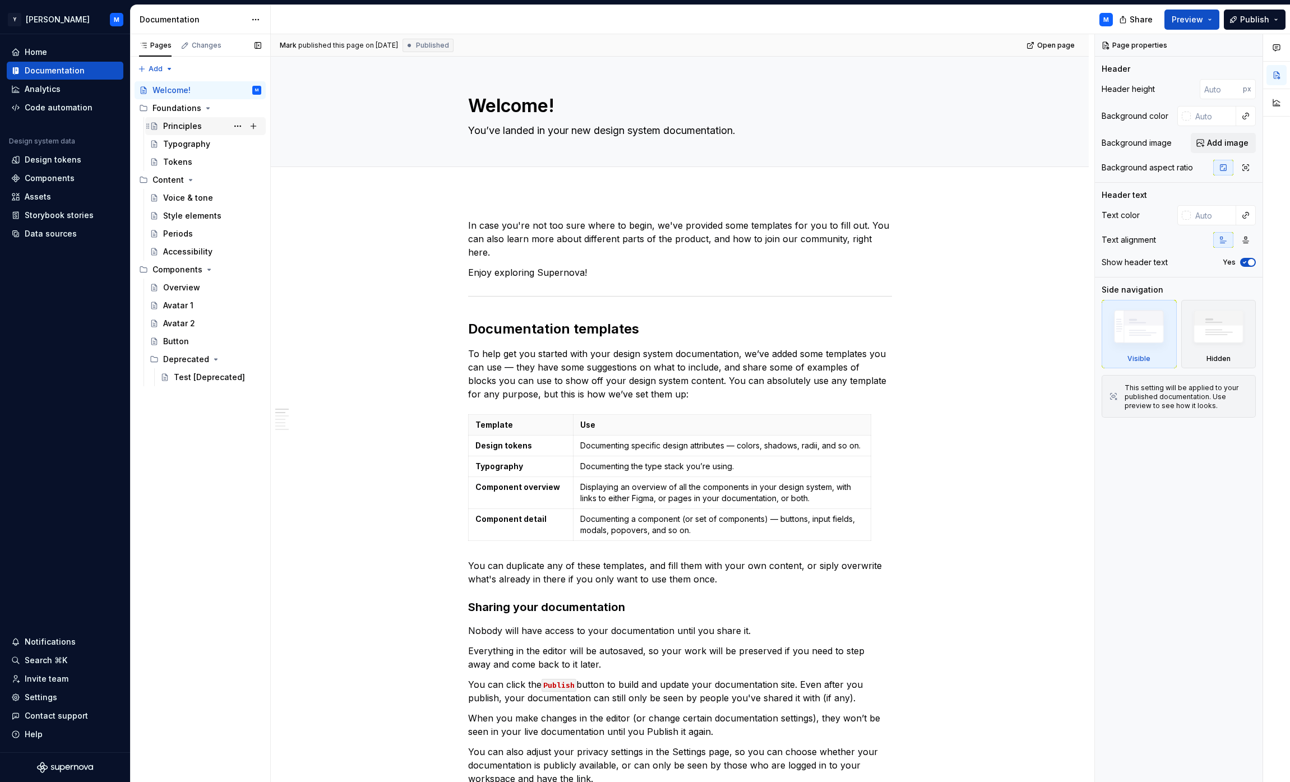
click at [204, 128] on div "Principles" at bounding box center [212, 126] width 98 height 16
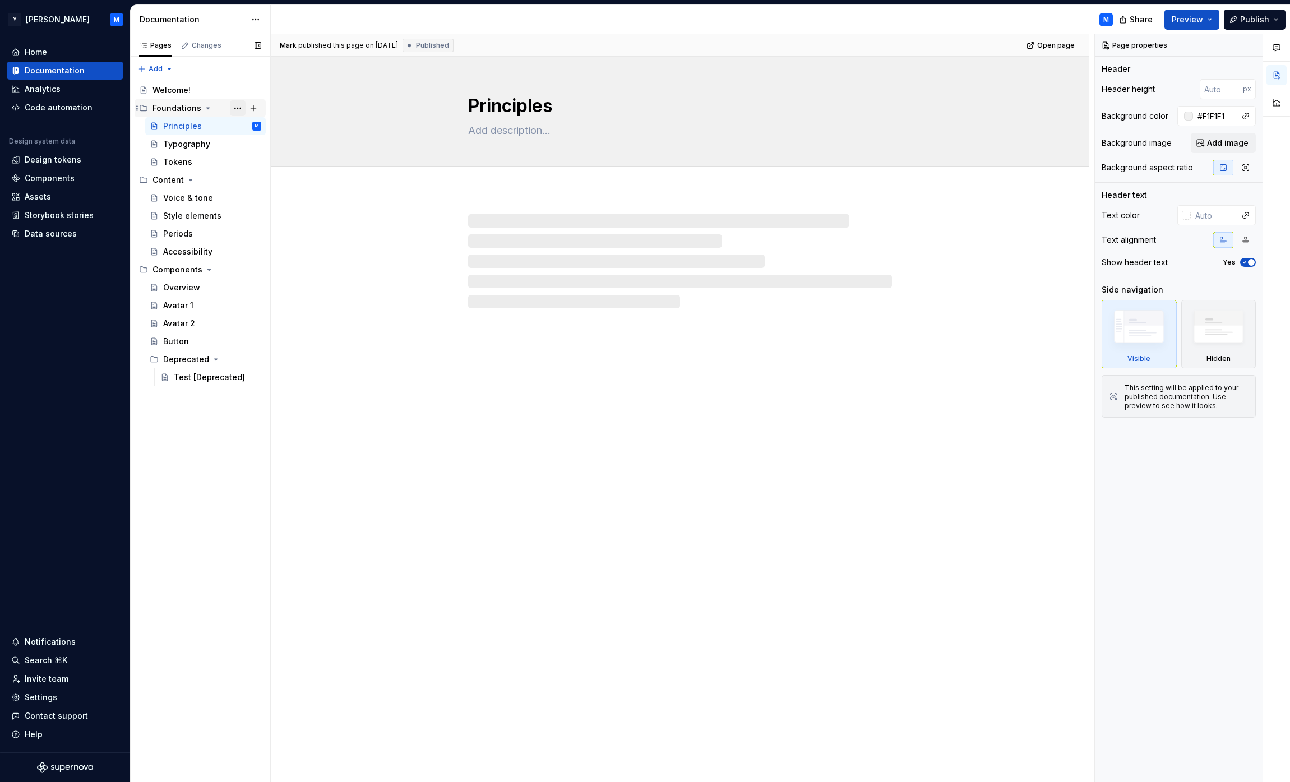
click at [237, 108] on button "Page tree" at bounding box center [238, 108] width 16 height 16
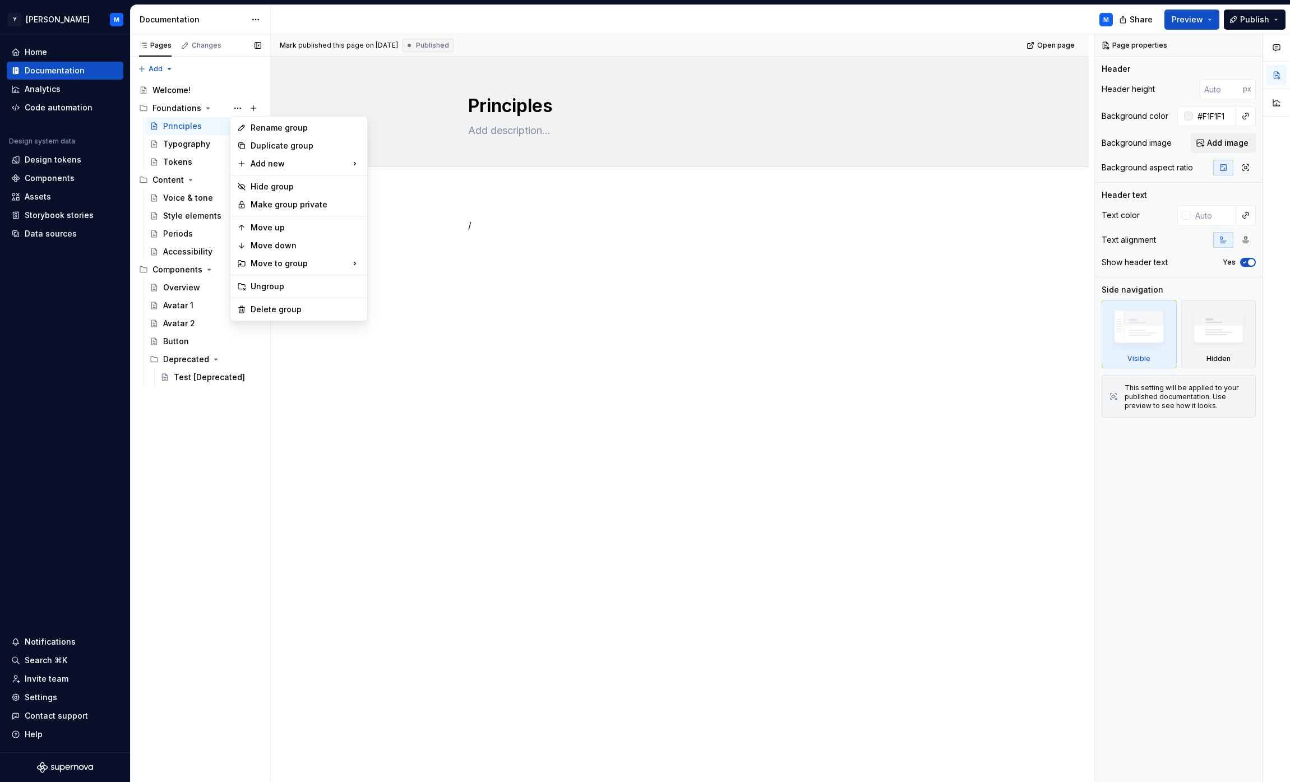
click at [225, 428] on div "Pages Changes Add Accessibility guide for tree Page tree. Navigate the tree wit…" at bounding box center [200, 408] width 140 height 749
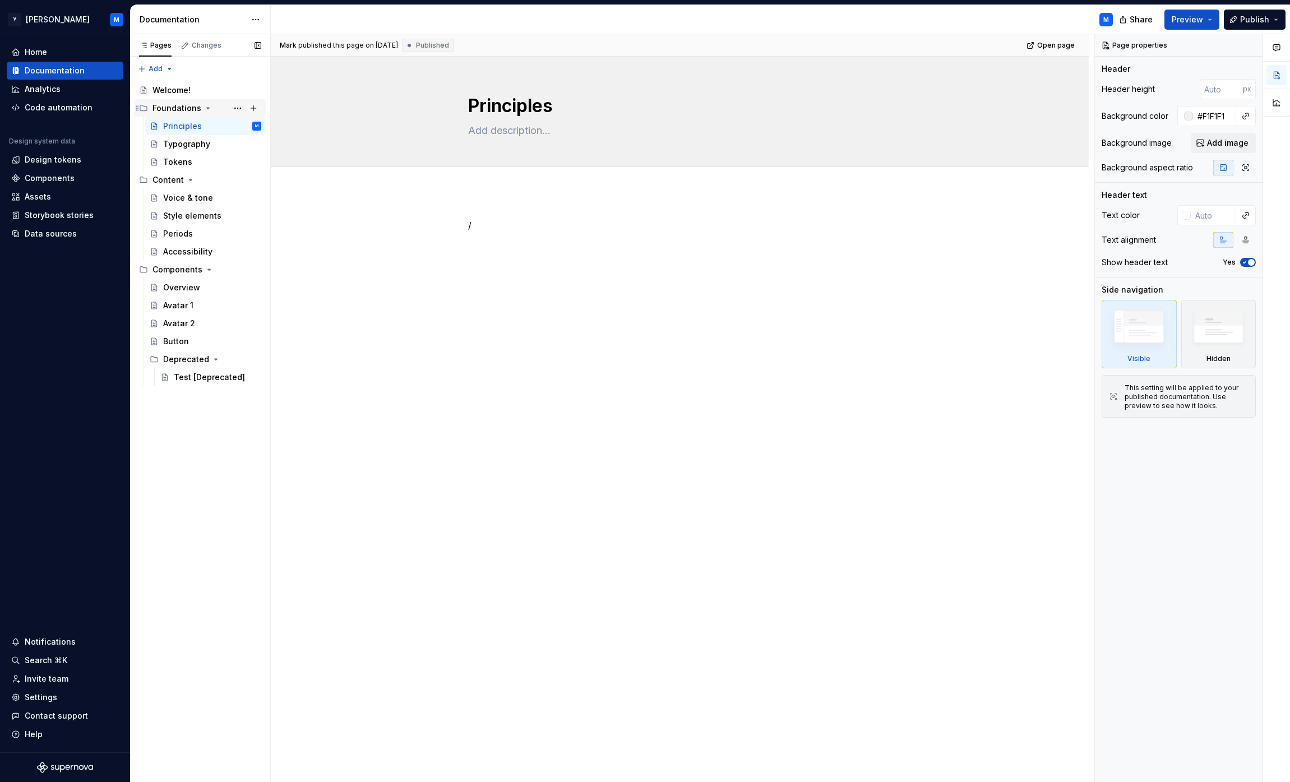
click at [191, 106] on div "Foundations" at bounding box center [177, 108] width 49 height 11
click at [177, 86] on div "Welcome!" at bounding box center [172, 90] width 38 height 11
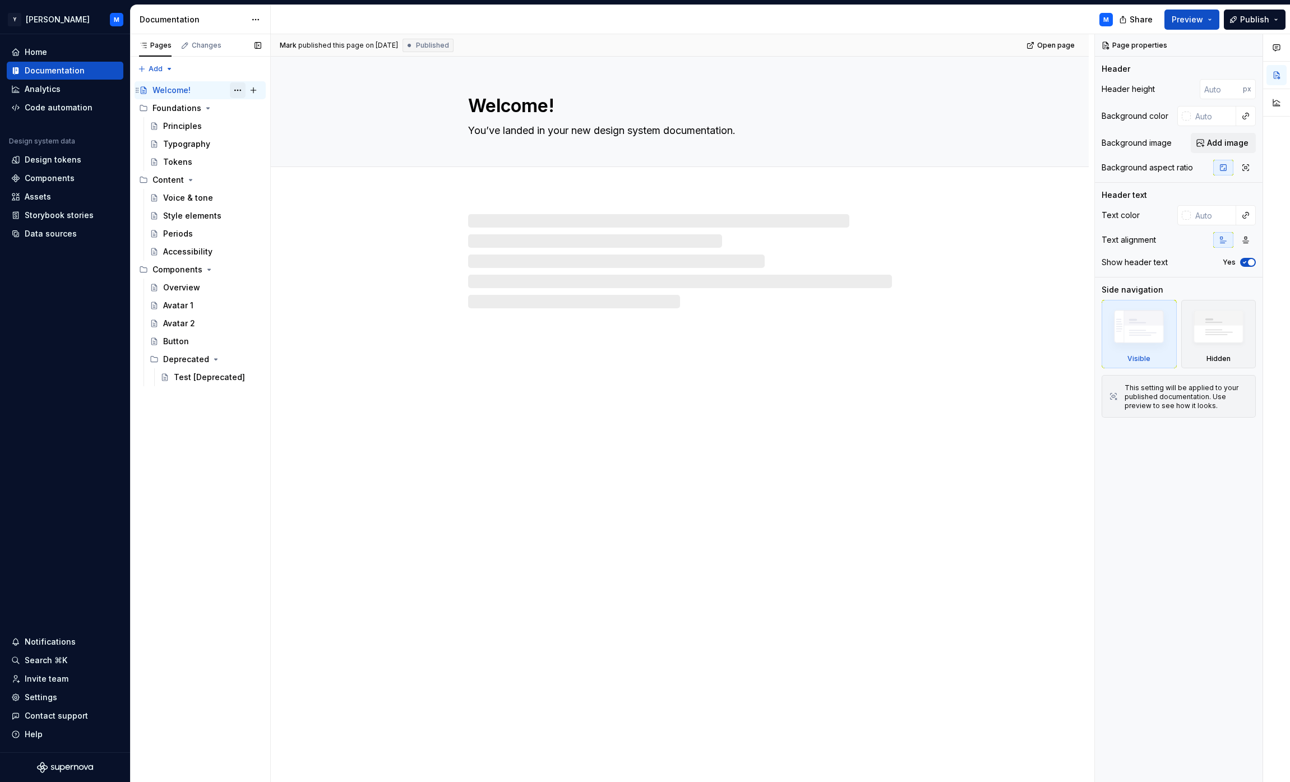
click at [237, 90] on button "Page tree" at bounding box center [238, 90] width 16 height 16
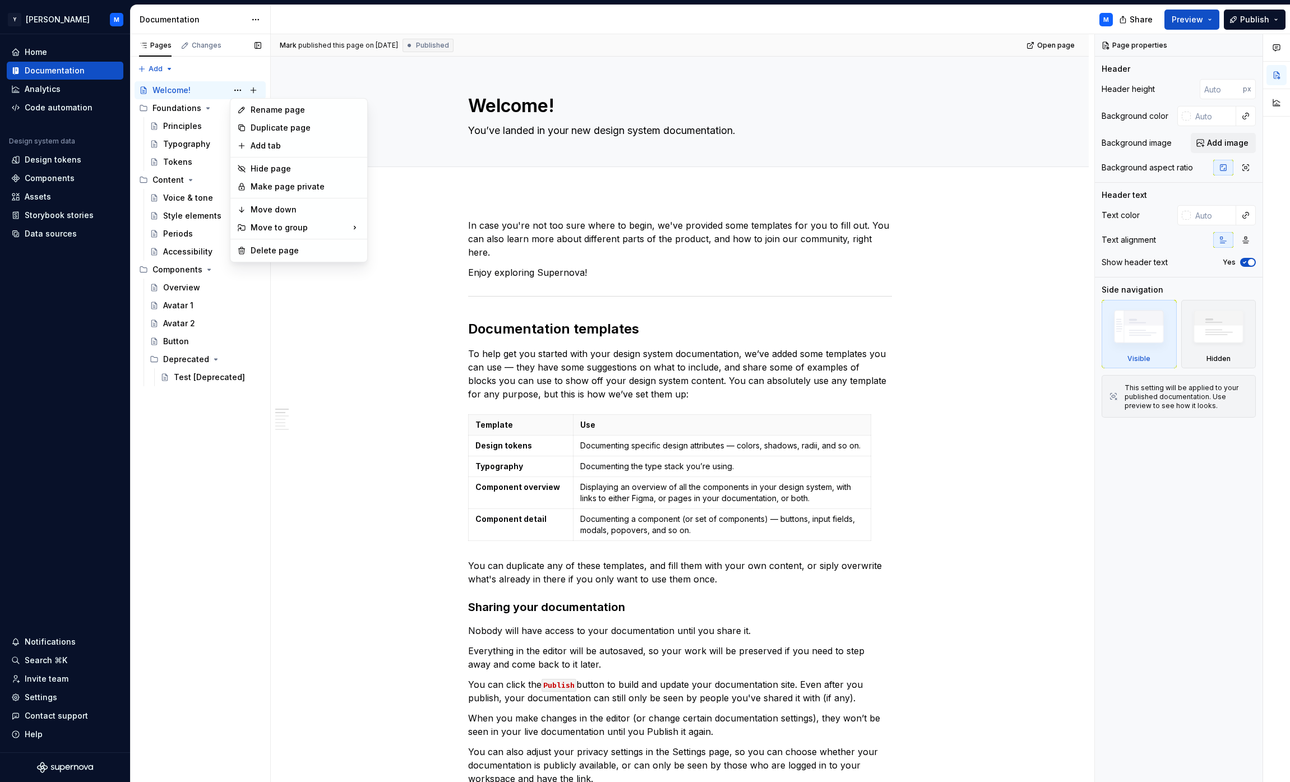
click at [237, 90] on div "Pages Changes Add Accessibility guide for tree Page tree. Navigate the tree wit…" at bounding box center [200, 408] width 140 height 749
click at [953, 133] on div "Welcome! You’ve landed in your new design system documentation." at bounding box center [680, 112] width 728 height 110
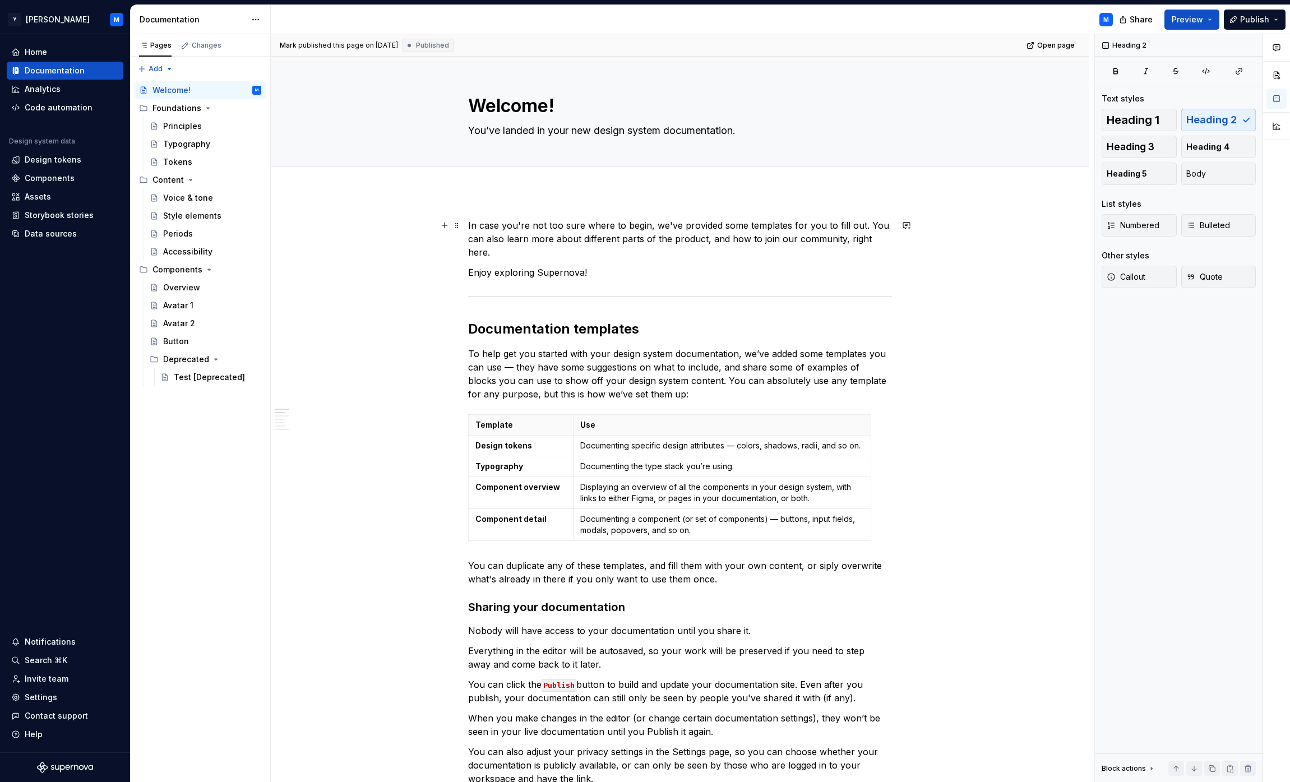
click at [702, 227] on p "In case you're not too sure where to begin, we've provided some templates for y…" at bounding box center [680, 239] width 424 height 40
click at [565, 266] on p "Enjoy exploring Supernova!" at bounding box center [680, 272] width 424 height 13
click at [550, 322] on h2 "Documentation templates" at bounding box center [680, 329] width 424 height 18
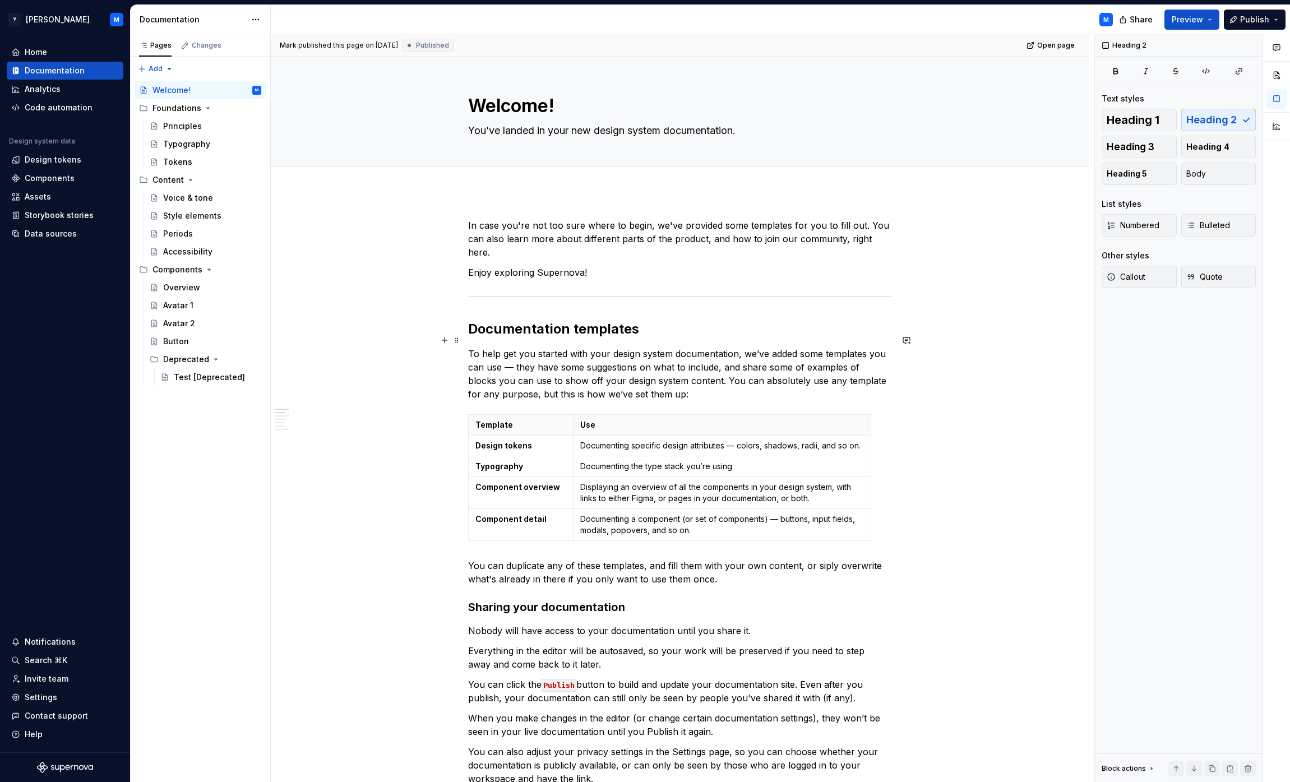
click at [552, 350] on p "To help get you started with your design system documentation, we’ve added some…" at bounding box center [680, 374] width 424 height 54
click at [560, 320] on h2 "Documentation templates" at bounding box center [680, 329] width 424 height 18
click at [578, 244] on p "In case you're not too sure where to begin, we've provided some templates for y…" at bounding box center [680, 239] width 424 height 40
click at [1274, 81] on button "button" at bounding box center [1277, 75] width 20 height 20
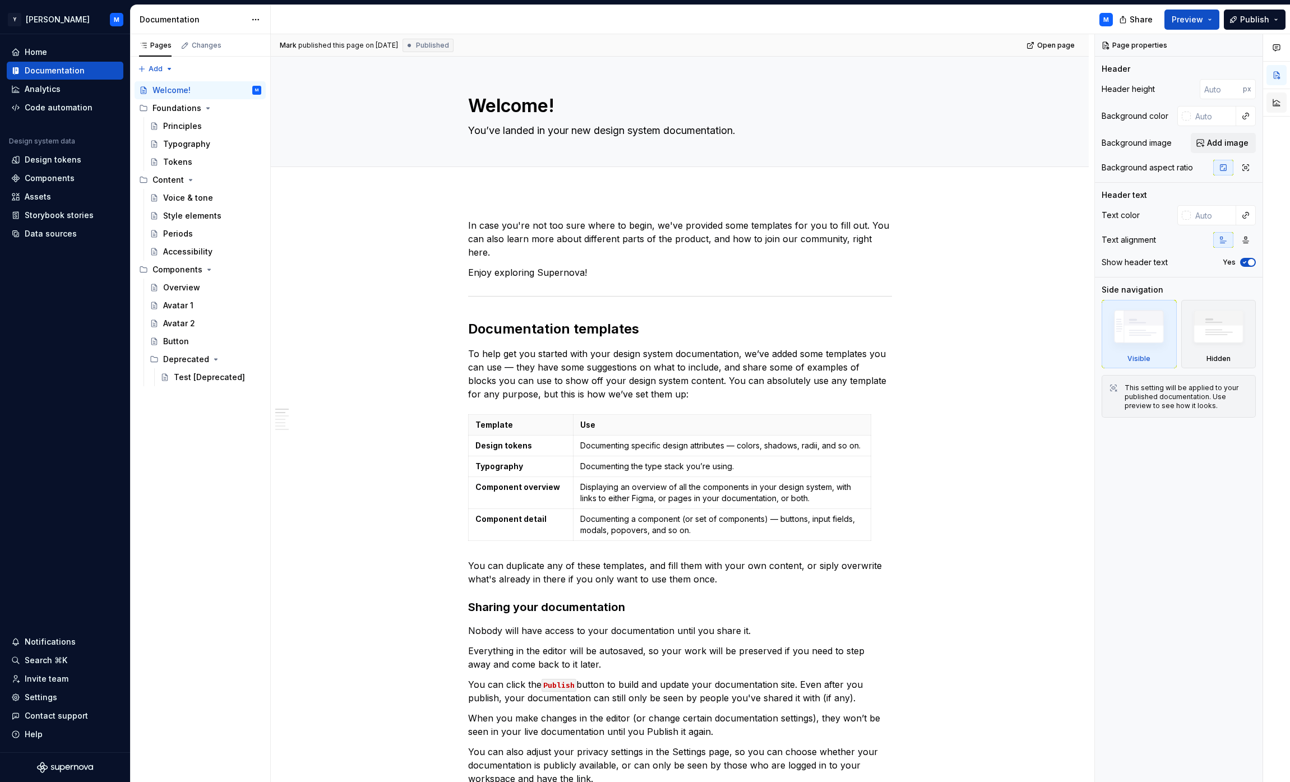
click at [1279, 101] on button "button" at bounding box center [1277, 103] width 20 height 20
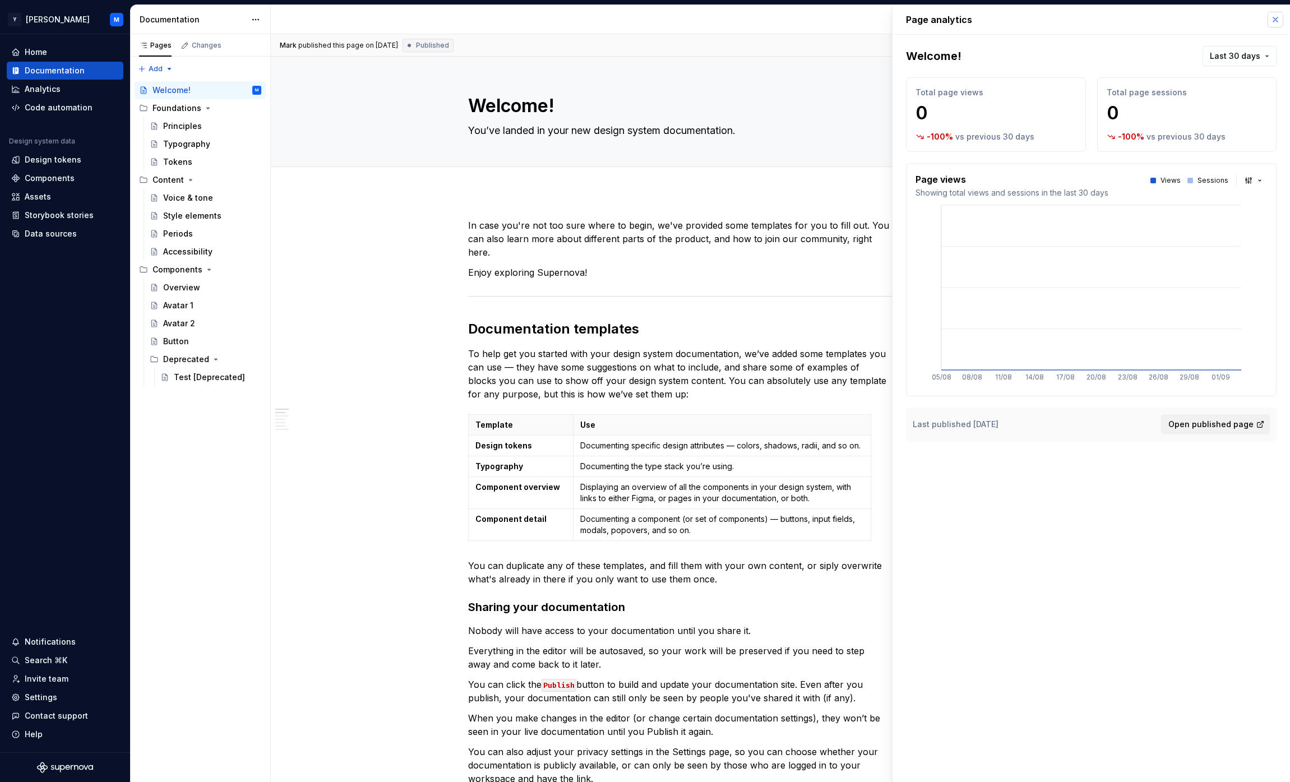
click at [1277, 23] on button "button" at bounding box center [1276, 20] width 16 height 16
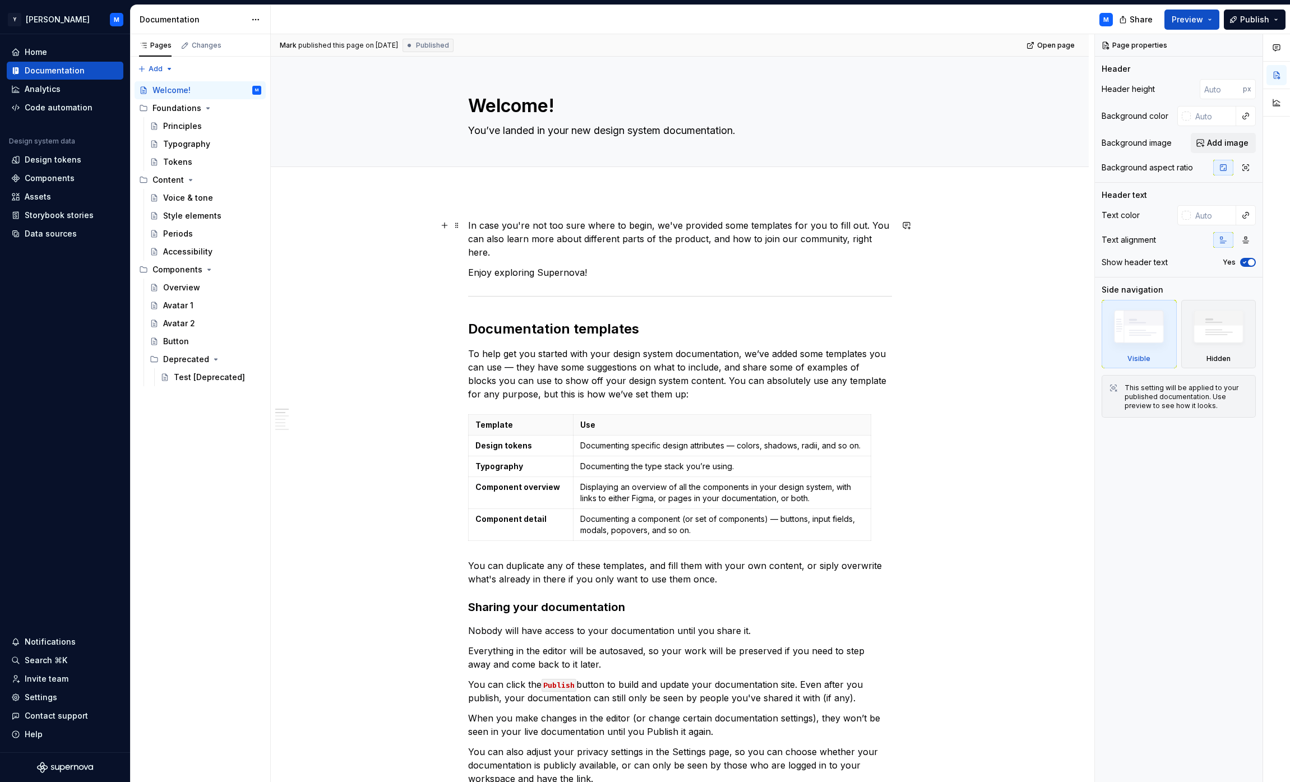
click at [653, 225] on p "In case you're not too sure where to begin, we've provided some templates for y…" at bounding box center [680, 239] width 424 height 40
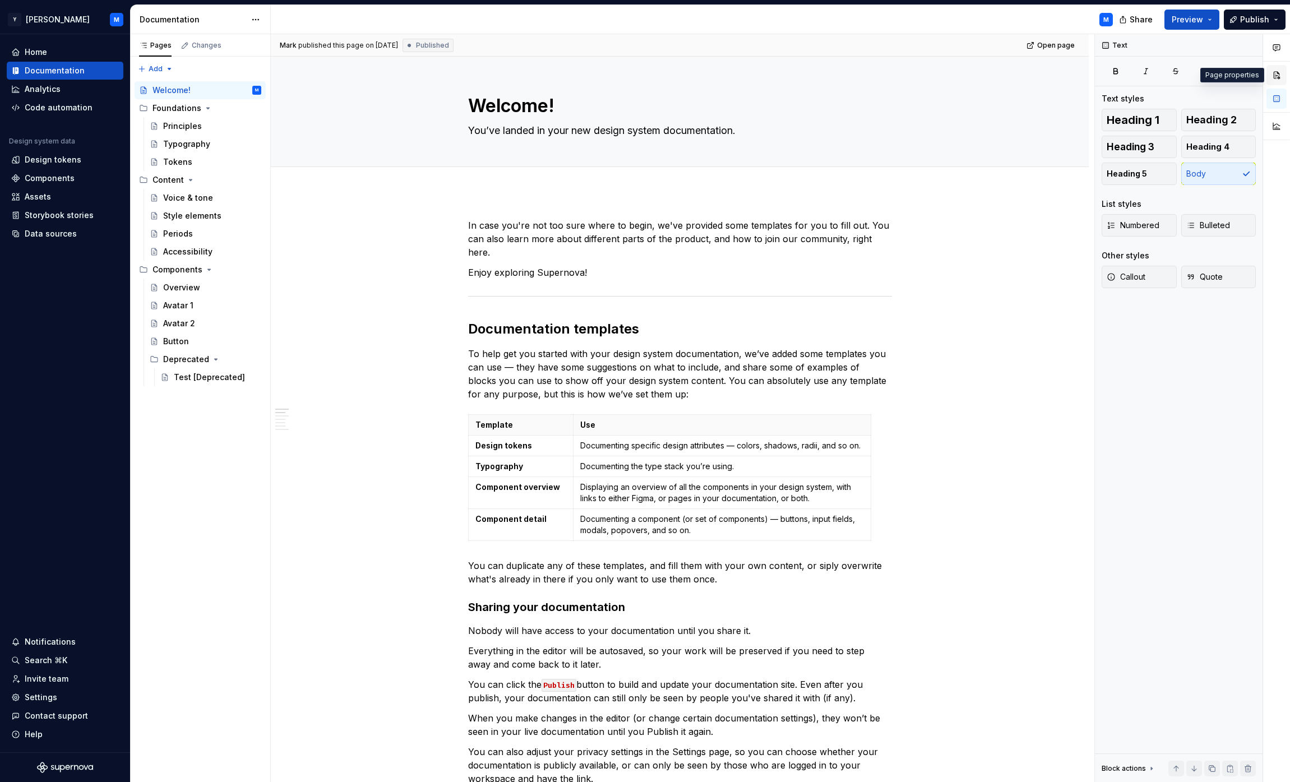
click at [1278, 76] on button "button" at bounding box center [1277, 75] width 20 height 20
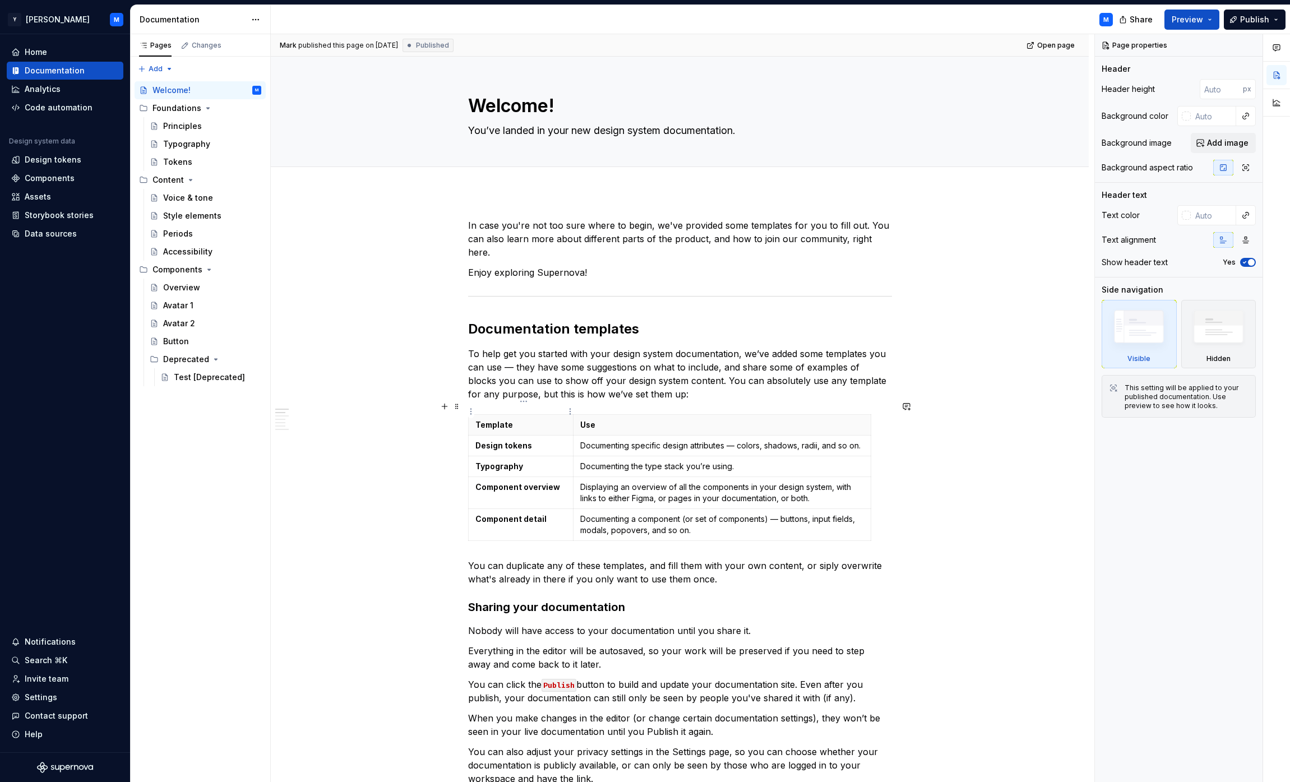
click at [555, 418] on th "Template" at bounding box center [520, 425] width 105 height 21
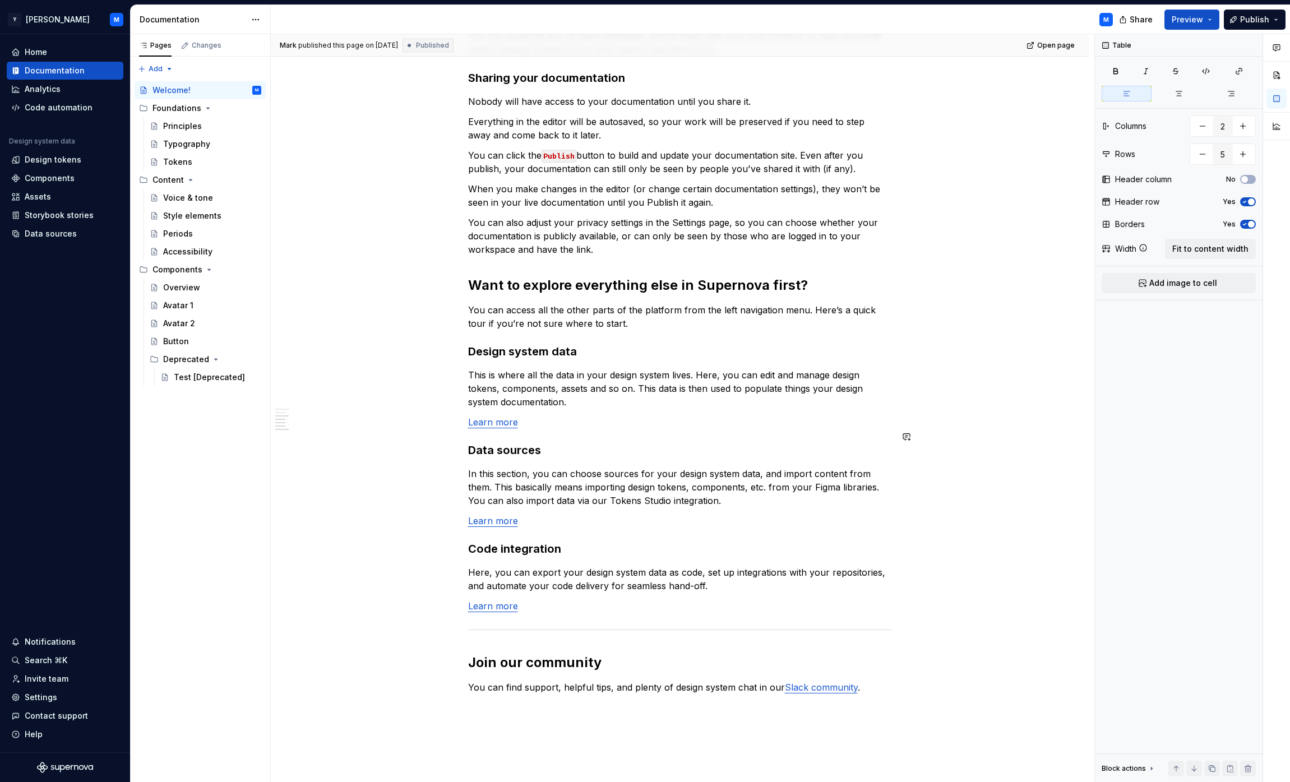
scroll to position [716, 0]
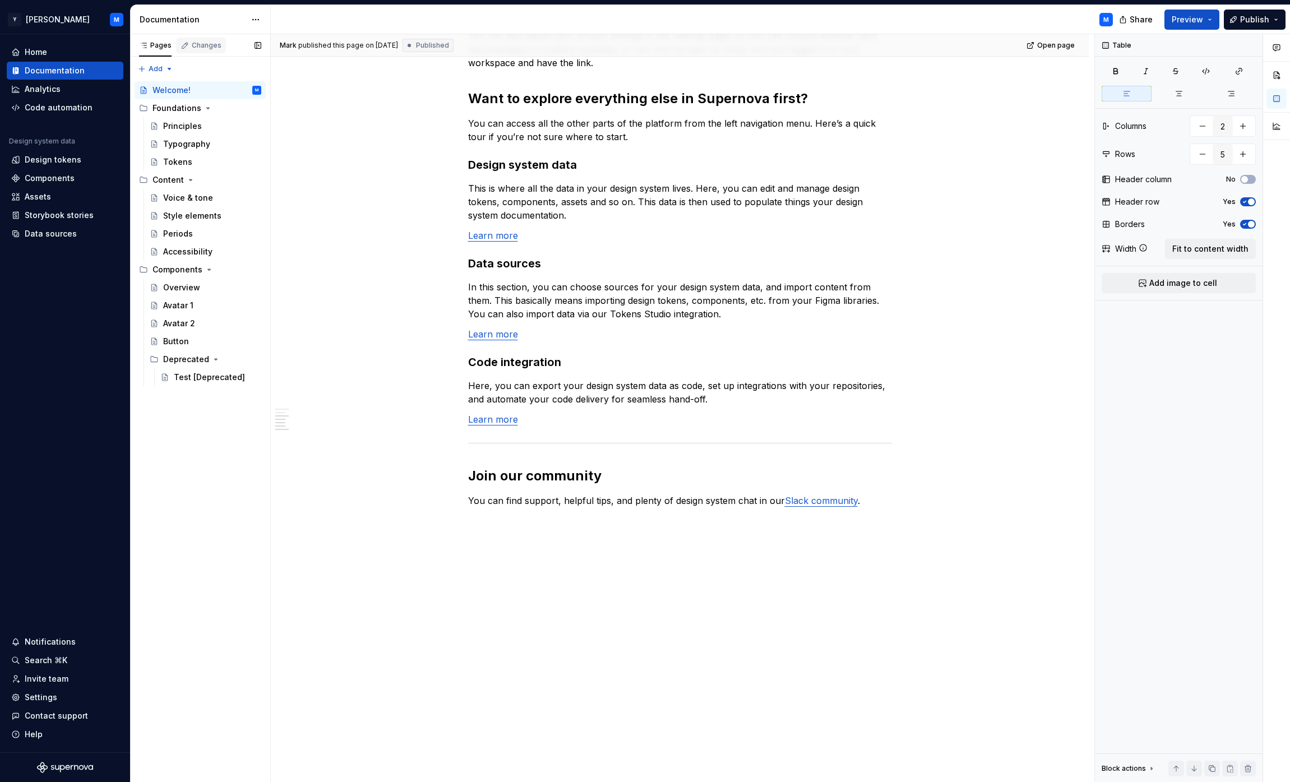
click at [198, 48] on div "Changes" at bounding box center [207, 45] width 30 height 9
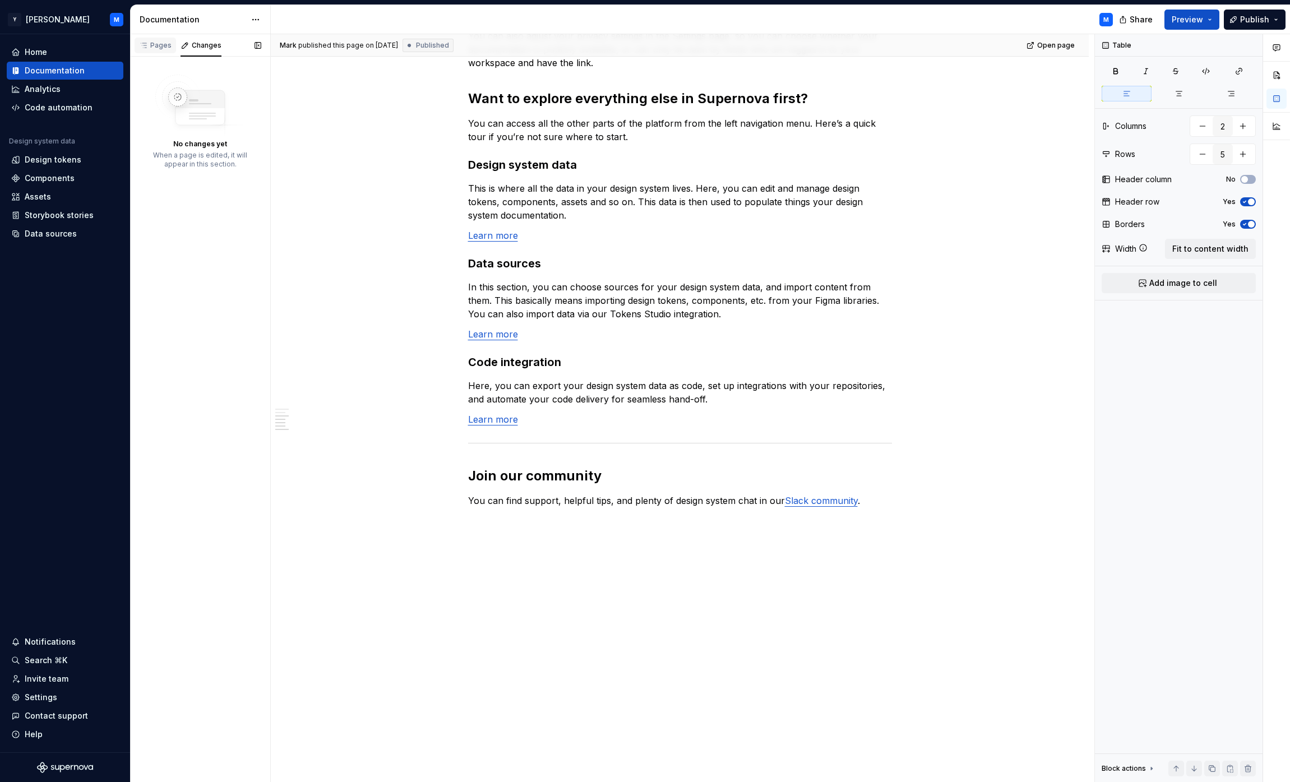
click at [165, 47] on div "Pages" at bounding box center [155, 45] width 33 height 9
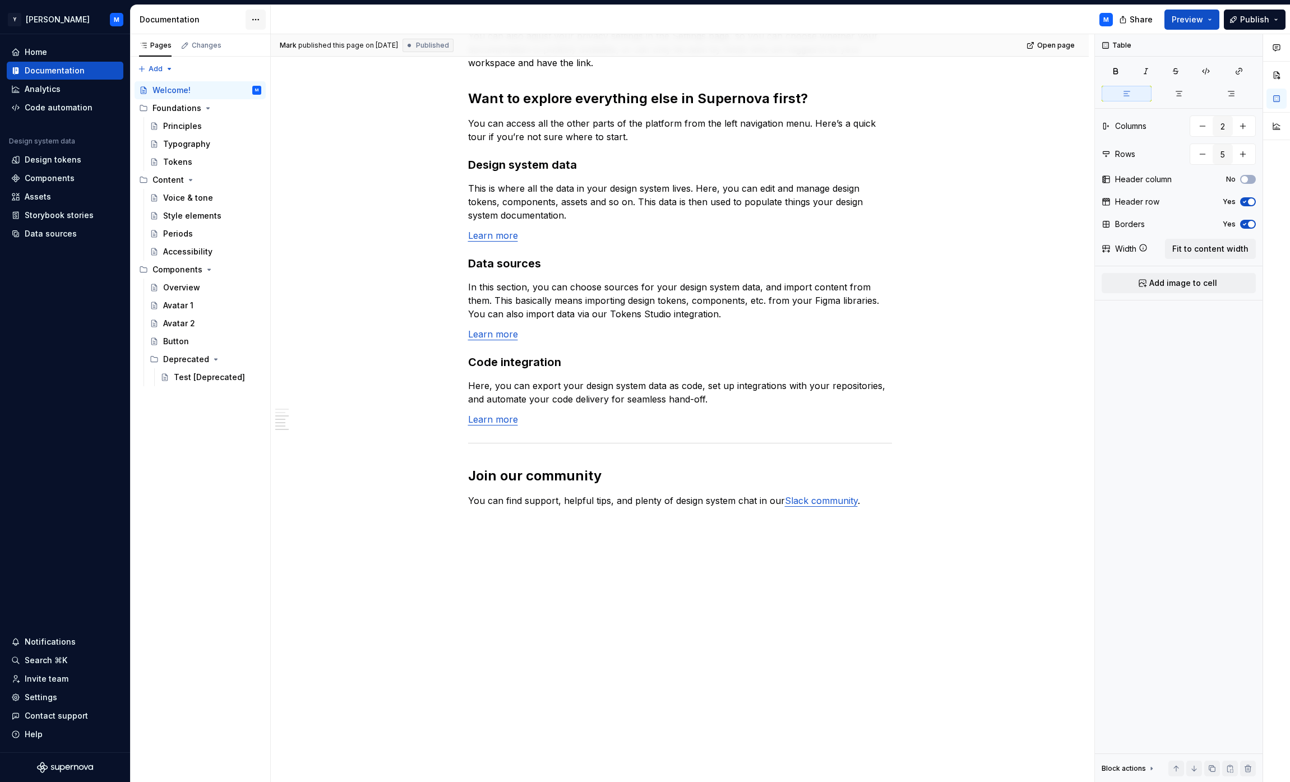
click at [261, 18] on html "Y [PERSON_NAME] M Home Documentation Analytics Code automation Design system da…" at bounding box center [645, 391] width 1290 height 782
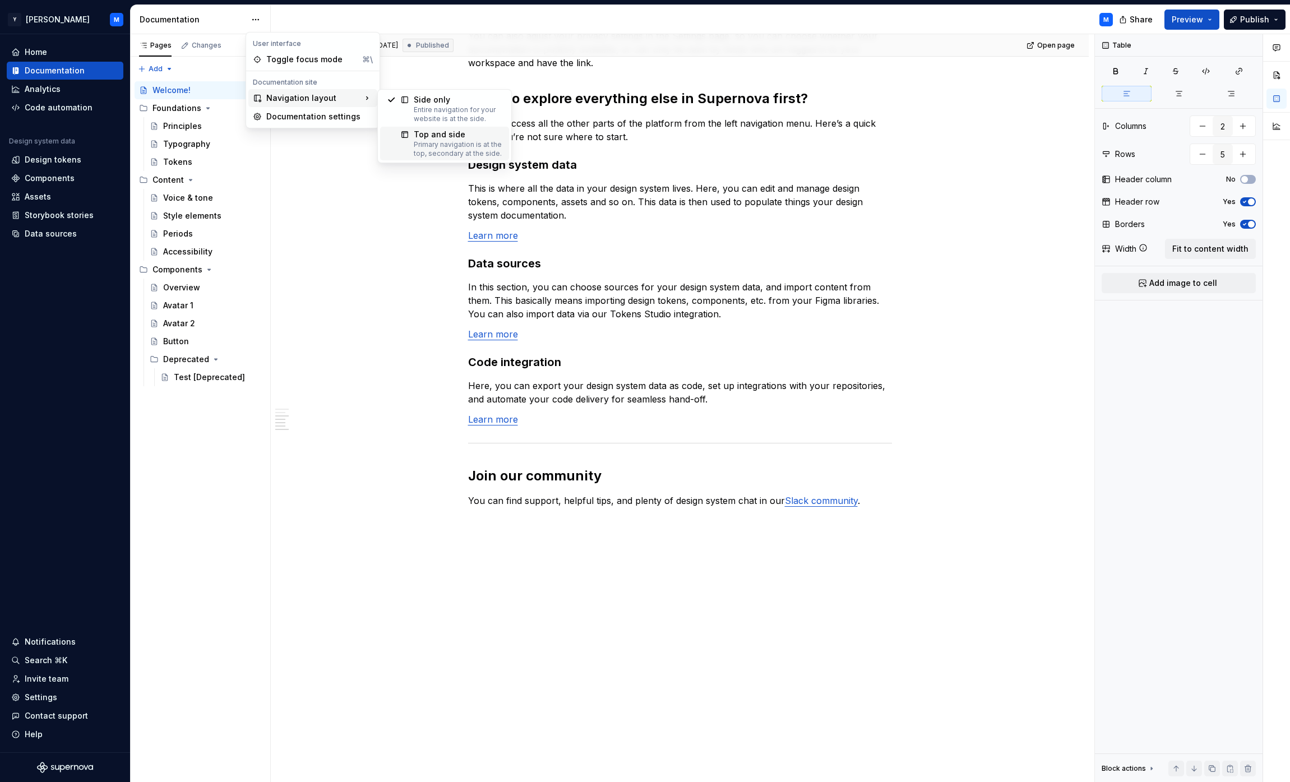
click at [478, 139] on div "Top and side" at bounding box center [458, 134] width 89 height 11
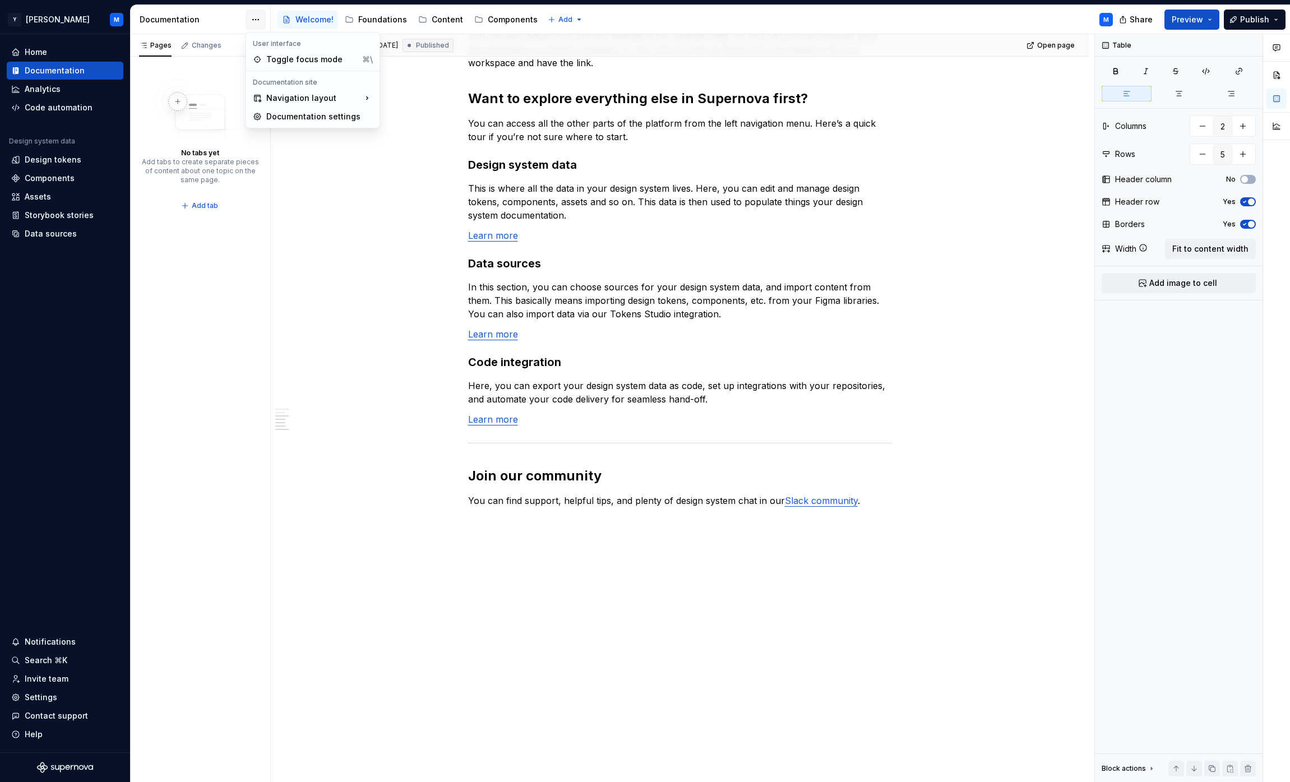
click at [257, 15] on html "Y [PERSON_NAME] M Home Documentation Analytics Code automation Design system da…" at bounding box center [645, 391] width 1290 height 782
click at [417, 105] on div "Entire navigation for your website is at the side." at bounding box center [458, 114] width 89 height 18
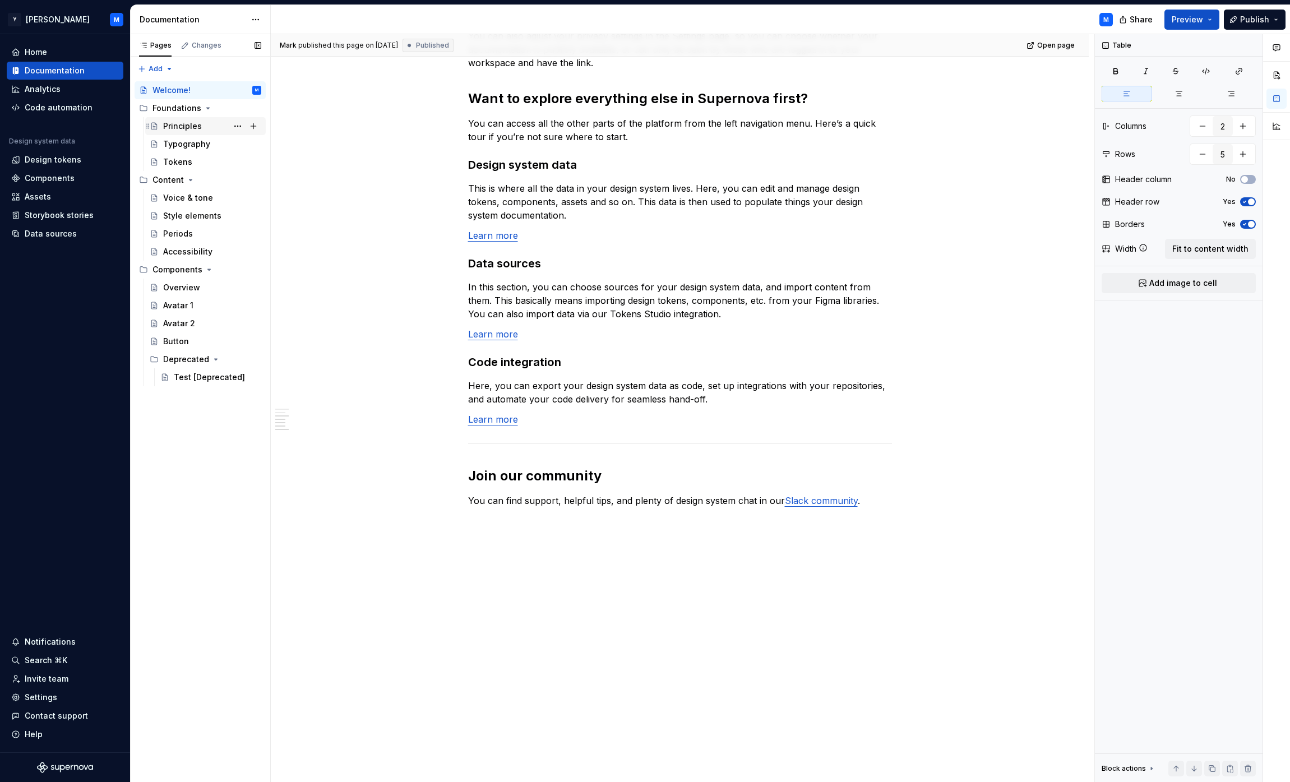
click at [194, 126] on div "Principles" at bounding box center [182, 126] width 39 height 11
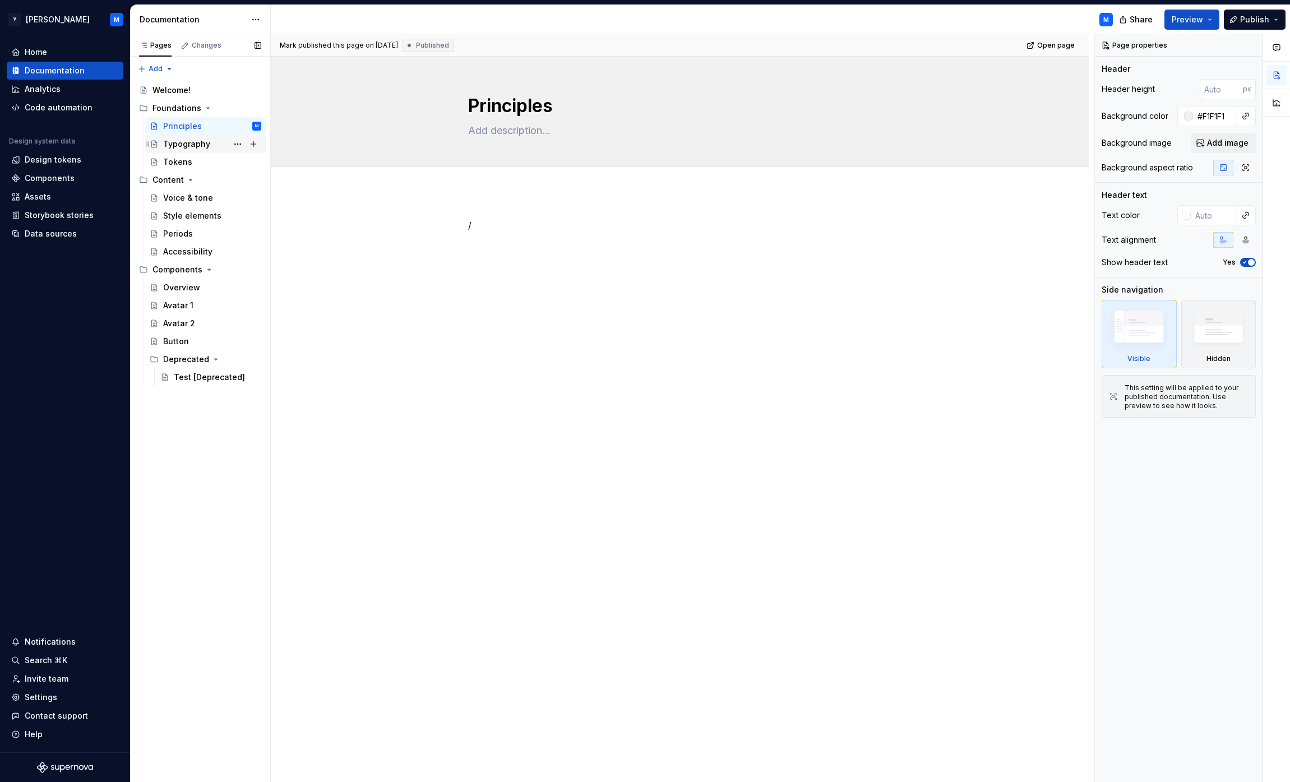
click at [209, 145] on div "Typography" at bounding box center [212, 144] width 98 height 16
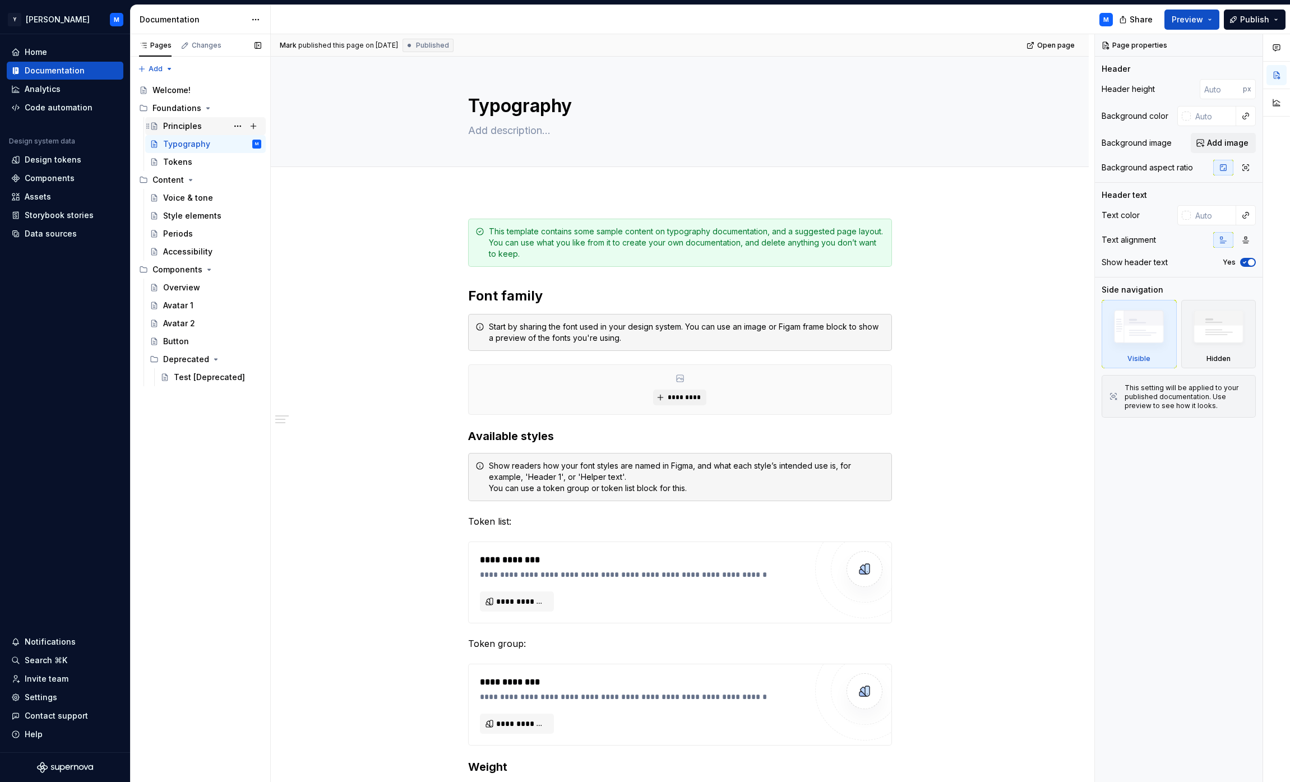
click at [207, 127] on div "Principles" at bounding box center [212, 126] width 98 height 16
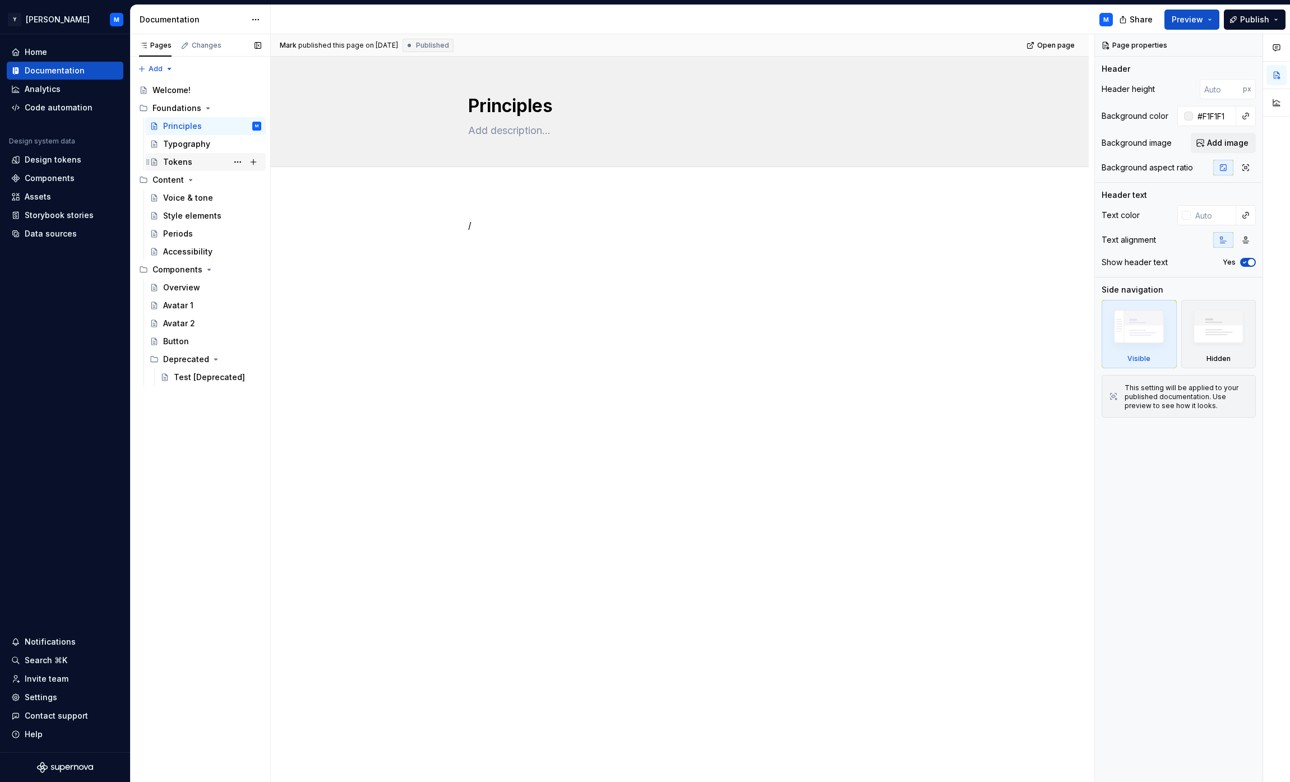
click at [205, 163] on div "Tokens" at bounding box center [212, 162] width 98 height 16
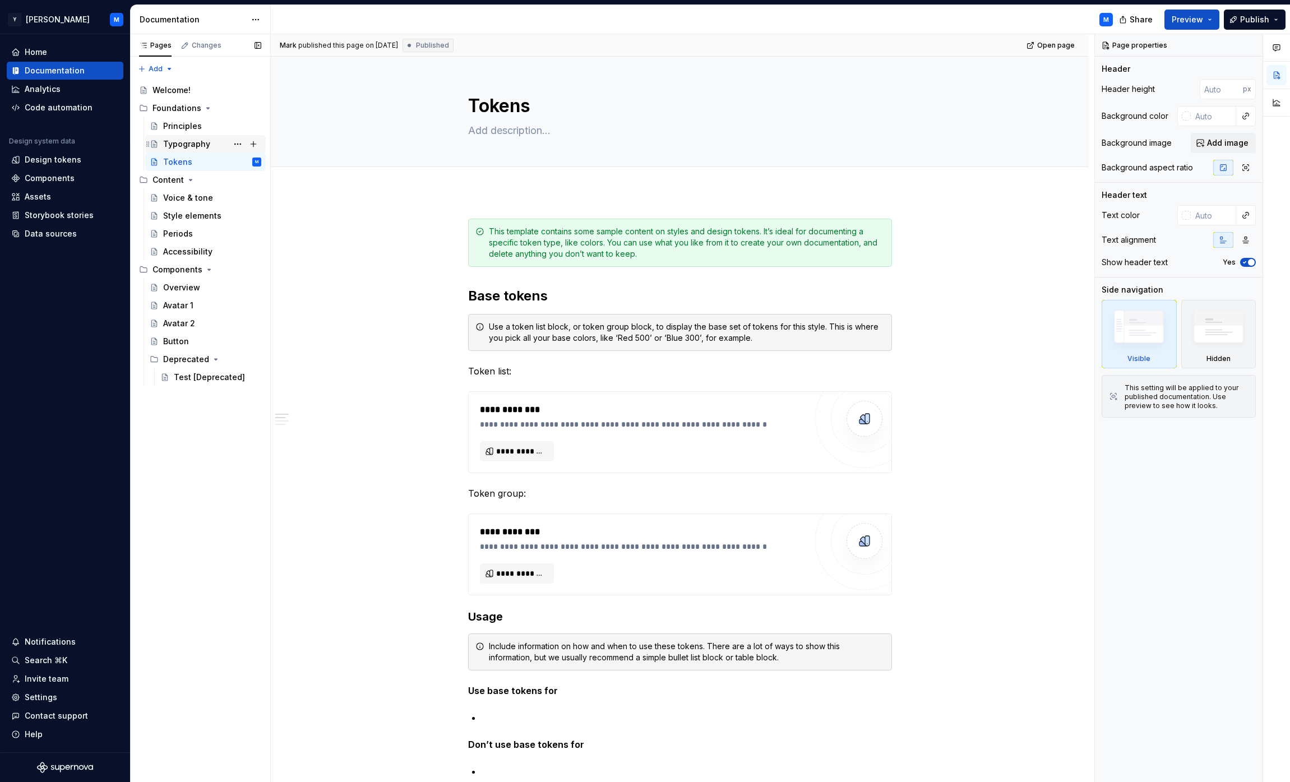
click at [204, 139] on div "Typography" at bounding box center [186, 144] width 47 height 11
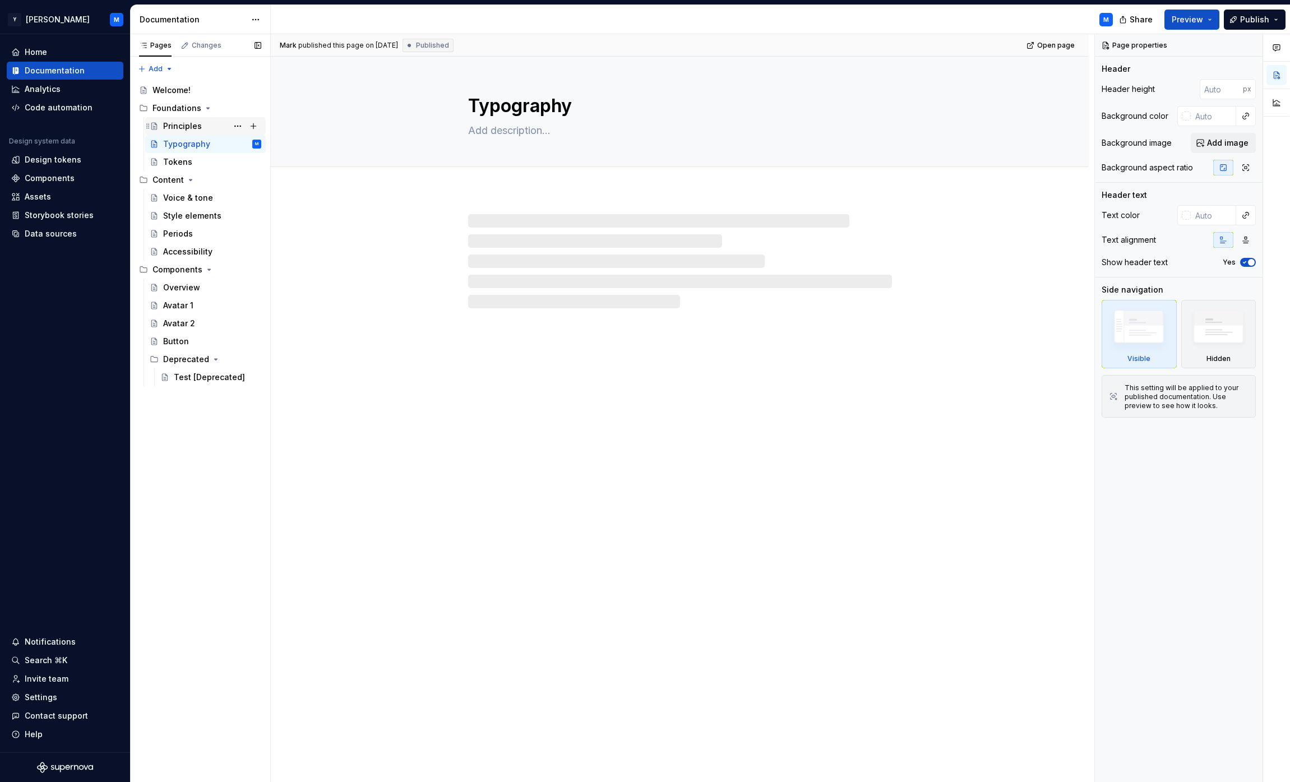
click at [204, 123] on div "Principles" at bounding box center [212, 126] width 98 height 16
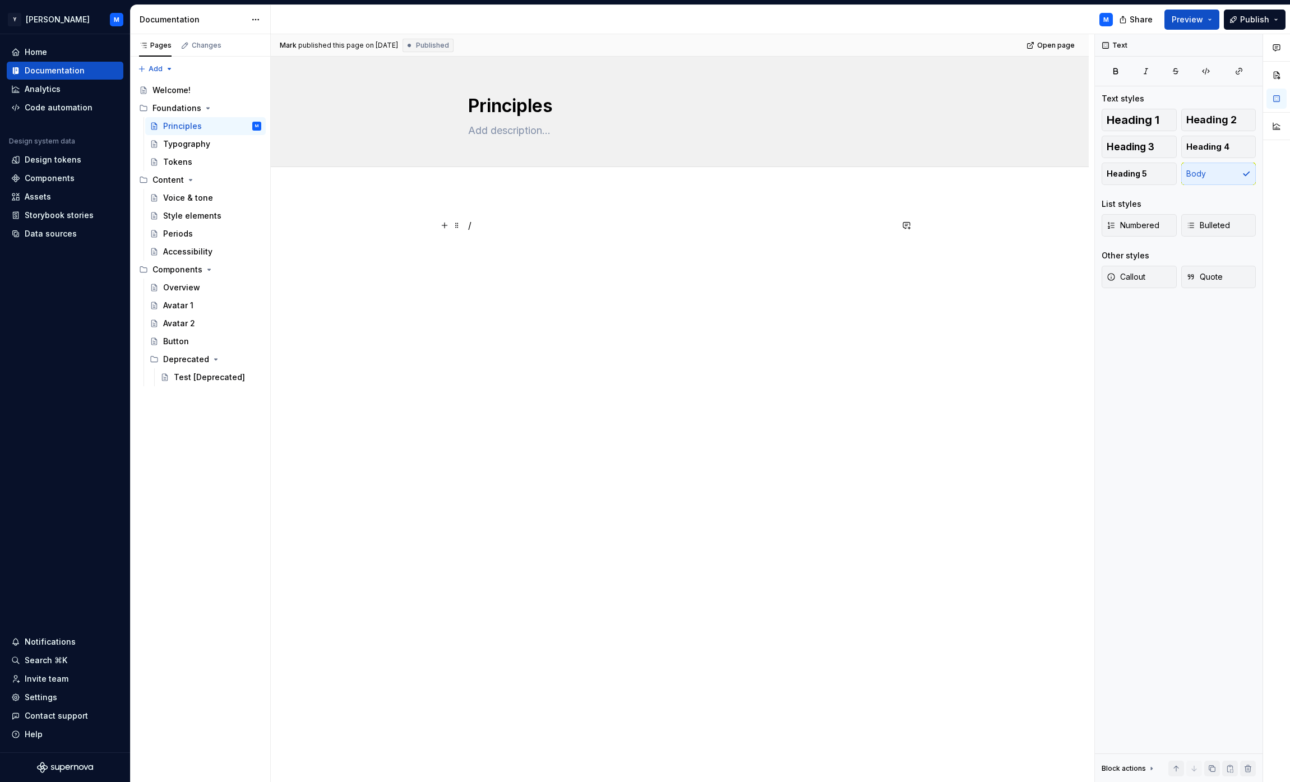
click at [486, 220] on p "/" at bounding box center [680, 225] width 424 height 13
click at [520, 135] on textarea at bounding box center [678, 131] width 424 height 18
paste textarea "Design principles are a set of values that express a shared vision and help gui…"
type textarea "*"
type textarea "Design principles are a set of values that express a shared vision and help gui…"
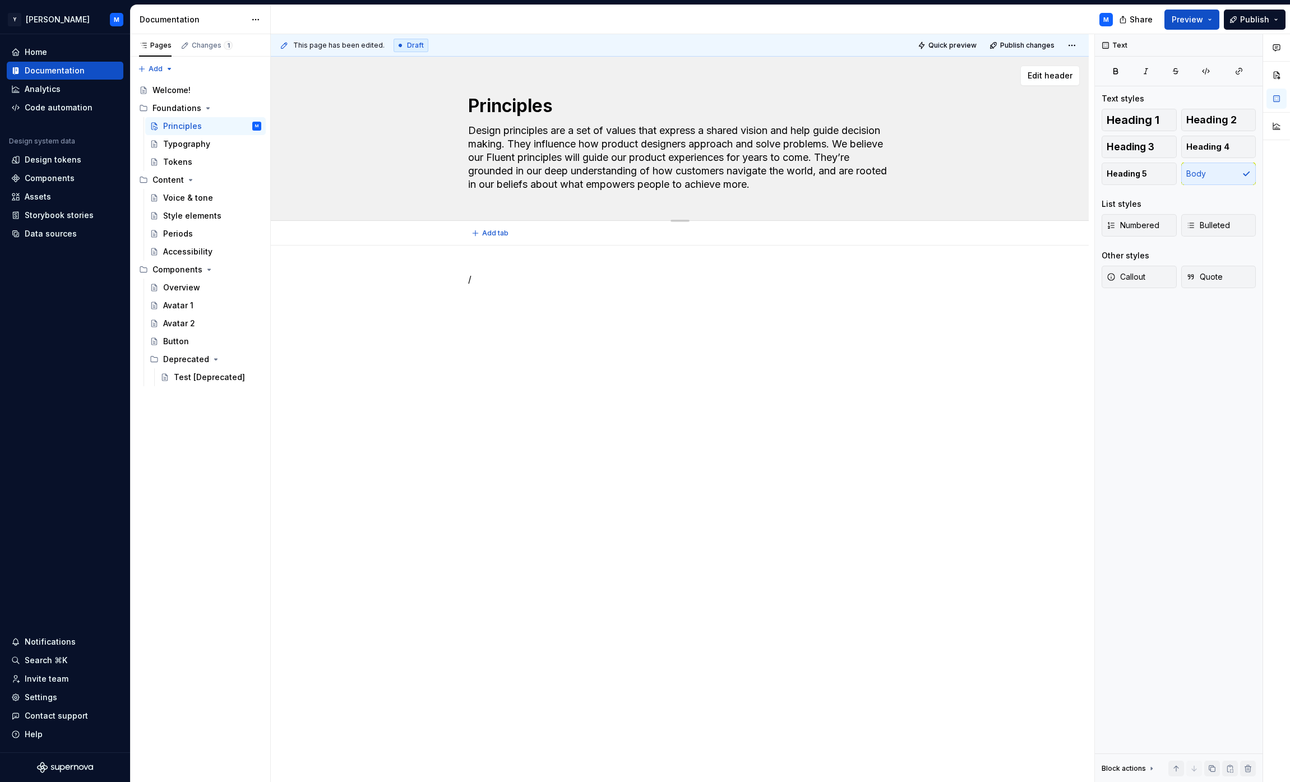
click at [554, 157] on textarea "Design principles are a set of values that express a shared vision and help gui…" at bounding box center [678, 158] width 424 height 72
type textarea "*"
type textarea "Design principles are a set of values that express a shared vision and help gui…"
type textarea "*"
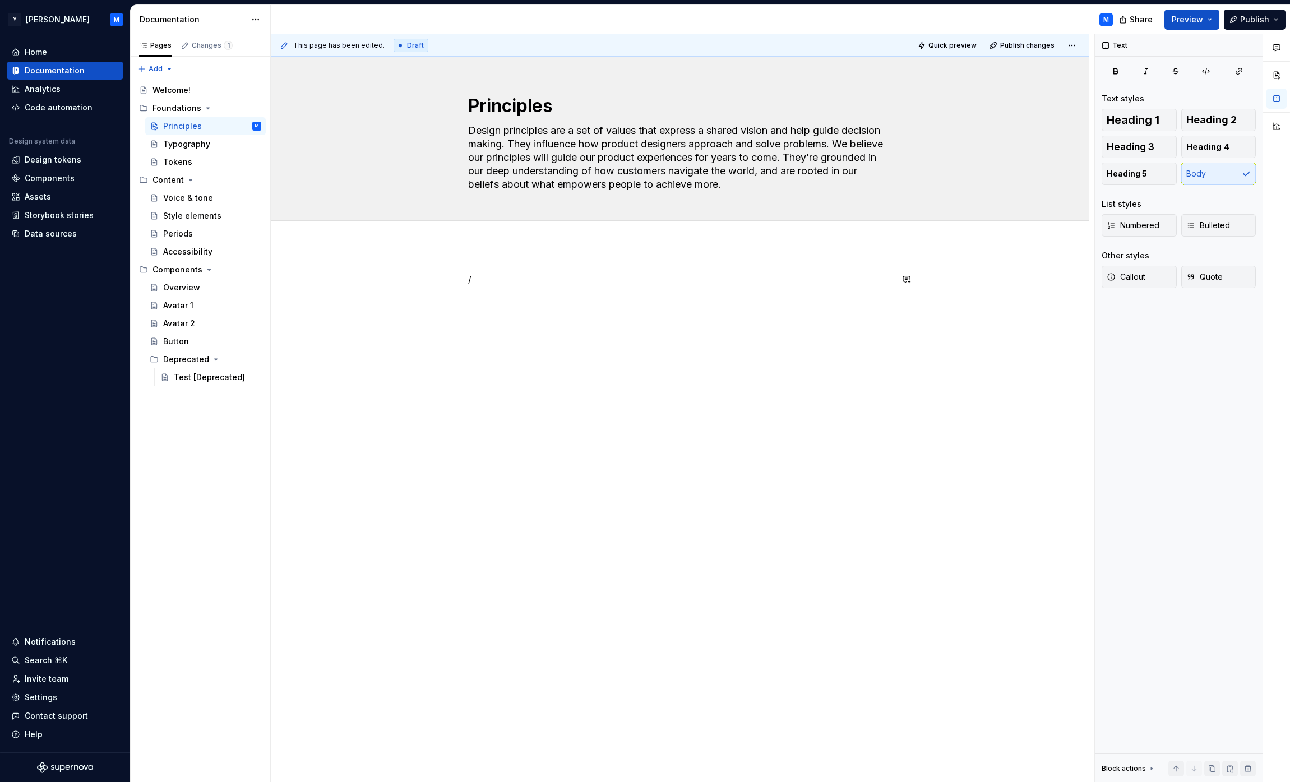
type textarea "Design principles are a set of values that express a shared vision and help gui…"
click at [556, 319] on div "/" at bounding box center [680, 301] width 424 height 56
click at [465, 510] on div "This page has been edited. Draft Quick preview Publish changes Principles Desig…" at bounding box center [683, 408] width 824 height 749
type textarea "*"
